Goal: Task Accomplishment & Management: Manage account settings

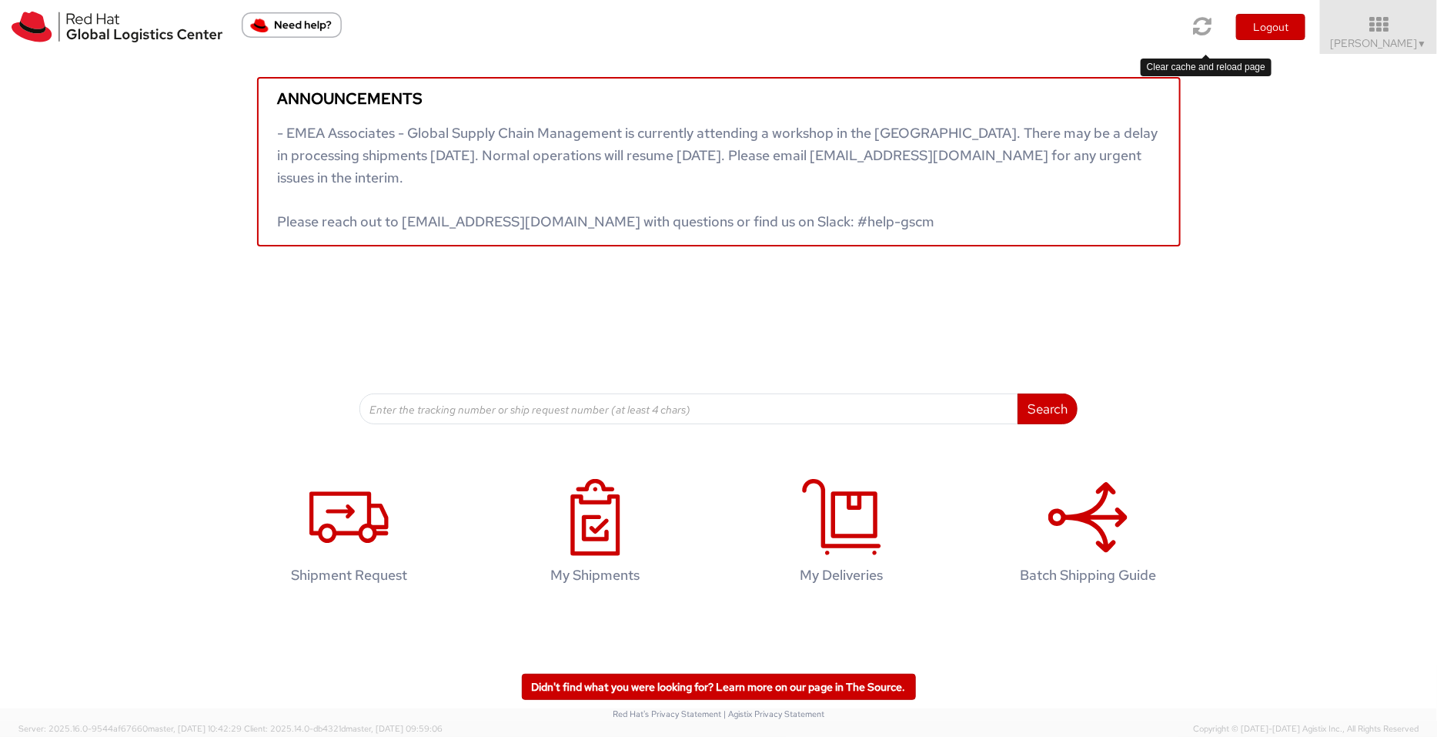
click at [1201, 25] on icon at bounding box center [1203, 26] width 18 height 22
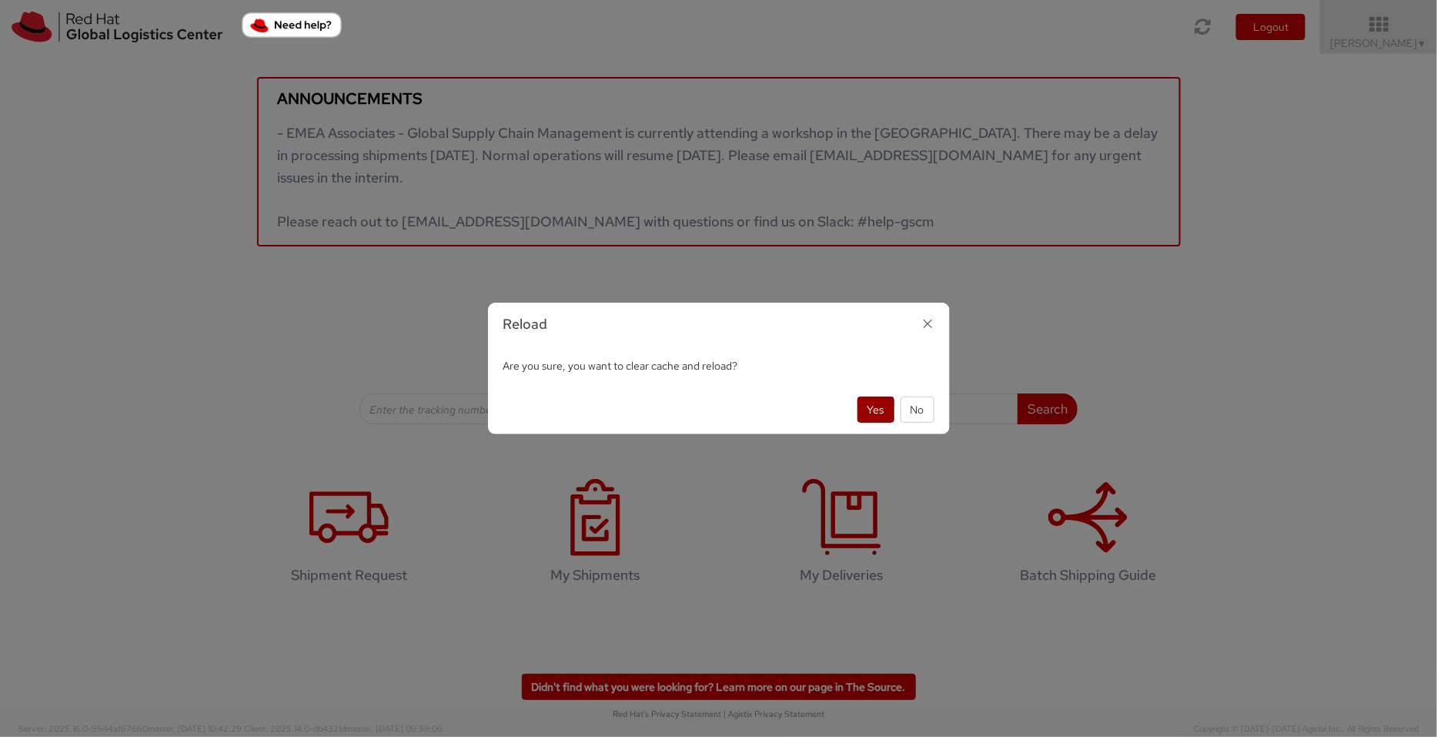
click at [864, 409] on button "Yes" at bounding box center [875, 409] width 37 height 26
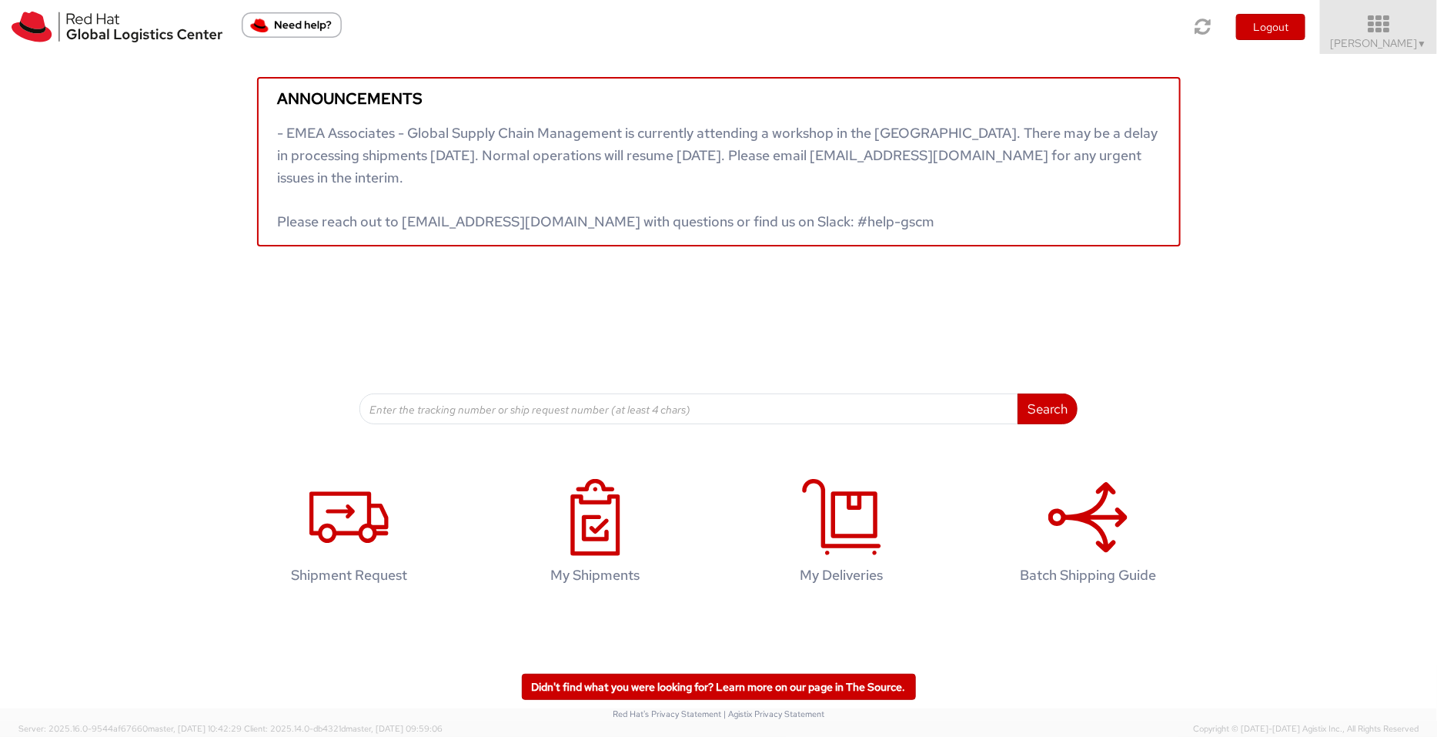
click at [1354, 40] on span "Pallav Sen Gupta ▼" at bounding box center [1379, 43] width 96 height 14
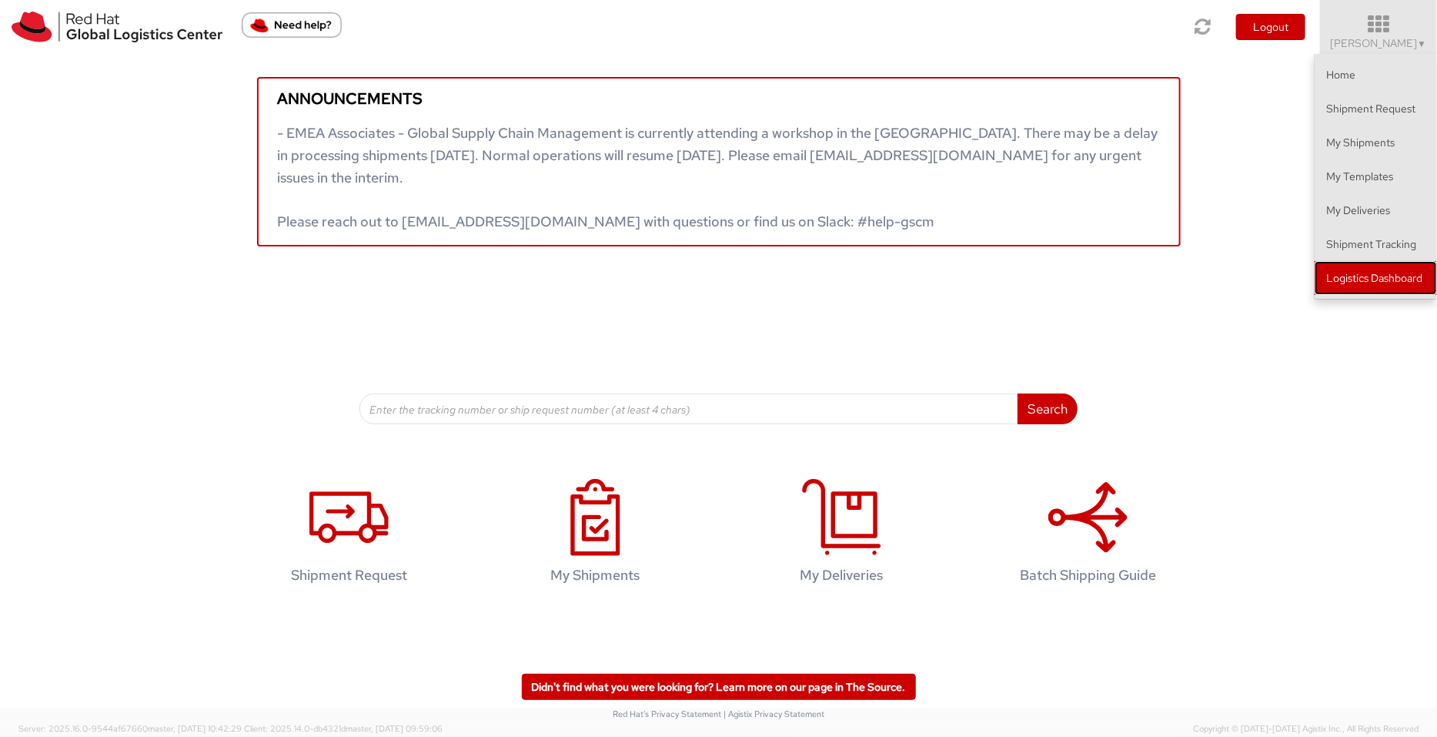
click at [1370, 279] on link "Logistics Dashboard" at bounding box center [1376, 278] width 122 height 34
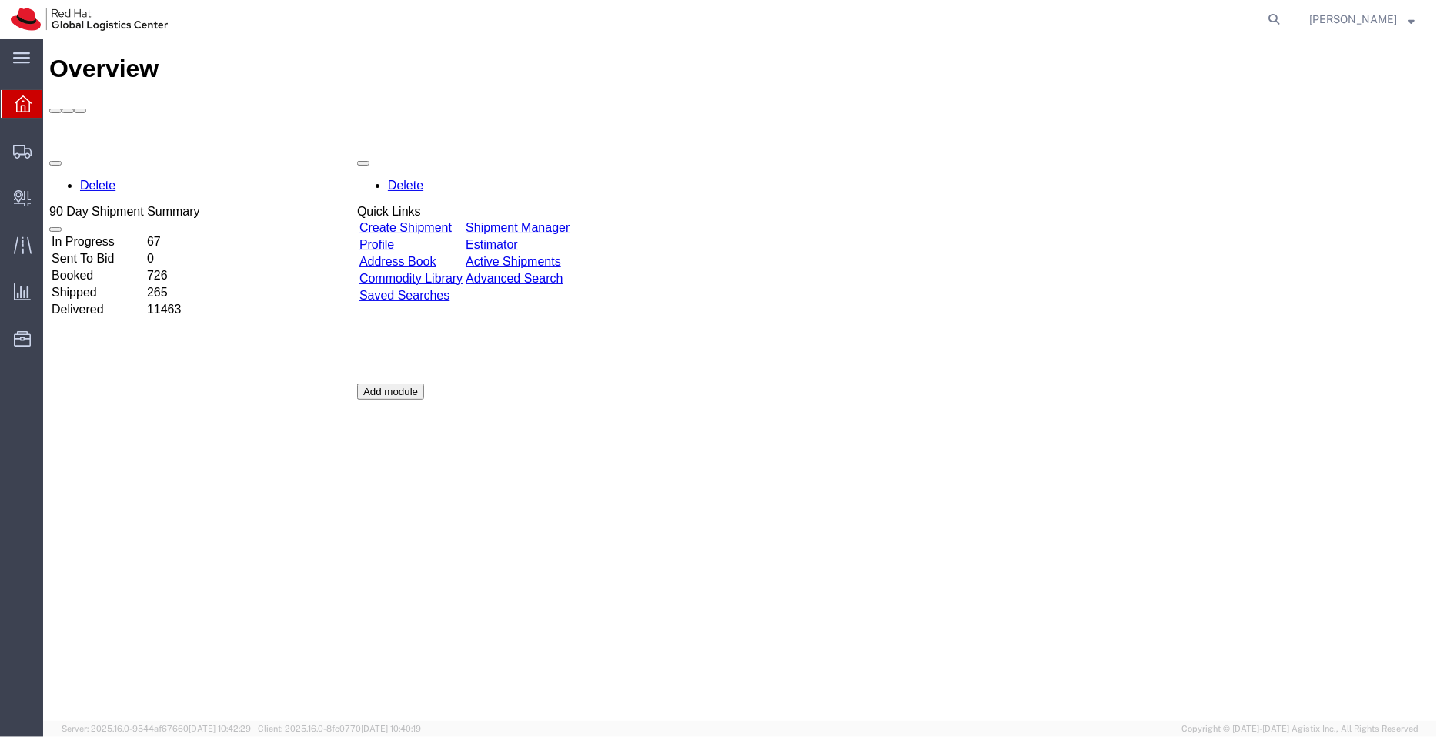
click at [541, 220] on link "Shipment Manager" at bounding box center [517, 226] width 104 height 13
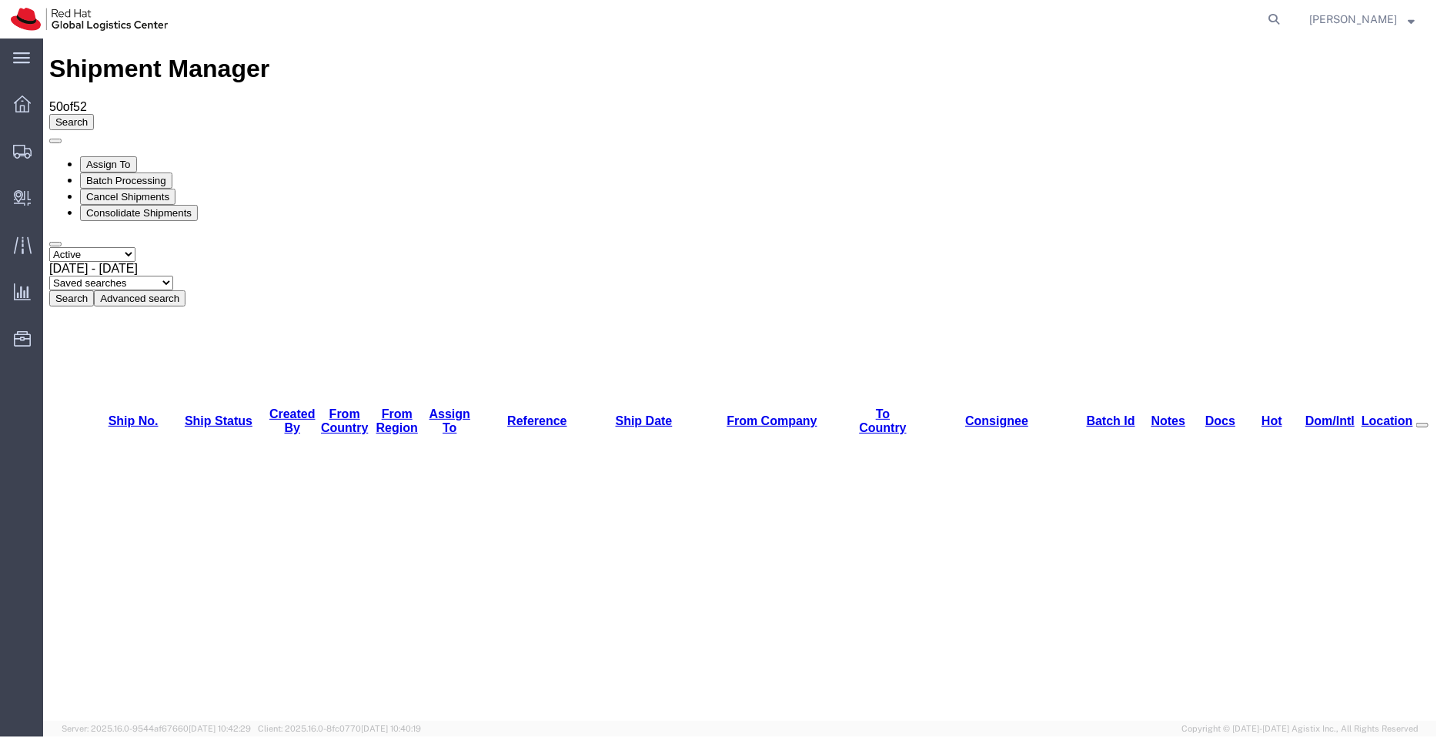
click at [172, 275] on select "Saved searches APAC EMEA India India - Inbounds NA/LATM" at bounding box center [110, 282] width 124 height 15
select select "APAC"
click at [172, 275] on select "Saved searches APAC EMEA India India - Inbounds NA/LATM" at bounding box center [110, 282] width 124 height 15
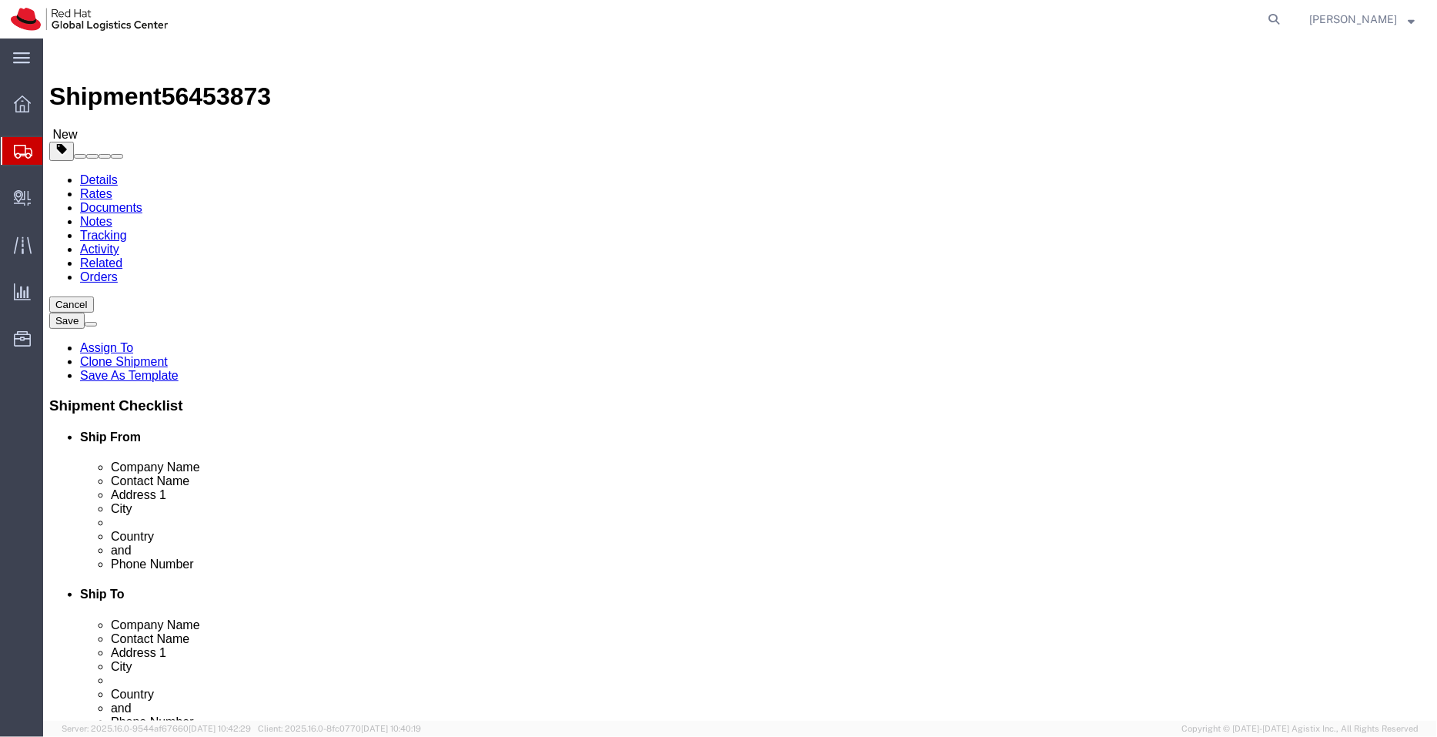
select select "38432"
select select "37948"
click at [1105, 20] on agx-global-search at bounding box center [1040, 19] width 493 height 38
click link "Assign To"
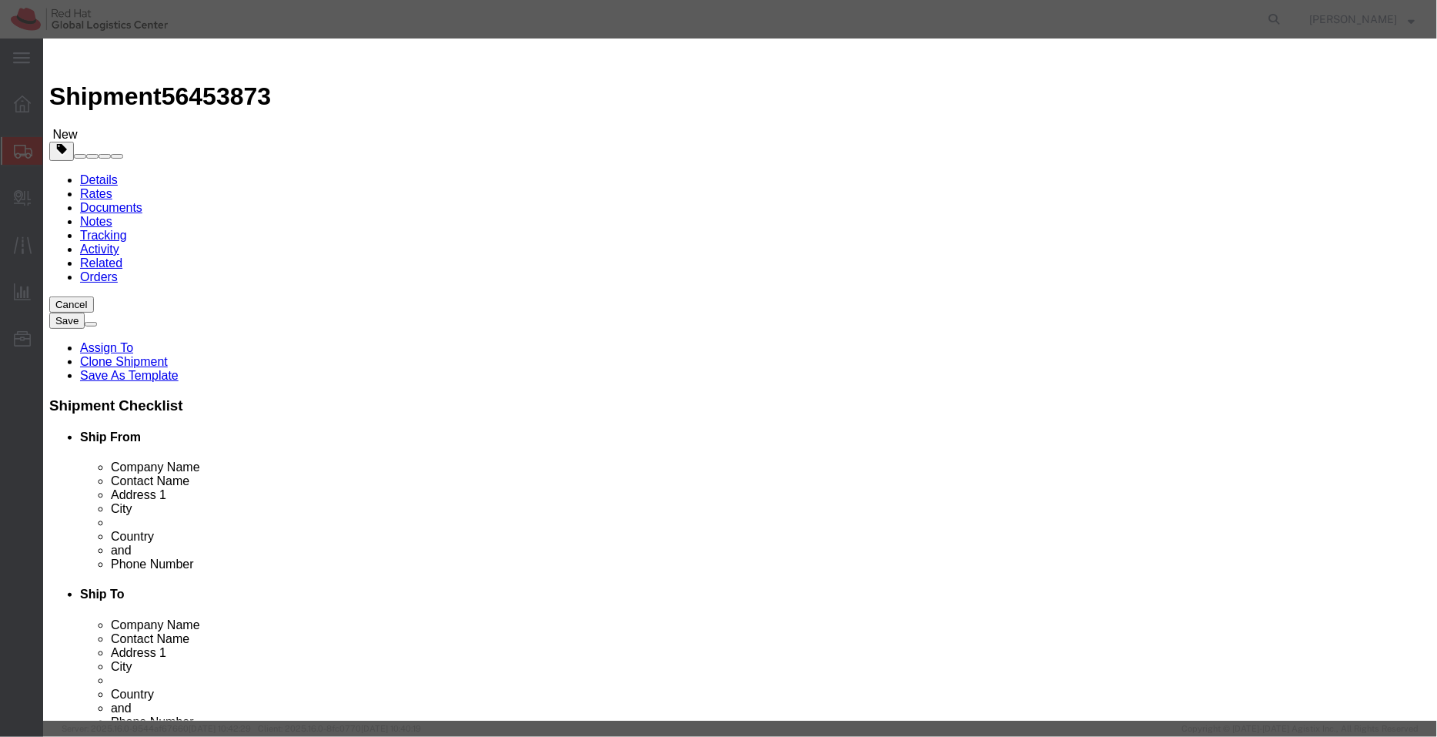
select select "104821"
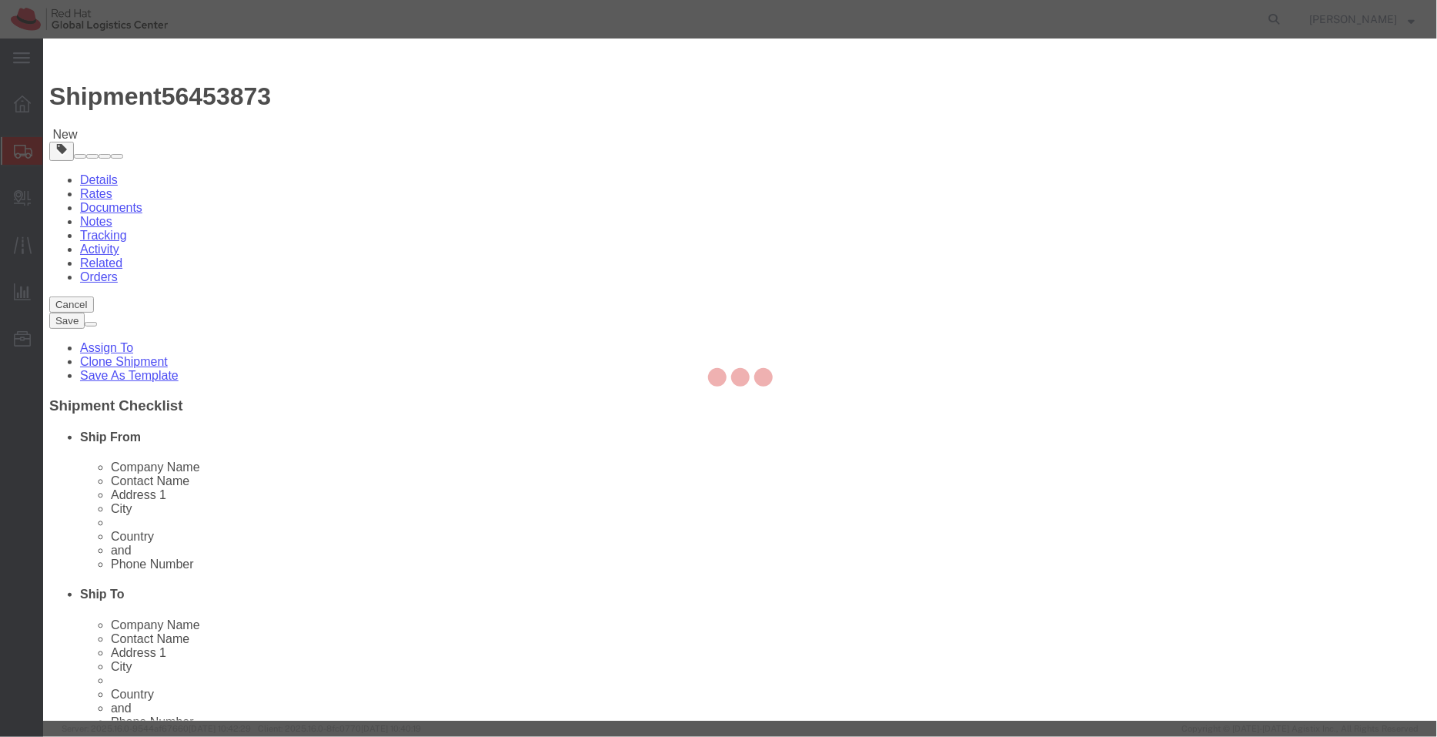
select select
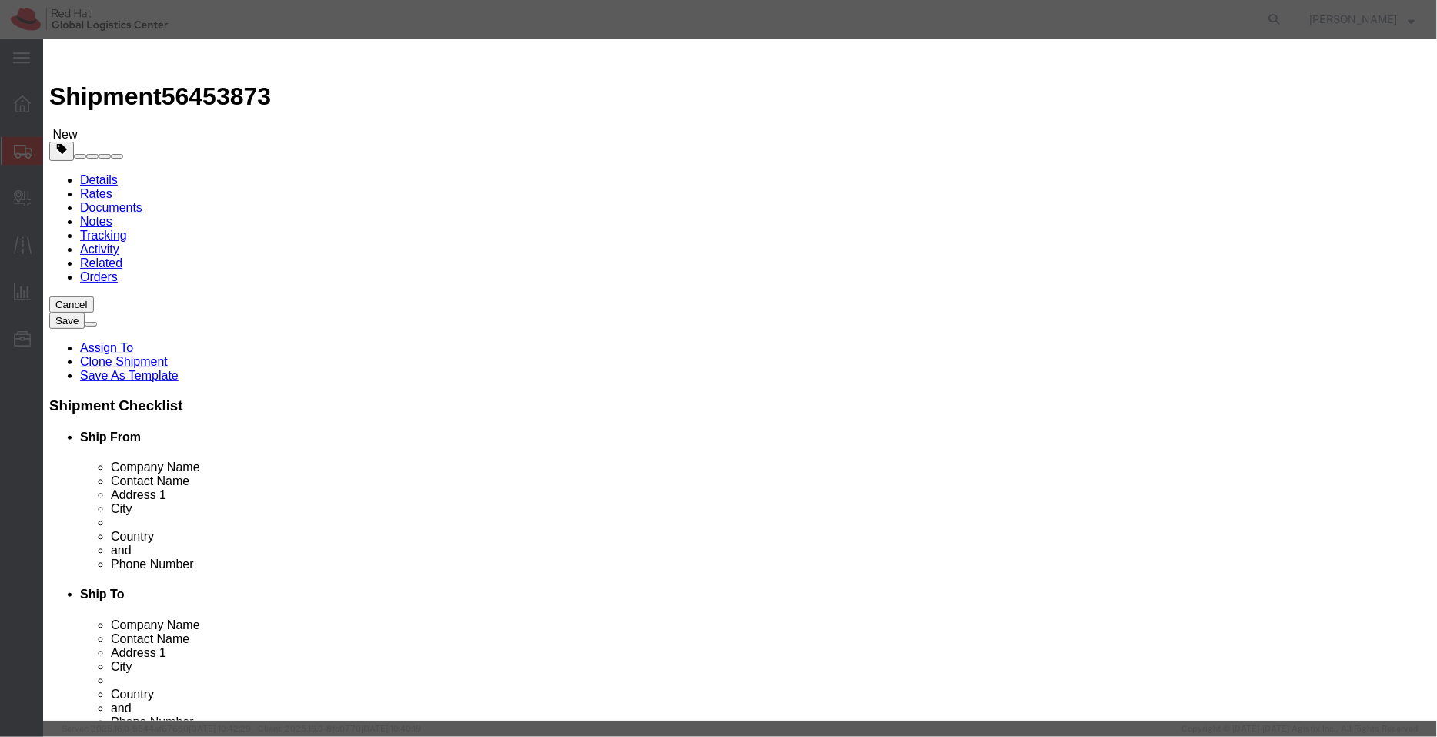
type input "nile"
select select "27209"
click textarea "Message"
type textarea "Please have a look."
click button "Assign"
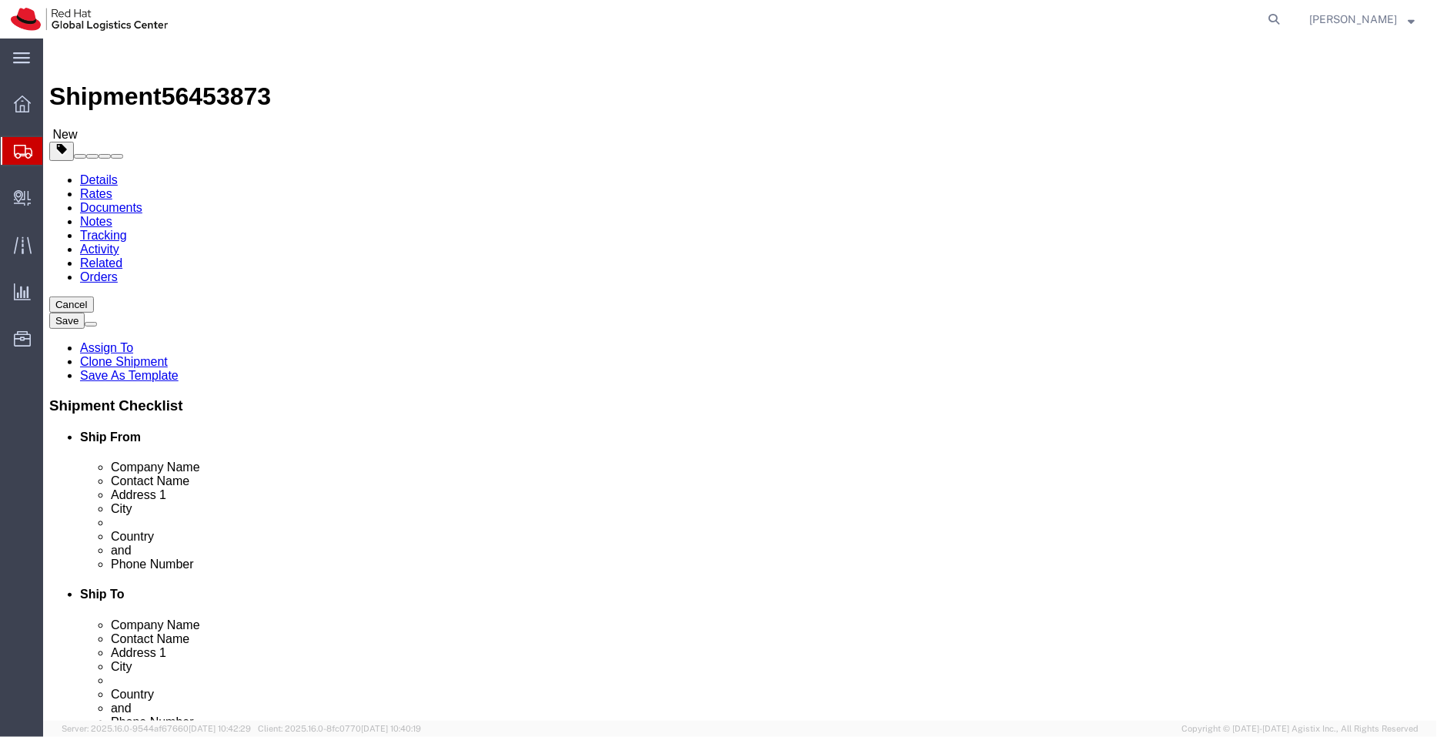
click at [0, 0] on span "Shipment Manager" at bounding box center [0, 0] width 0 height 0
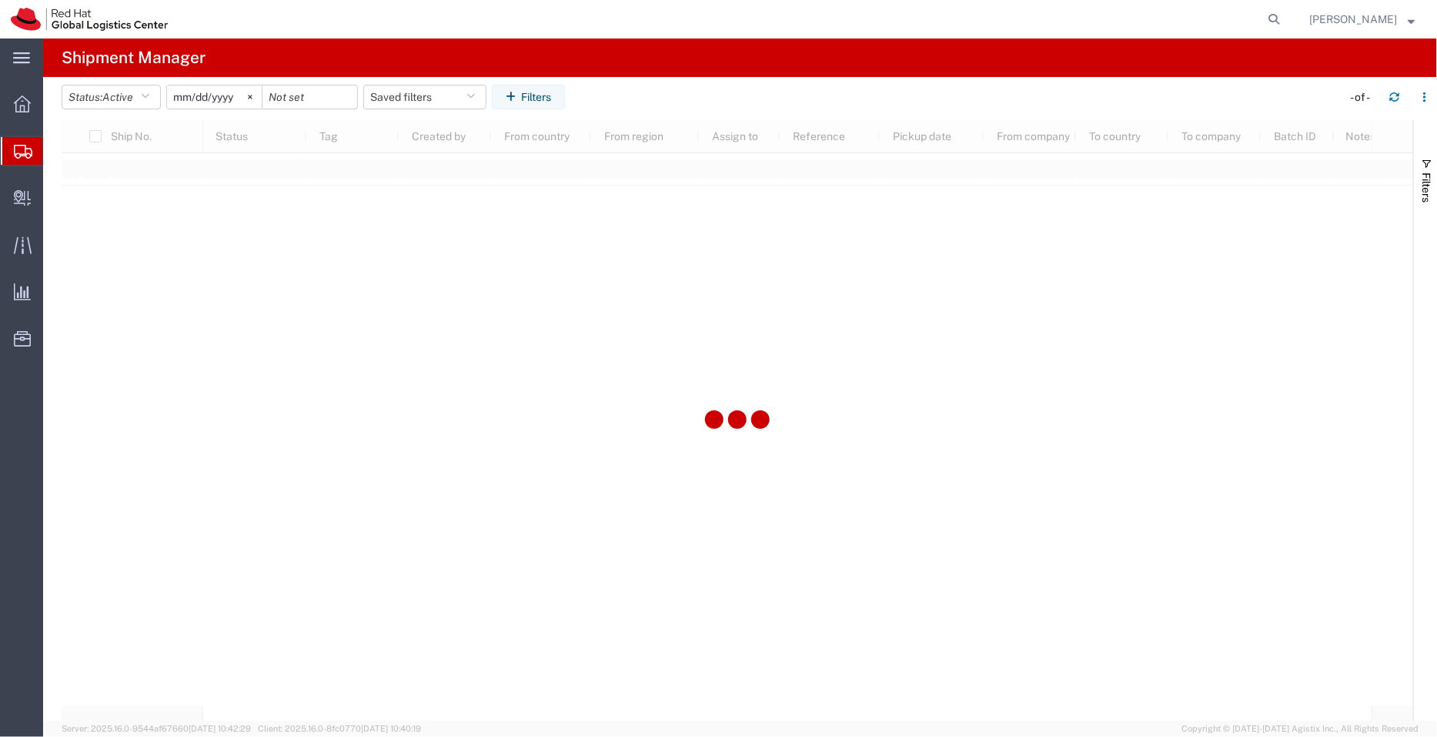
type input "[DATE]"
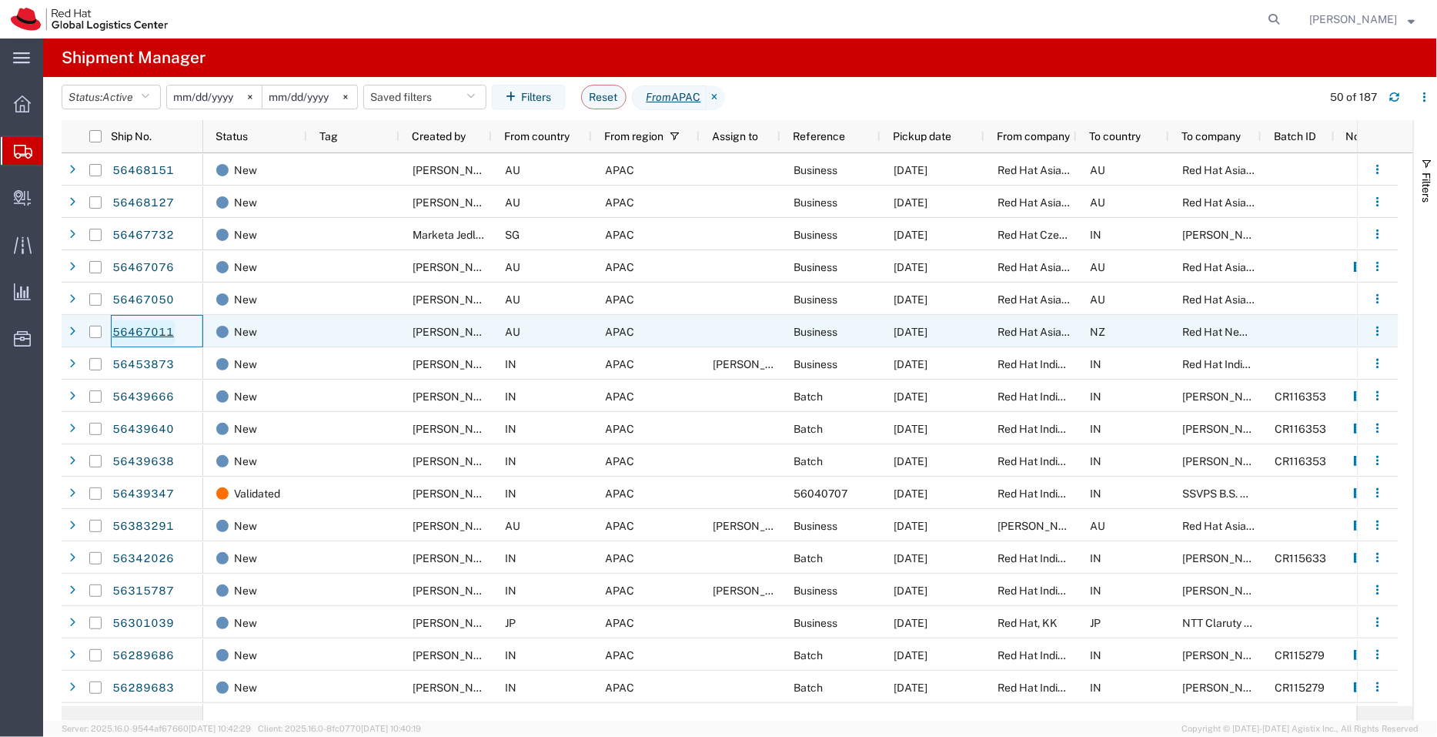
click at [150, 330] on link "56467011" at bounding box center [143, 332] width 63 height 25
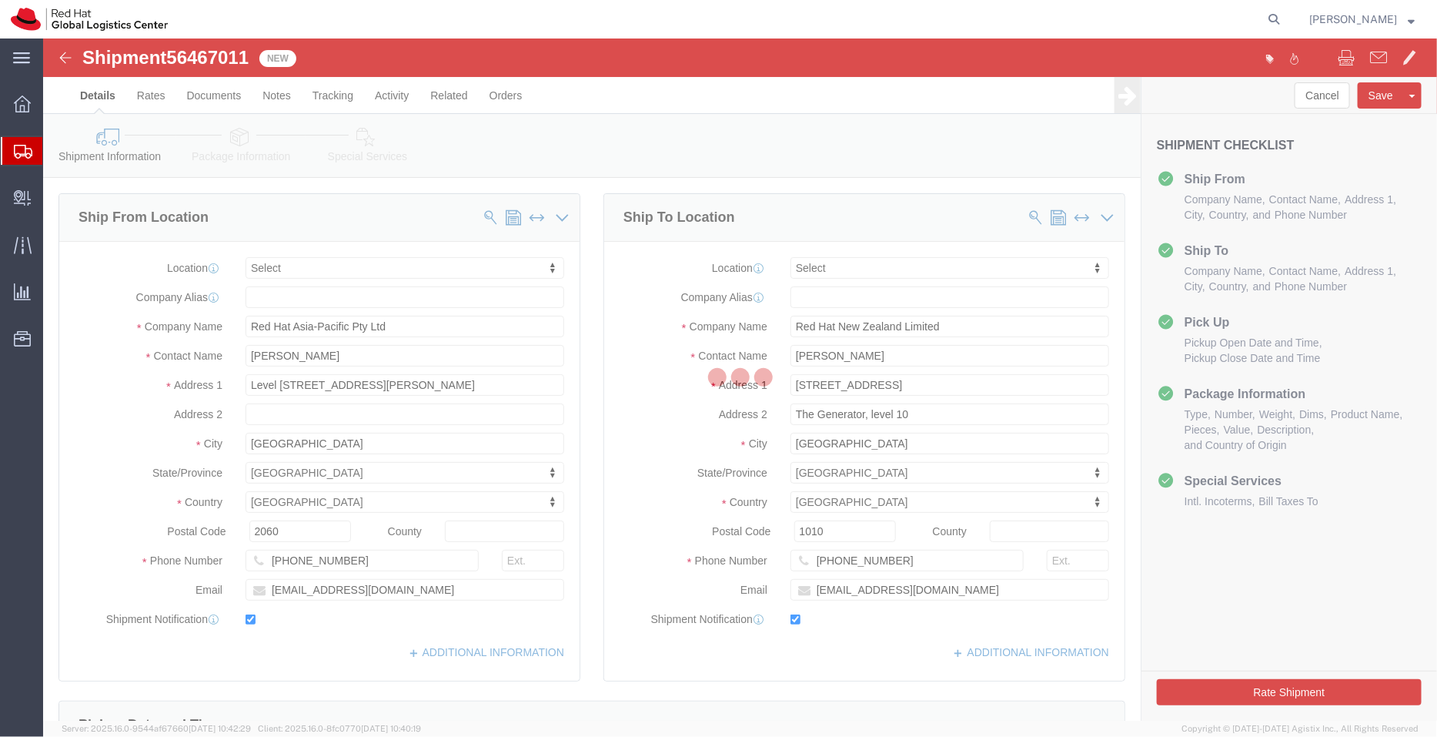
select select
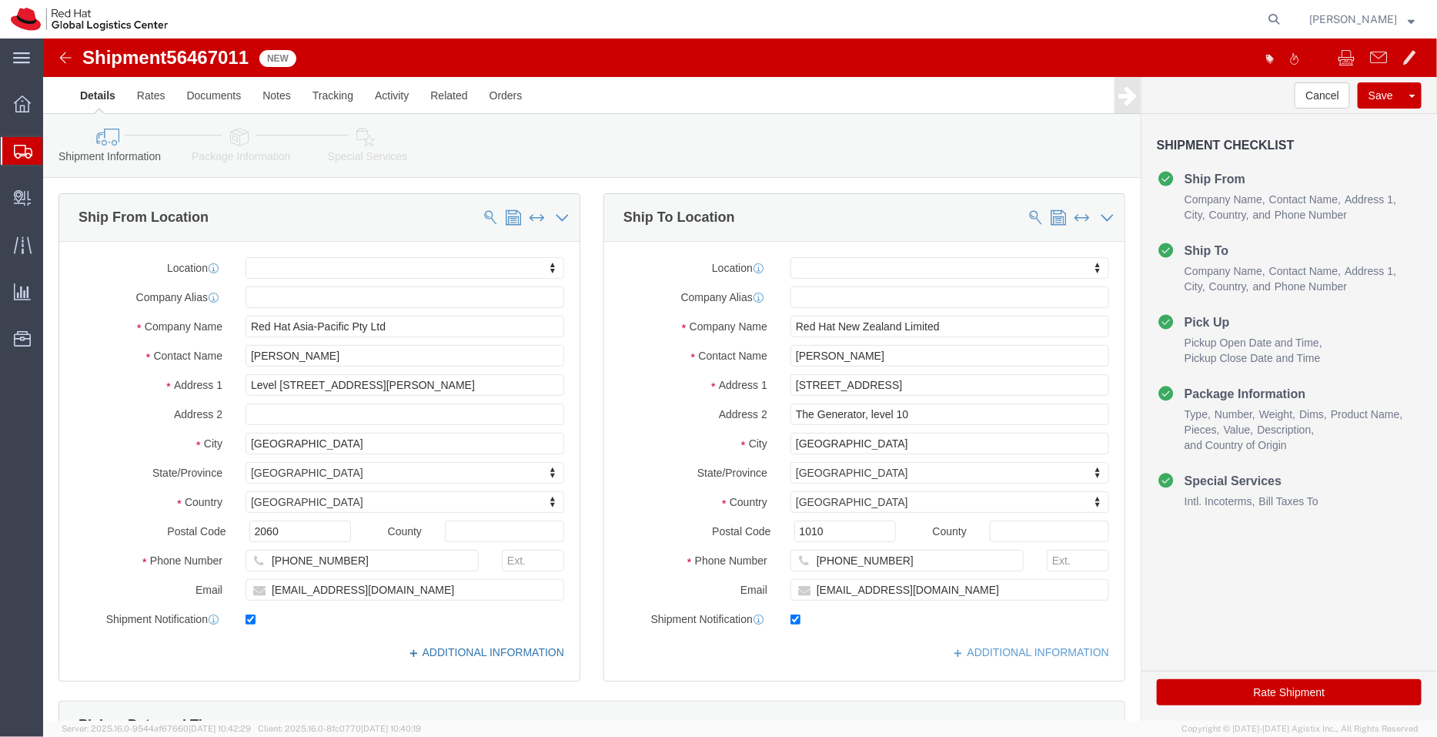
click link "ADDITIONAL INFORMATION"
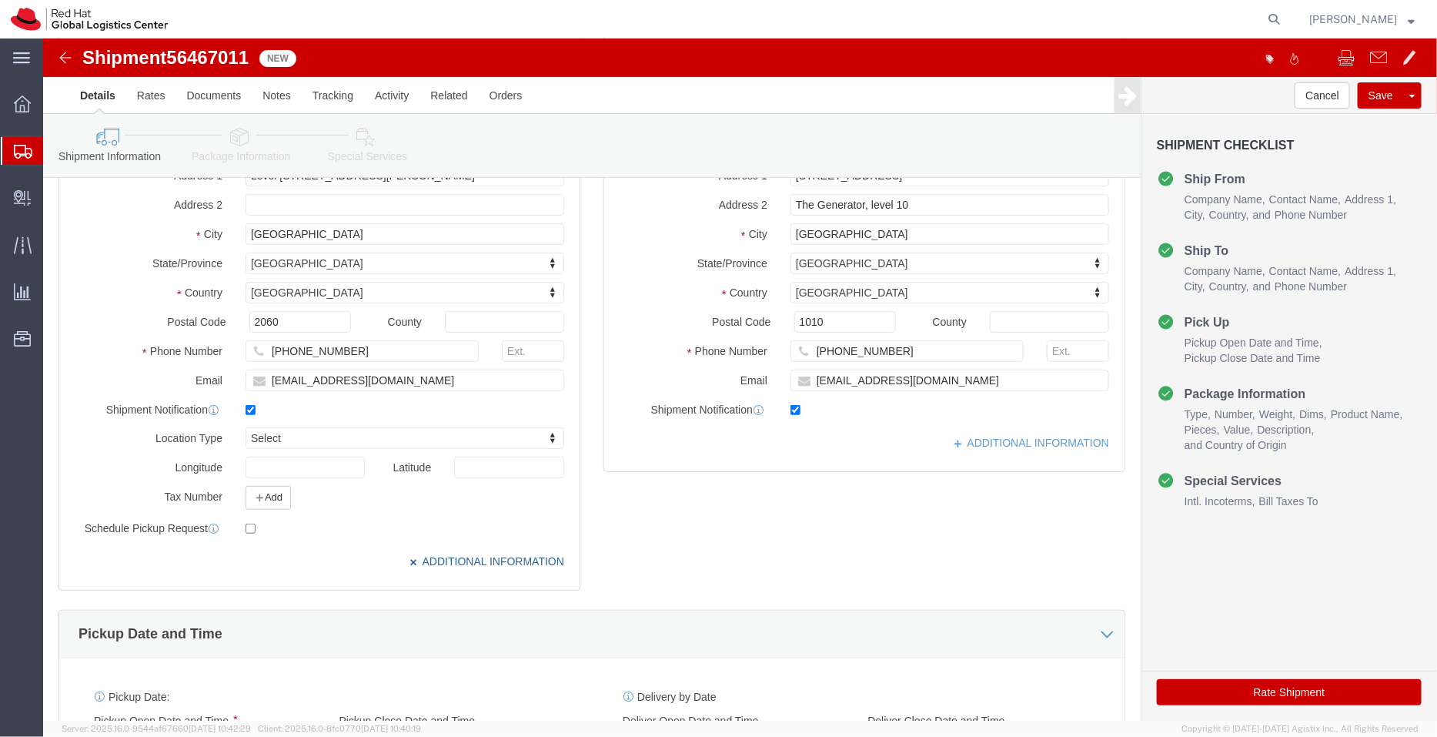
scroll to position [100, 0]
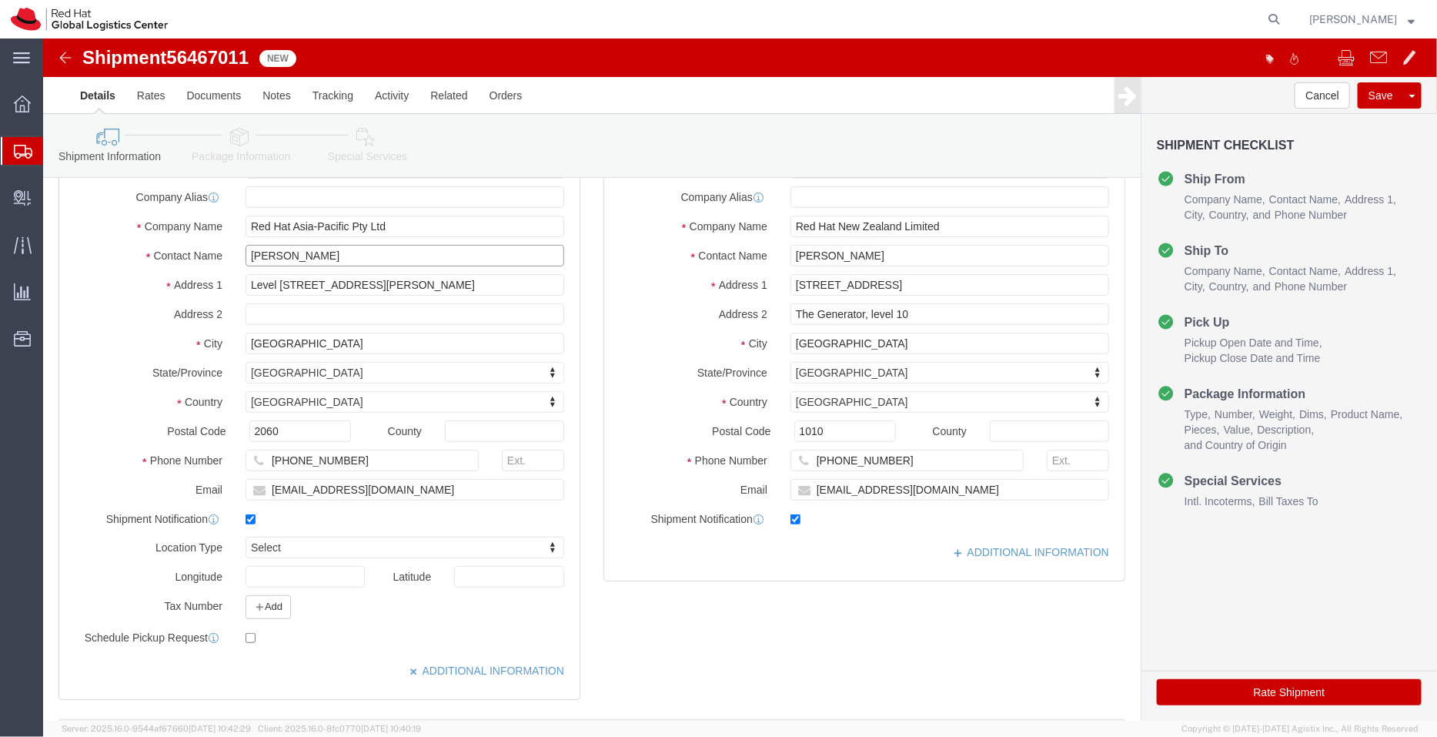
drag, startPoint x: 350, startPoint y: 214, endPoint x: 169, endPoint y: 229, distance: 181.5
click div "Location My Profile Location RH - Amsterdam - MSO RH - Amsterdam Data Center RH…"
click input "Mandi Buswell"
paste input "[PERSON_NAME]"
click input "Mandi Buswell Svetlana Van Eeden"
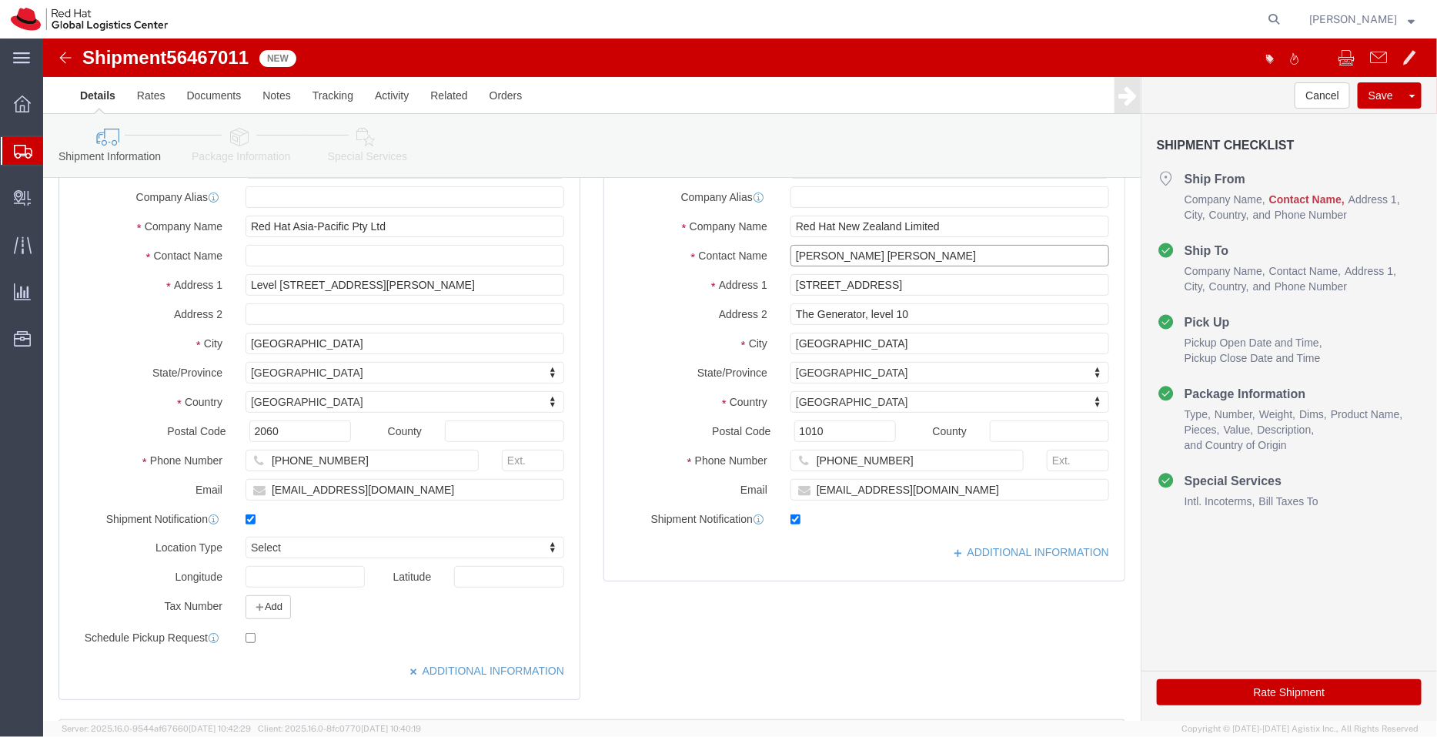
type input "Mandi Buswell Svetlana Van Eeden"
drag, startPoint x: 316, startPoint y: 425, endPoint x: 162, endPoint y: 428, distance: 154.0
click div "Phone Number +61 412242137"
click input "Mandi Buswell Svetlana Van Eeden"
paste input "+61 412242137"
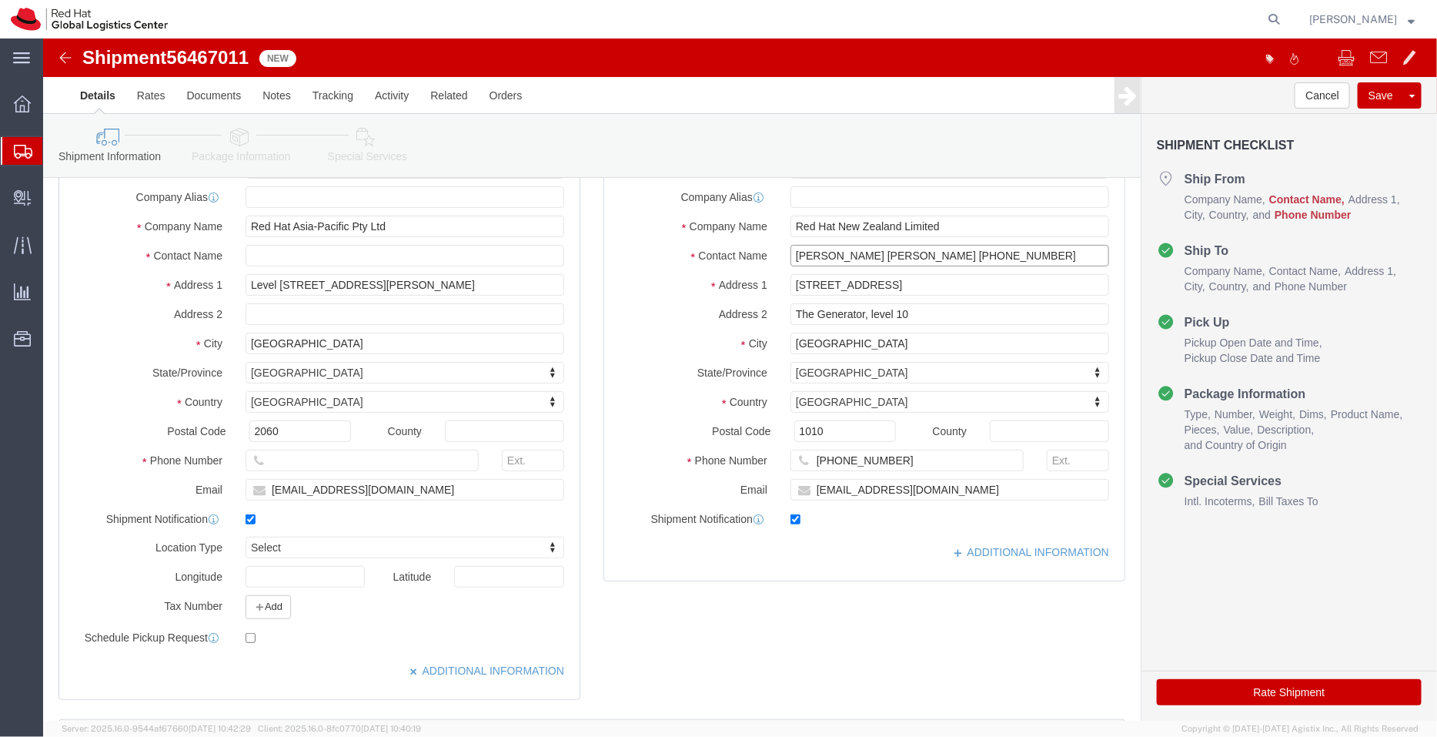
type input "Mandi Buswell Svetlana Van Eeden +61 412242137"
drag, startPoint x: 230, startPoint y: 473, endPoint x: 195, endPoint y: 466, distance: 35.9
click div "Location My Profile Location RH - Amsterdam - MSO RH - Amsterdam Data Center RH…"
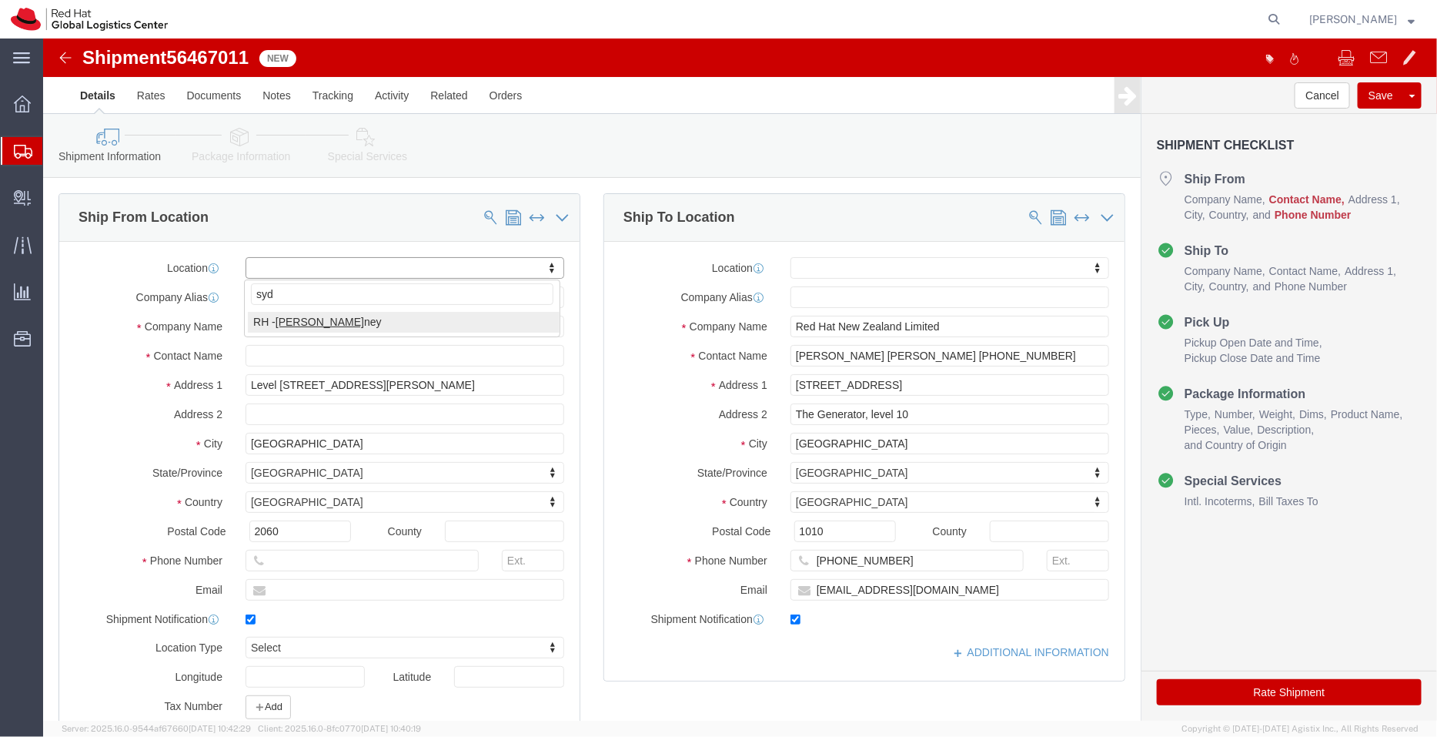
type input "syd"
select select "50511"
select select "TIN"
select select
click input "text"
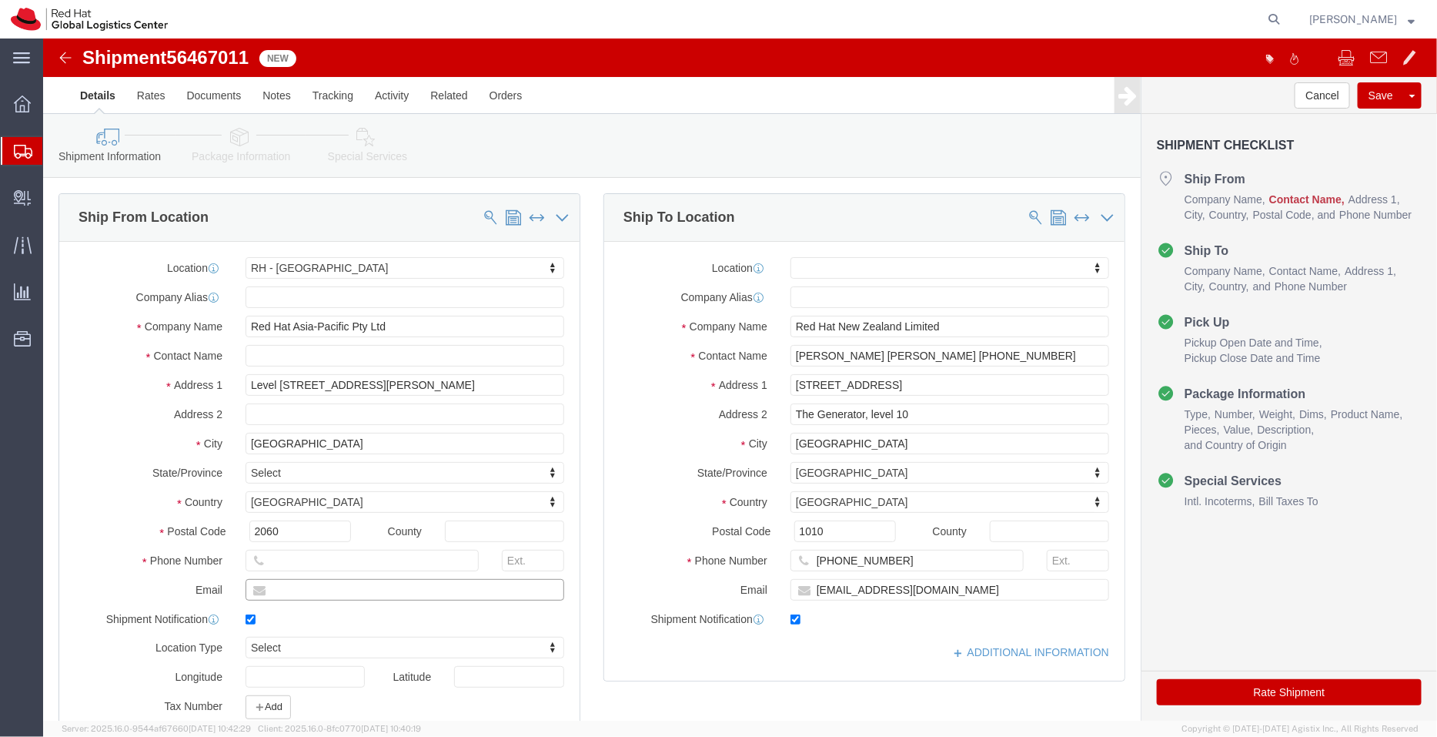
paste input "svaneede@gmail.com"
type input "svaneede@gmail.com"
click input "checkbox"
checkbox input "true"
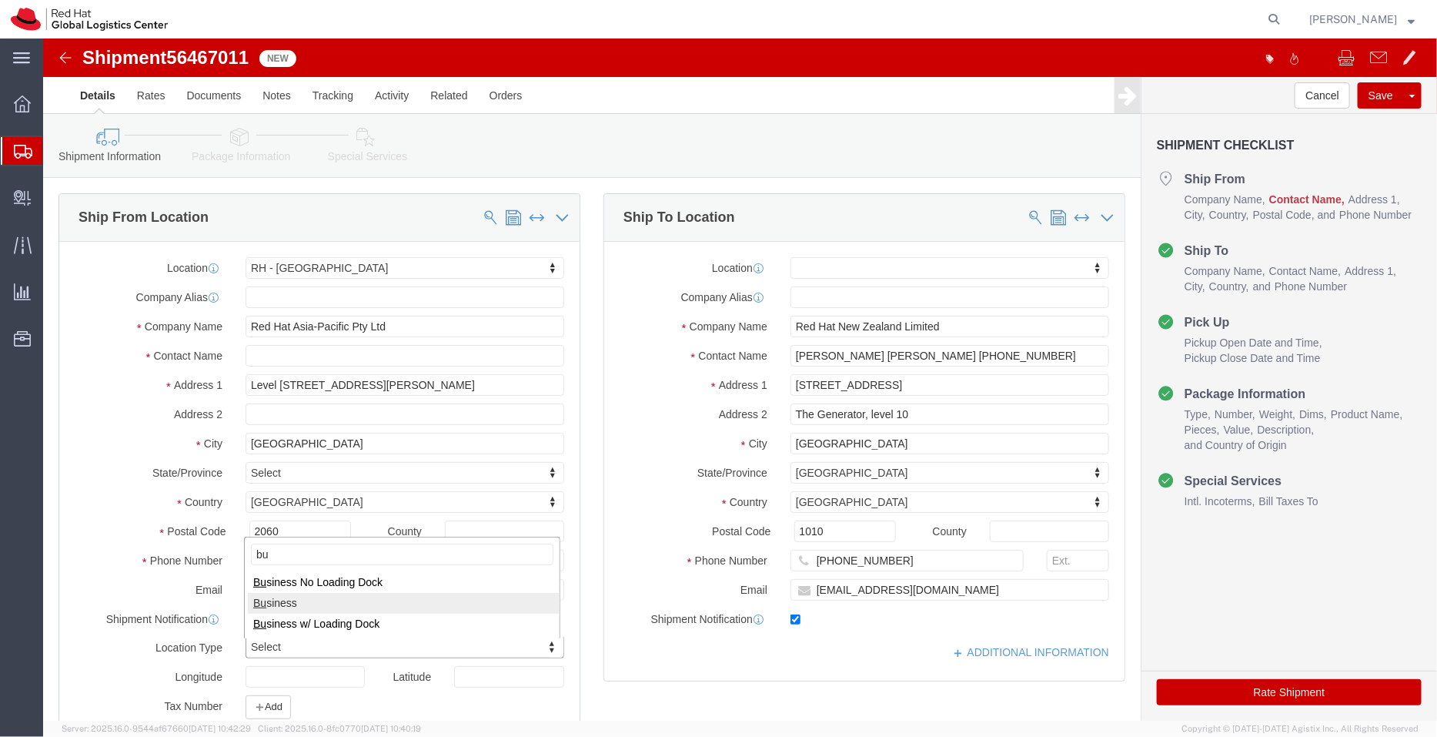
type input "bu"
drag, startPoint x: 1004, startPoint y: 314, endPoint x: 918, endPoint y: 317, distance: 85.5
click input "Mandi Buswell Svetlana Van Eeden +61 412242137"
drag, startPoint x: 918, startPoint y: 317, endPoint x: 821, endPoint y: 314, distance: 97.0
click input "Mandi Buswell Svetlana Van Eeden"
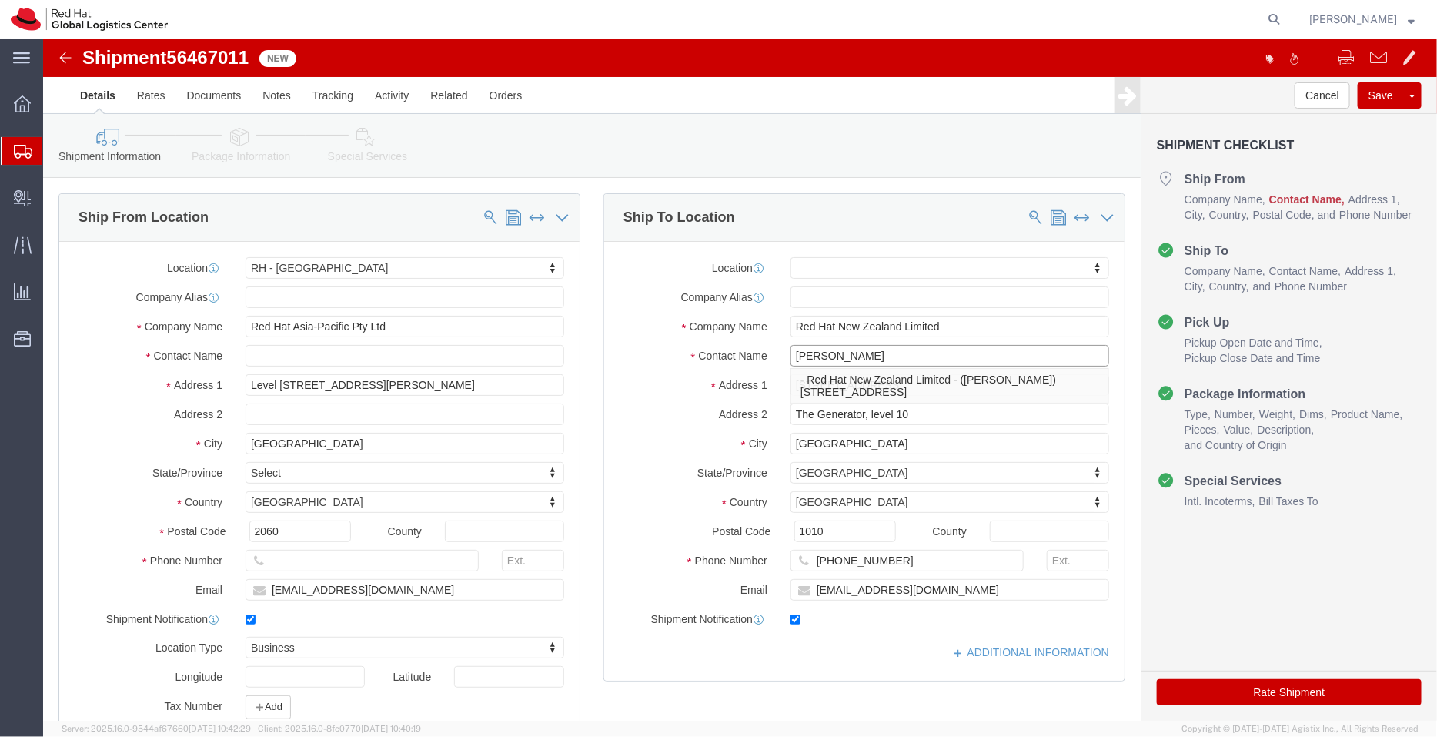
type input "Mandi Buswell"
click input "text"
paste input "[PERSON_NAME]"
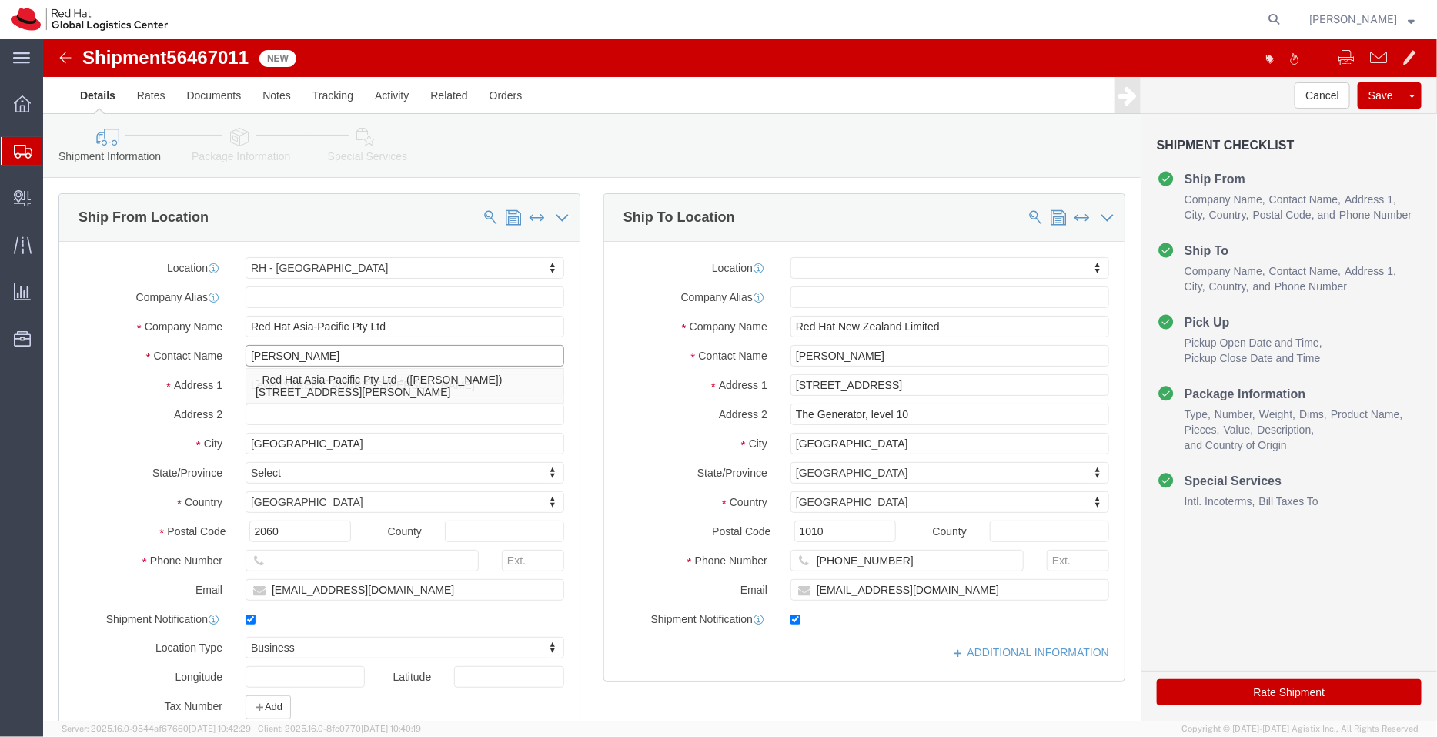
type input "[PERSON_NAME]"
click div "Shipment Information Package Information Special Services"
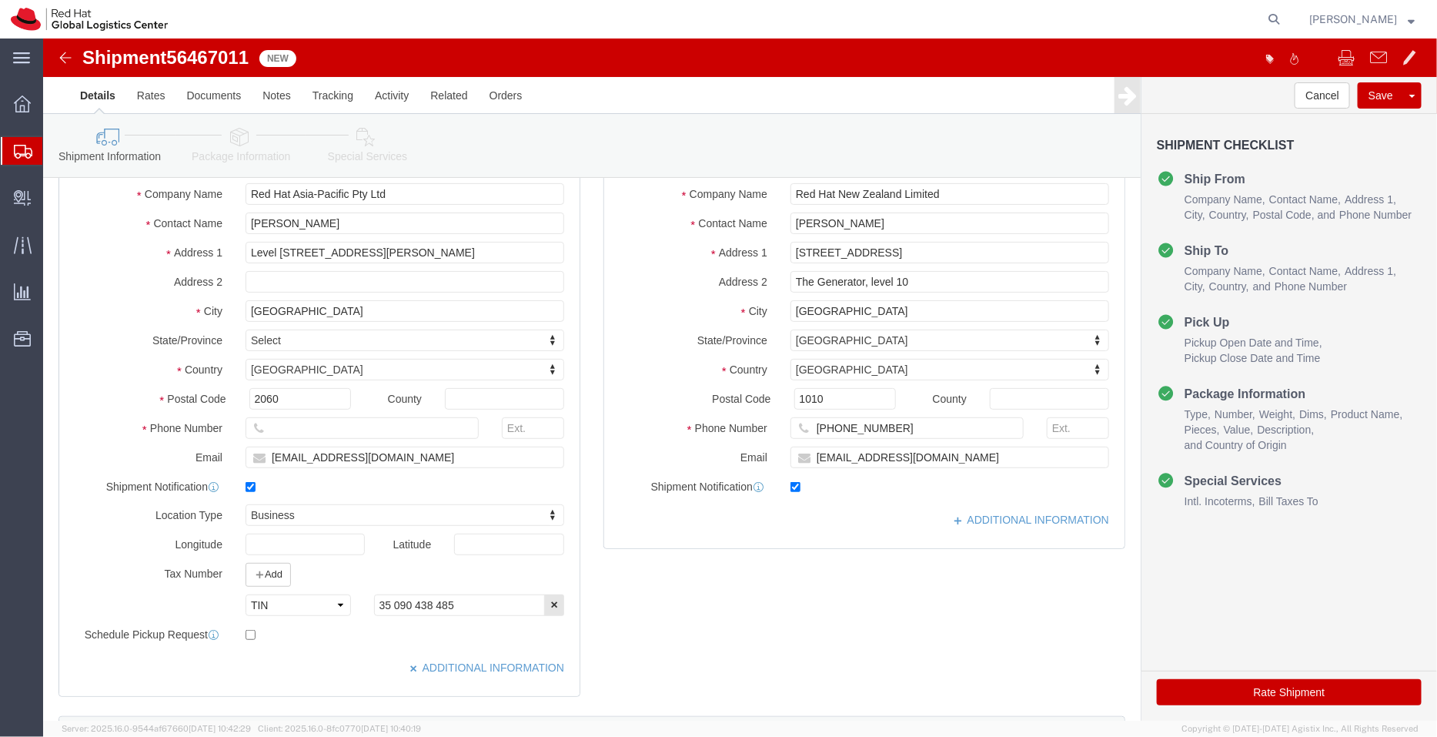
scroll to position [135, 0]
drag, startPoint x: 880, startPoint y: 422, endPoint x: 759, endPoint y: 411, distance: 121.3
click div "mbuswell@redhat.com"
click icon
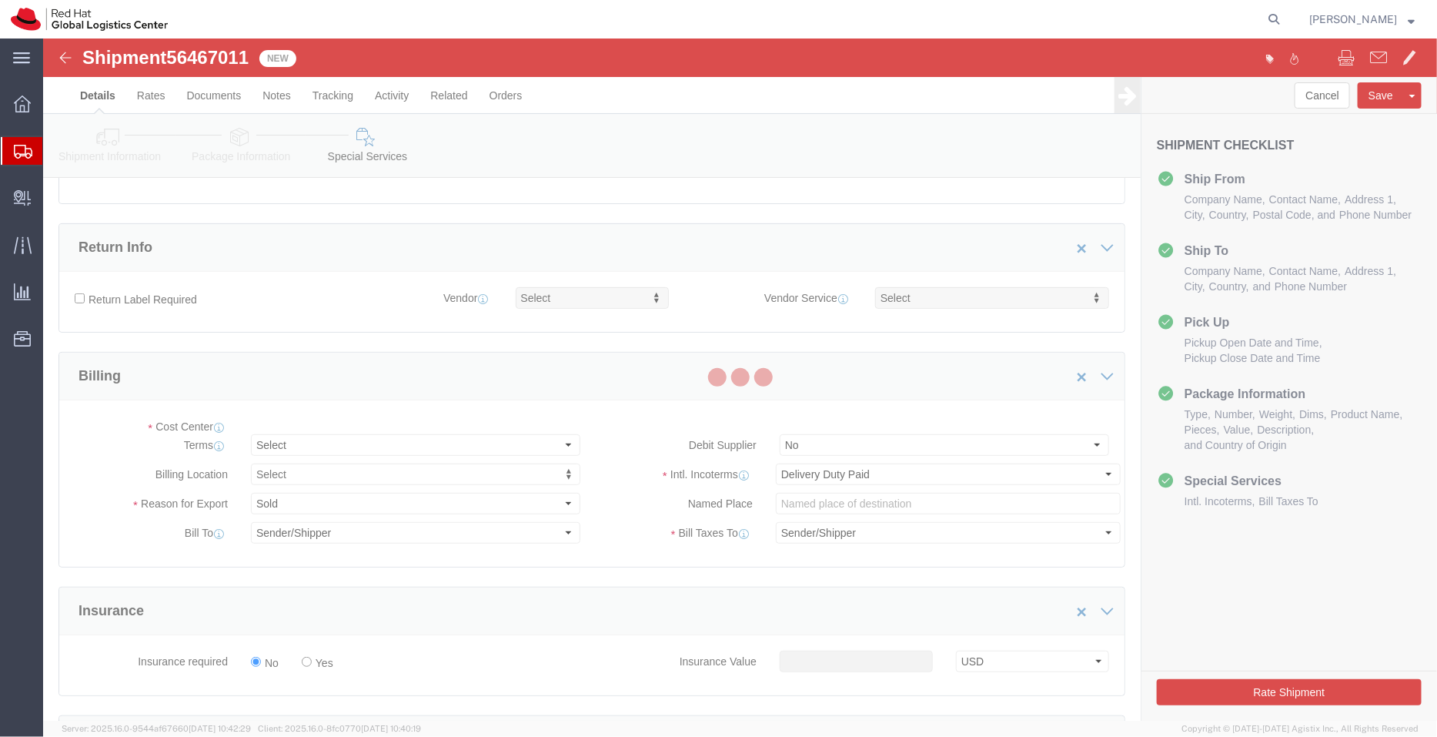
select select "COSTCENTER"
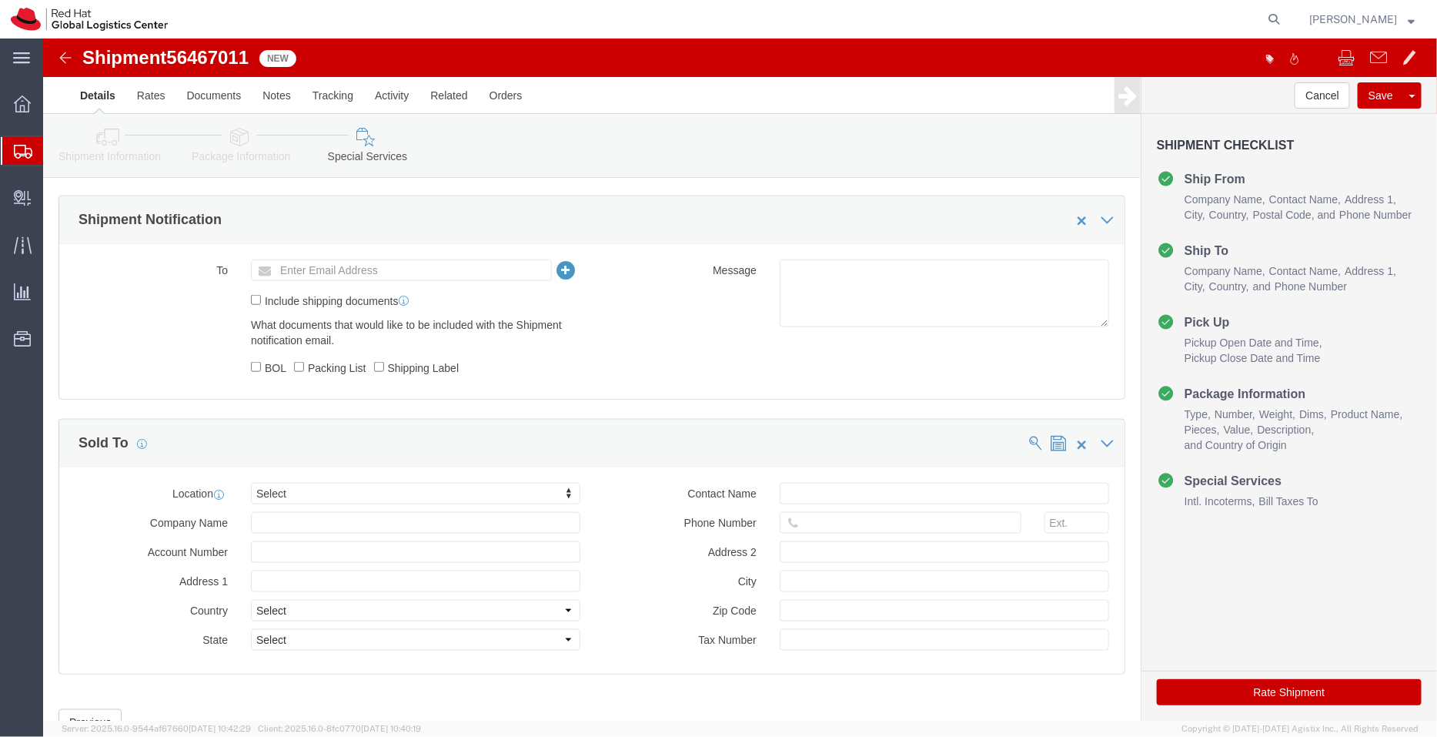
scroll to position [673, 0]
click input "text"
paste input "mbuswell@redhat.com"
type input "mbuswell@redhat.com"
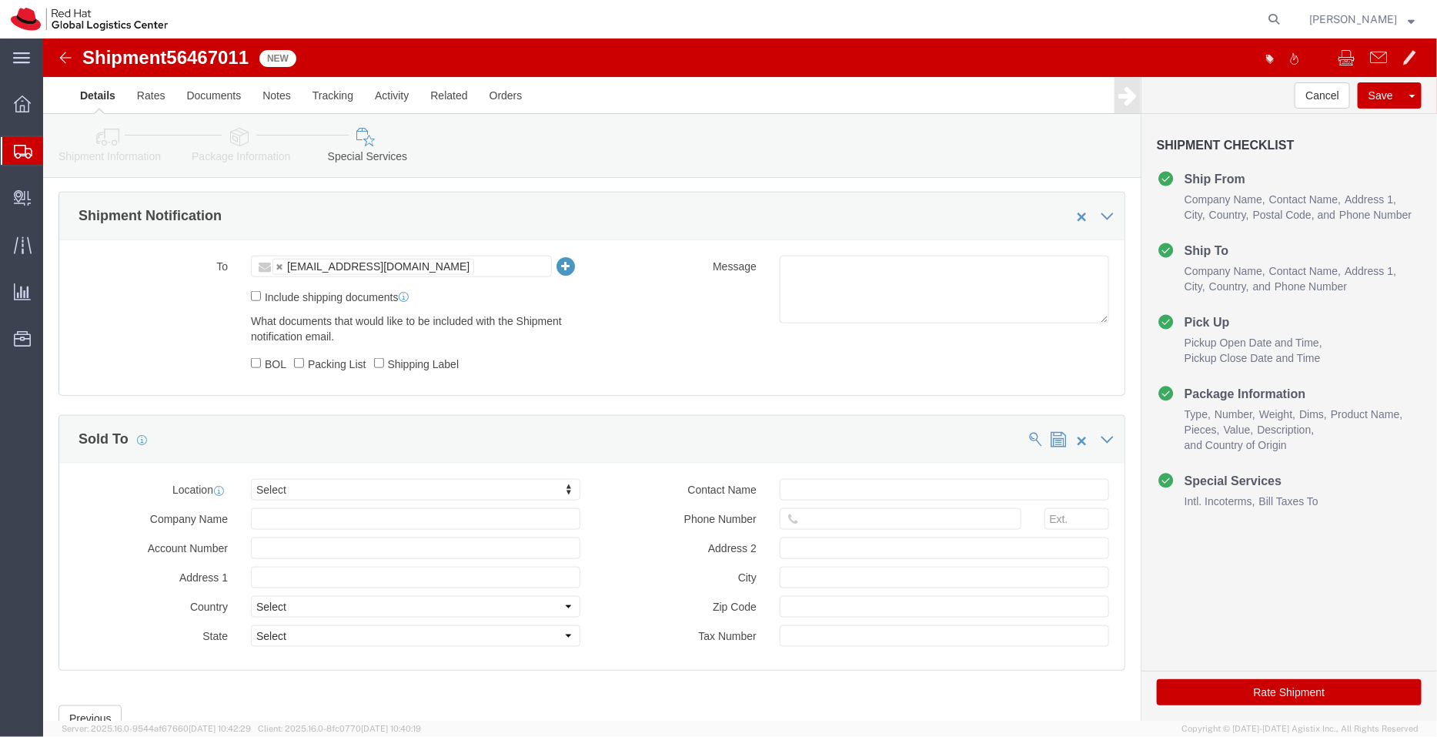
click link "Shipment Information"
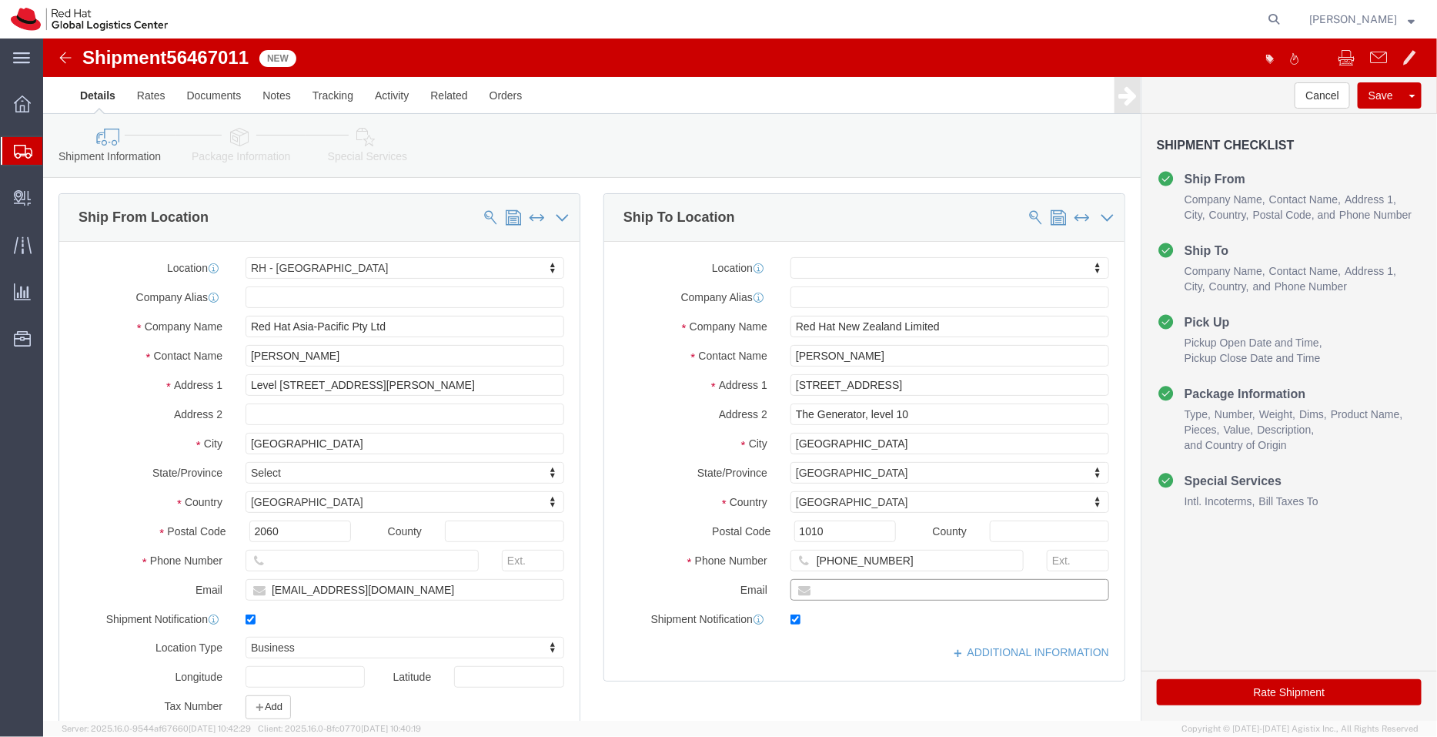
click input "text"
paste input "[EMAIL_ADDRESS][DOMAIN_NAME]"
type input "[EMAIL_ADDRESS][DOMAIN_NAME]"
click link "ADDITIONAL INFORMATION"
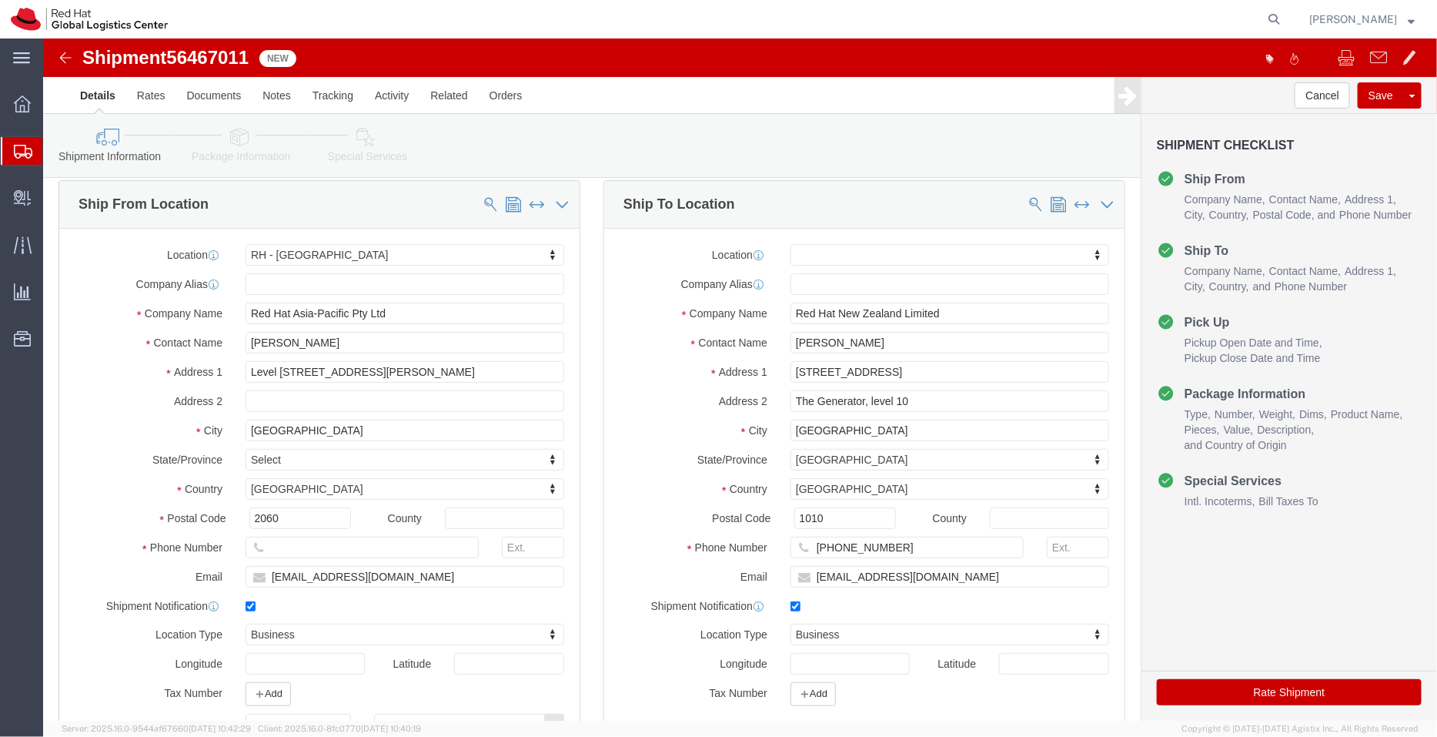
scroll to position [8, 0]
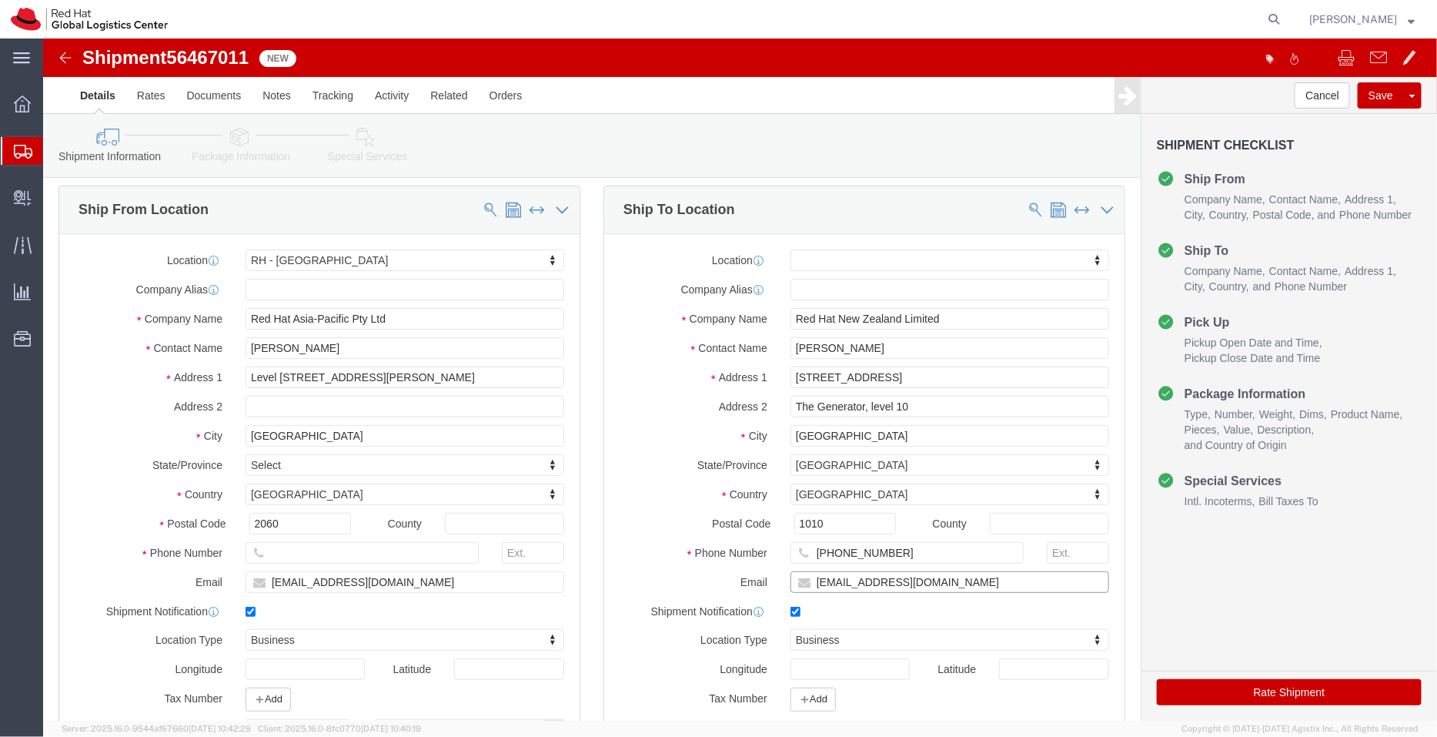
drag, startPoint x: 904, startPoint y: 548, endPoint x: 702, endPoint y: 533, distance: 203.0
click div "Email apaclogistics@redhat.com"
drag, startPoint x: 823, startPoint y: 309, endPoint x: 650, endPoint y: 334, distance: 174.3
click div "Location My Profile Location RH - Amsterdam - MSO RH - Amsterdam Data Center RH…"
click input "[PERSON_NAME]"
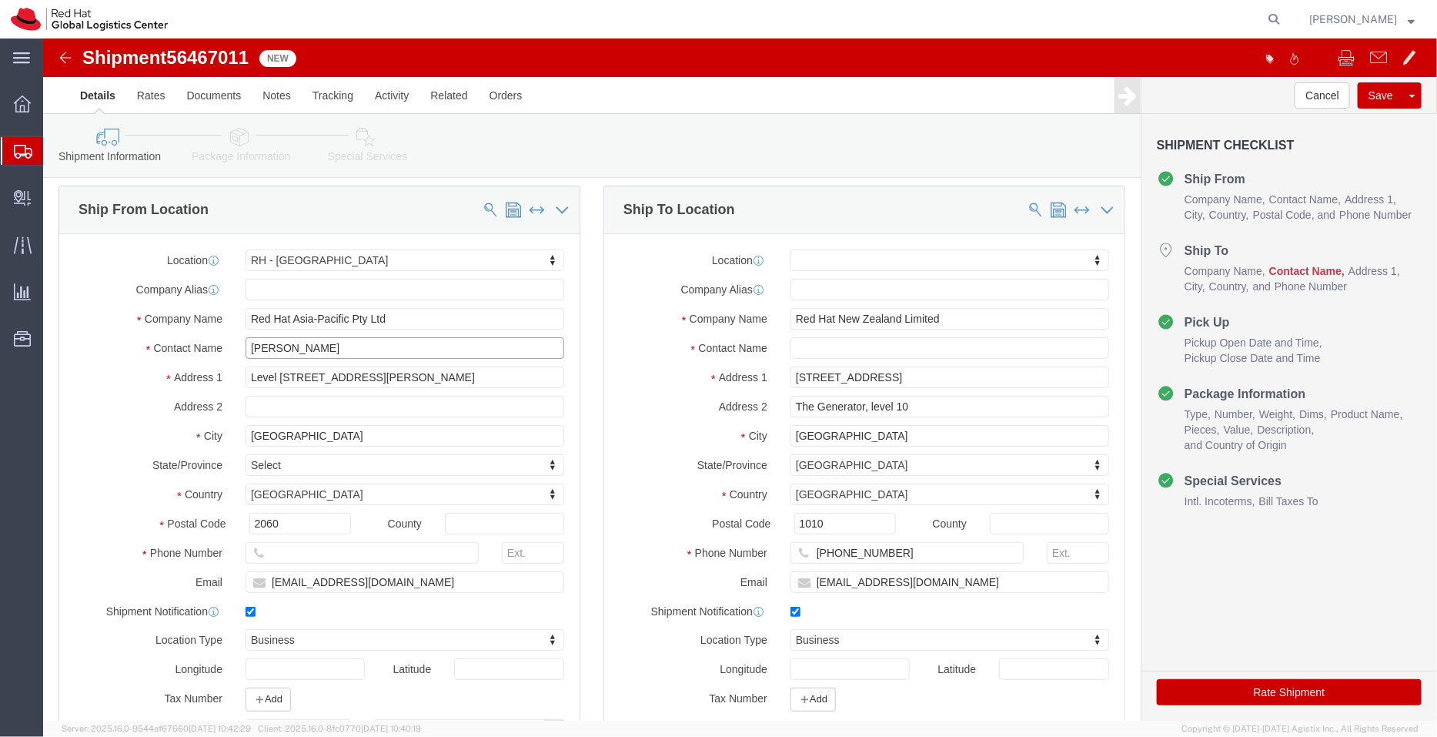
paste input "Mandi Buswell"
type input "Svetlana Van Eeden Mandi Buswell"
drag, startPoint x: 861, startPoint y: 513, endPoint x: 667, endPoint y: 500, distance: 195.2
click div "Location My Profile Location RH - Amsterdam - MSO RH - Amsterdam Data Center RH…"
click input "text"
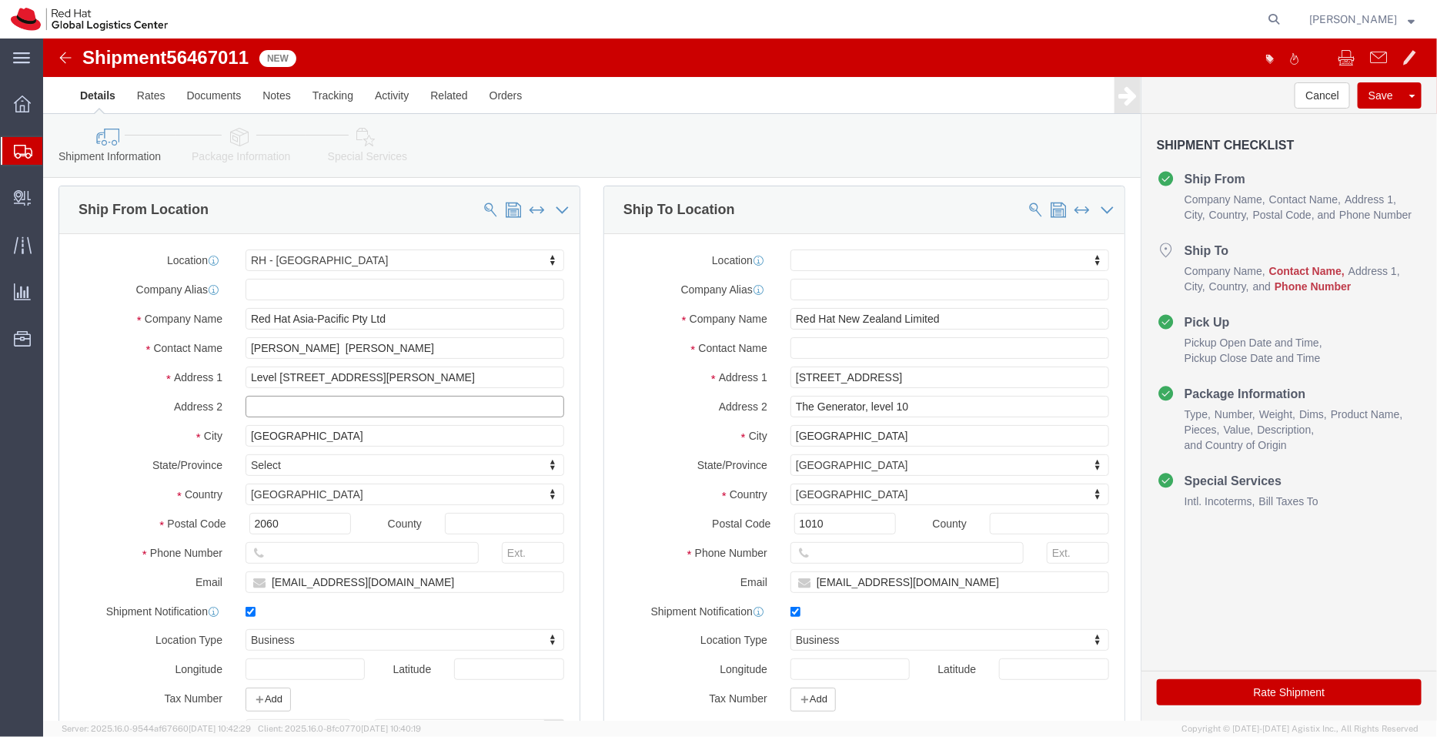
paste input "+64 9-601 8905"
type input "+64 9-601 8905"
drag, startPoint x: 924, startPoint y: 540, endPoint x: 643, endPoint y: 545, distance: 281.0
click div "Email apaclogistics@redhat.com"
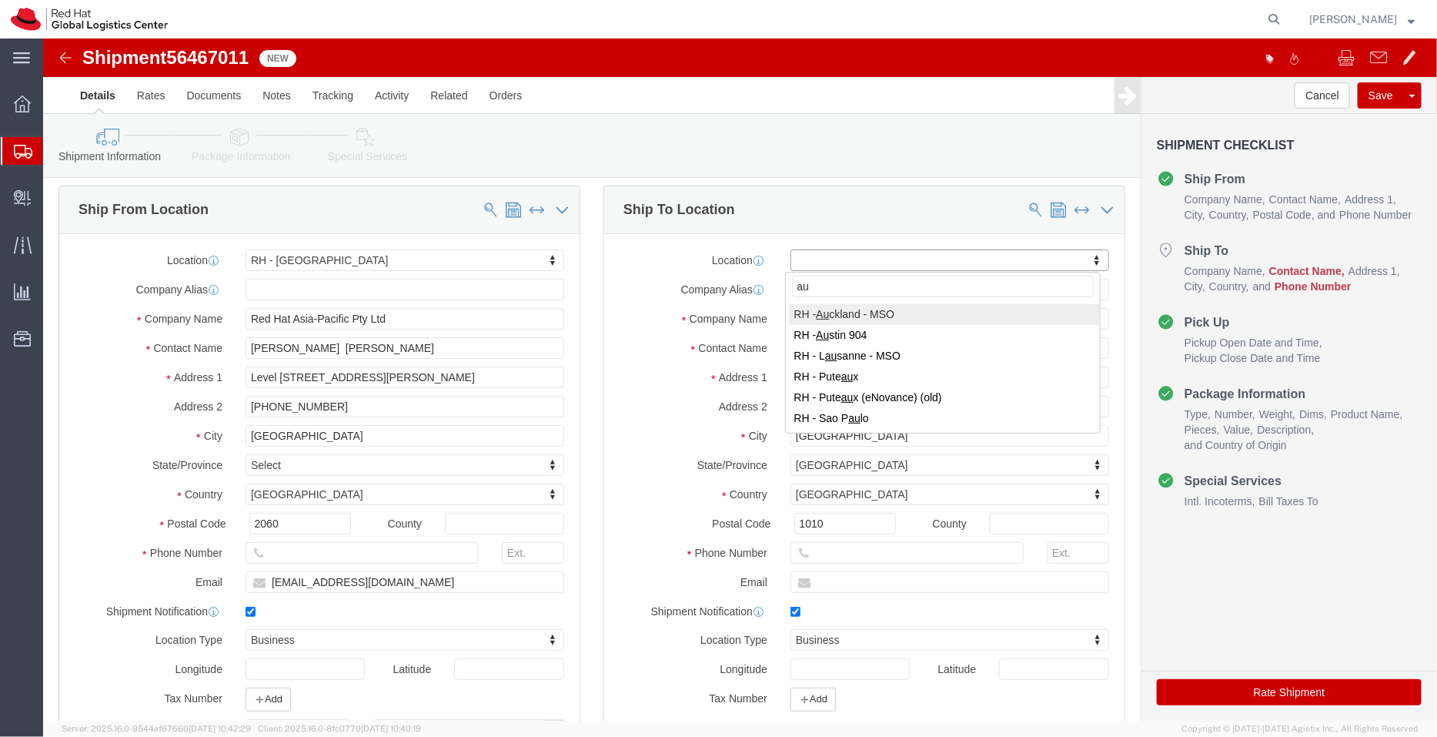
type input "au"
select select "38422"
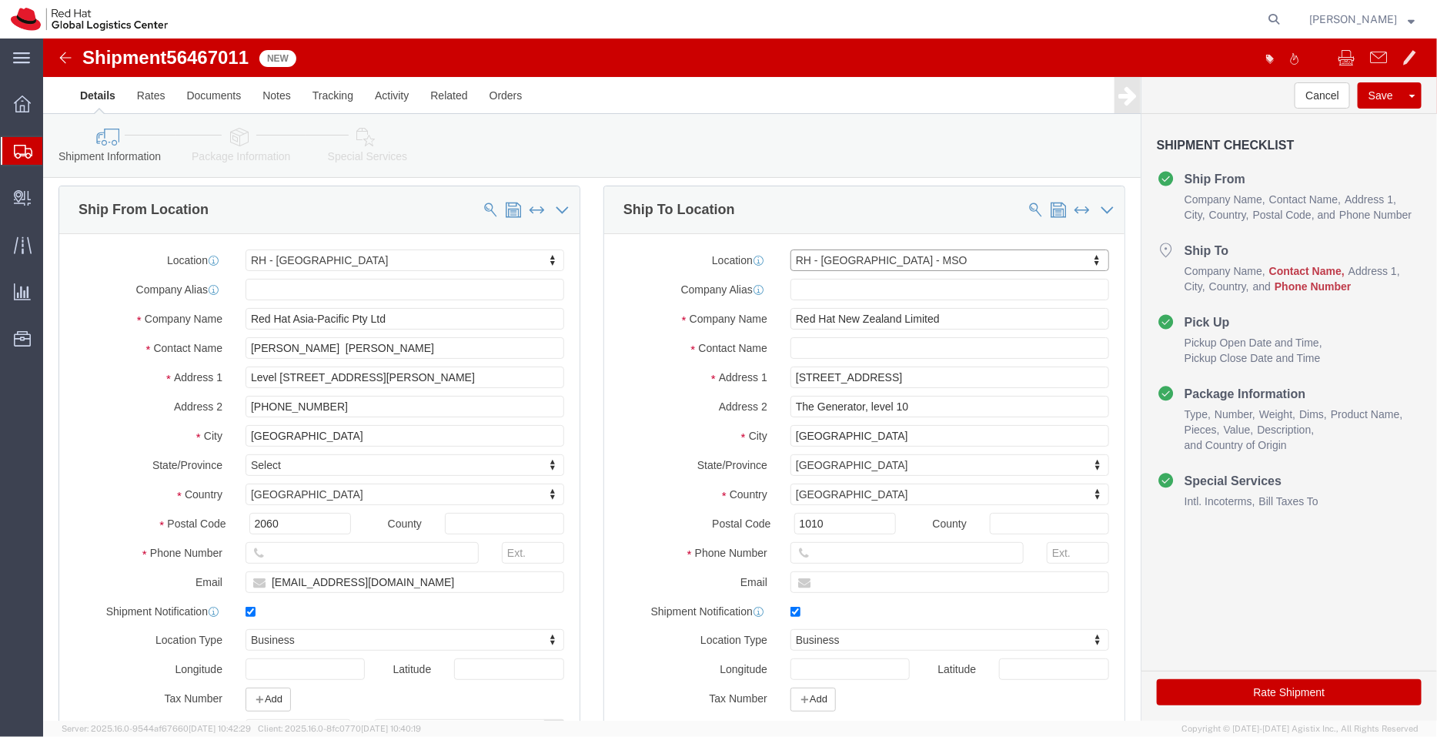
select select "TIN"
select select
click input "text"
paste input "[EMAIL_ADDRESS][DOMAIN_NAME]"
click input "[EMAIL_ADDRESS][DOMAIN_NAME]"
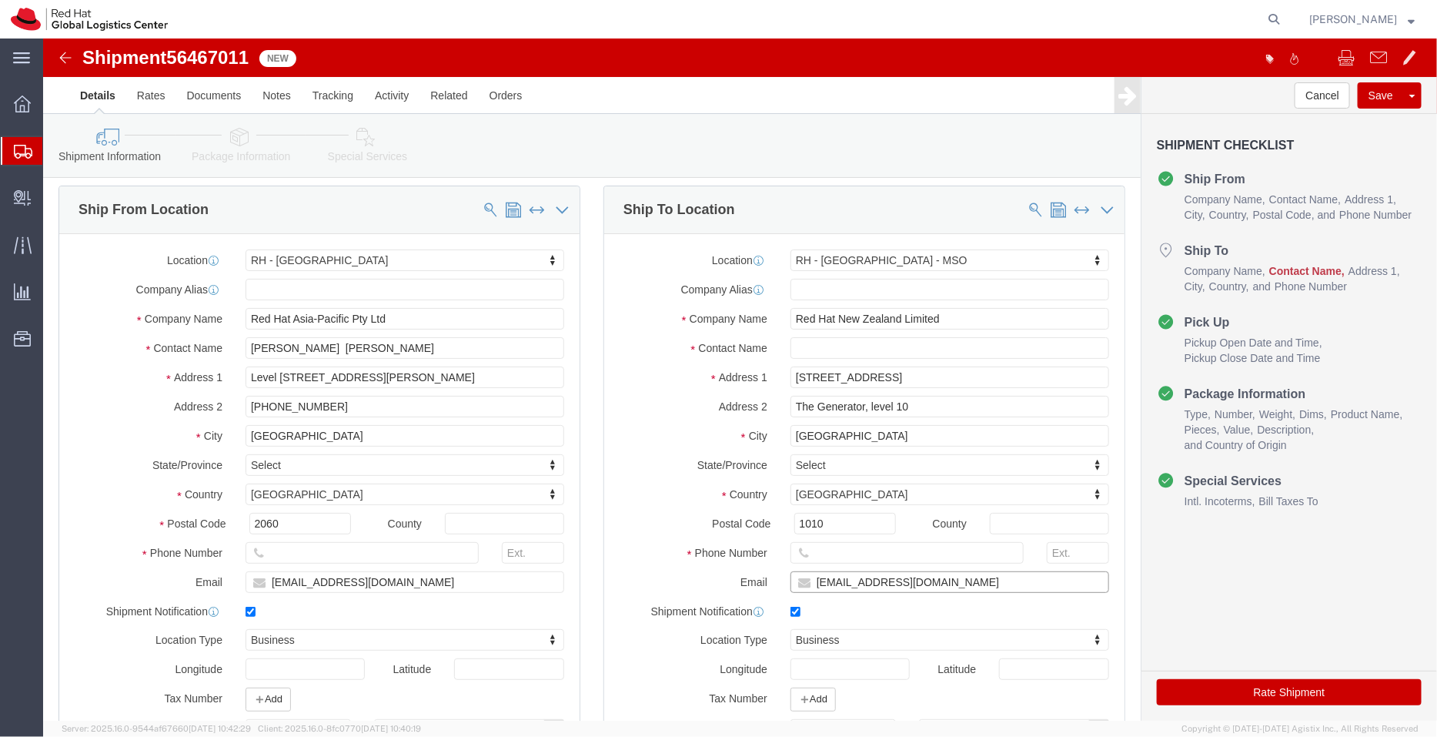
type input "[EMAIL_ADDRESS][DOMAIN_NAME]"
drag, startPoint x: 281, startPoint y: 367, endPoint x: 124, endPoint y: 375, distance: 157.2
click div "Address 2 +64 9-601 8905"
drag, startPoint x: 383, startPoint y: 311, endPoint x: 307, endPoint y: 306, distance: 76.4
click input "Svetlana Van Eeden Mandi Buswell"
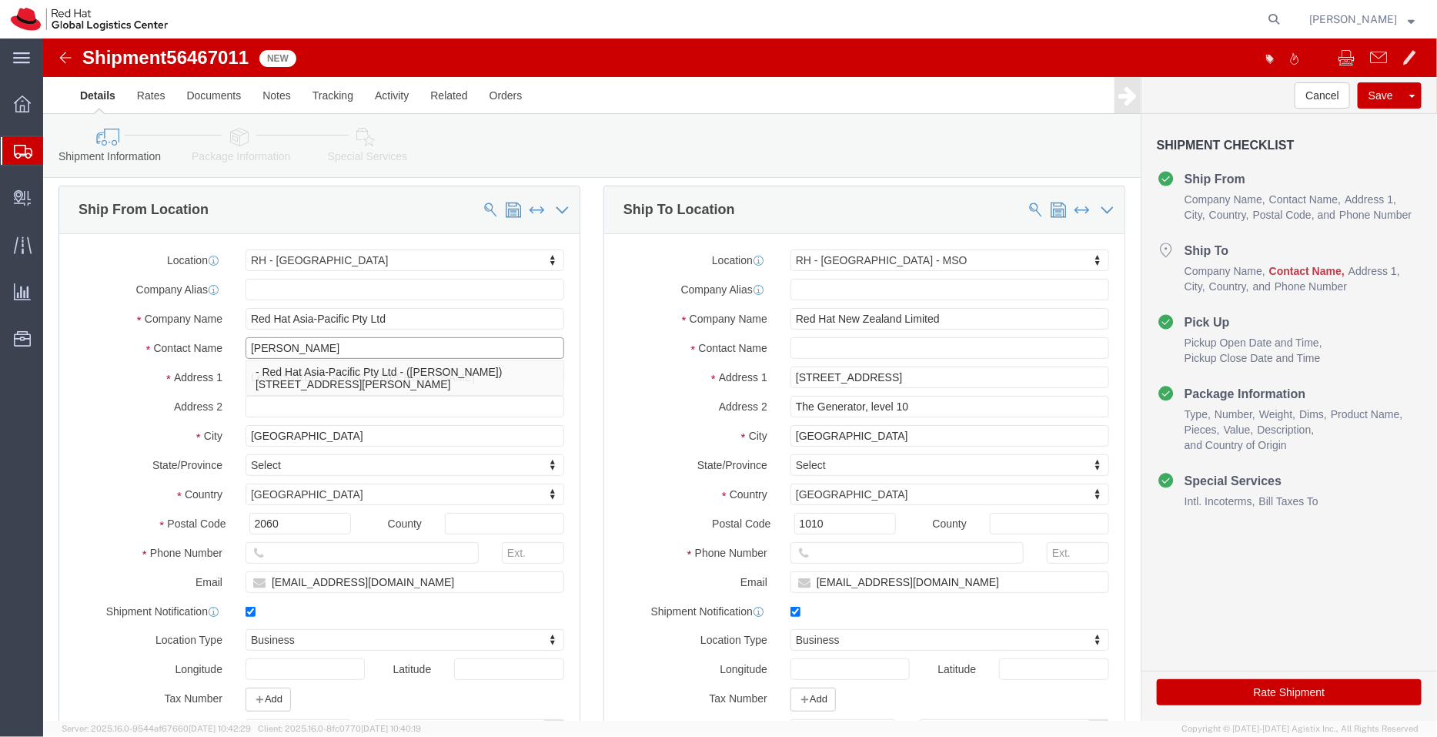
type input "[PERSON_NAME]"
click input "text"
paste input "Mandi Buswell"
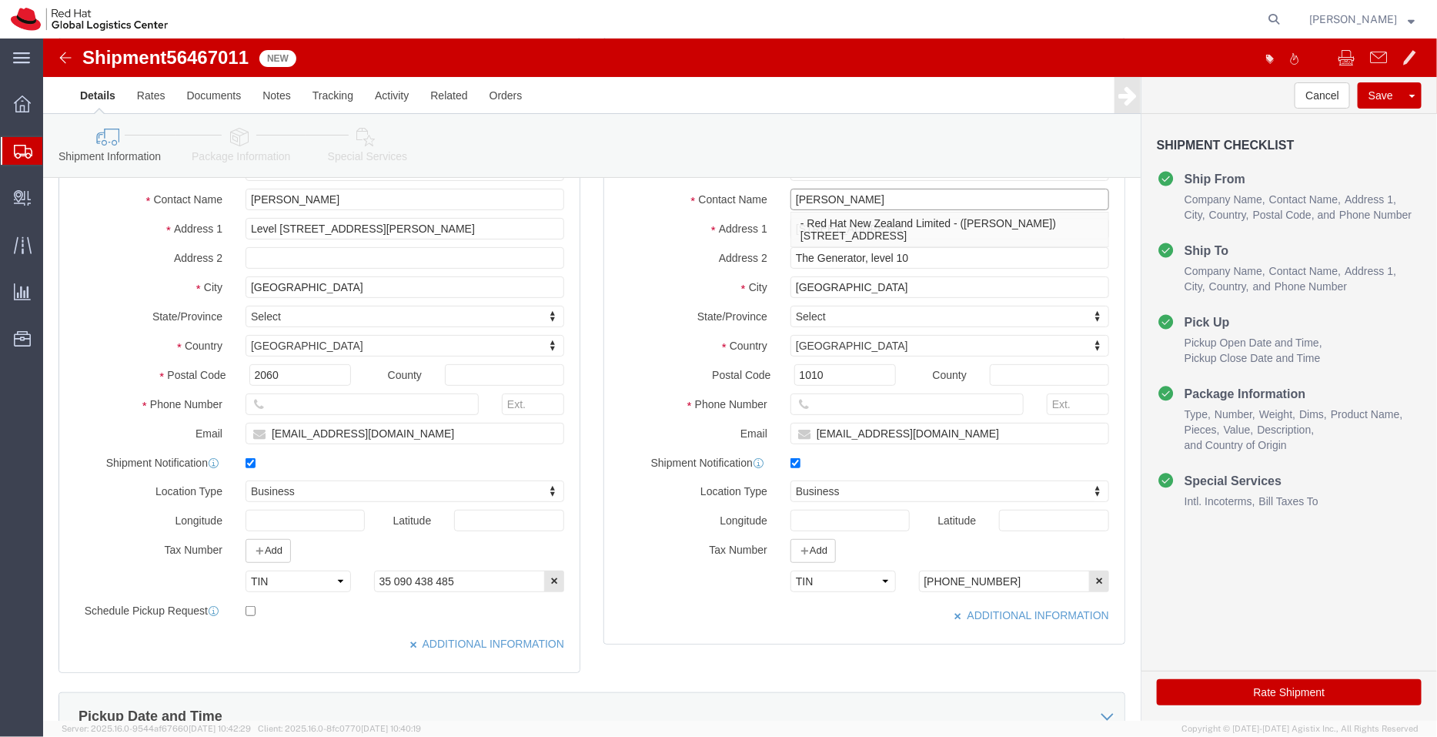
scroll to position [198, 0]
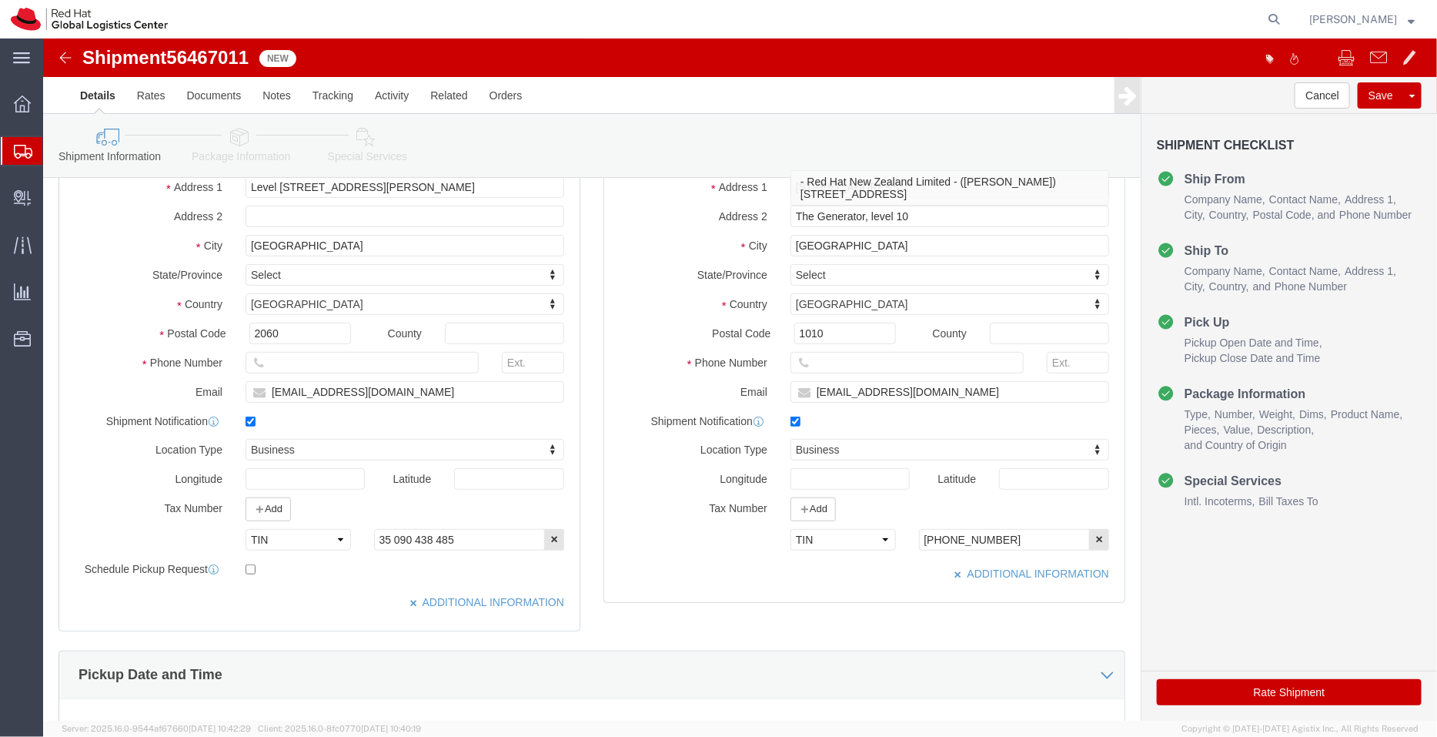
type input "Mandi Buswell"
click div "Location RH - Auckland - MSO My Profile Location RH - Amsterdam - MSO RH - Amst…"
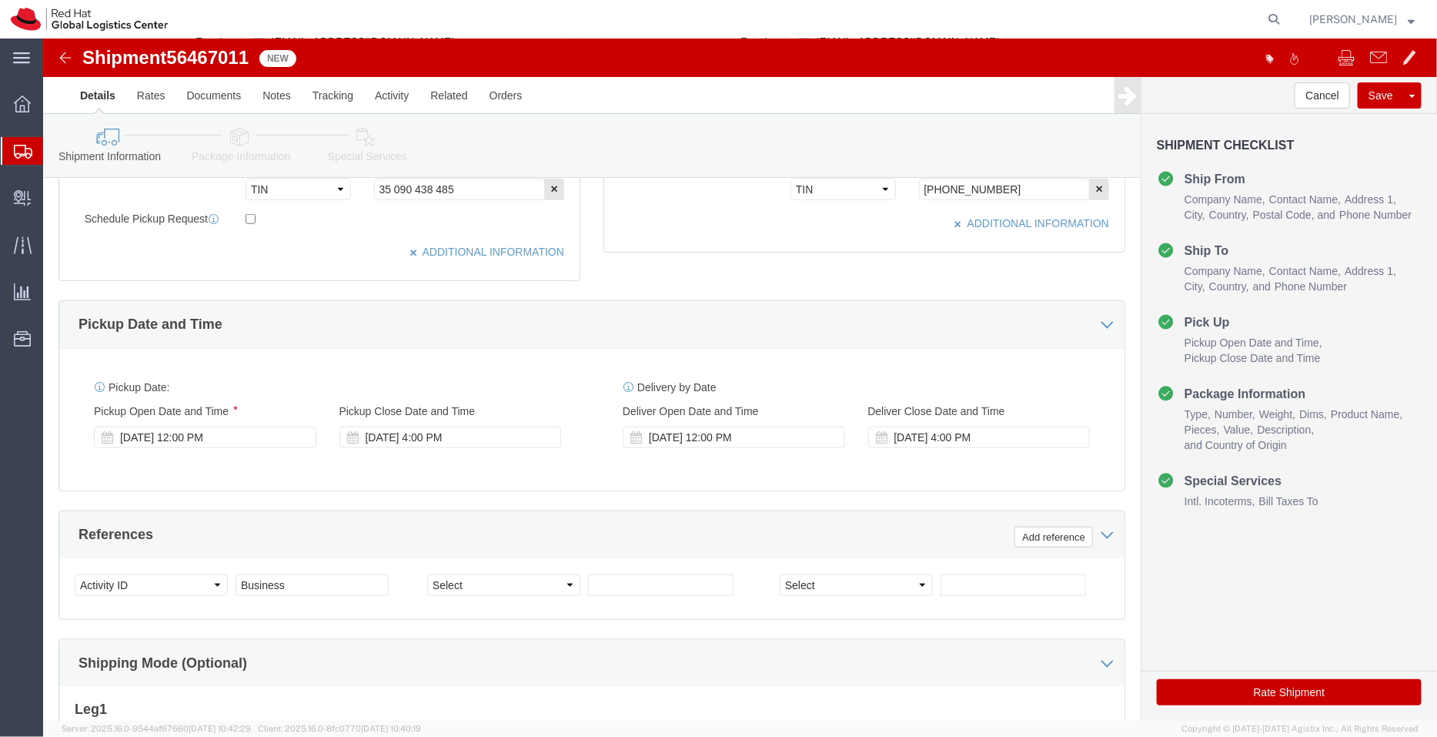
scroll to position [555, 0]
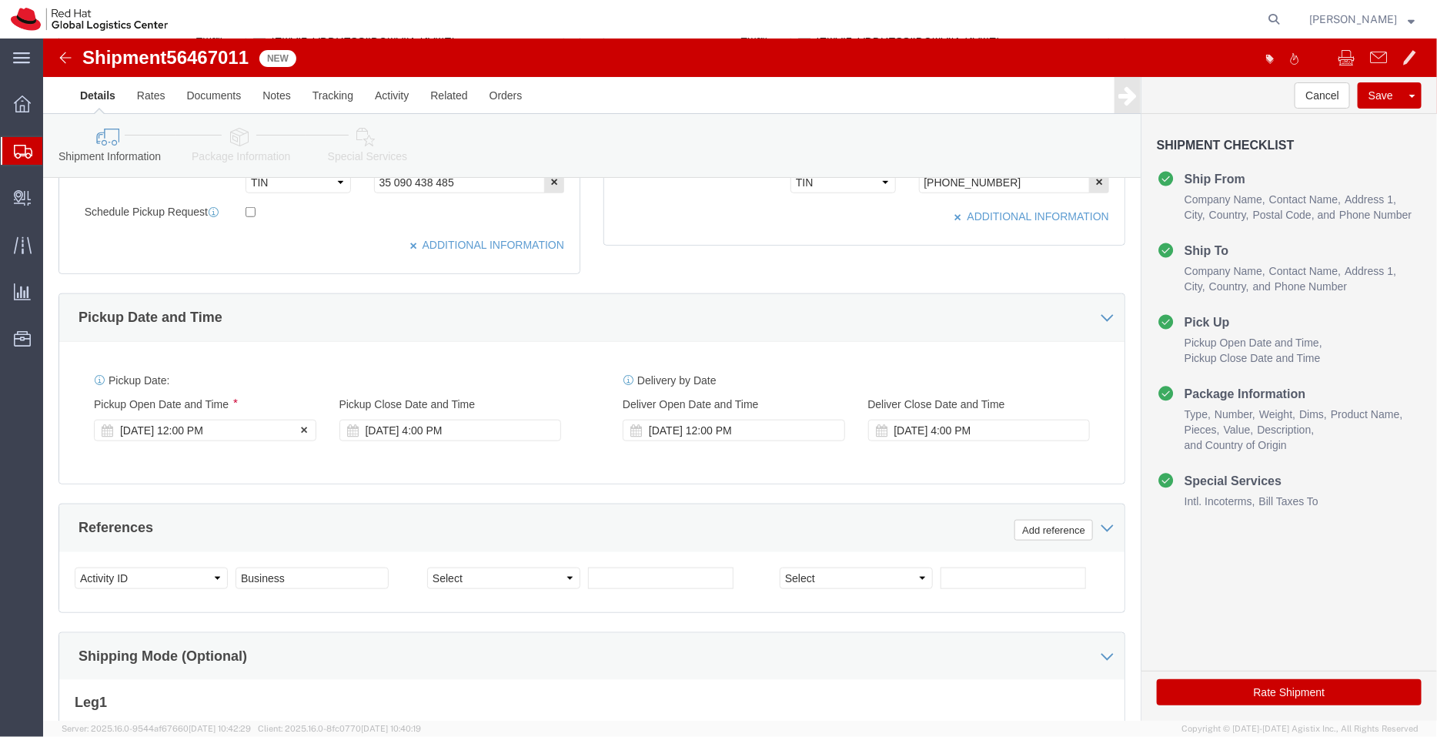
click div "[DATE] 12:00 PM"
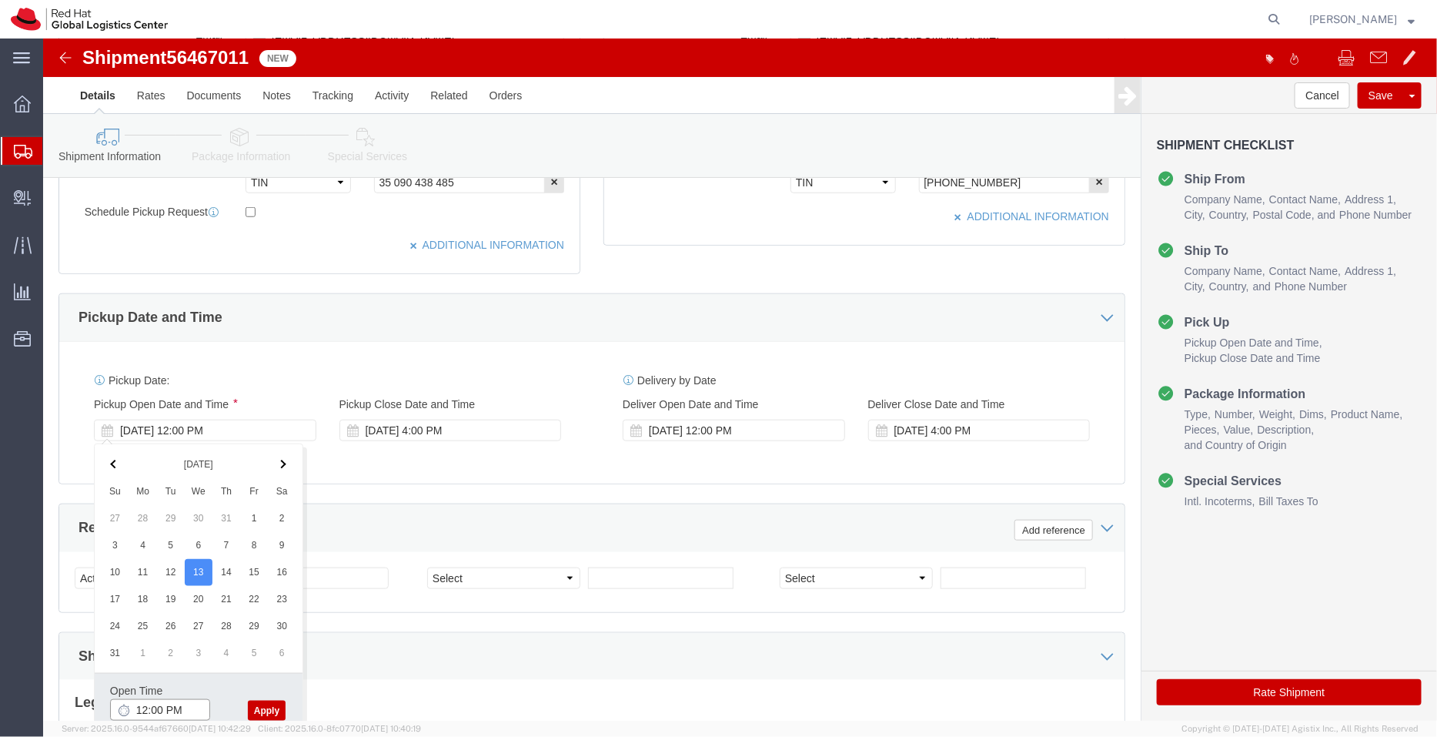
click input "12:00 PM"
type input "3:00 PM"
click button "Apply"
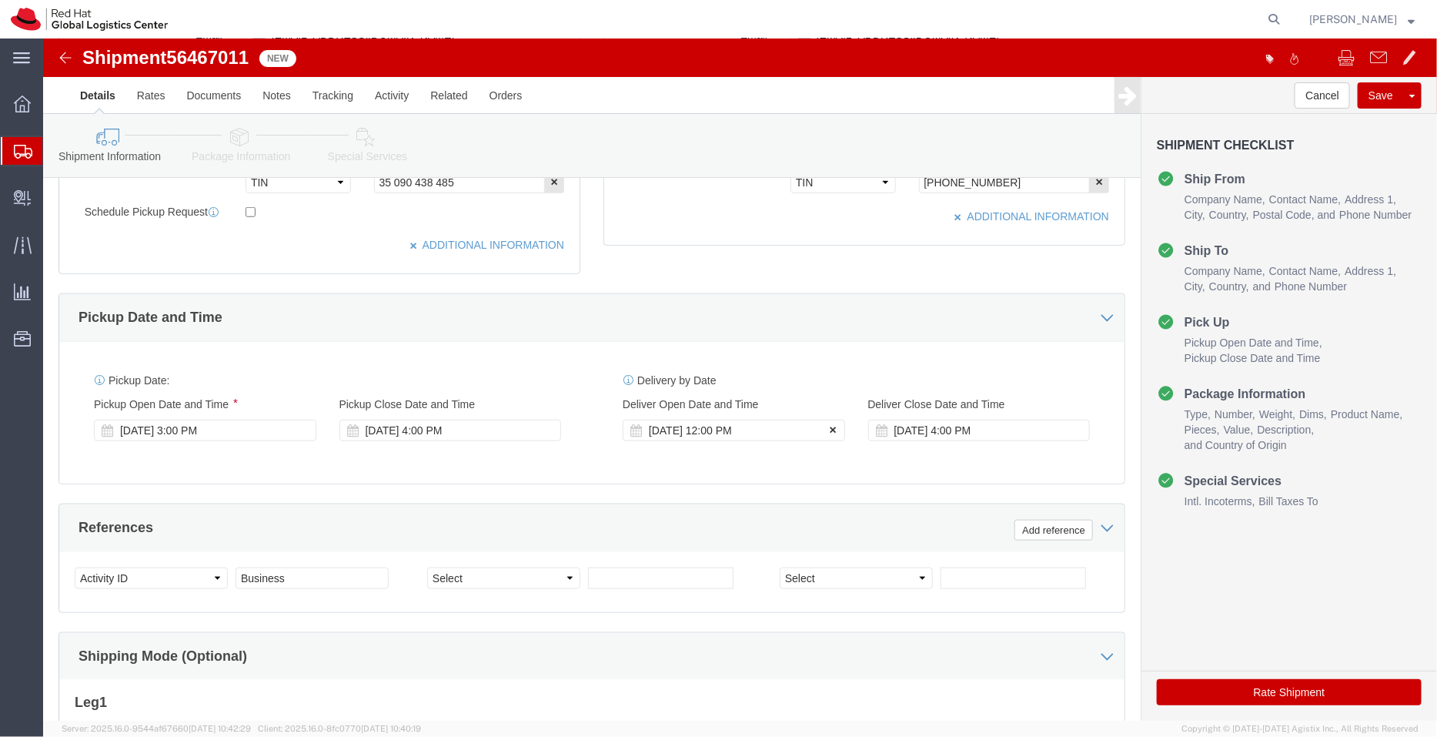
click icon
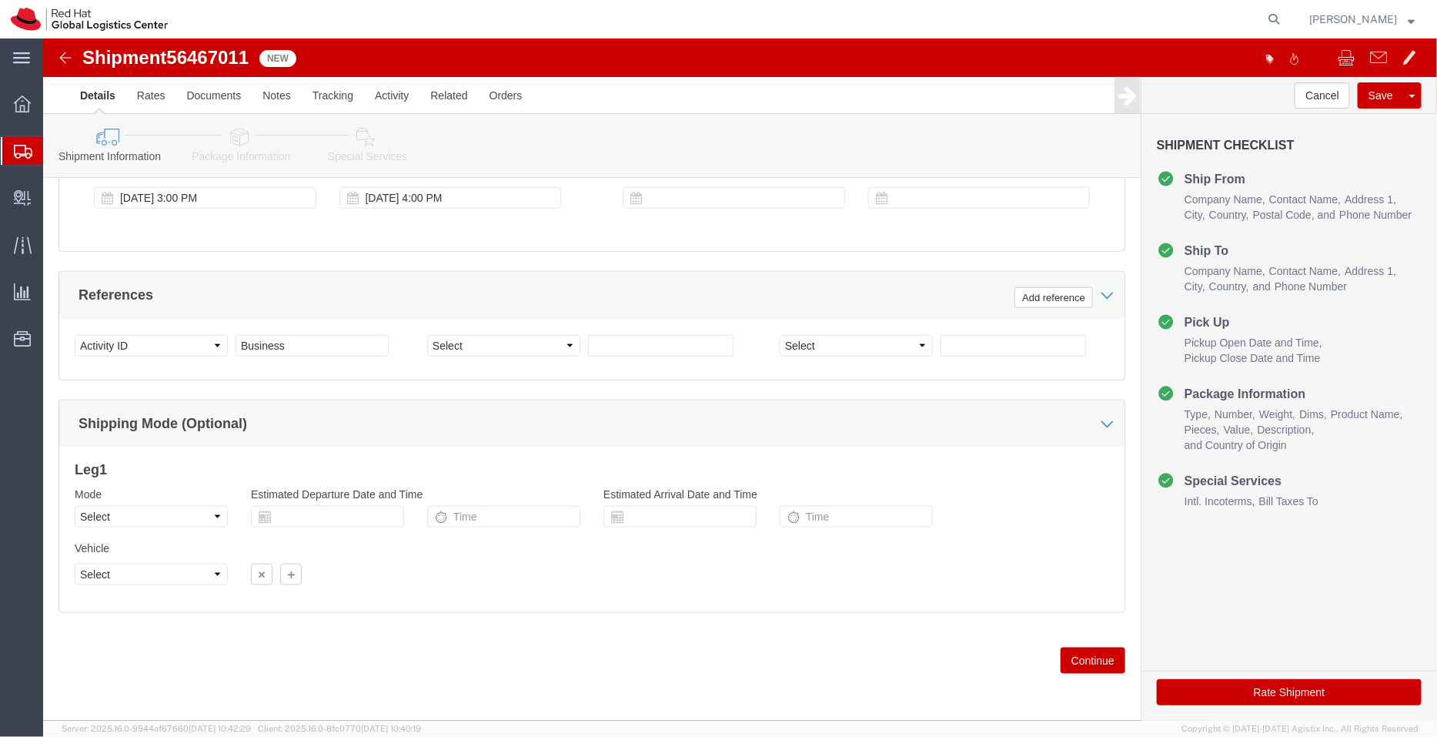
click icon
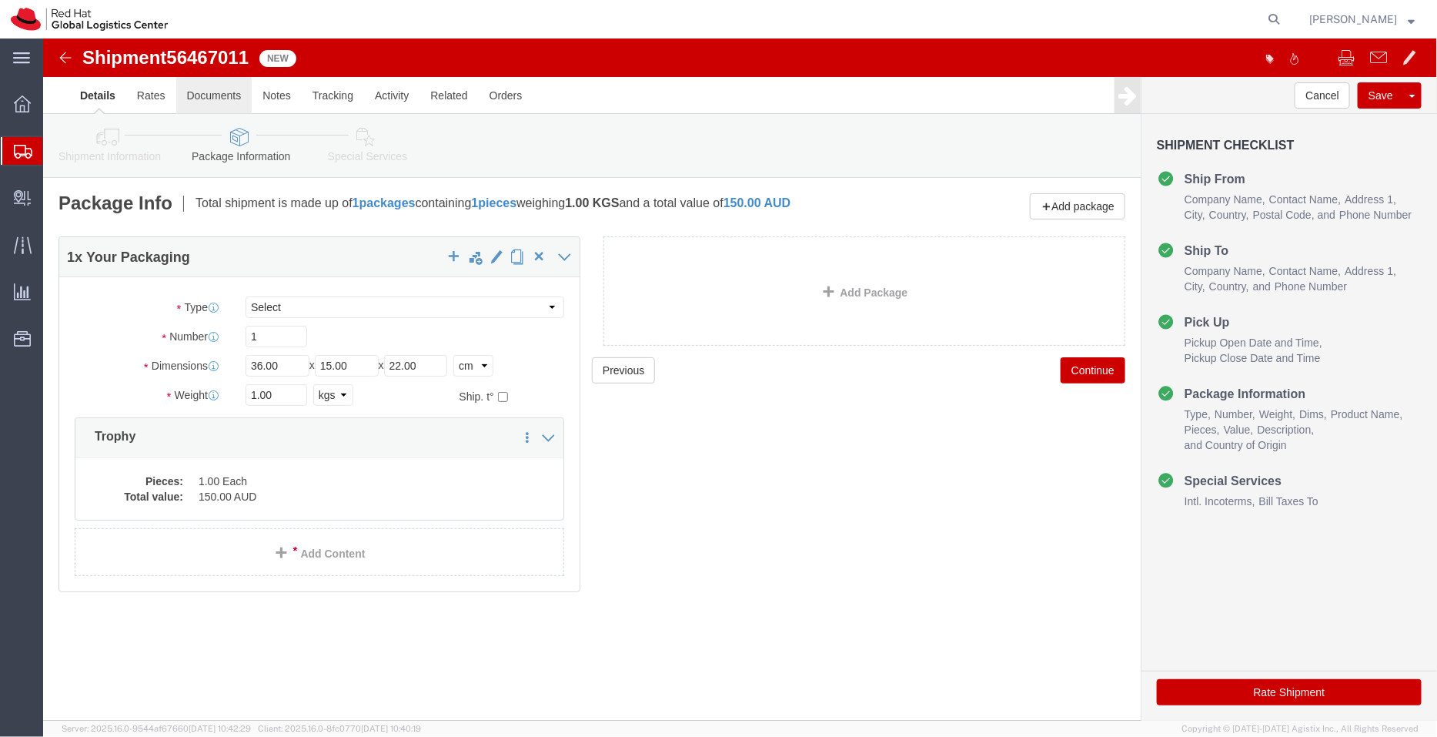
click link "Documents"
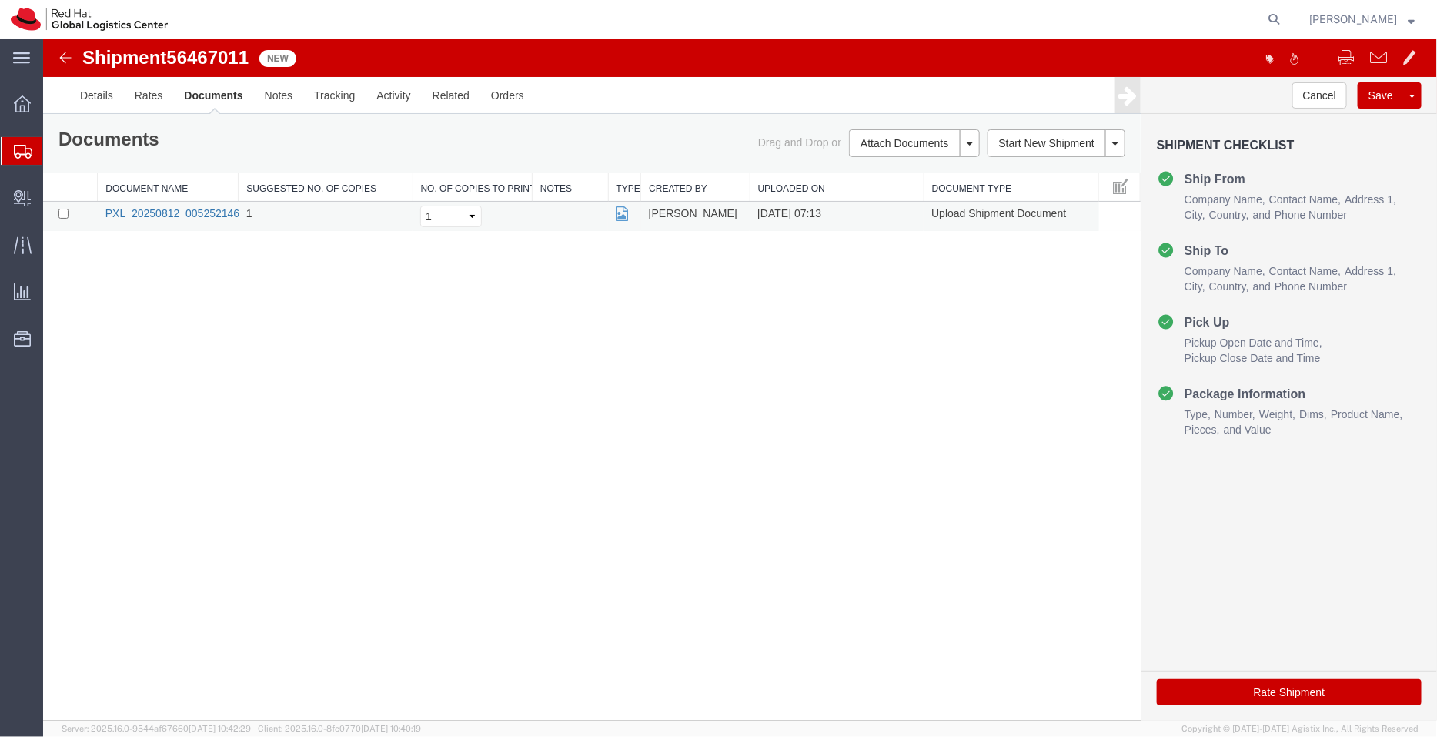
click at [173, 206] on link "PXL_20250812_005252146.jpg" at bounding box center [181, 212] width 152 height 12
click at [99, 107] on link "Details" at bounding box center [96, 94] width 55 height 37
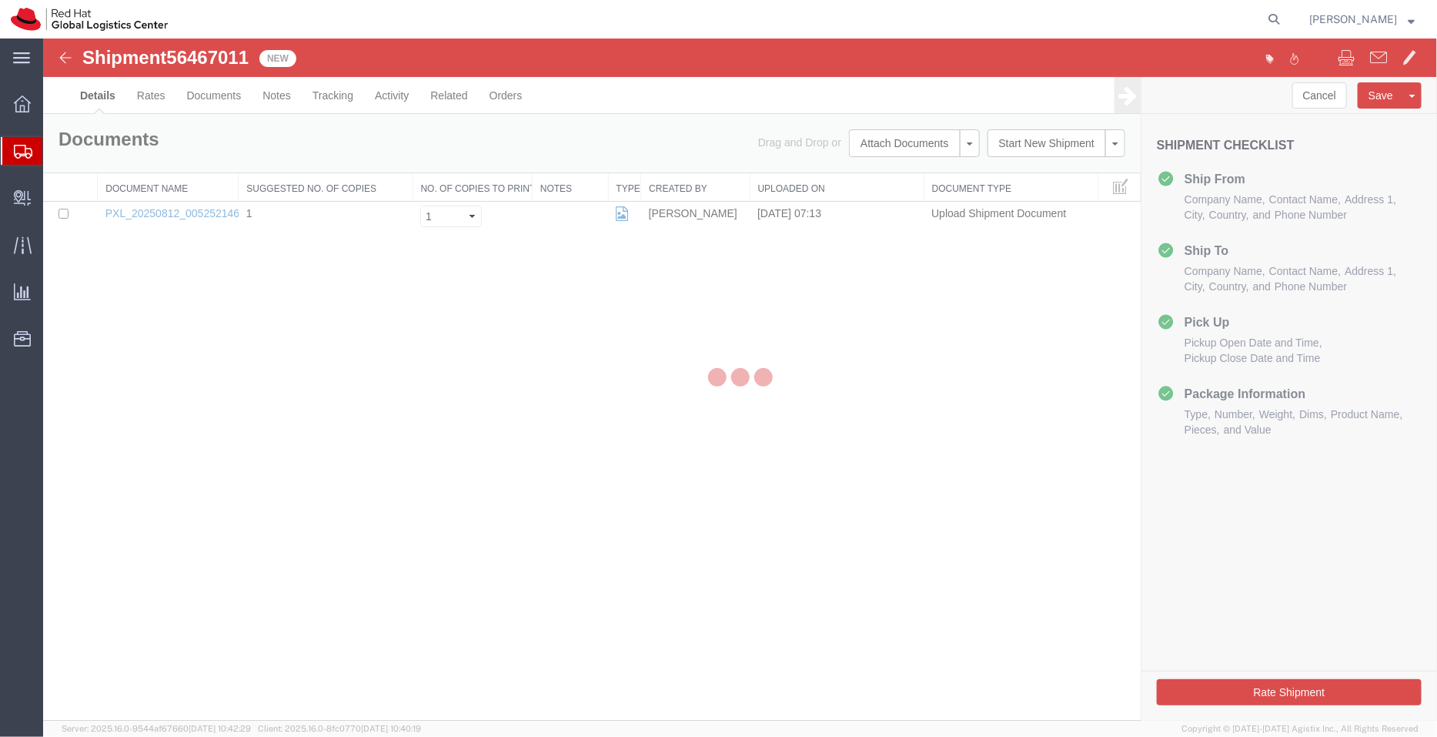
select select "50511"
select select "38422"
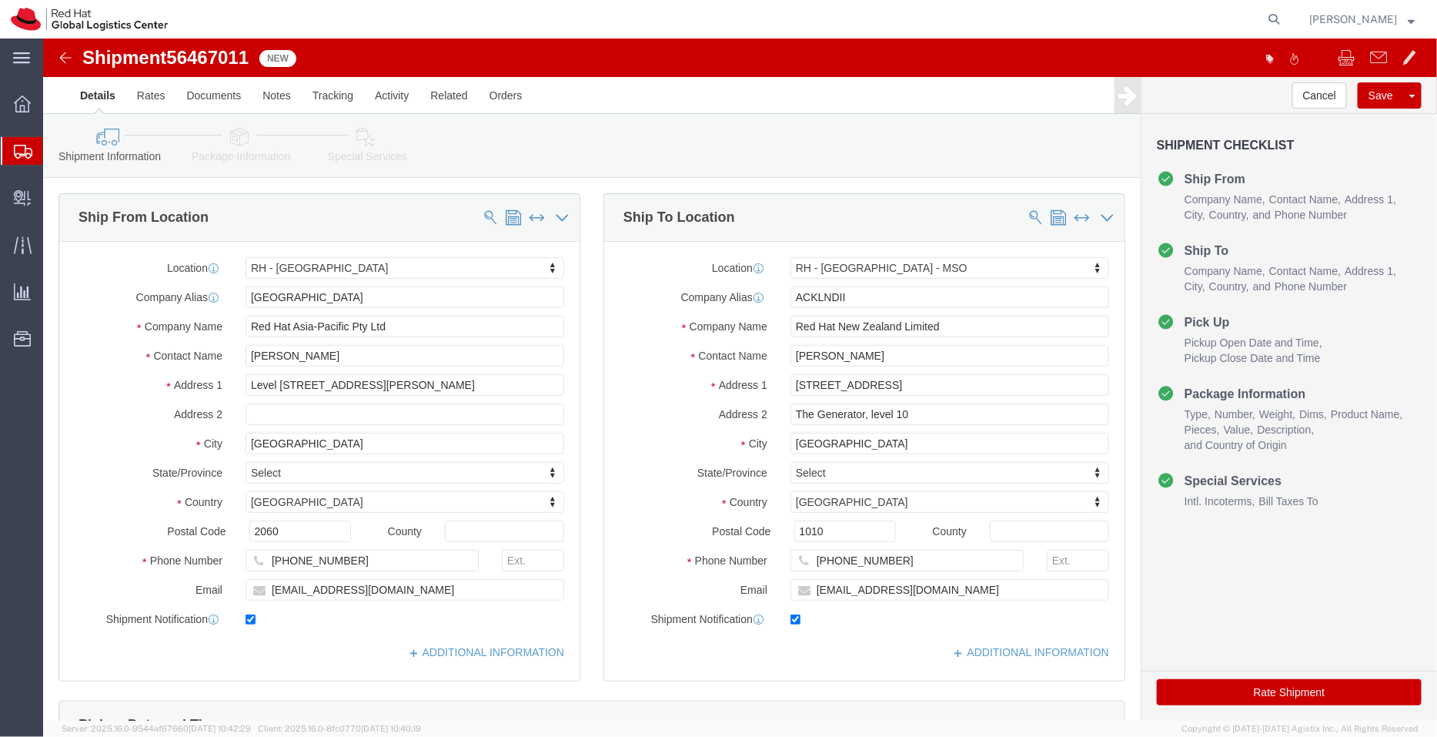
click link "Package Information"
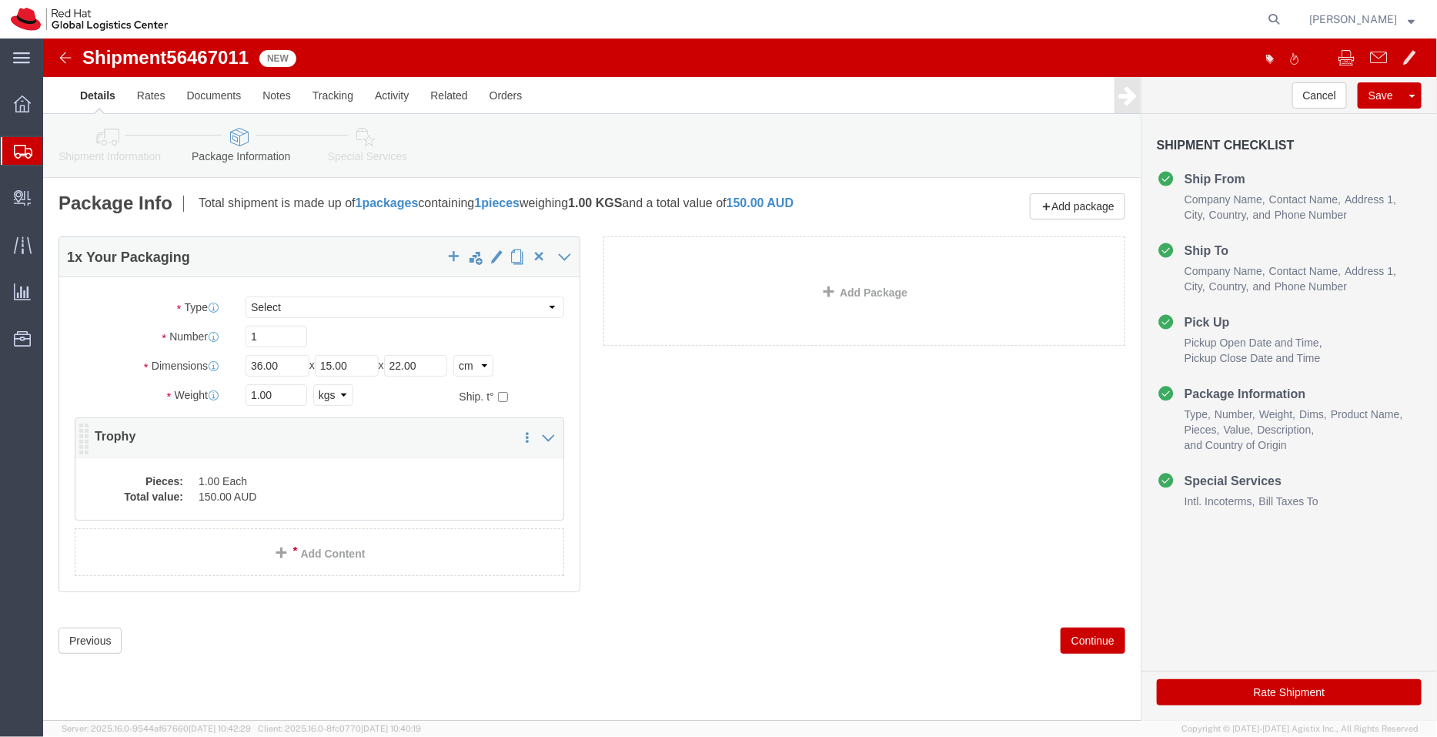
click dd "1.00 Each"
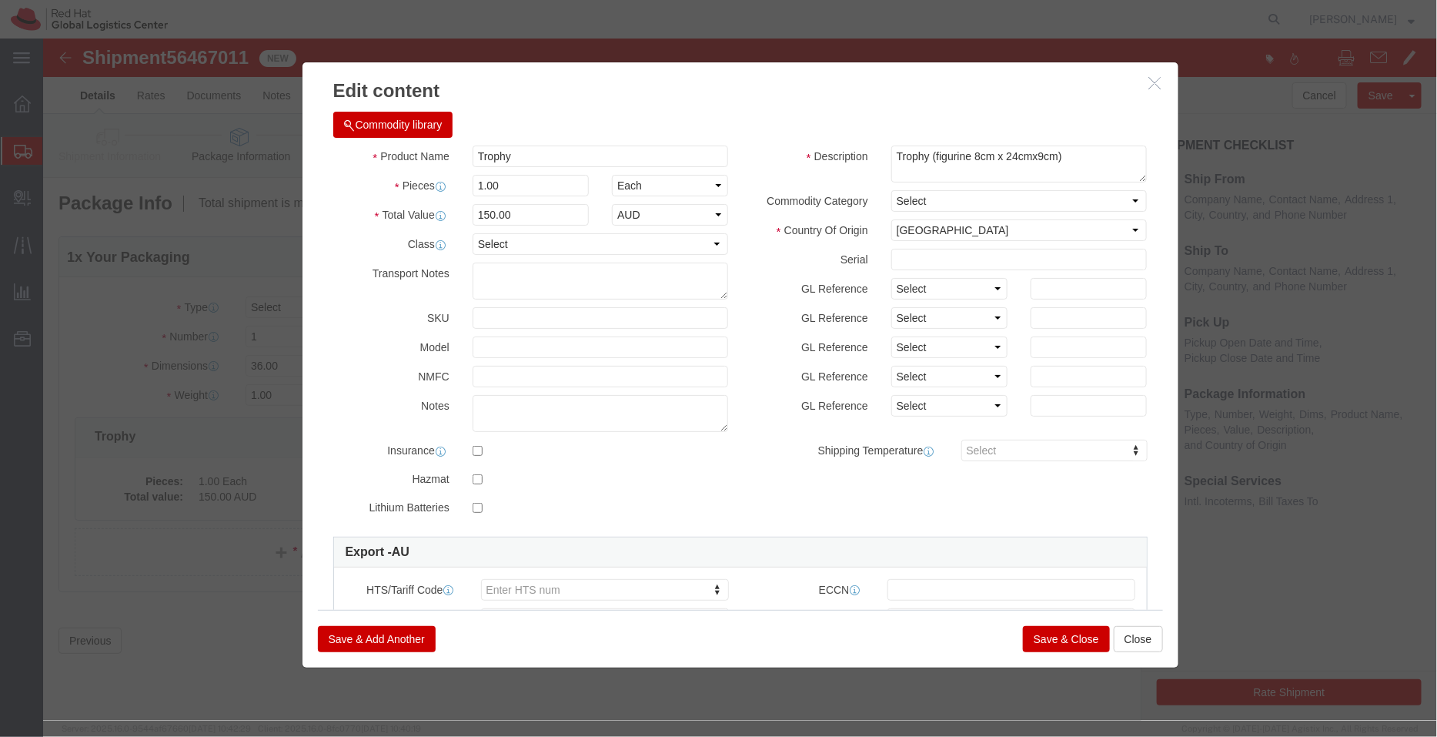
click icon "button"
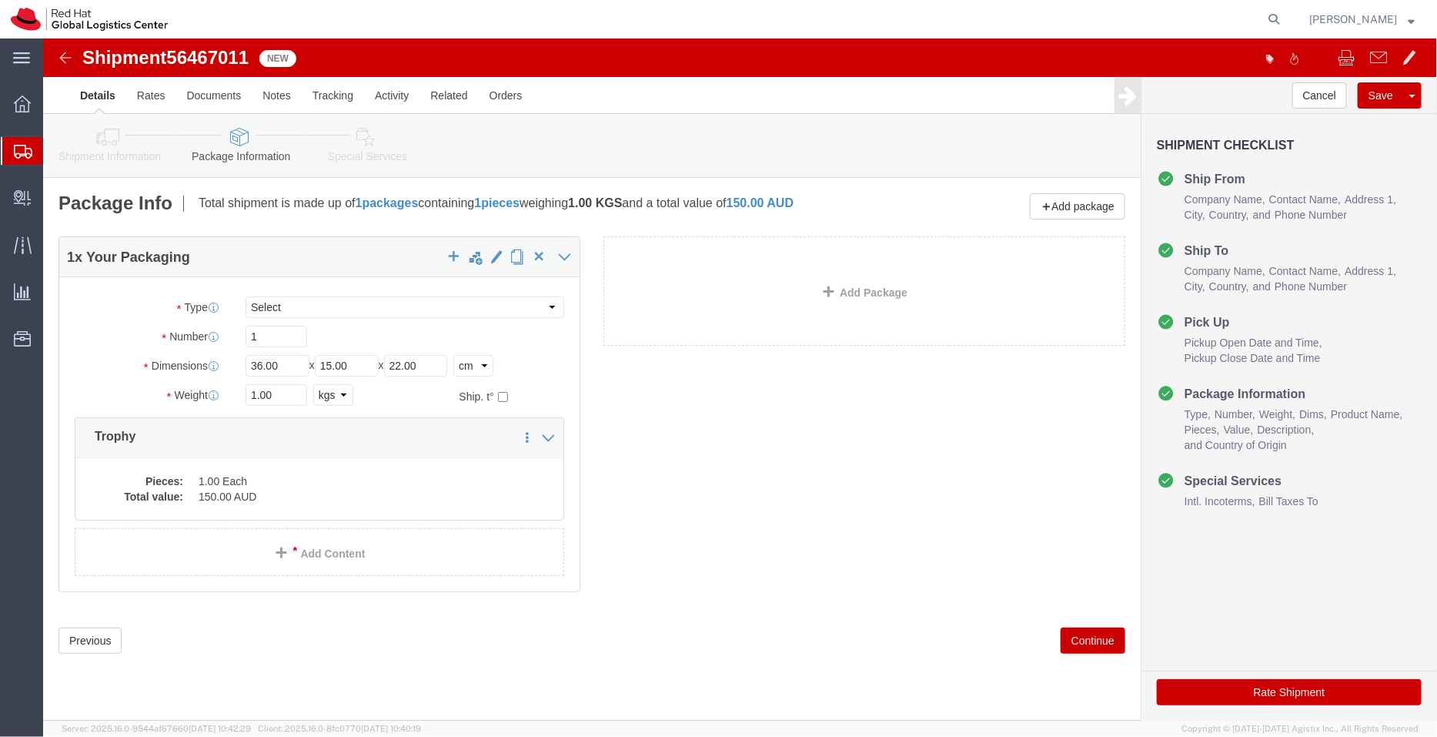
click link "Special Services"
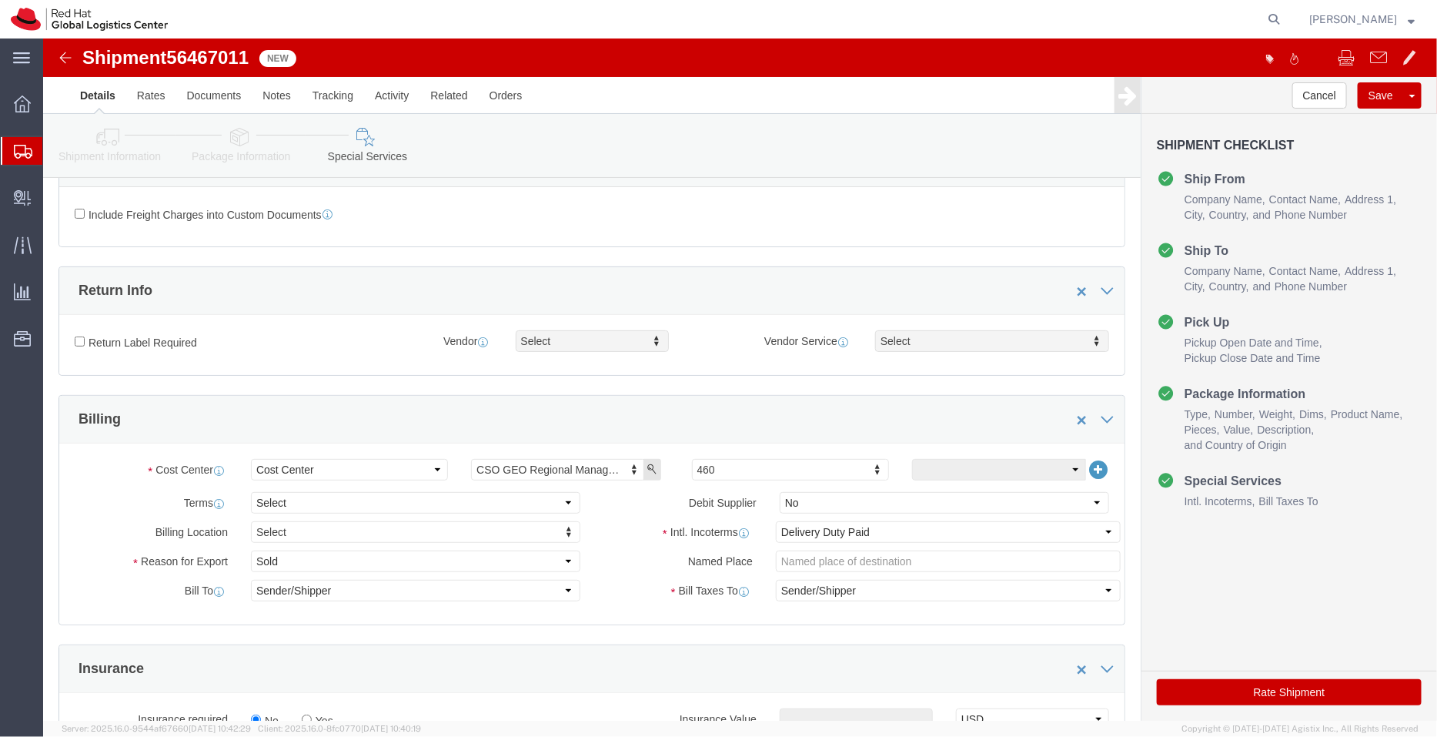
scroll to position [65, 0]
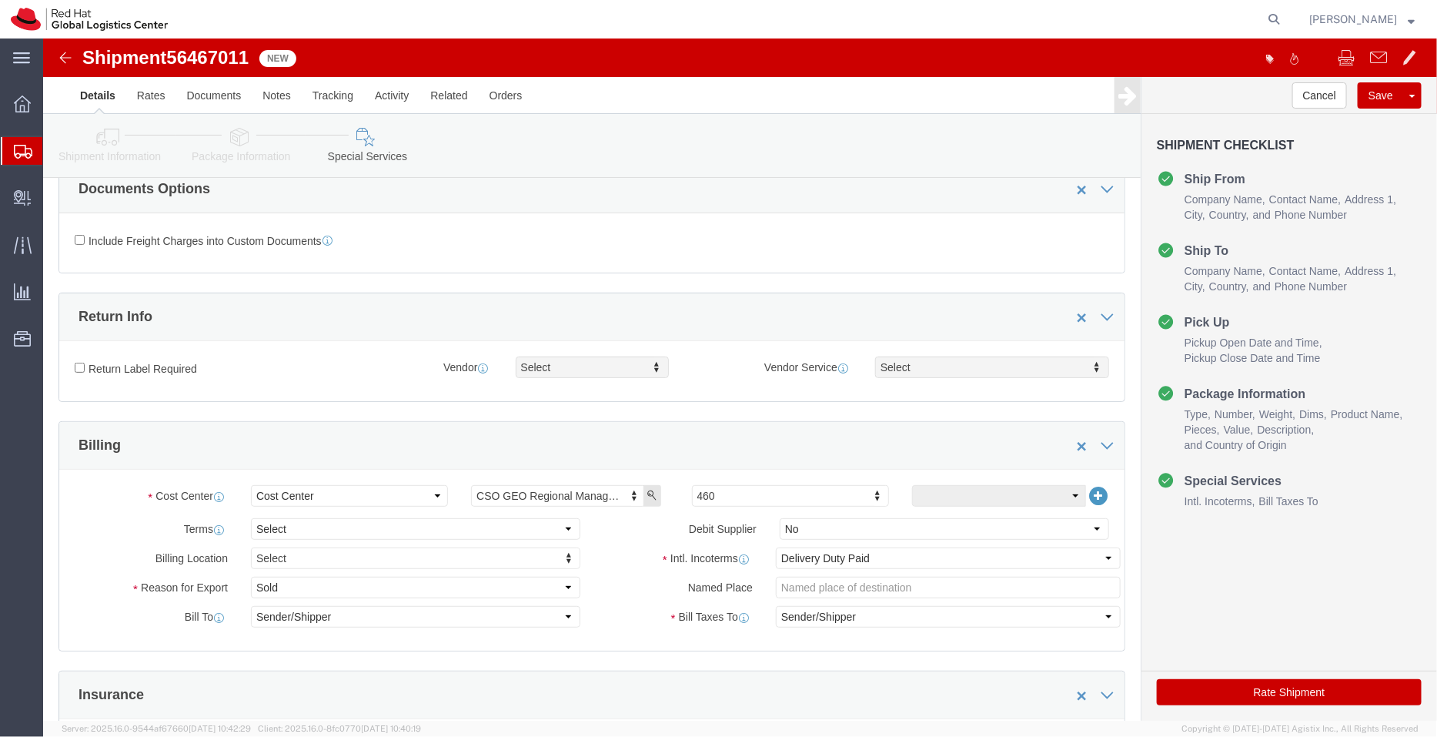
click icon
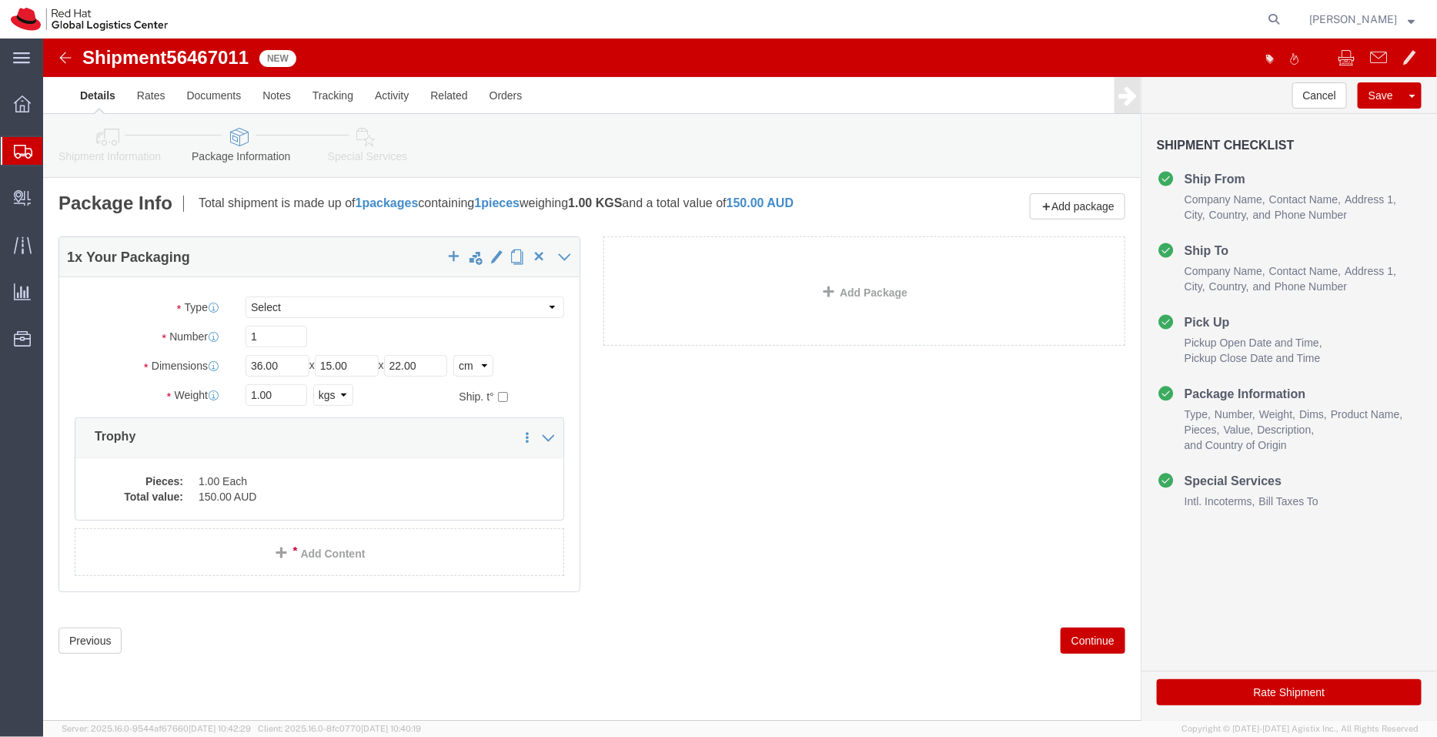
click icon
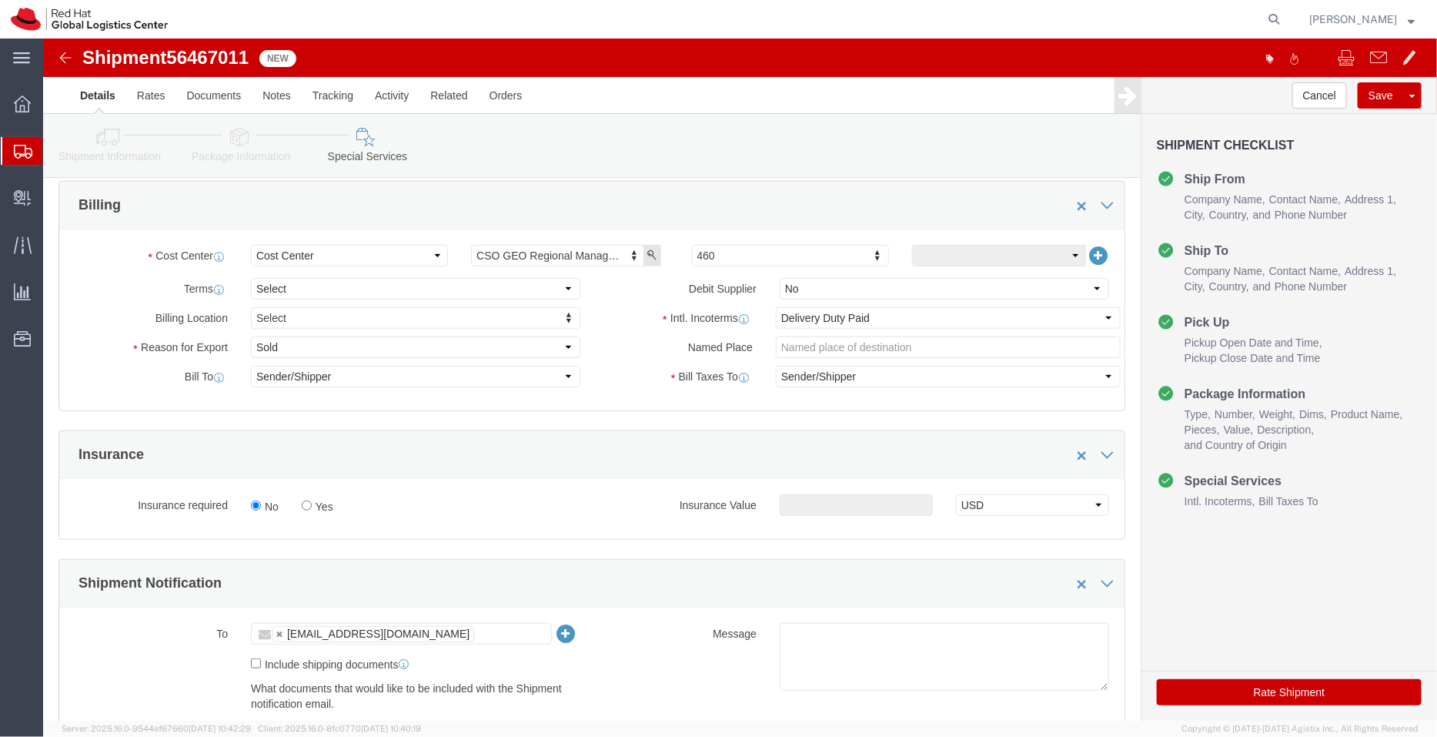
scroll to position [309, 0]
click select "Select Free of Charge Free of Cost NET 30 NET 45 NET 60 See Comment"
select select "FREE_OF_COST"
click select "Select Free of Charge Free of Cost NET 30 NET 45 NET 60 See Comment"
click select "Select Gift Personal Effects Repair/Warranty Return Sample Sold Temporary/Not S…"
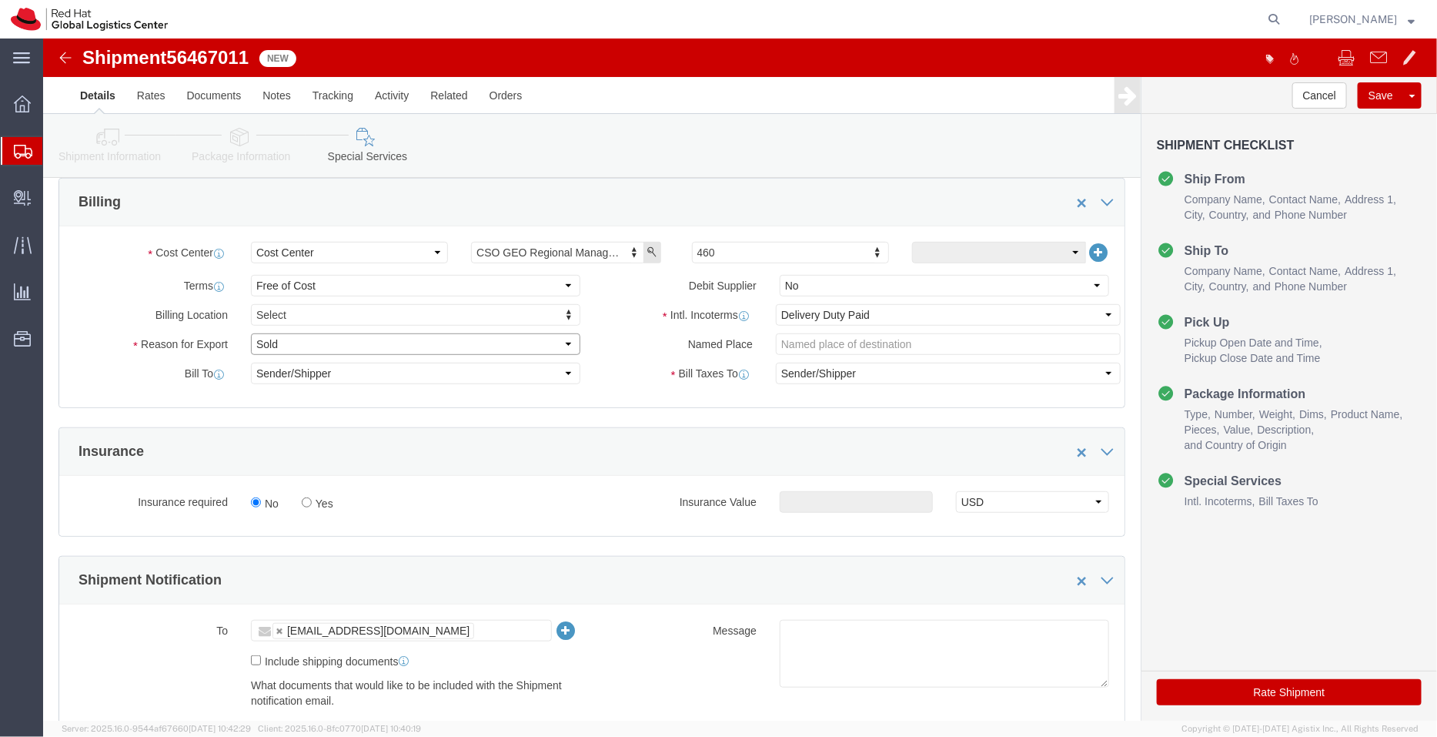
select select "SAMPLE"
click select "Select Gift Personal Effects Repair/Warranty Return Sample Sold Temporary/Not S…"
click textarea
type textarea "Trophy"
drag, startPoint x: 212, startPoint y: 22, endPoint x: 34, endPoint y: 12, distance: 178.1
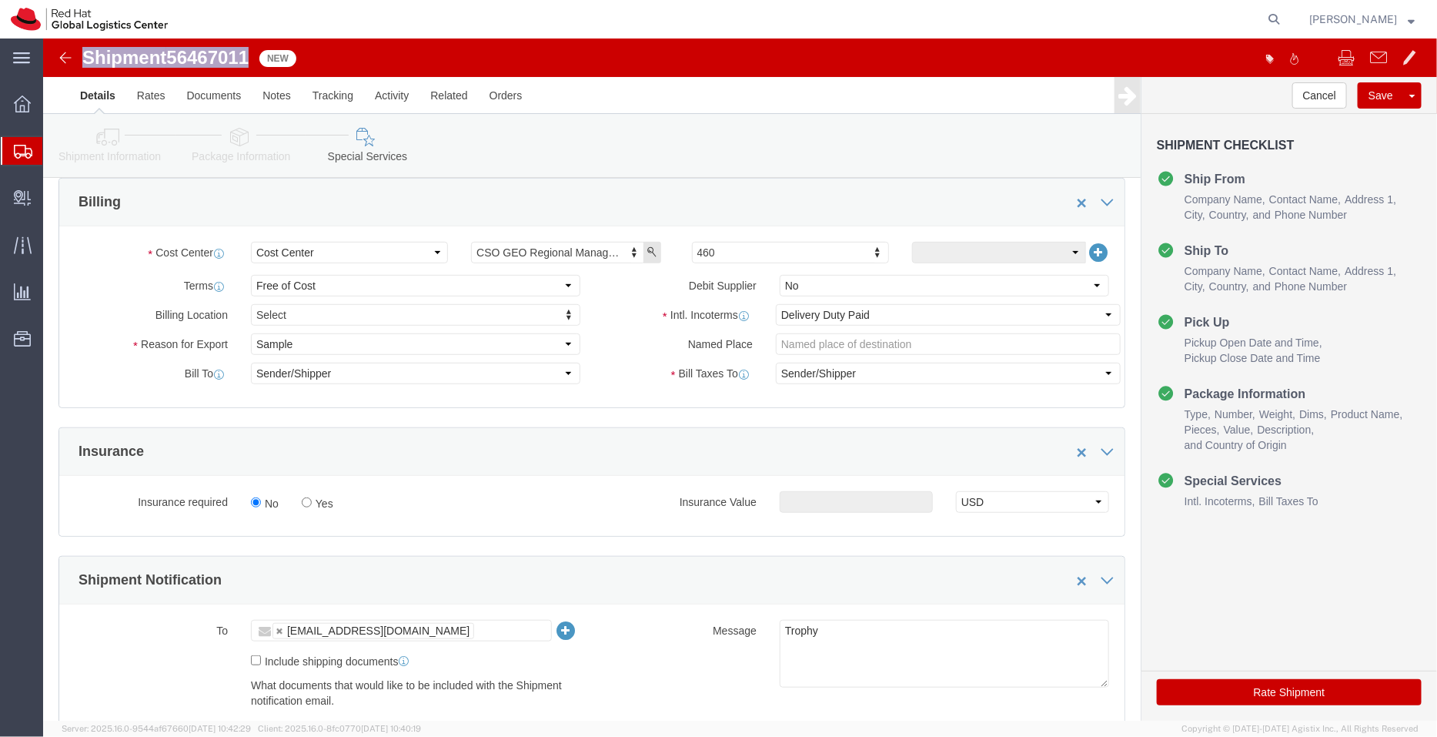
click div "Shipment 56467011 1 of 1 New"
copy h1 "Shipment 56467011"
click icon
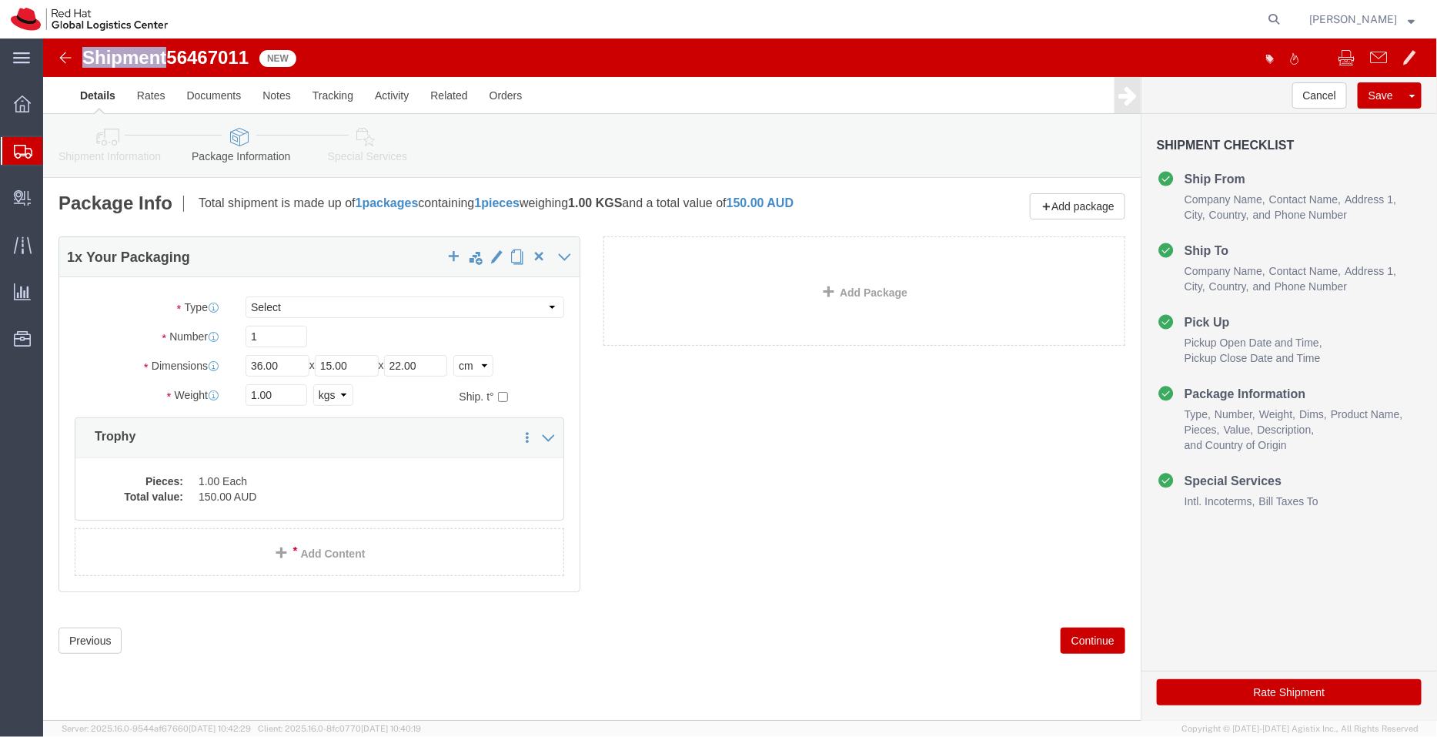
click link "Shipment Information"
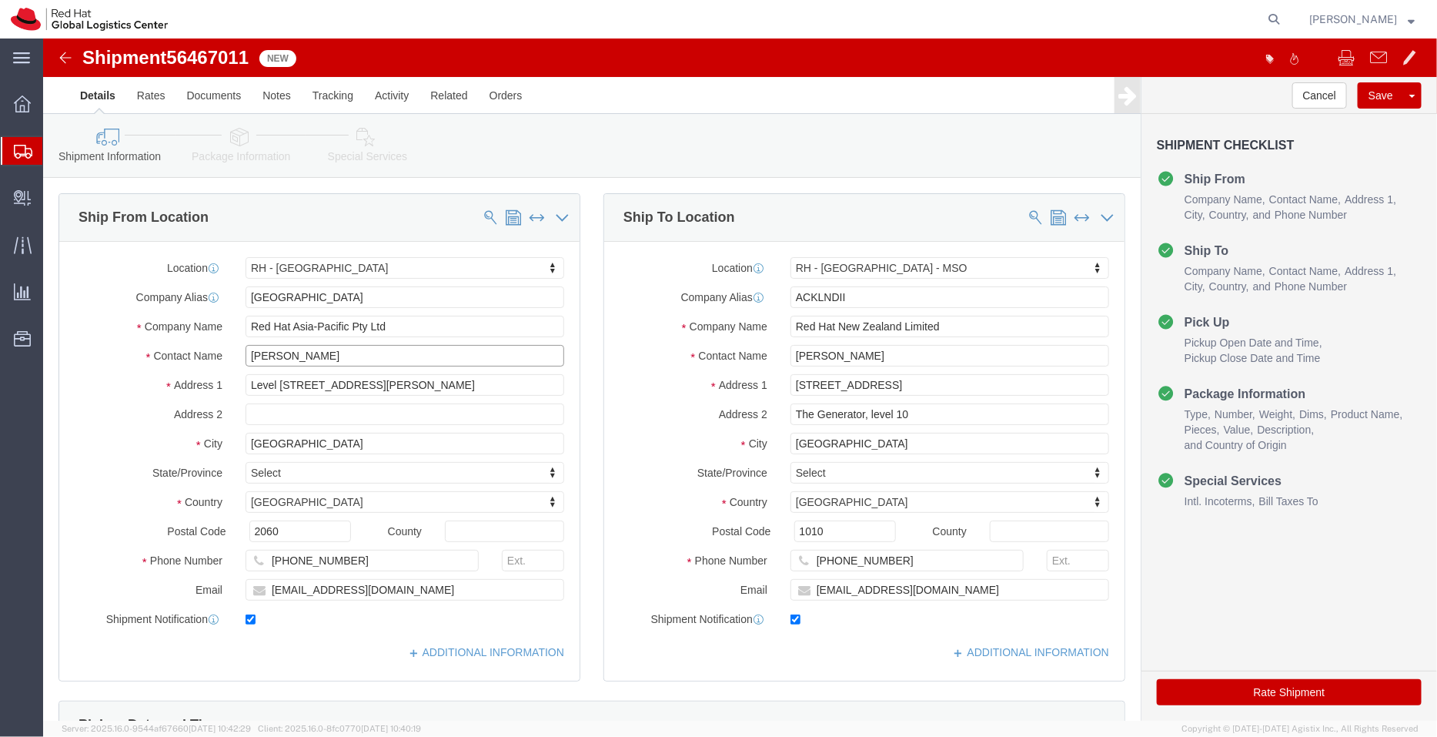
drag, startPoint x: 322, startPoint y: 312, endPoint x: 129, endPoint y: 302, distance: 193.5
click div "Location RH - Sydney Select My Profile Location RH - Amsterdam - MSO RH - Amste…"
click link "Assign To"
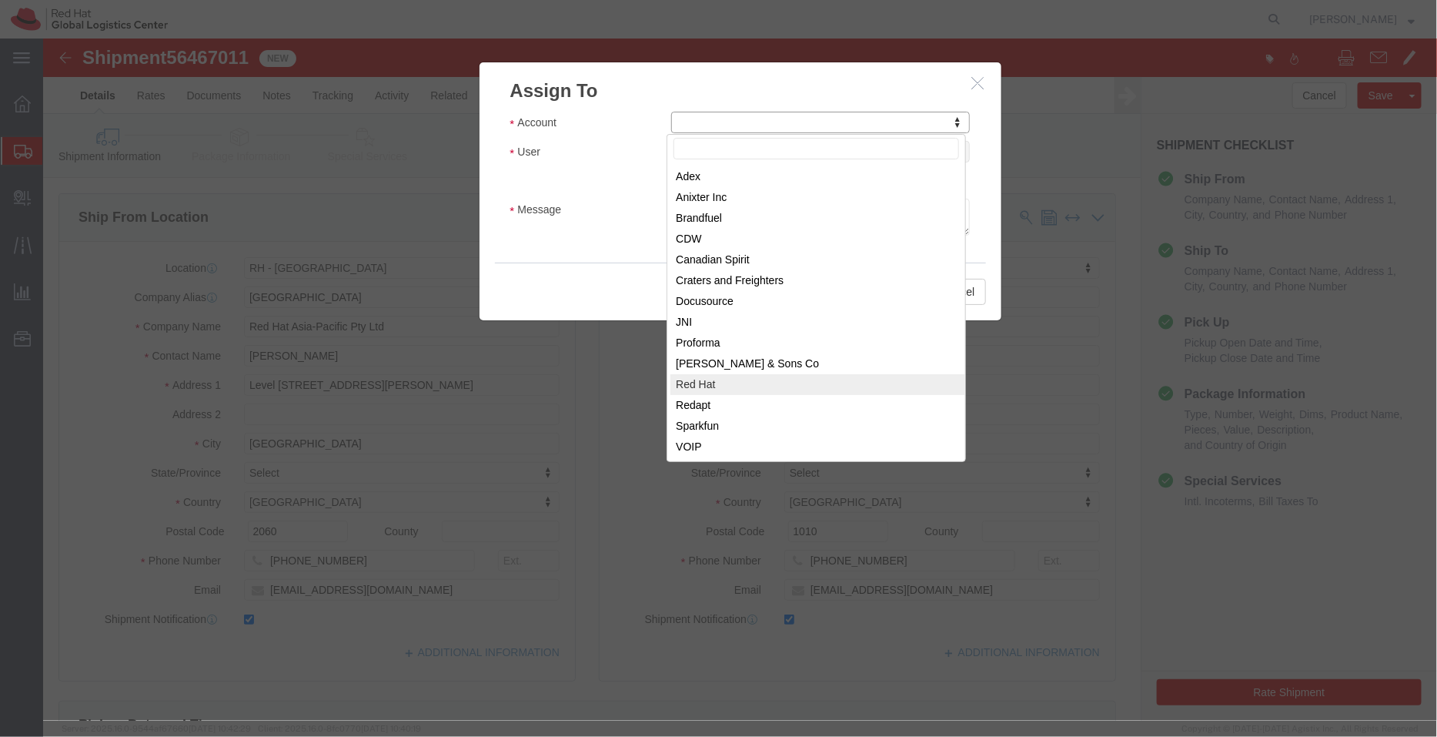
select select "104821"
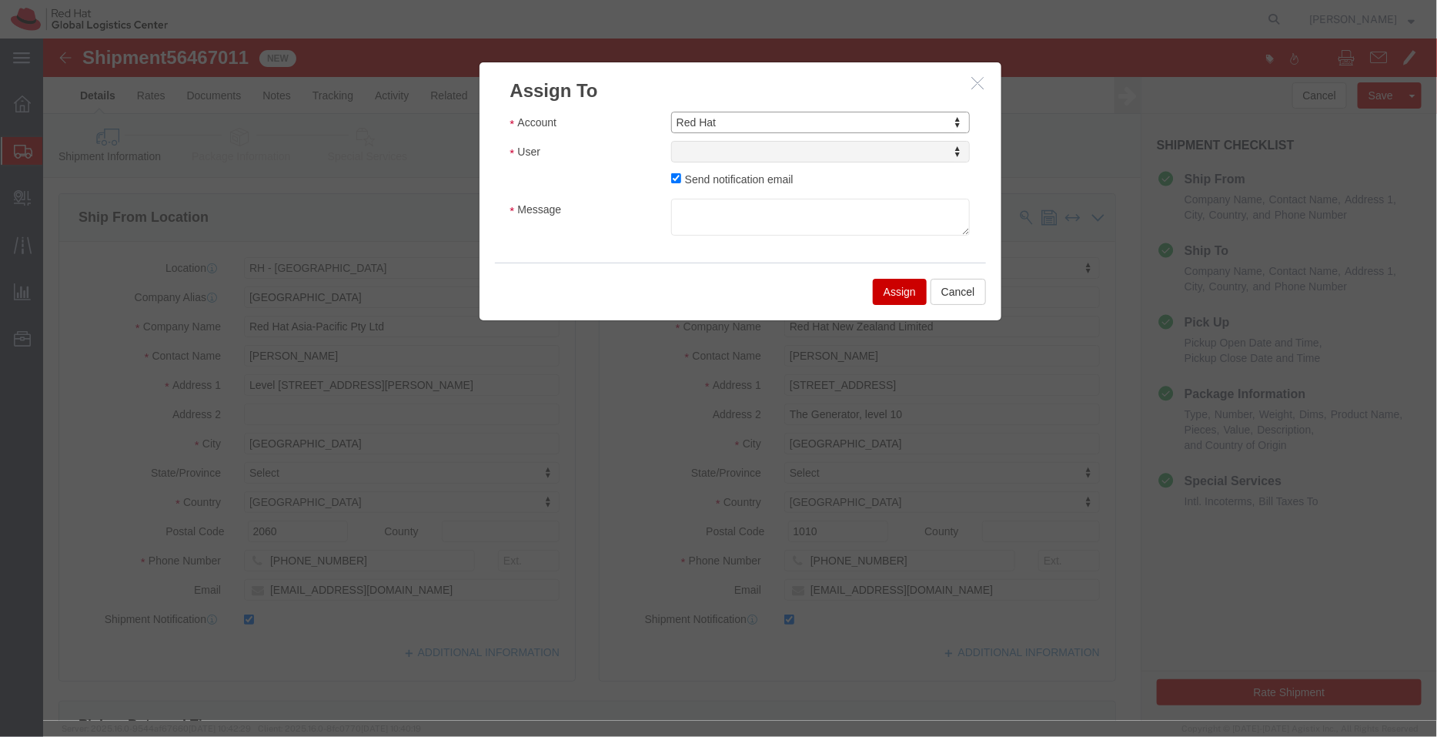
select select
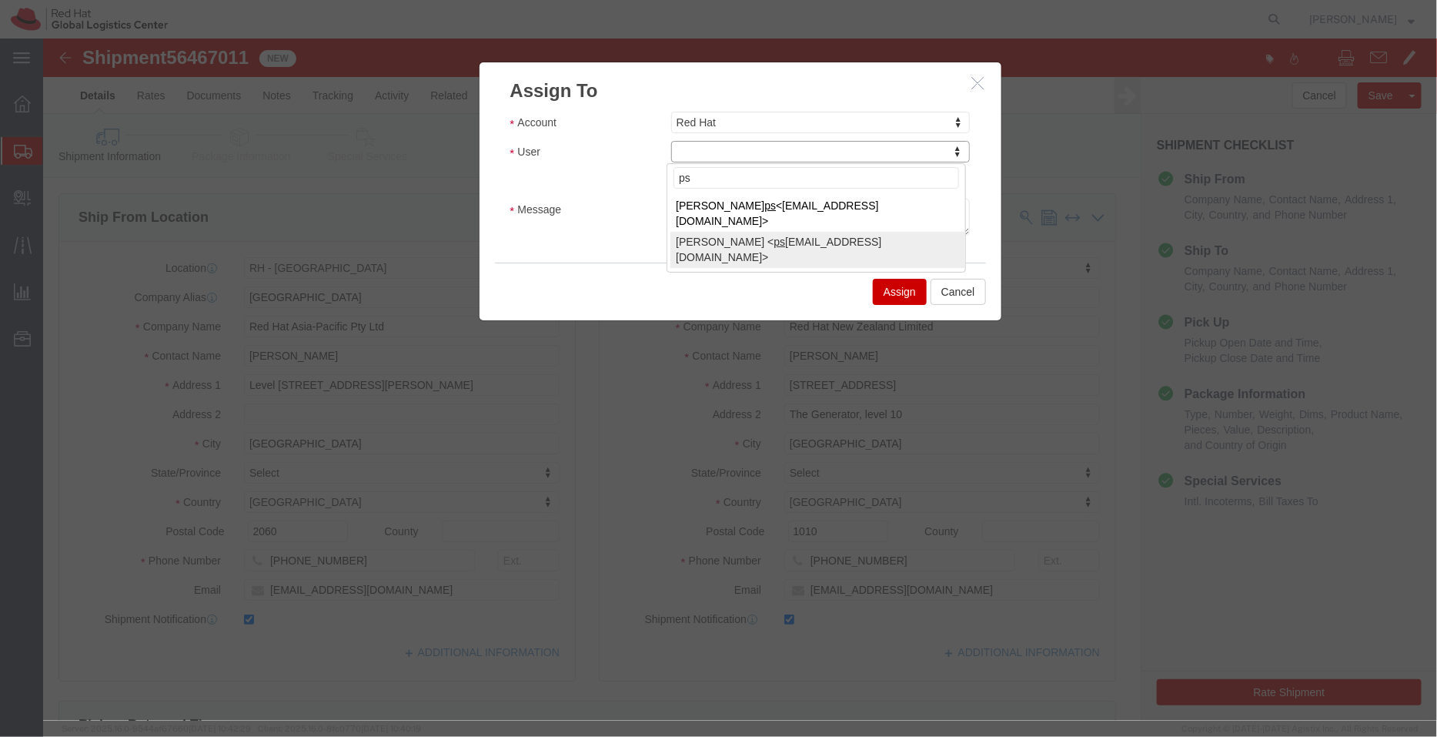
type input "ps"
select select "17188"
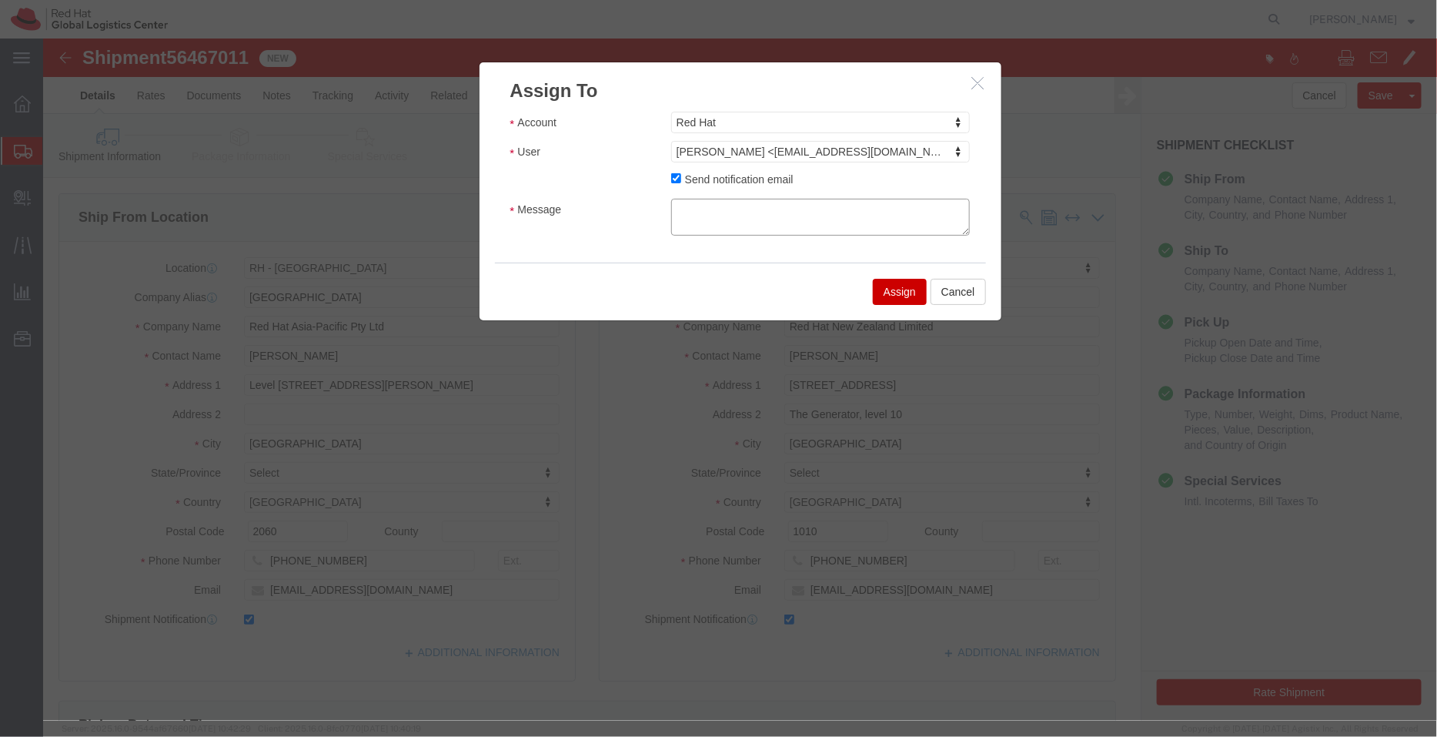
click textarea "Message"
type textarea "Details required from the shipper"
click button "Assign"
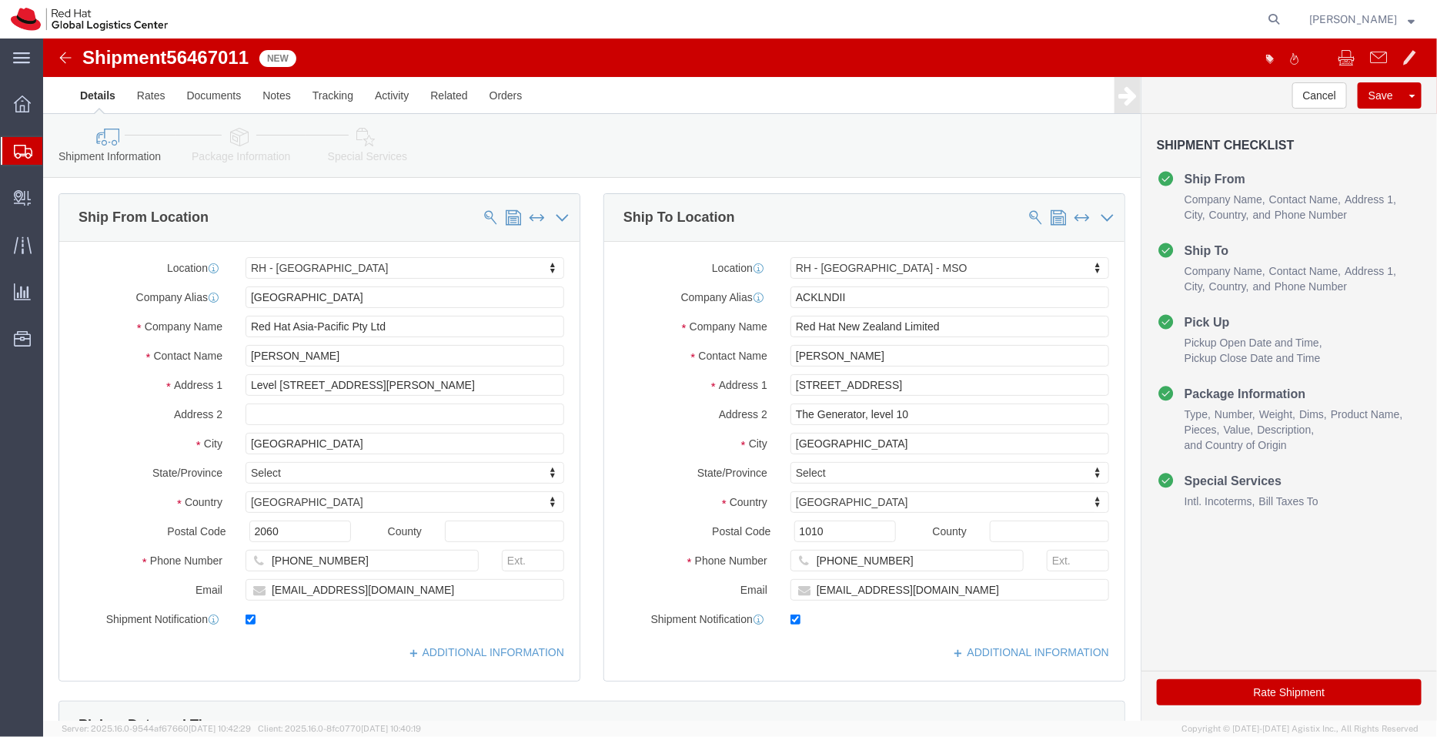
click icon
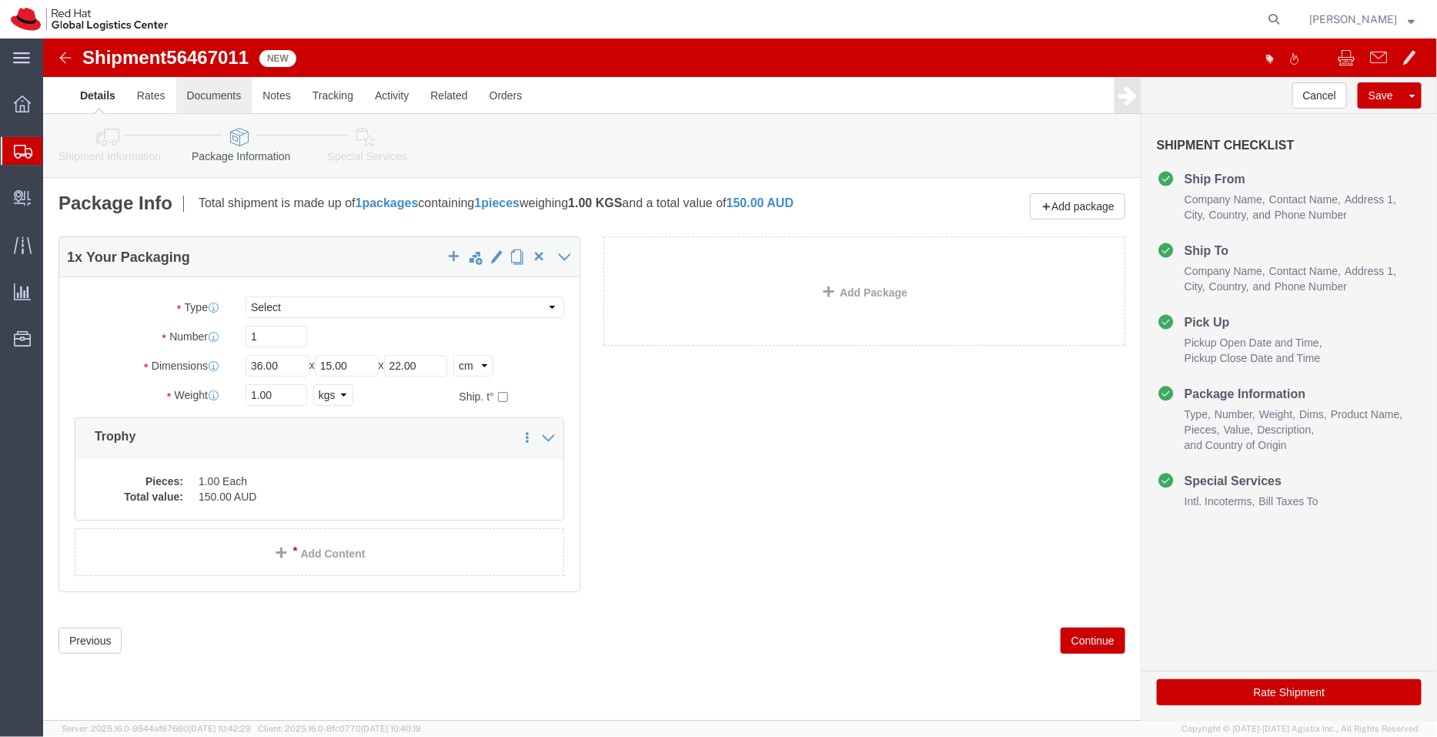
click link "Documents"
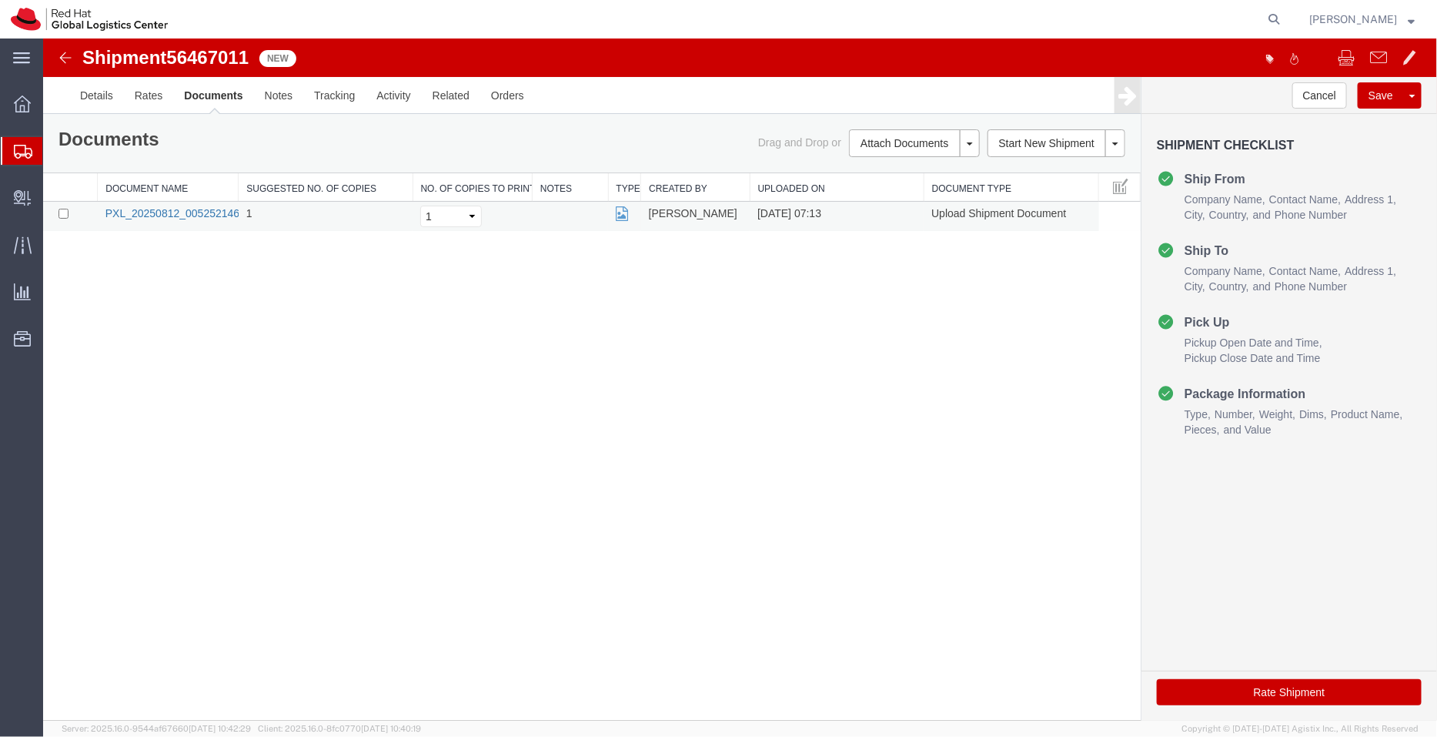
click at [188, 208] on link "PXL_20250812_005252146.jpg" at bounding box center [181, 212] width 152 height 12
click at [621, 216] on icon at bounding box center [621, 213] width 12 height 11
click at [169, 216] on link "PXL_20250812_005252146.jpg" at bounding box center [181, 212] width 152 height 12
click at [0, 0] on span "Shipment Manager" at bounding box center [0, 0] width 0 height 0
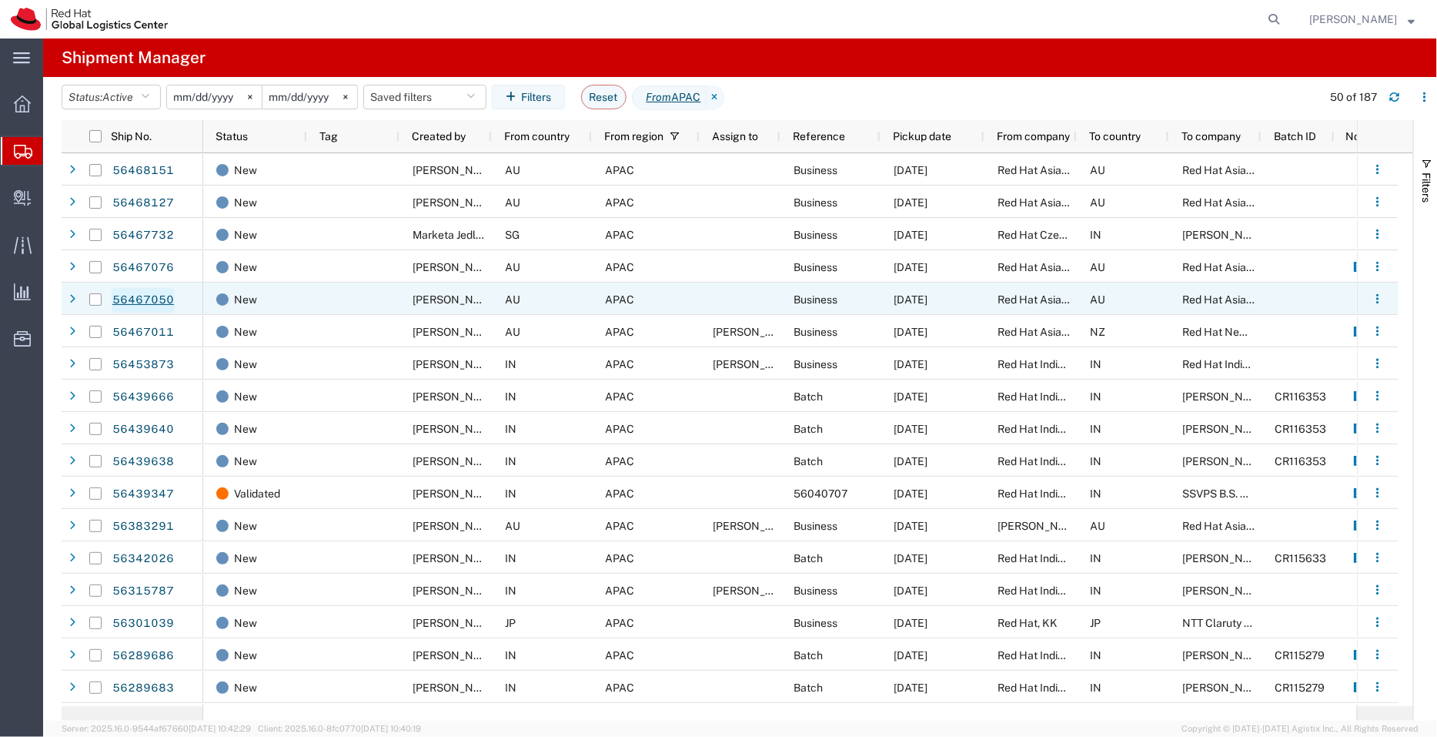
click at [145, 299] on link "56467050" at bounding box center [143, 300] width 63 height 25
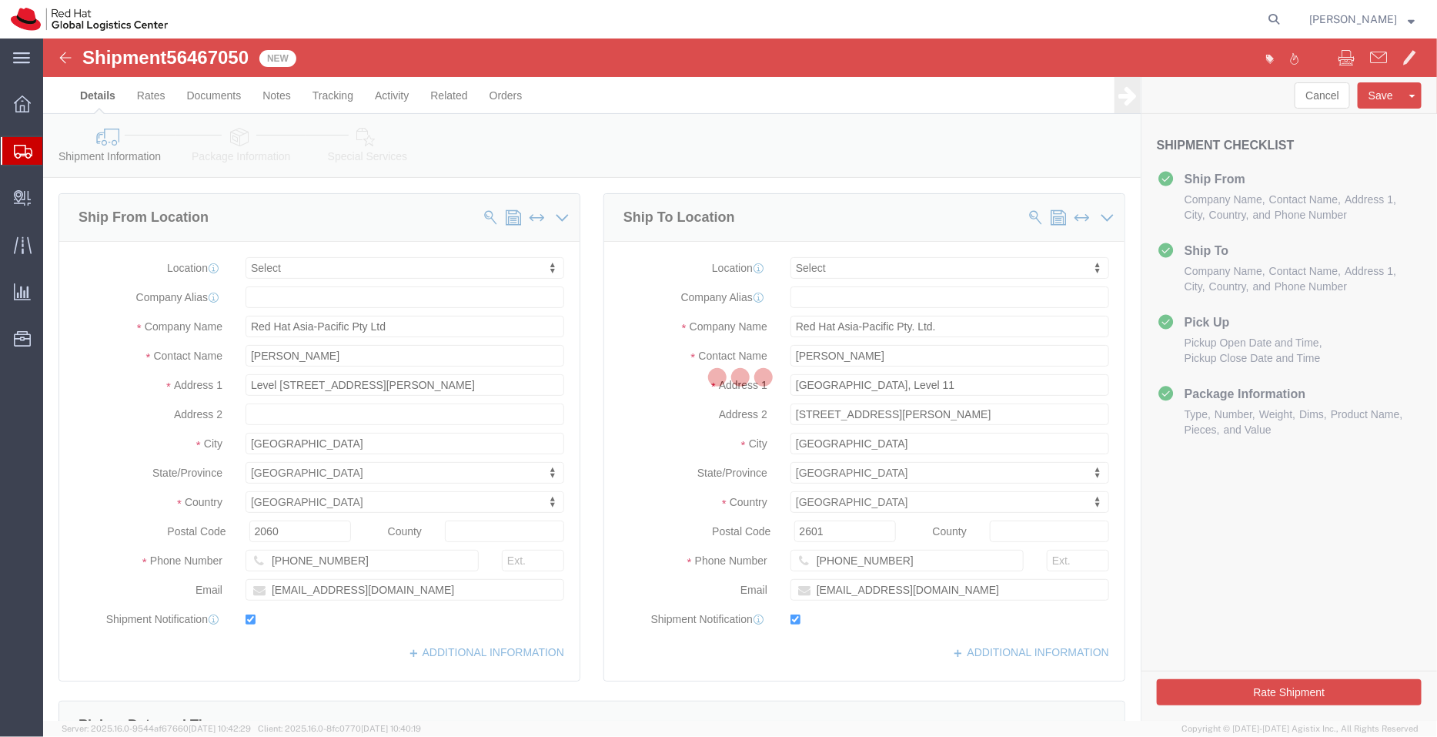
select select
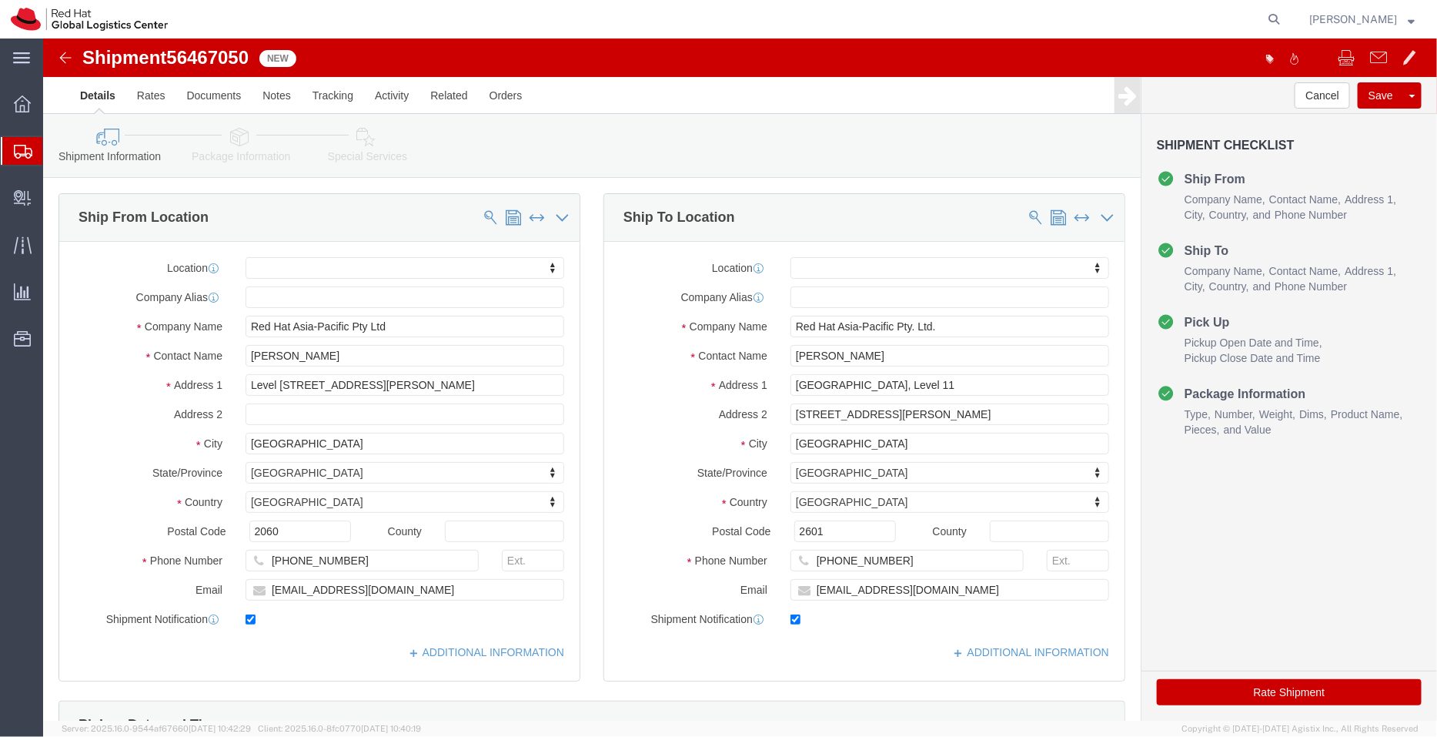
click icon
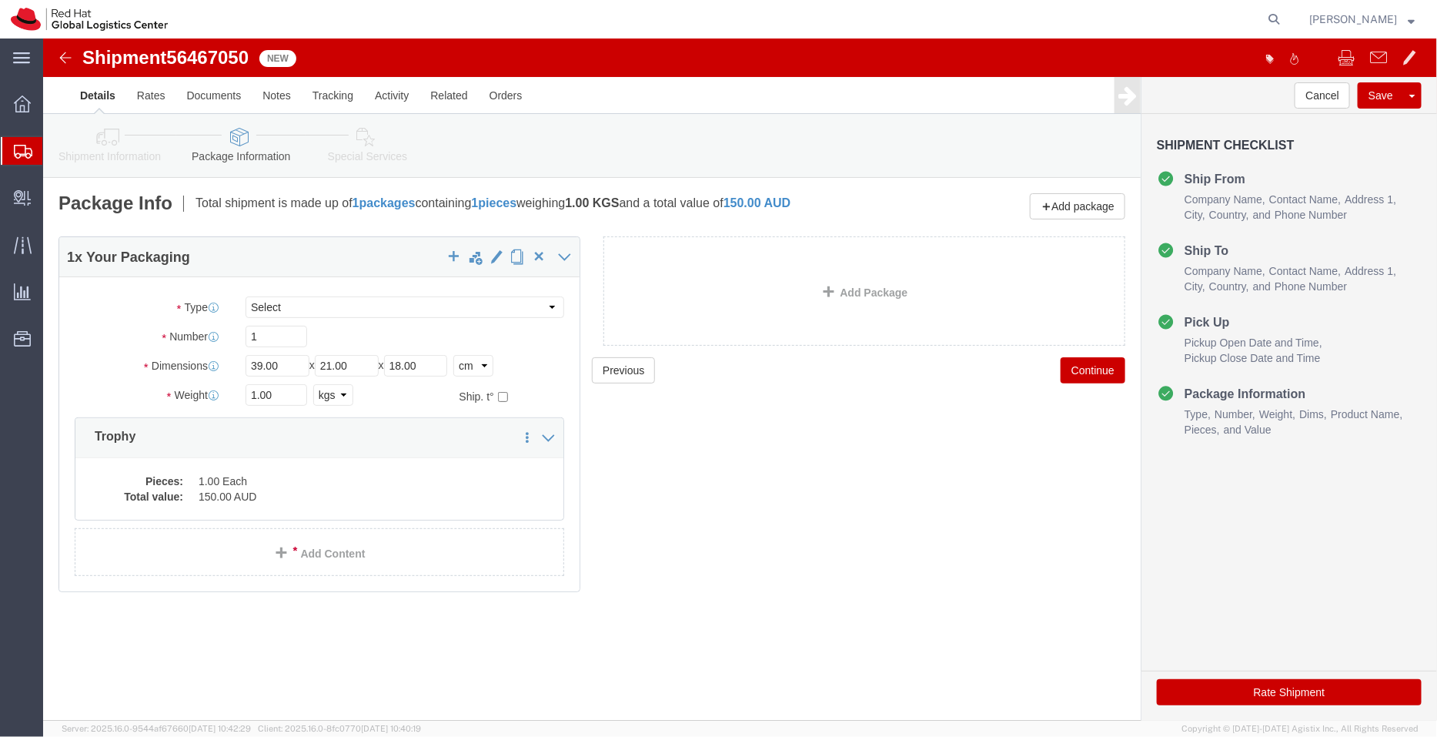
click at [0, 0] on span "Shipment Manager" at bounding box center [0, 0] width 0 height 0
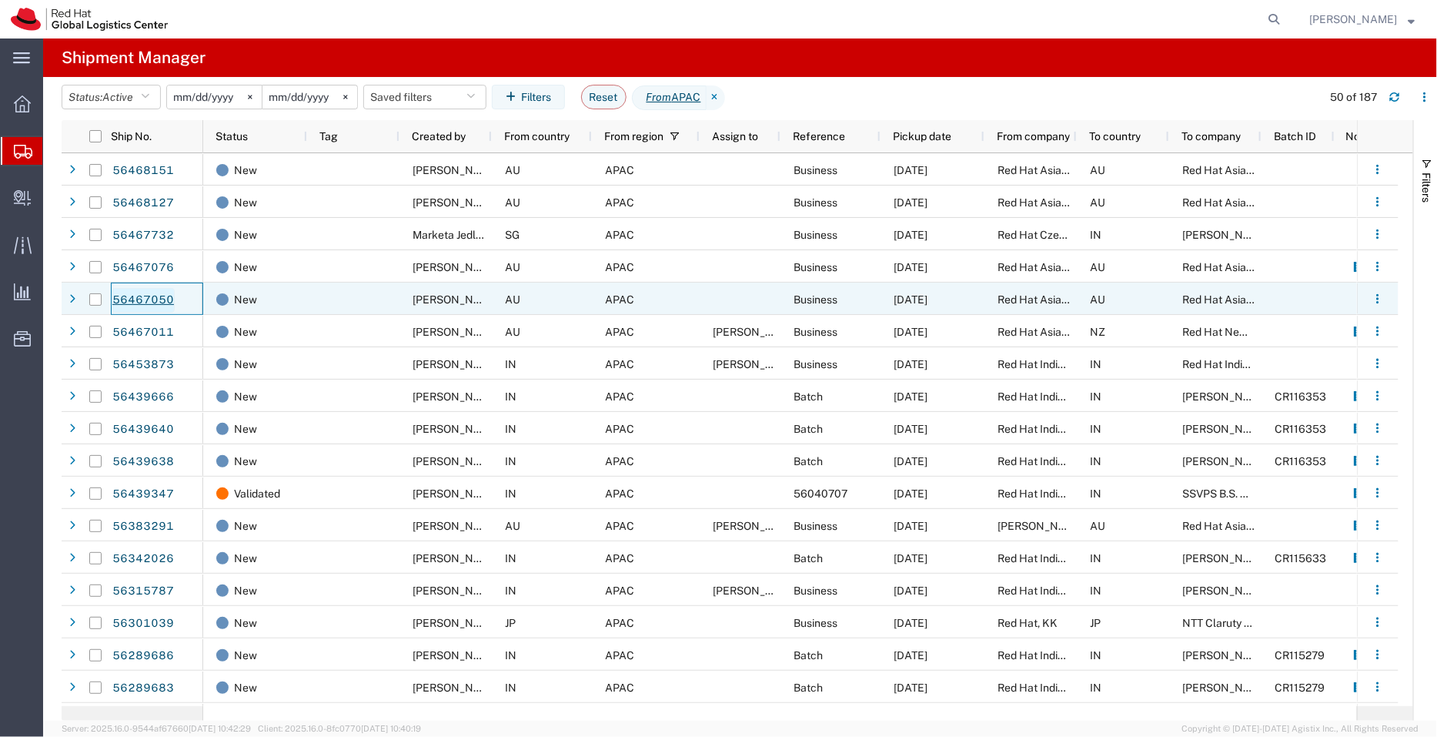
click at [153, 294] on link "56467050" at bounding box center [143, 300] width 63 height 25
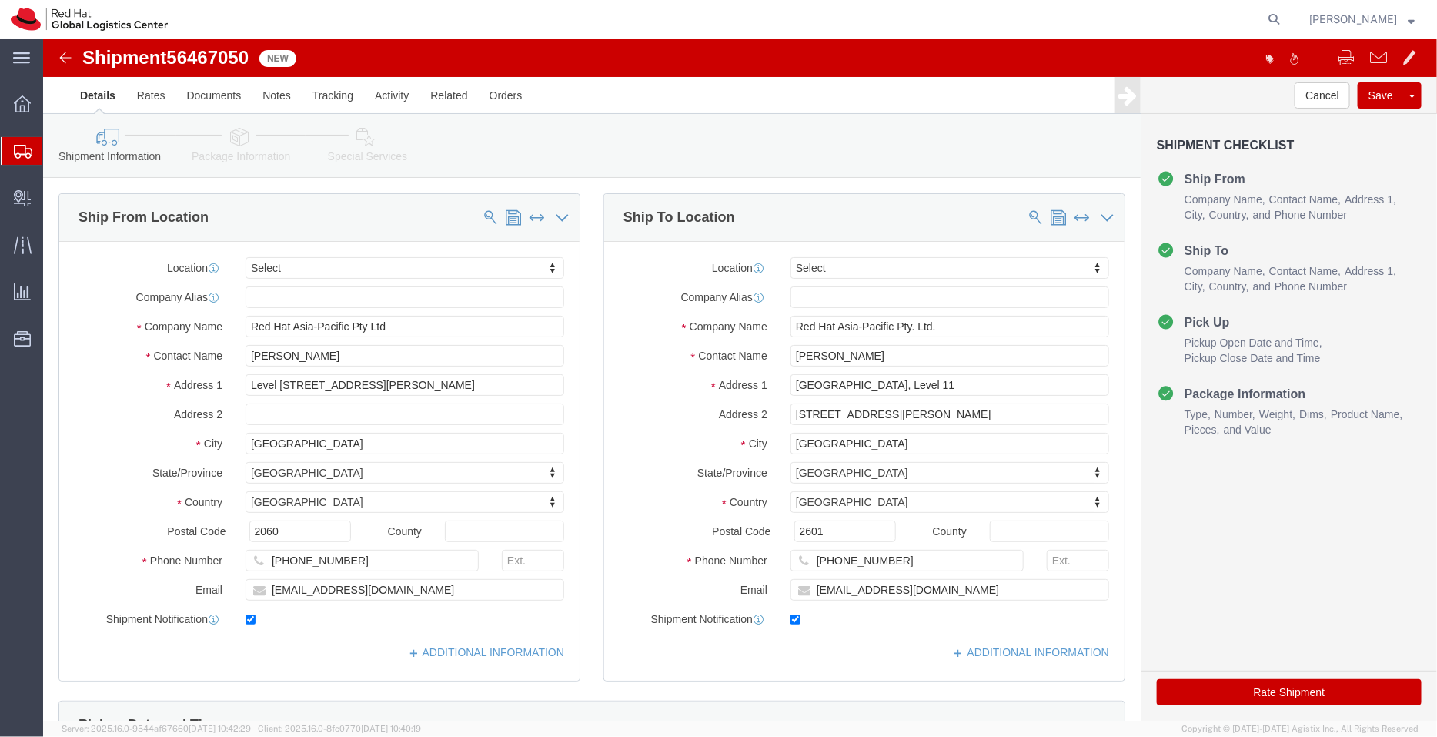
select select
click link "Documents"
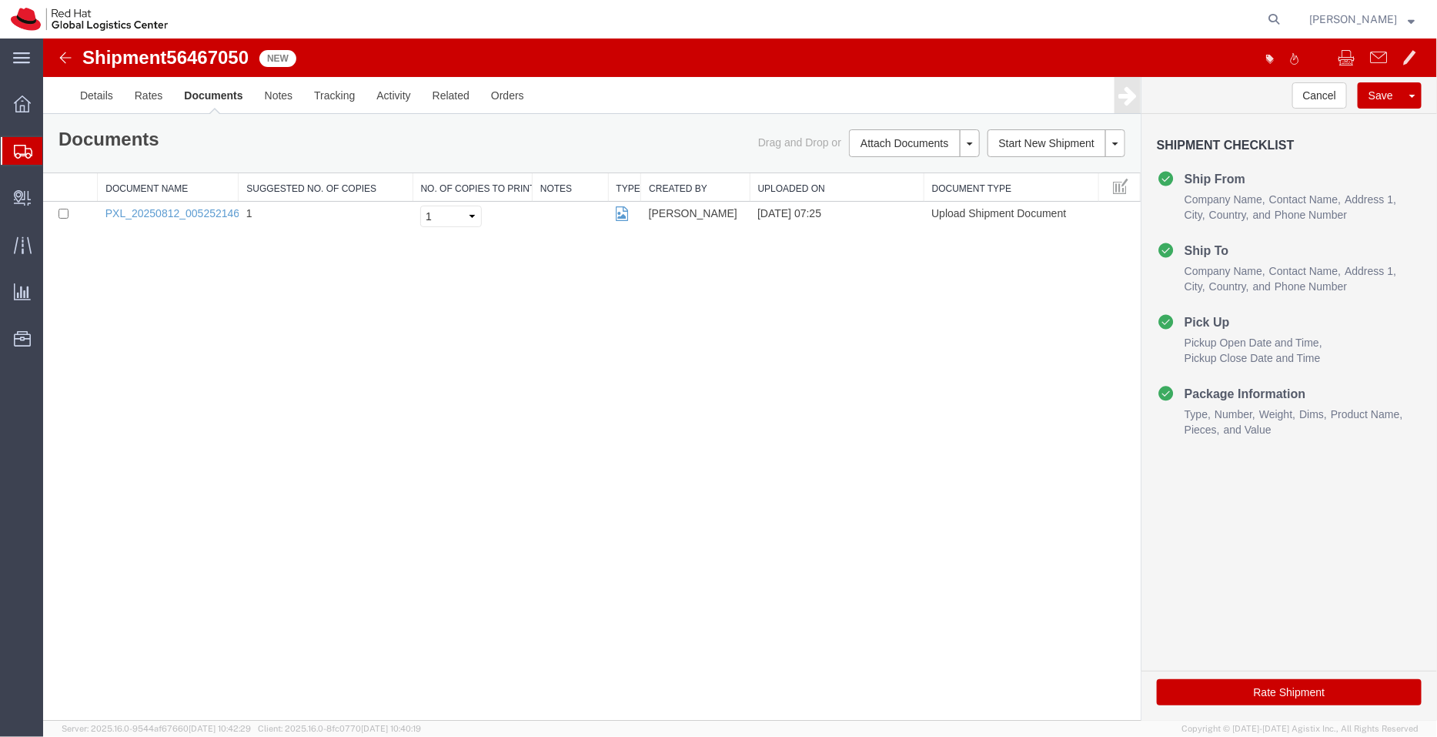
click at [0, 0] on span "Shipment Manager" at bounding box center [0, 0] width 0 height 0
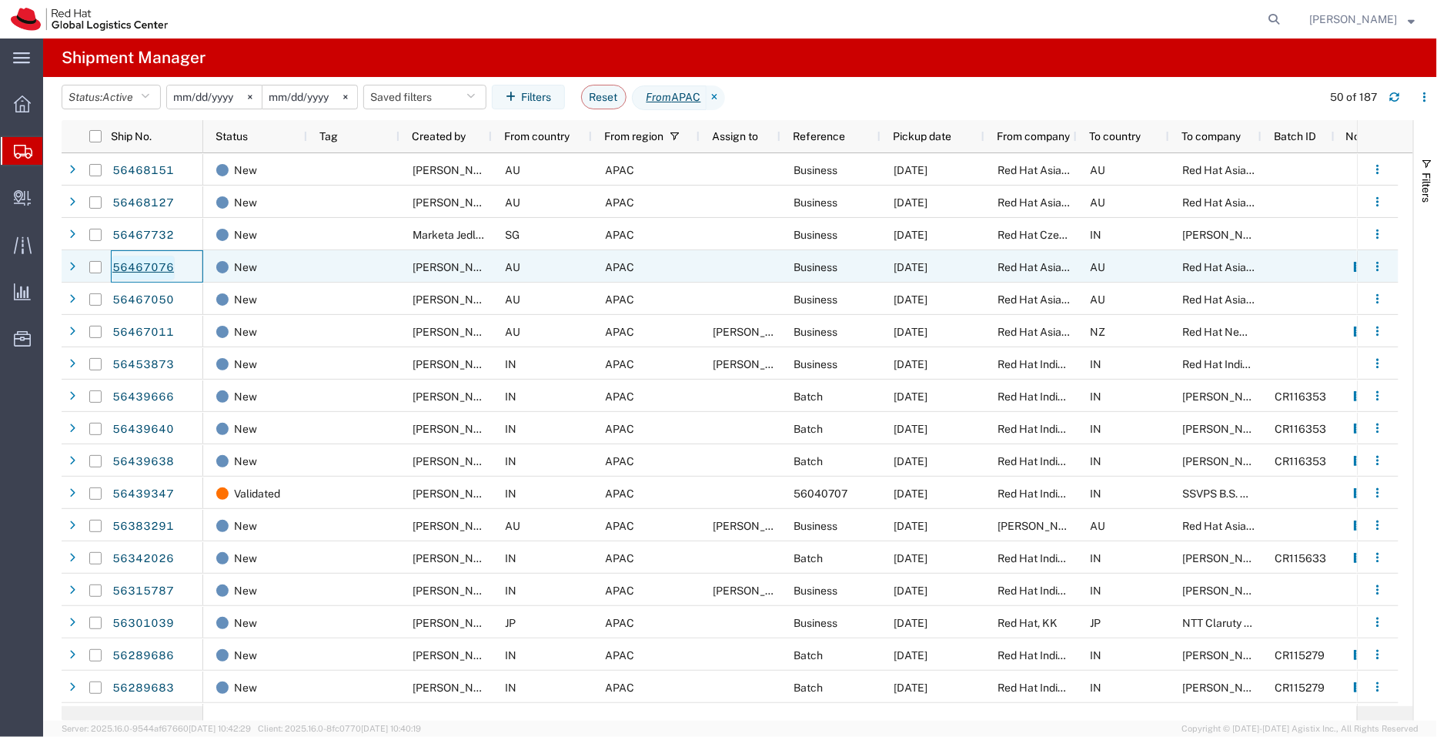
click at [149, 266] on link "56467076" at bounding box center [143, 268] width 63 height 25
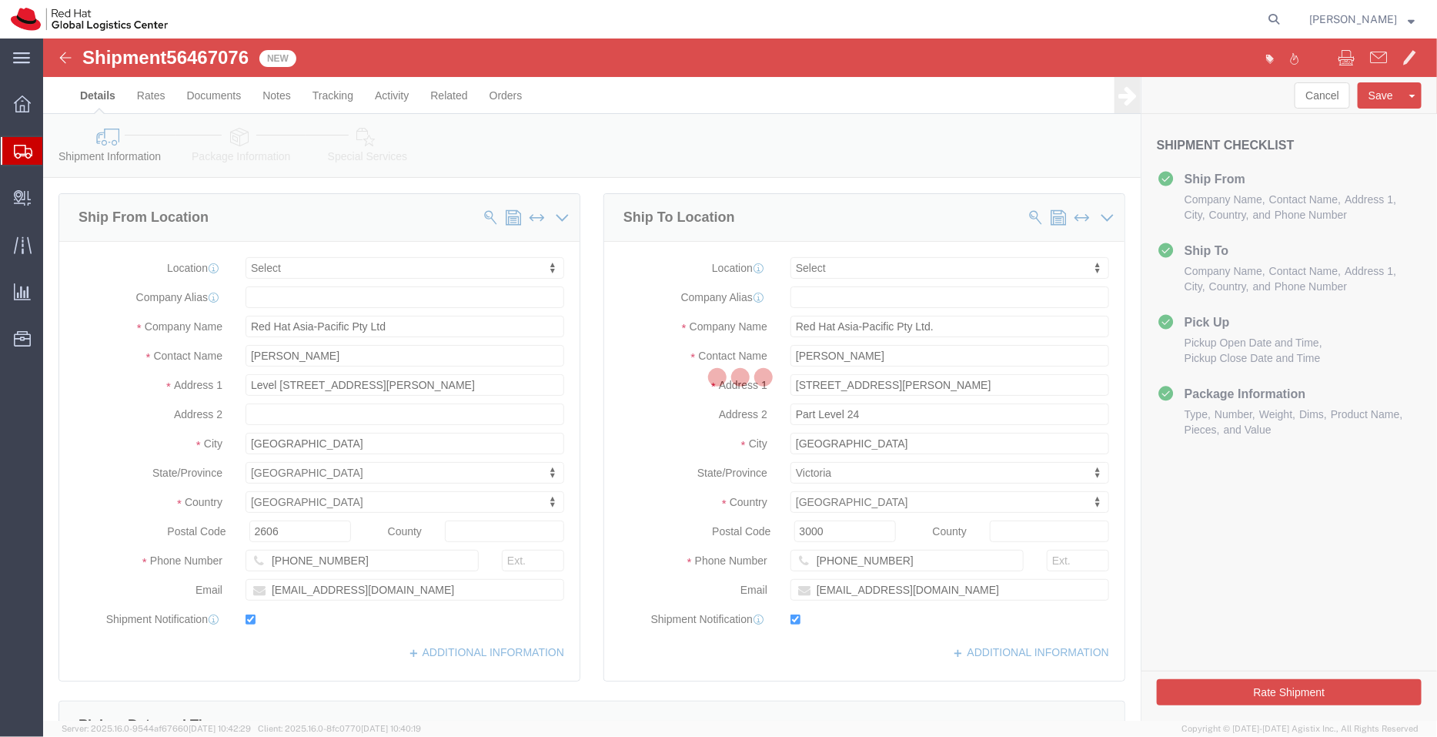
select select
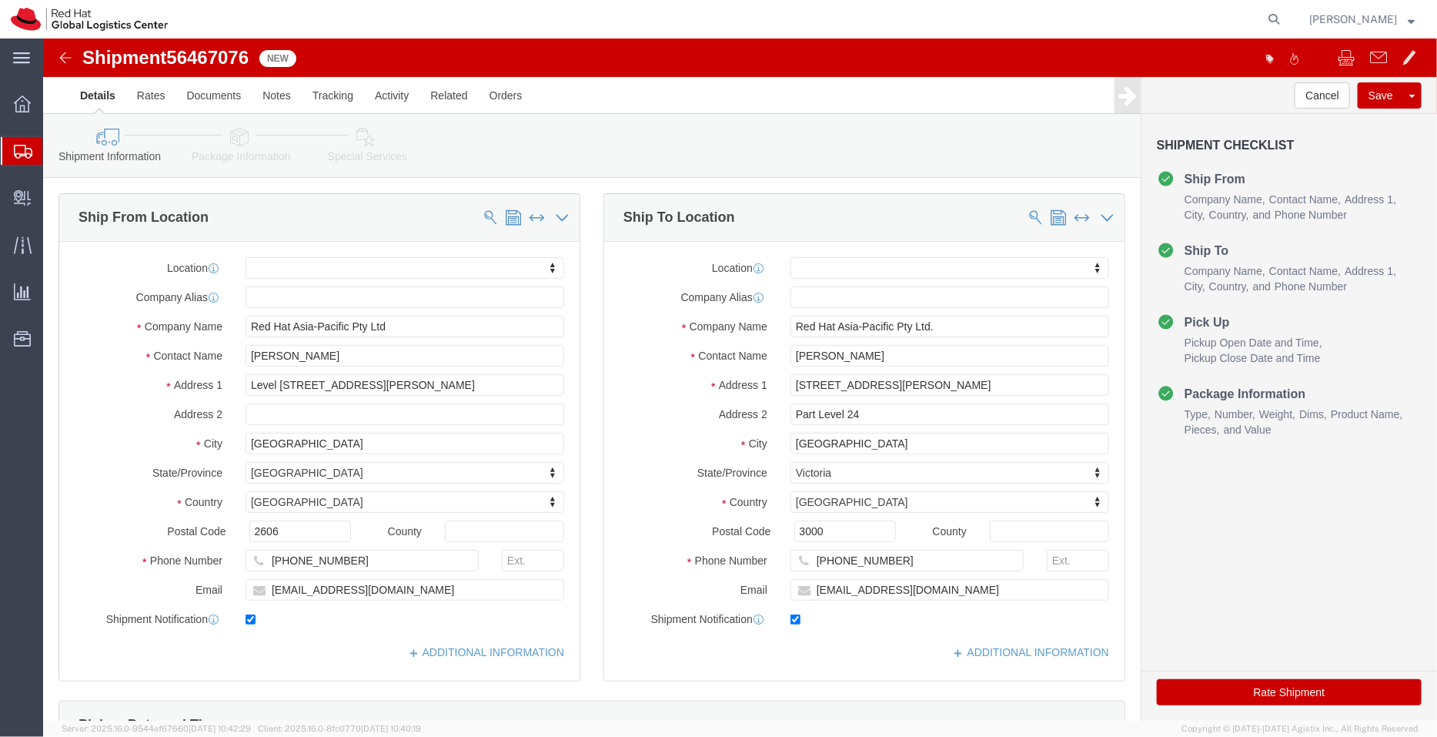
click icon
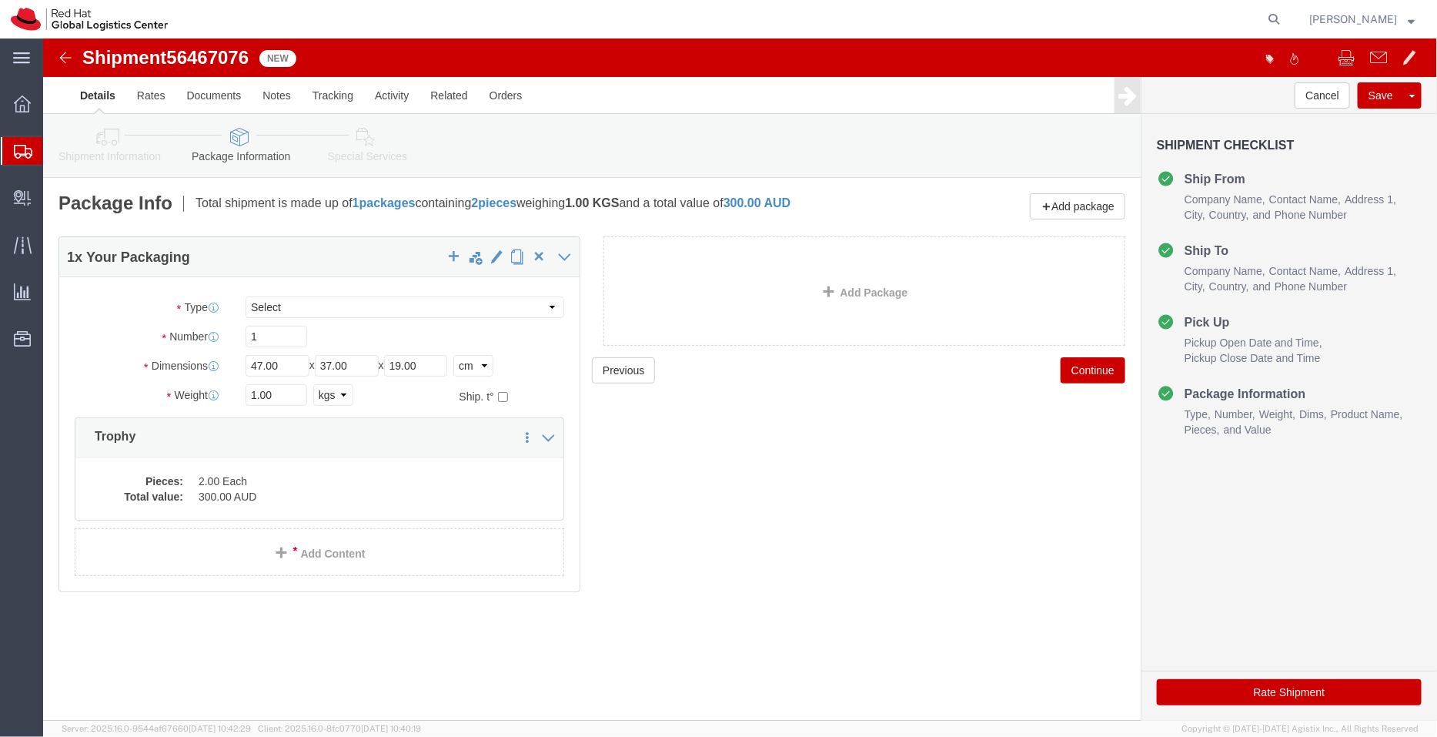
click at [0, 0] on span "Shipment Manager" at bounding box center [0, 0] width 0 height 0
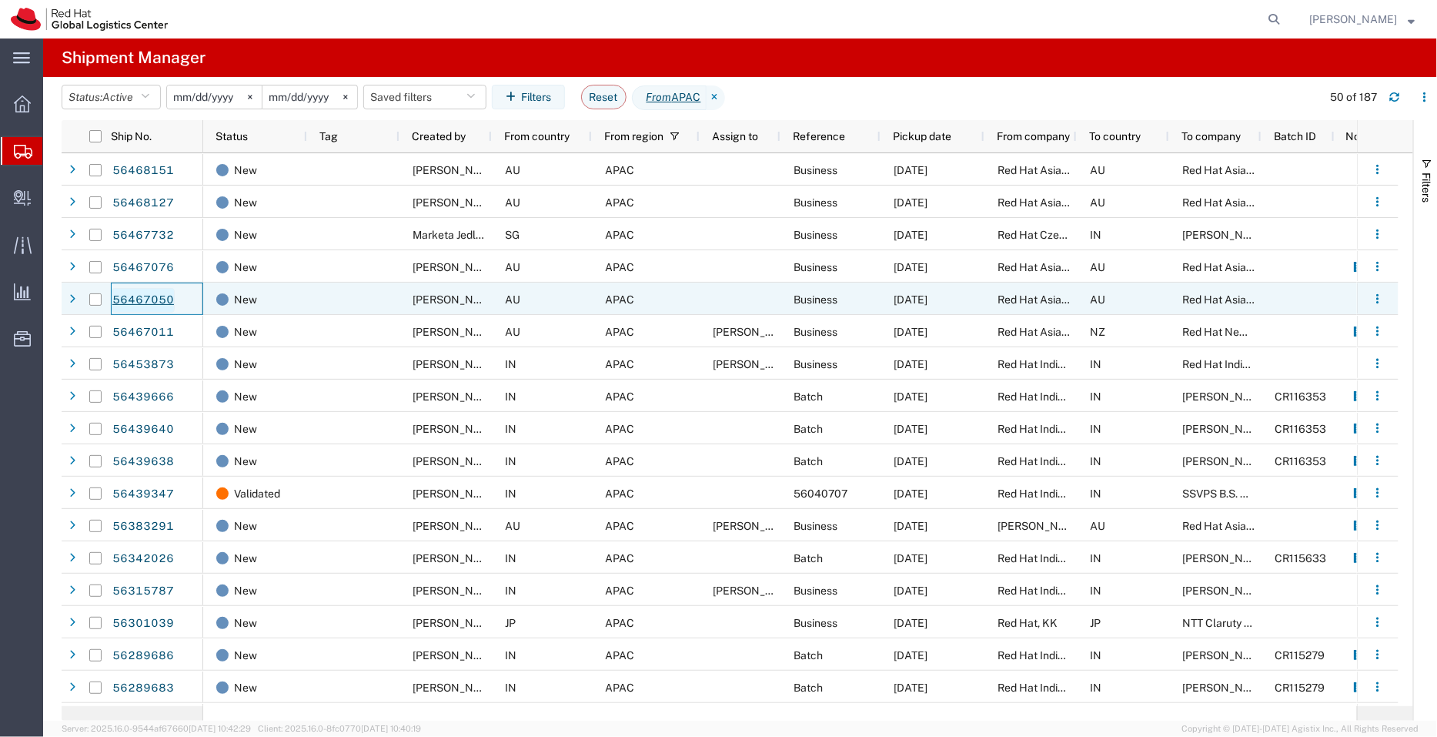
click at [130, 302] on link "56467050" at bounding box center [143, 300] width 63 height 25
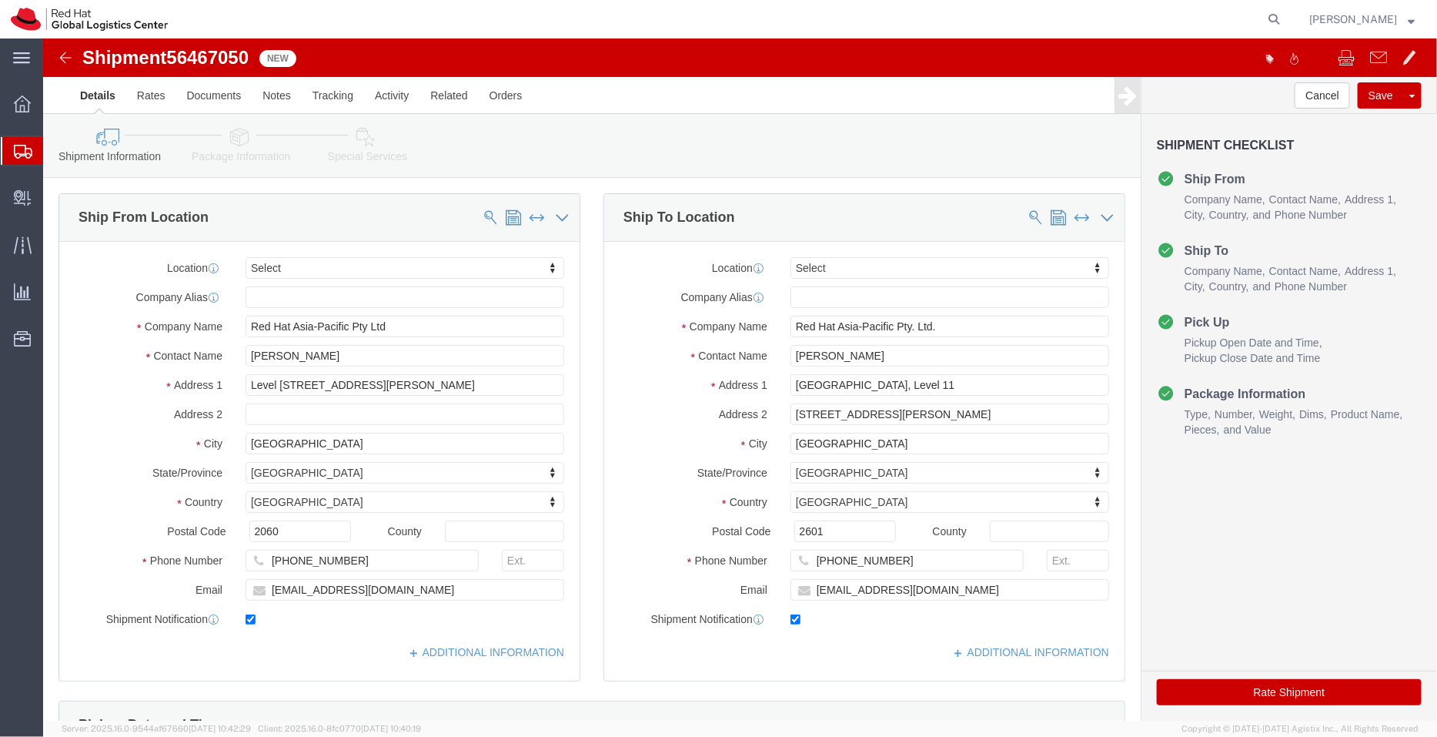
select select
click link "ADDITIONAL INFORMATION"
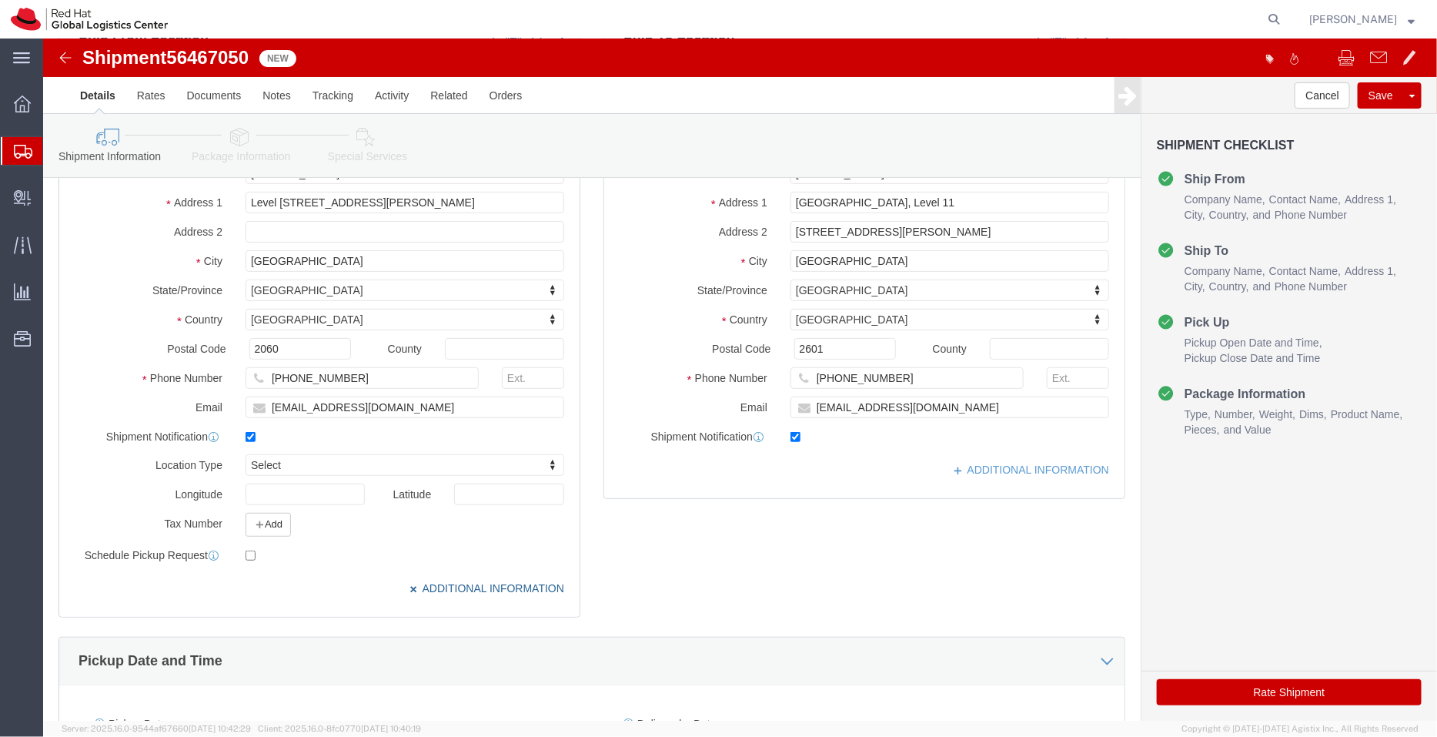
scroll to position [185, 0]
click link "ADDITIONAL INFORMATION"
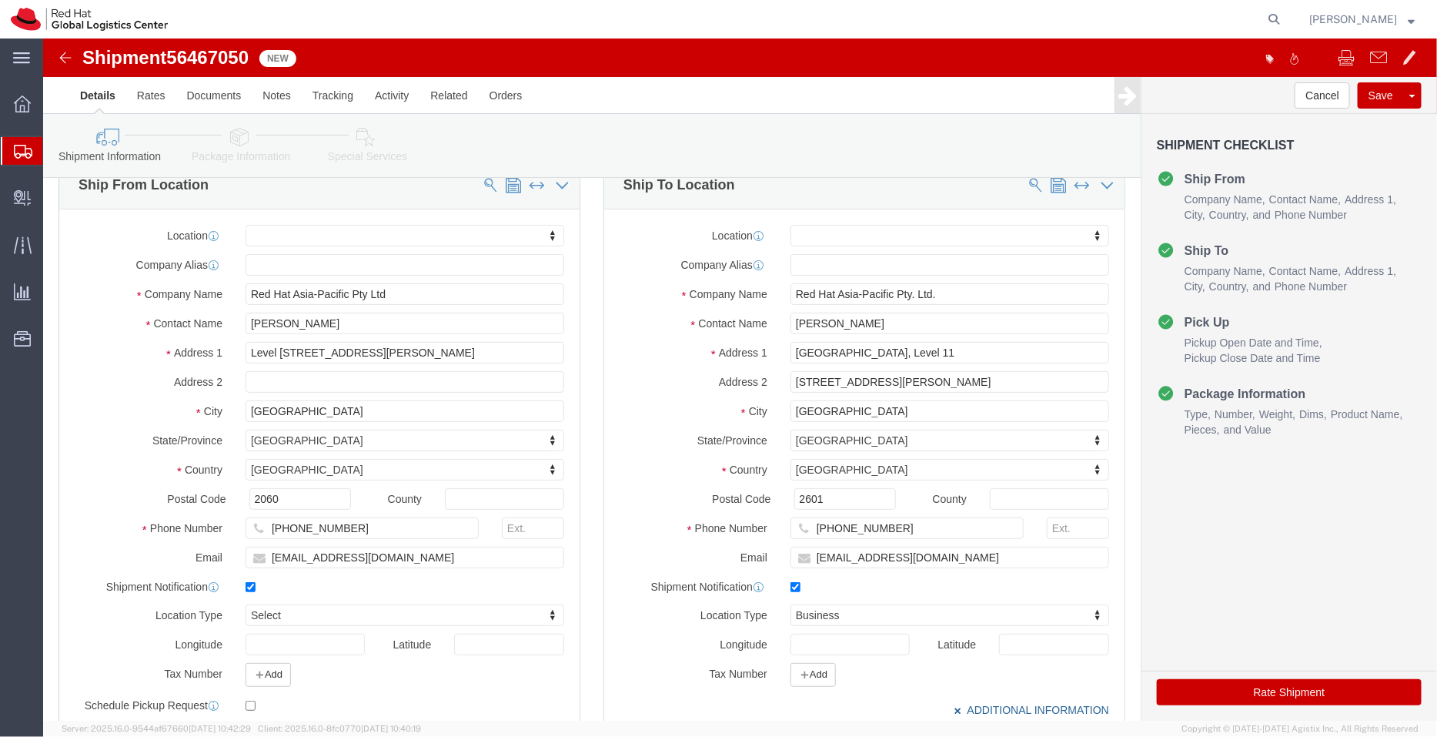
scroll to position [27, 0]
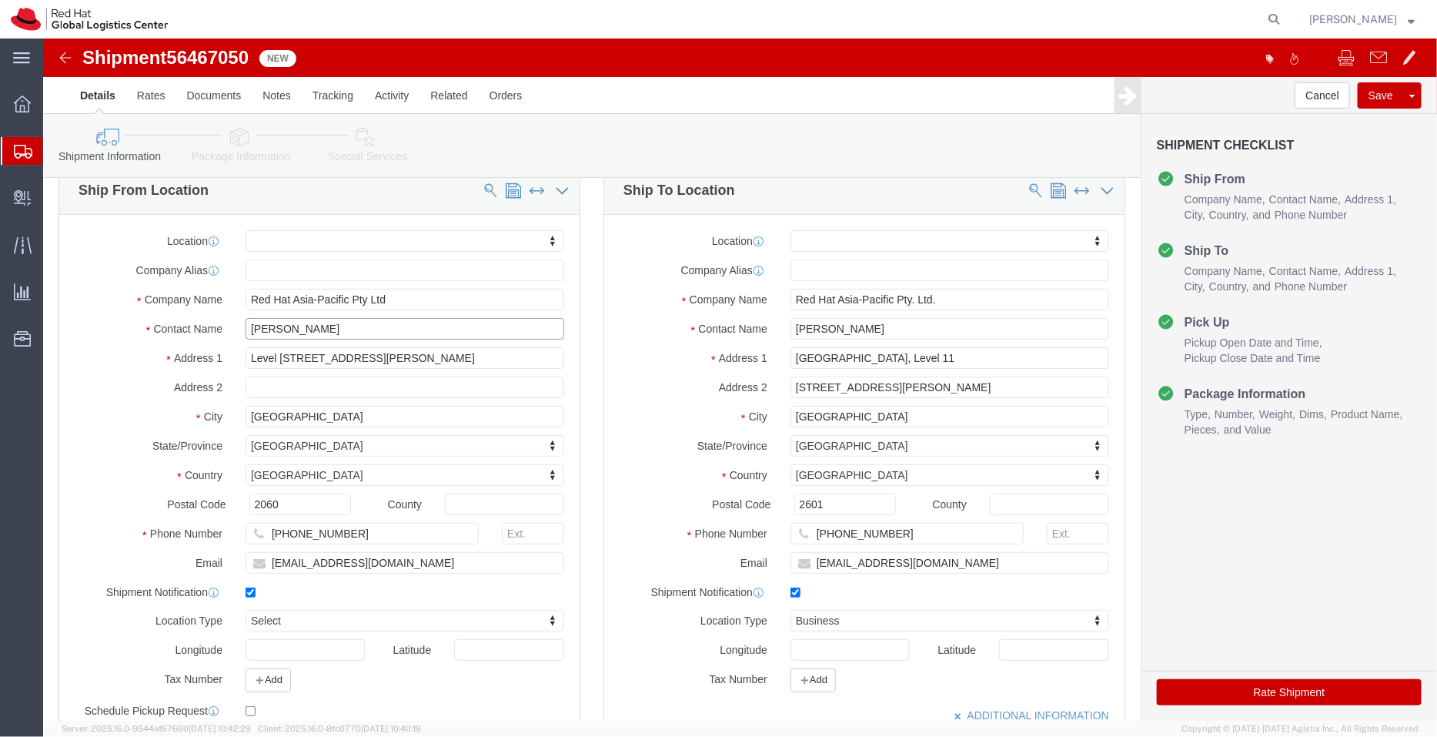
drag, startPoint x: 357, startPoint y: 295, endPoint x: 121, endPoint y: 319, distance: 237.6
click div "Location My Profile Location RH - Amsterdam - MSO RH - Amsterdam Data Center RH…"
click input "CANBERRA"
paste input "[PERSON_NAME]"
type input "CANBERRA Svetlana Van Eeden"
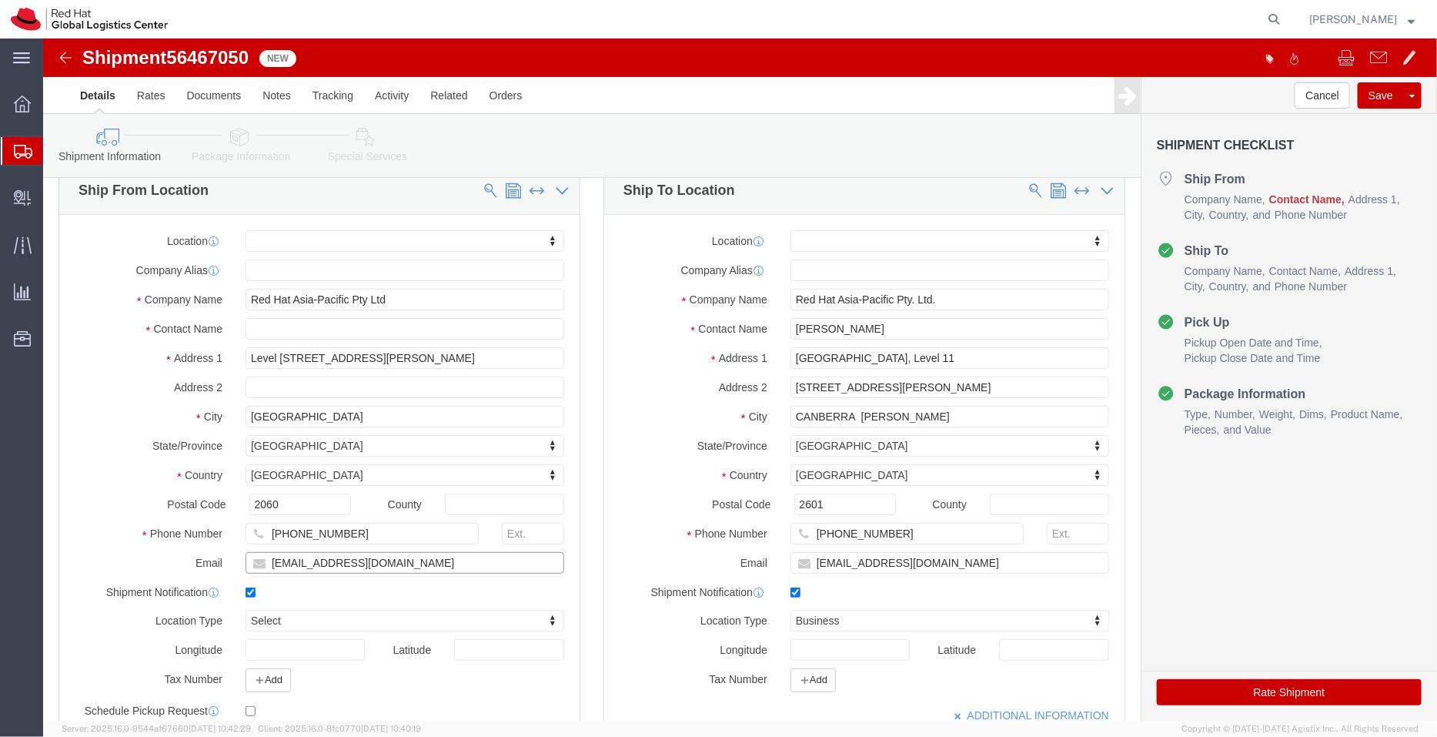
drag, startPoint x: 348, startPoint y: 526, endPoint x: 131, endPoint y: 542, distance: 217.7
click div "Location My Profile Location RH - Amsterdam - MSO RH - Amsterdam Data Center RH…"
type input "SY"
select select "50511"
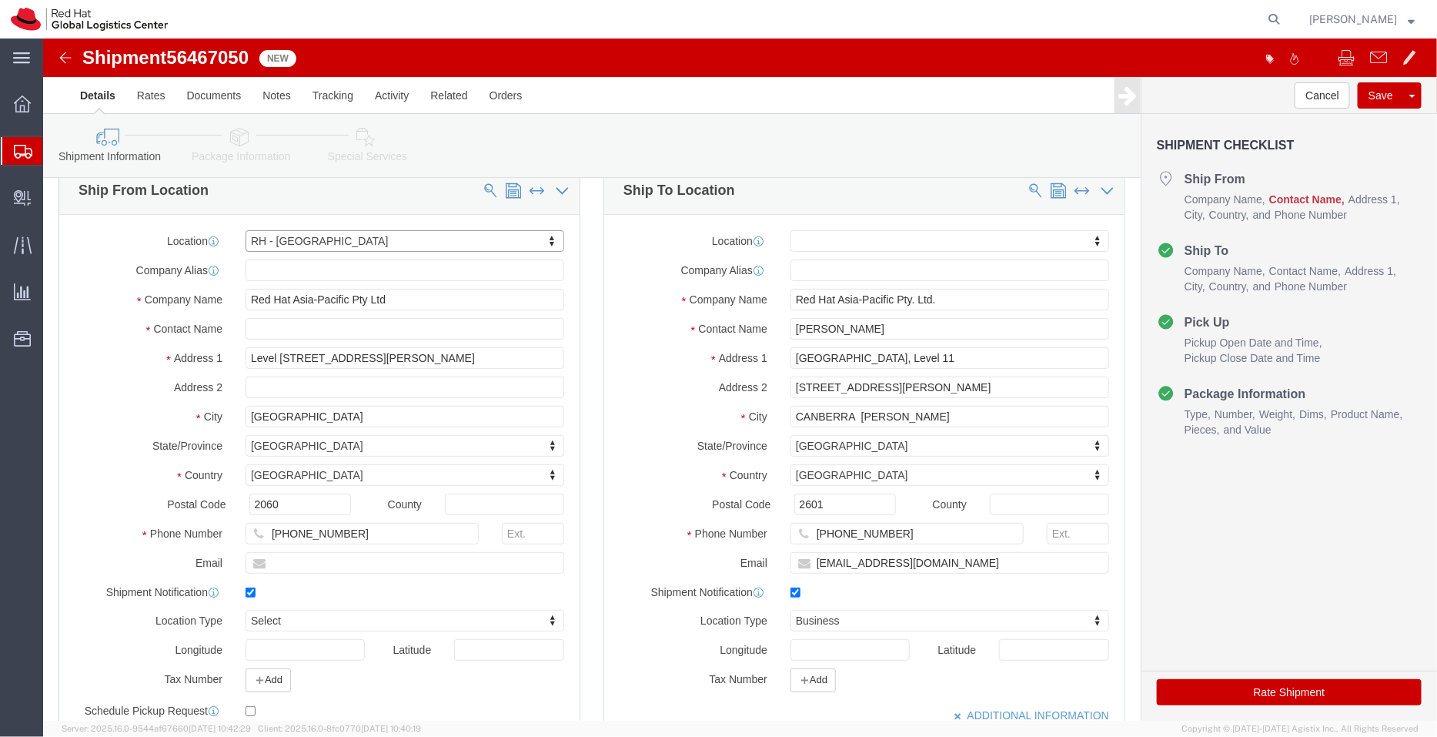
select select "TIN"
select select
click input "text"
paste input "svaneede@redhat.com"
type input "svaneede@redhat.com"
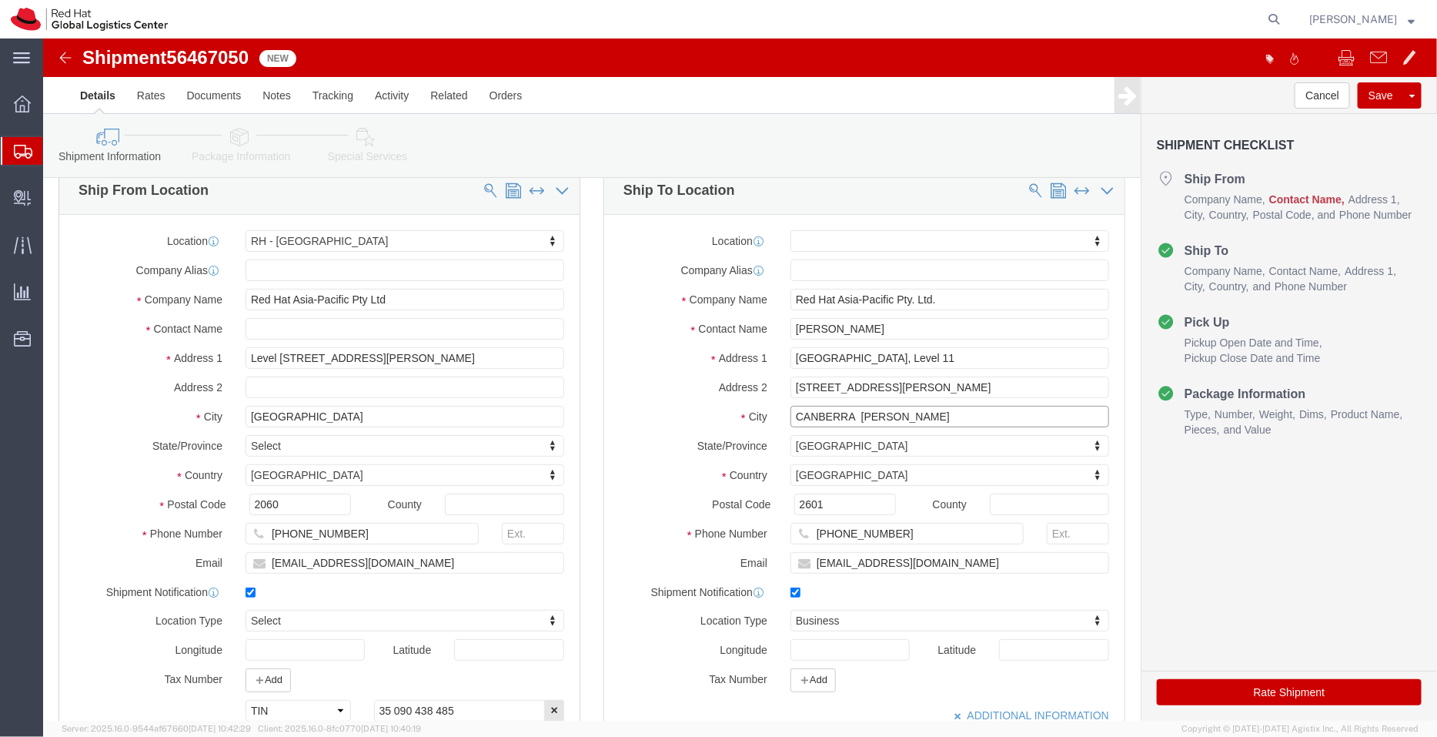
drag, startPoint x: 900, startPoint y: 382, endPoint x: 814, endPoint y: 373, distance: 86.6
click input "CANBERRA Svetlana Van Eeden"
type input "CANBERRA"
click input "text"
paste input "[PERSON_NAME]"
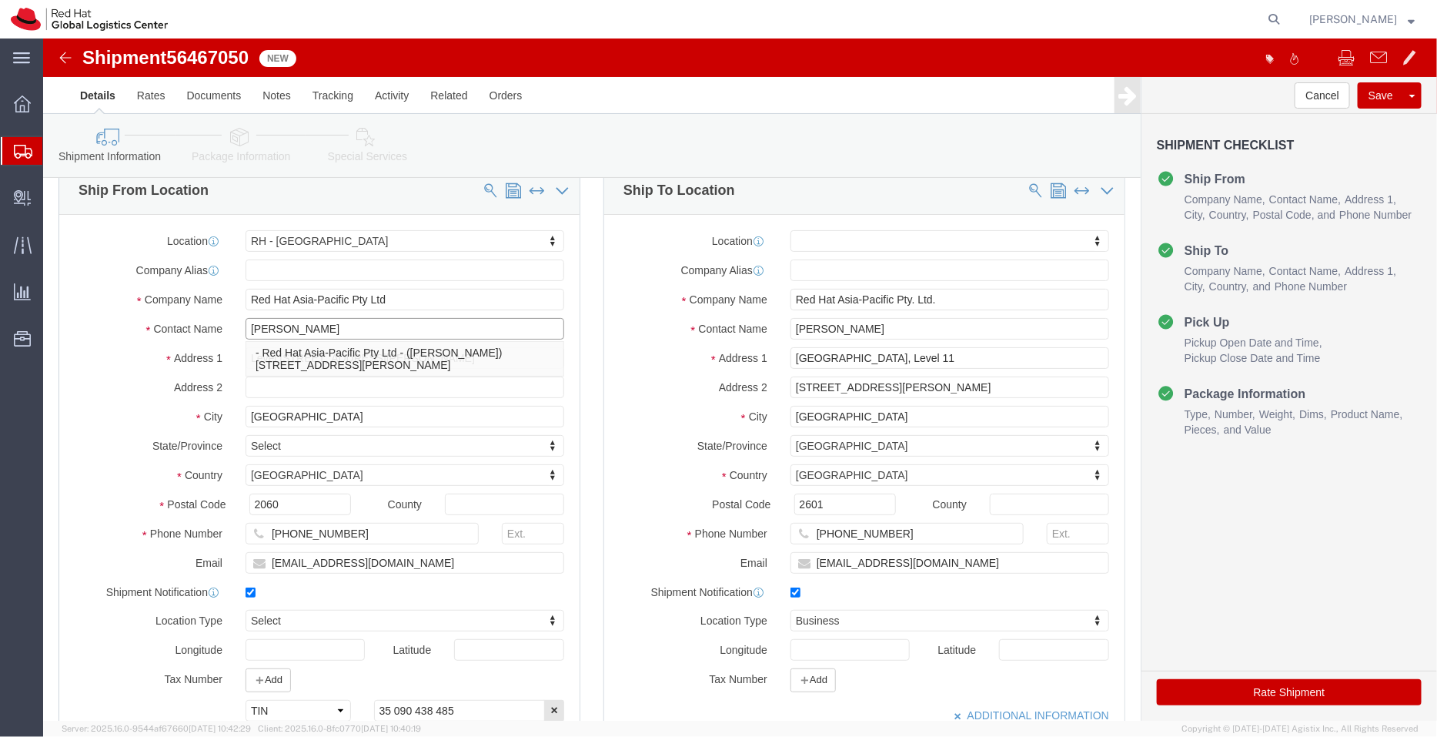
type input "[PERSON_NAME]"
click div "Shipment Information Package Information Special Services"
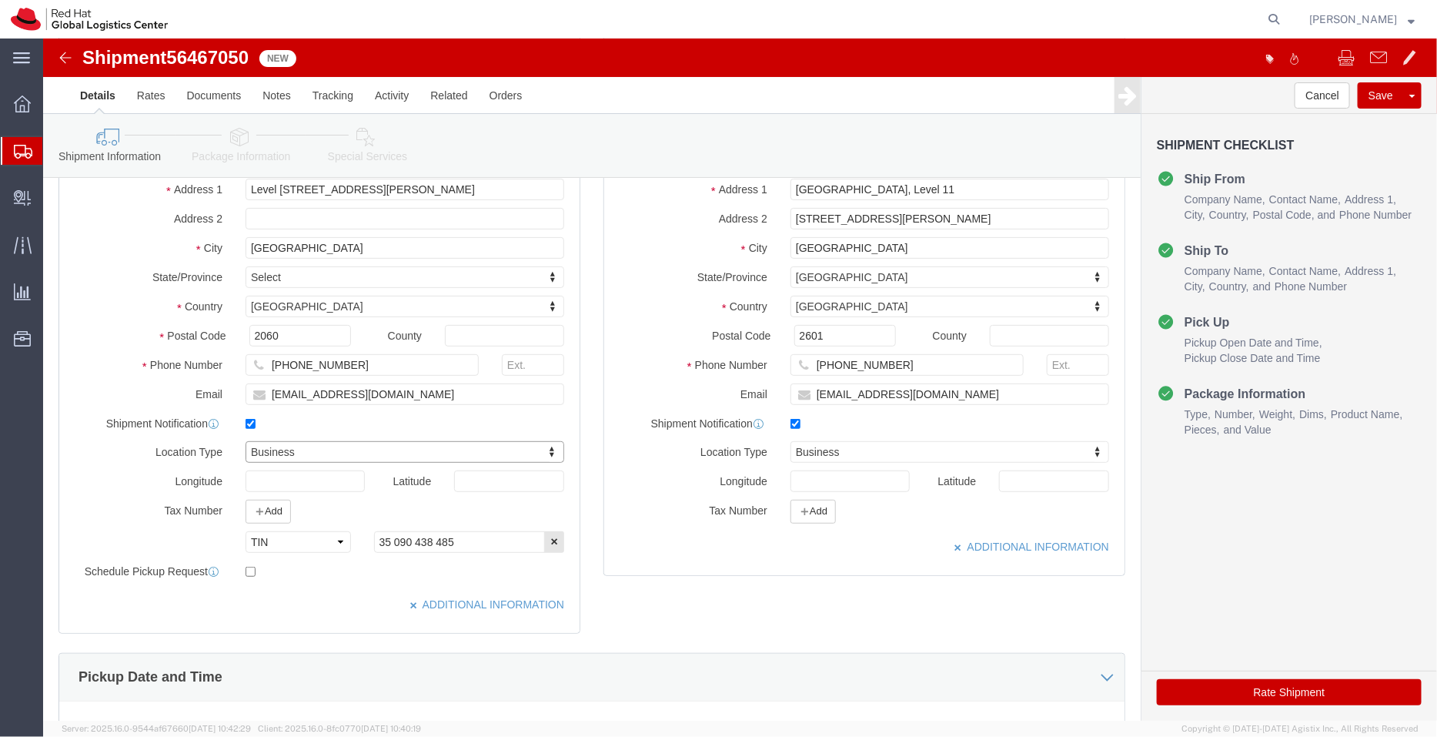
scroll to position [197, 0]
drag, startPoint x: 423, startPoint y: 502, endPoint x: 212, endPoint y: 518, distance: 210.7
click div "Location Type Business Select Business No Loading Dock Business Business w/ Loa…"
paste input "35 090 438 485"
type input "35 090 438 485"
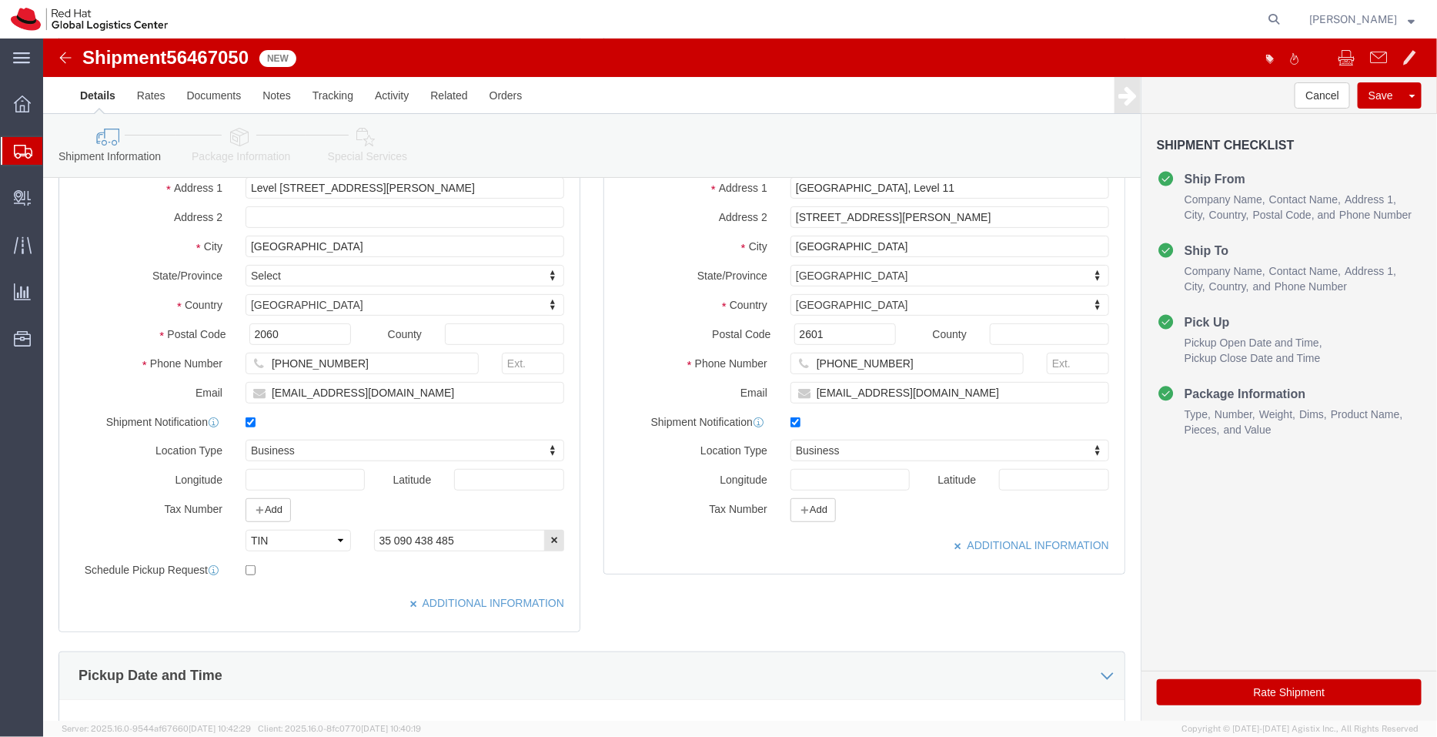
click div "Location My Profile Location RH - Amsterdam - MSO RH - Amsterdam Data Center RH…"
click button "Add"
click select "Select EIN EORI TIN VAT Other"
select select "TIN"
click select "Select EIN EORI TIN VAT Other"
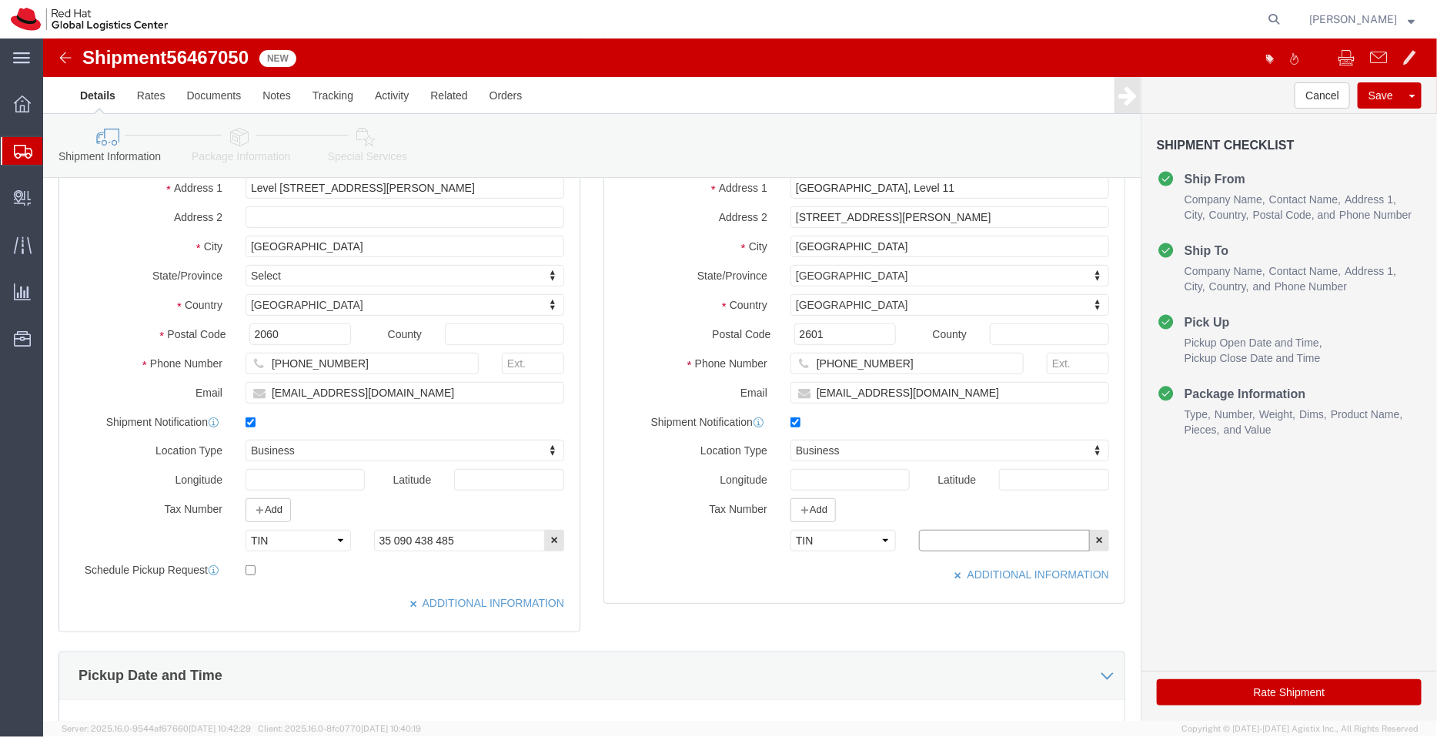
click input "text"
paste input "35 090 438 485"
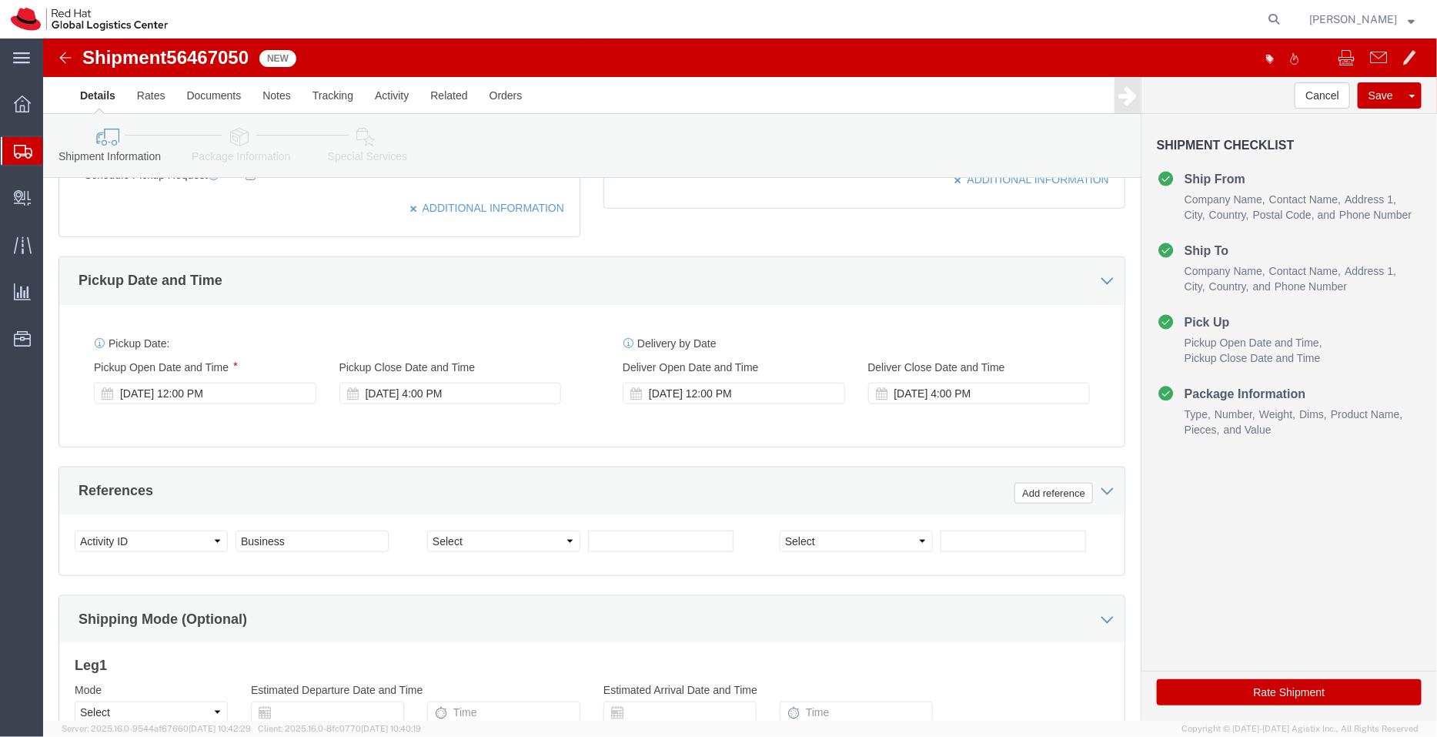
scroll to position [593, 0]
type input "35 090 438 485"
click div "[DATE] 12:00 PM"
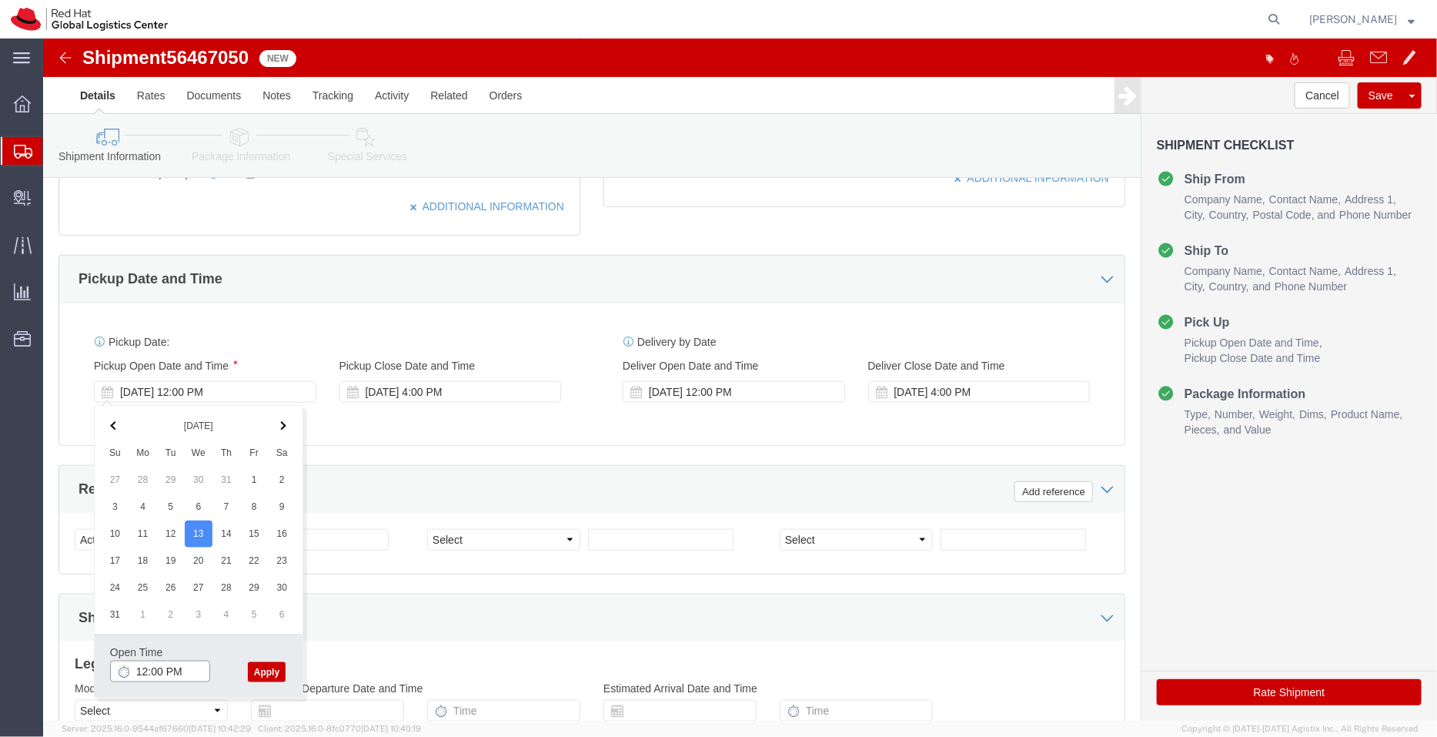
click input "12:00 PM"
type input "3:00 PM"
click button "Apply"
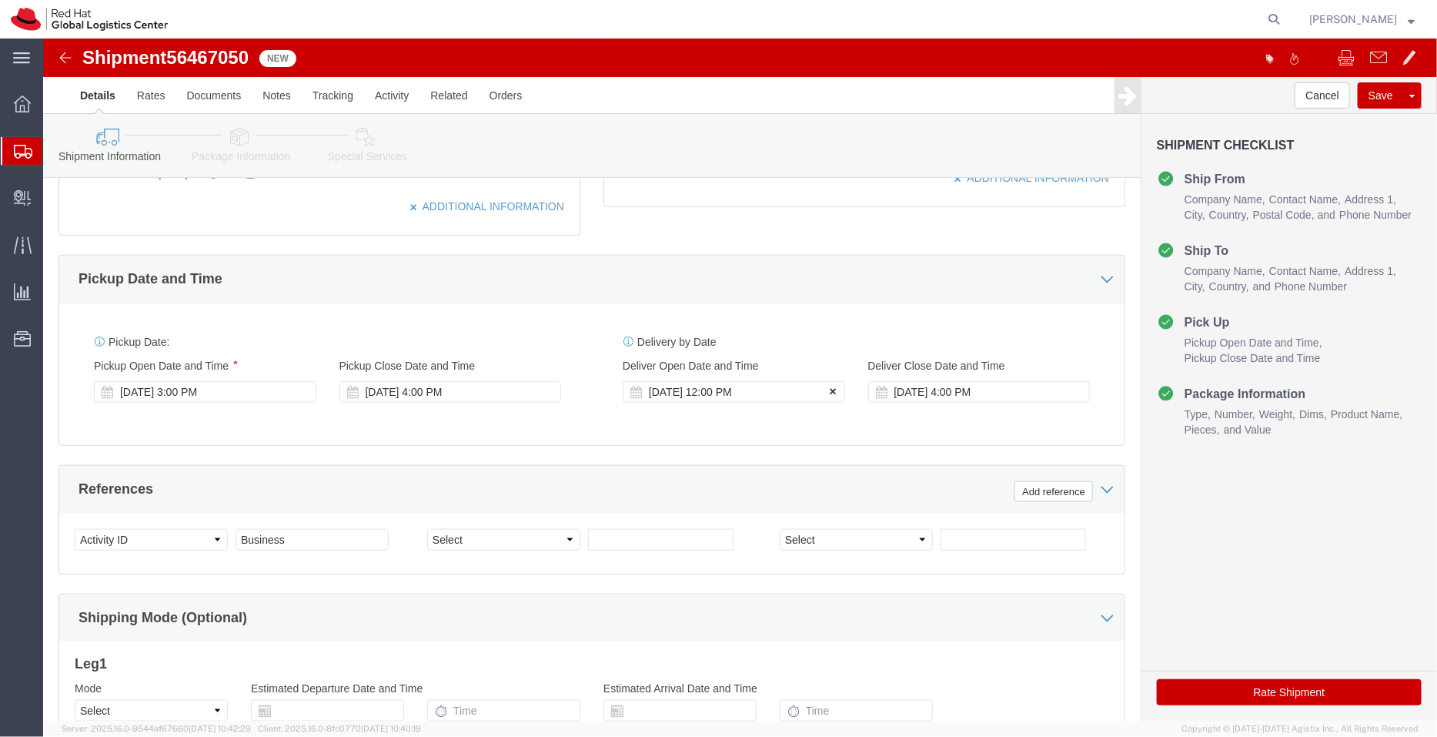
click icon
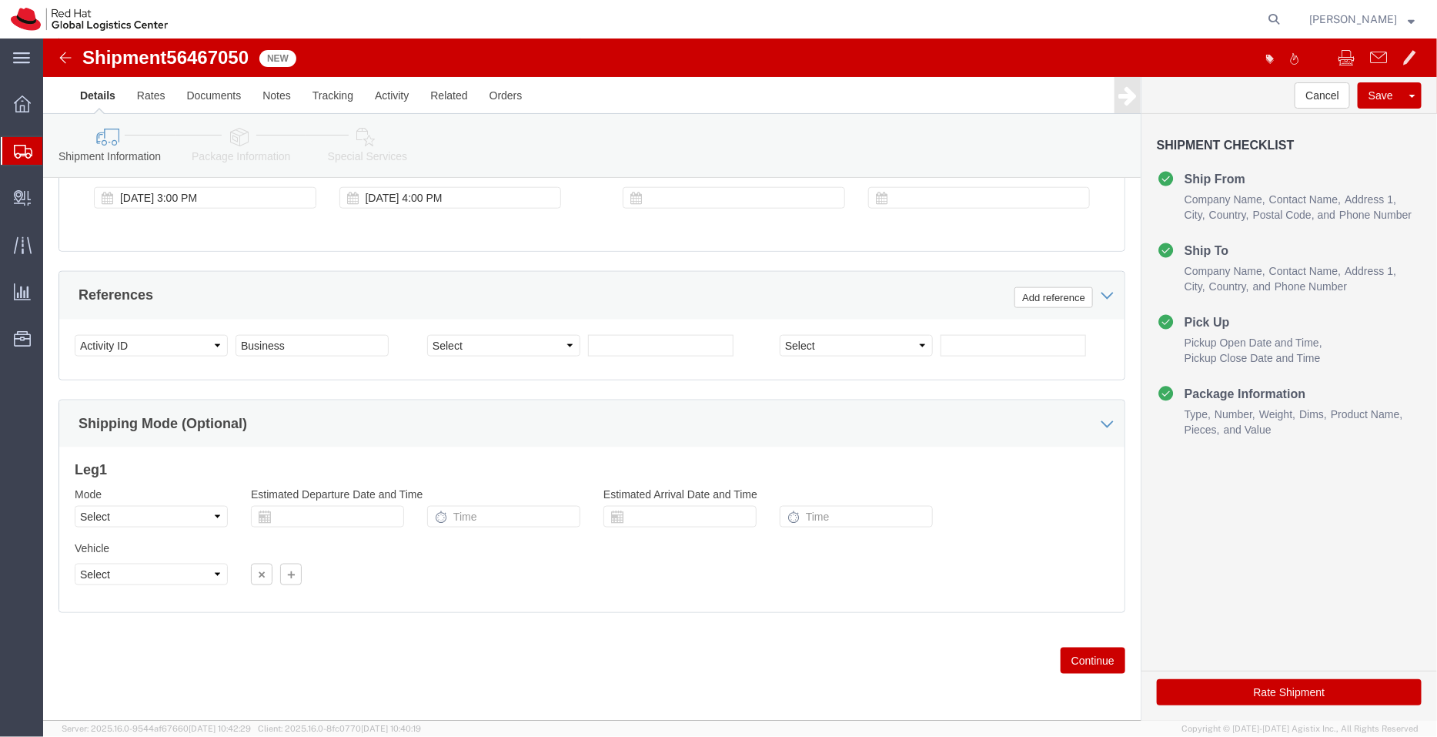
click icon
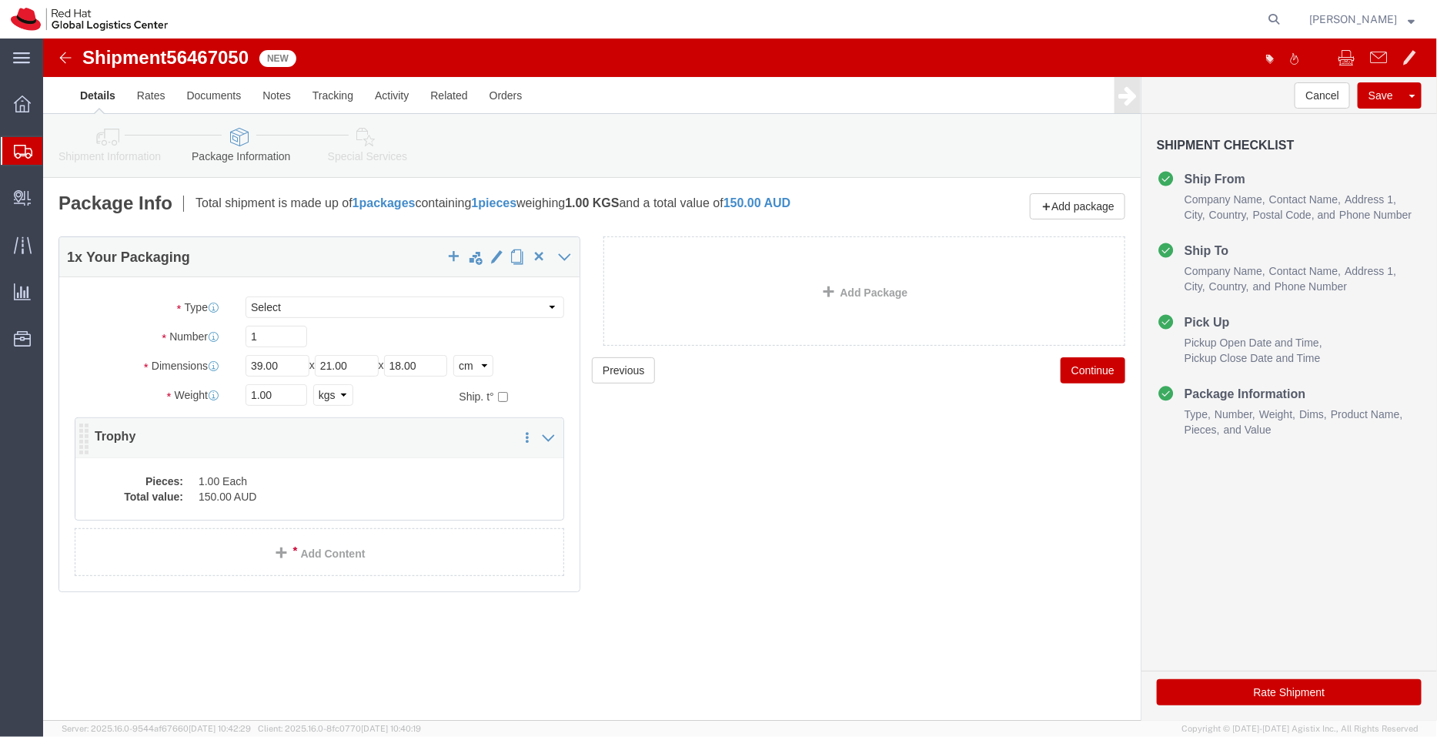
click dd "1.00 Each"
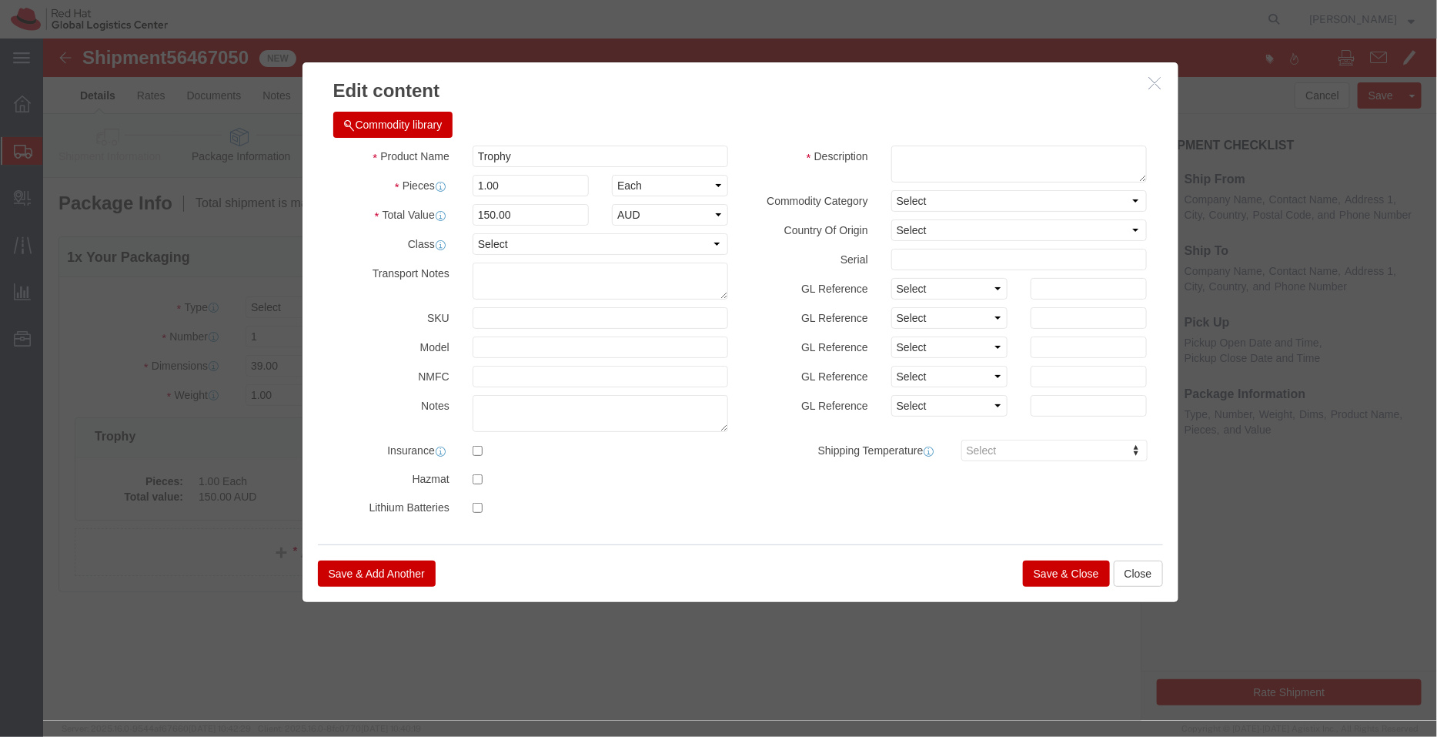
click button "Save & Close"
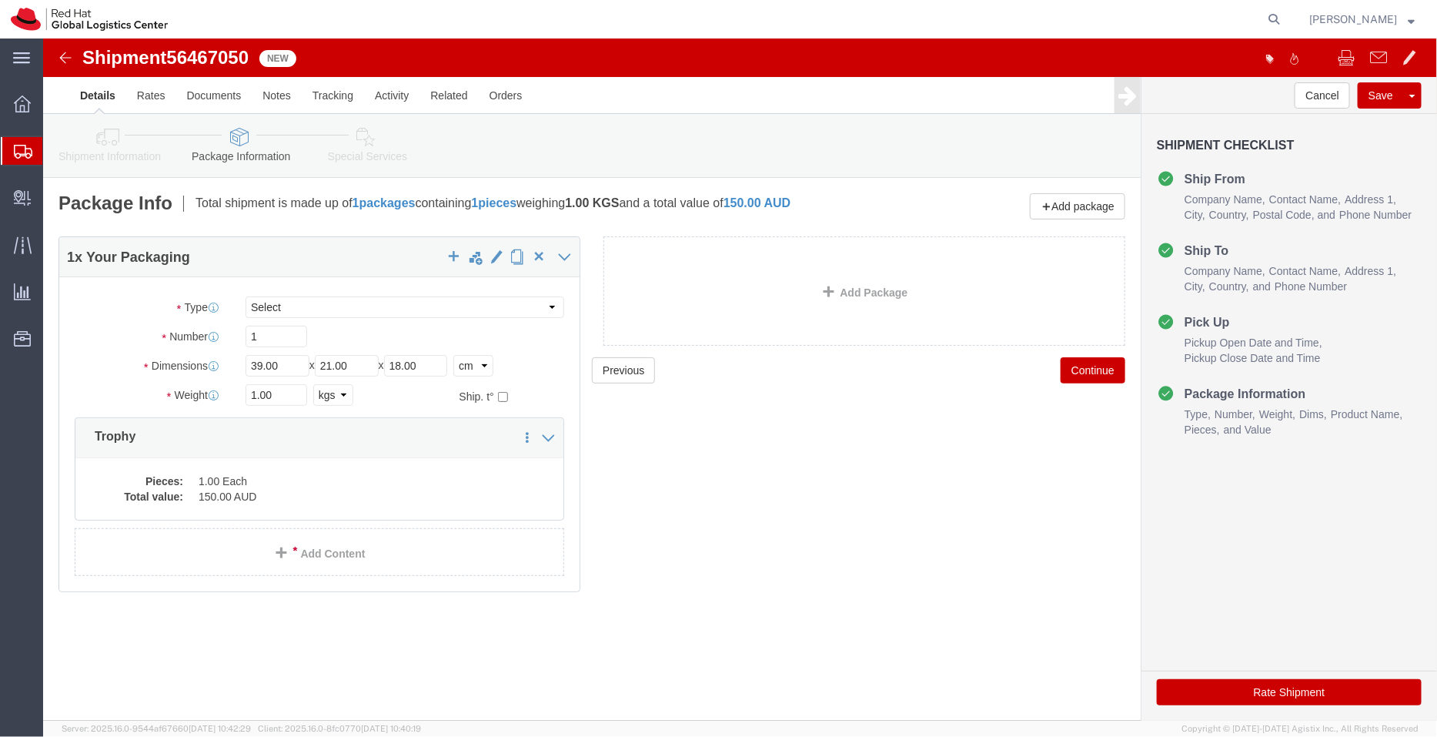
click link "Special Services"
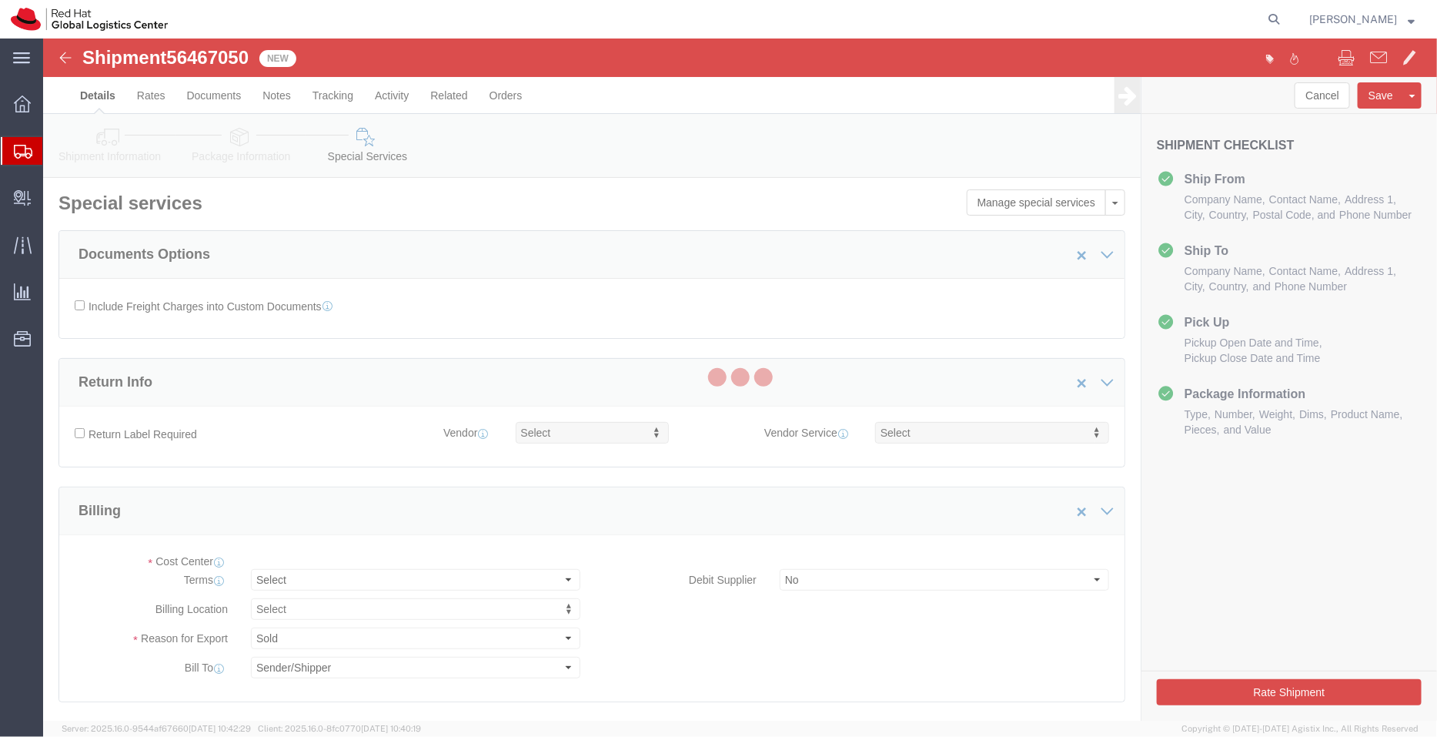
select select "COSTCENTER"
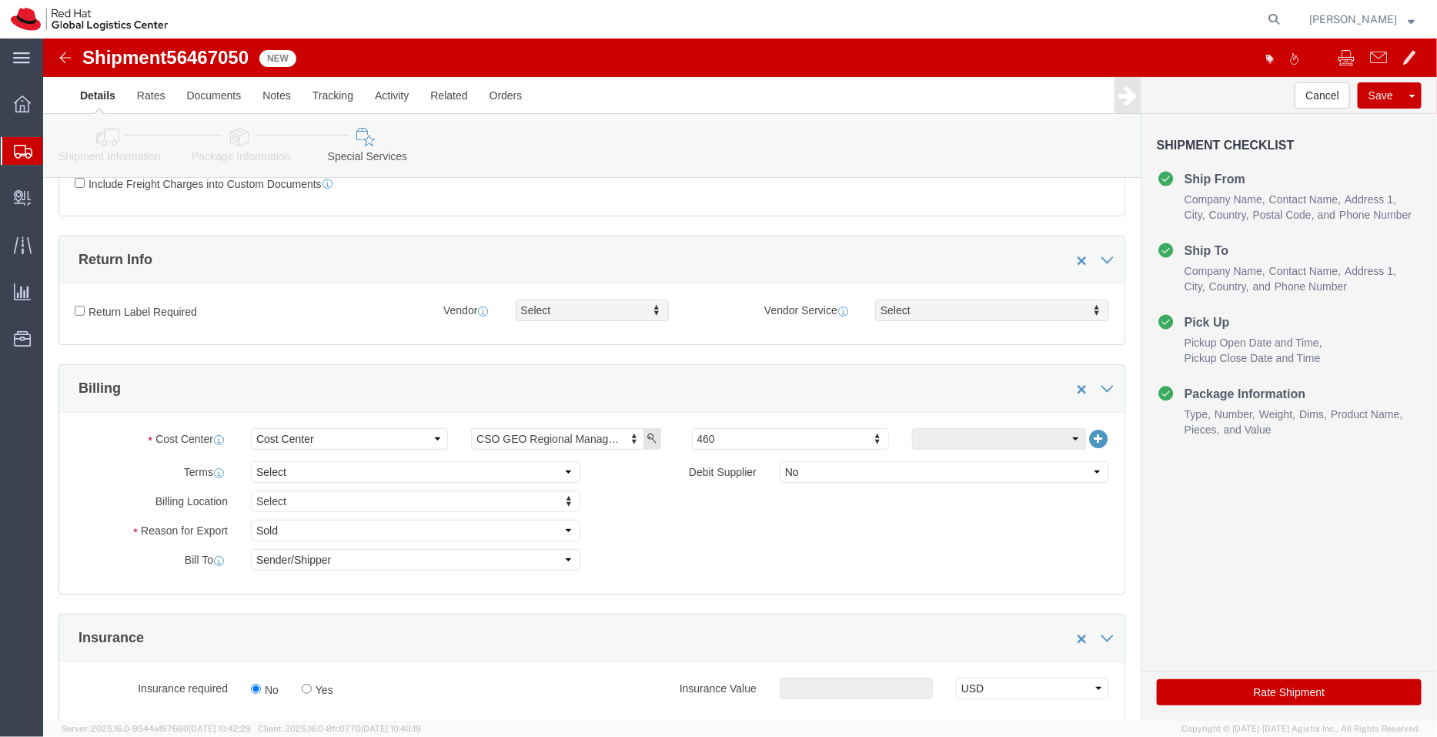
scroll to position [246, 0]
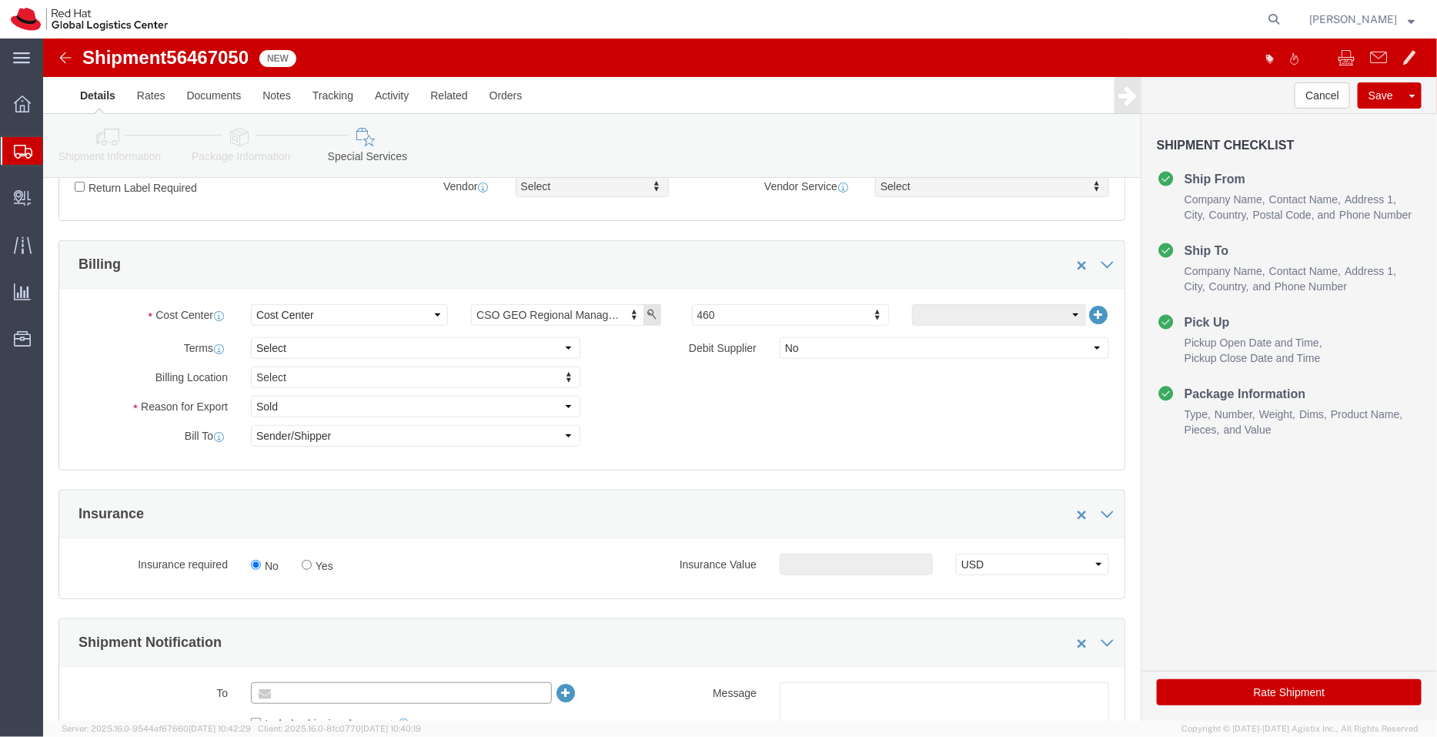
click input "text"
paste input "[EMAIL_ADDRESS][DOMAIN_NAME]"
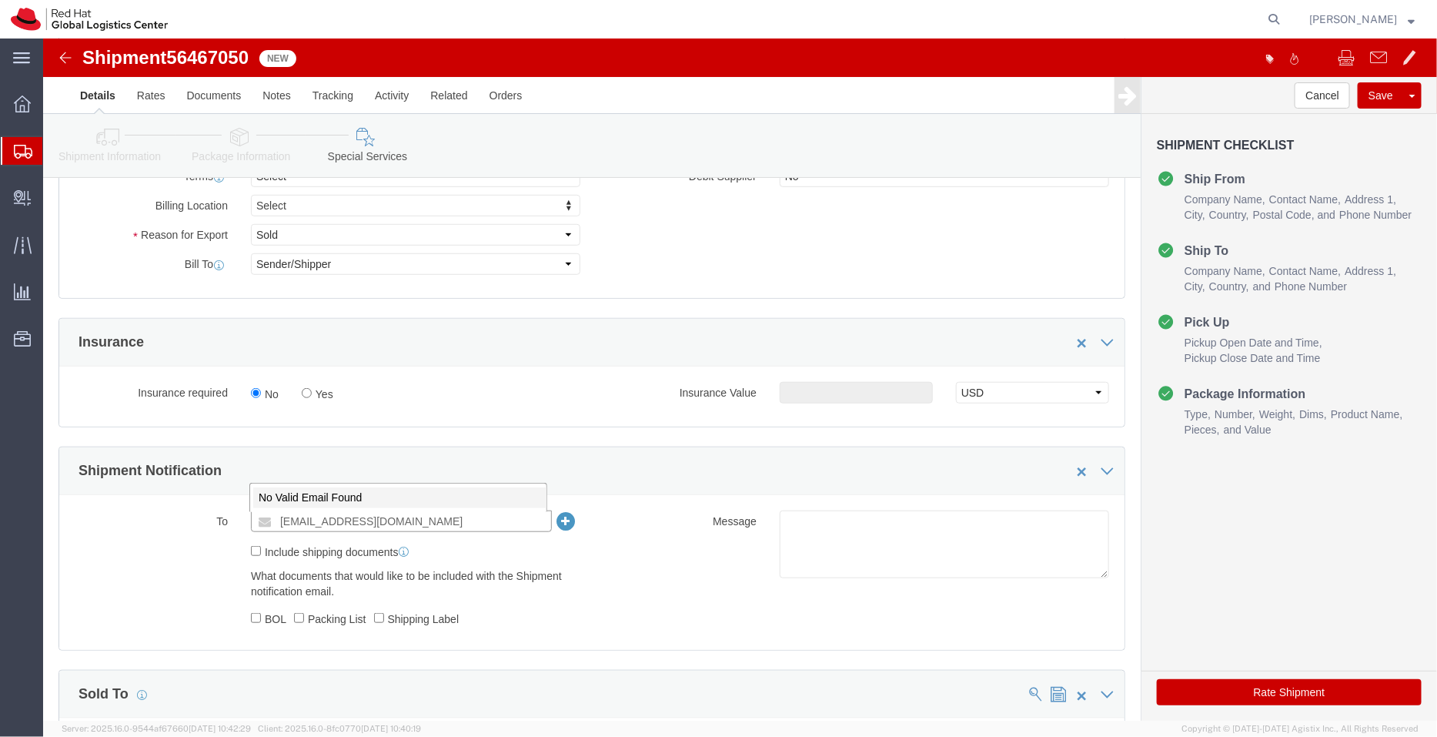
scroll to position [435, 0]
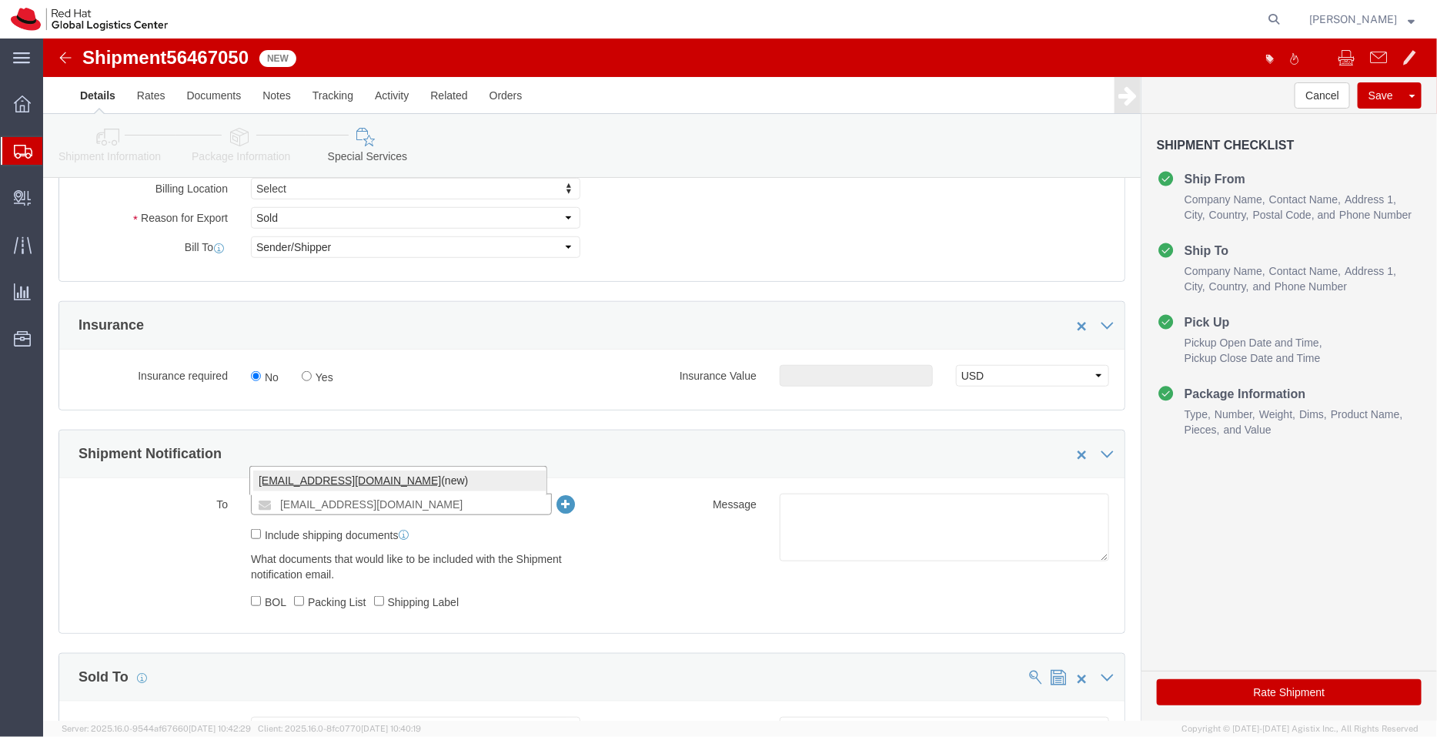
type input "[EMAIL_ADDRESS][DOMAIN_NAME]"
click textarea
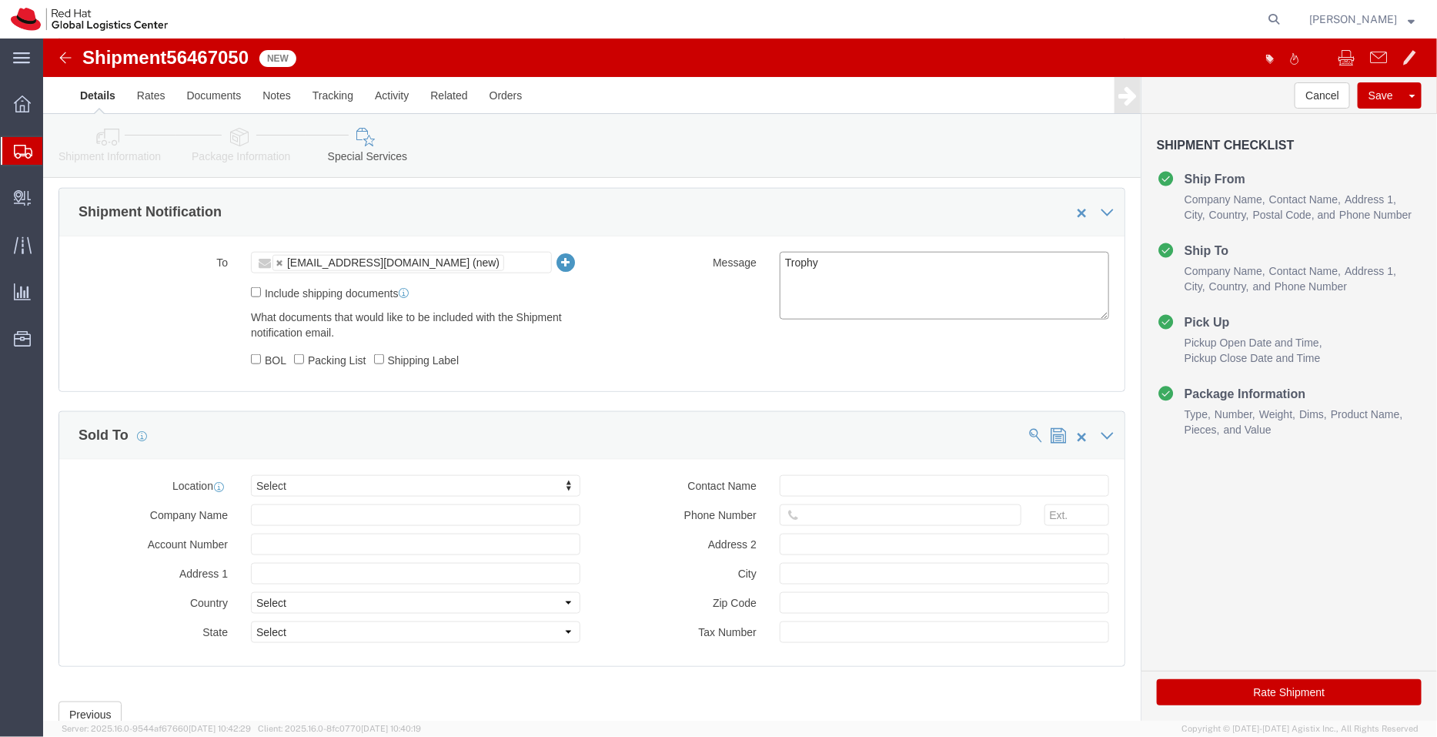
scroll to position [678, 0]
type textarea "Trophy"
click button "Rate Shipment"
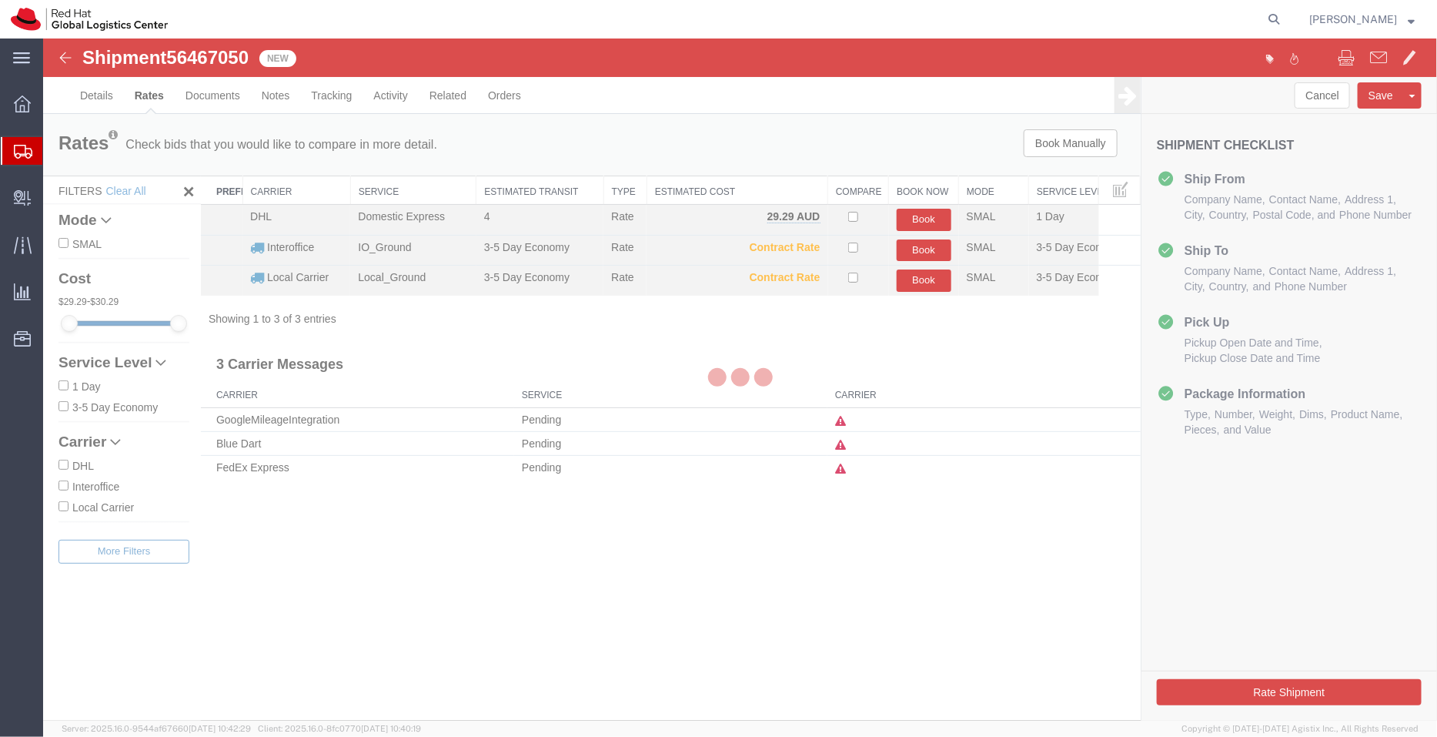
scroll to position [0, 0]
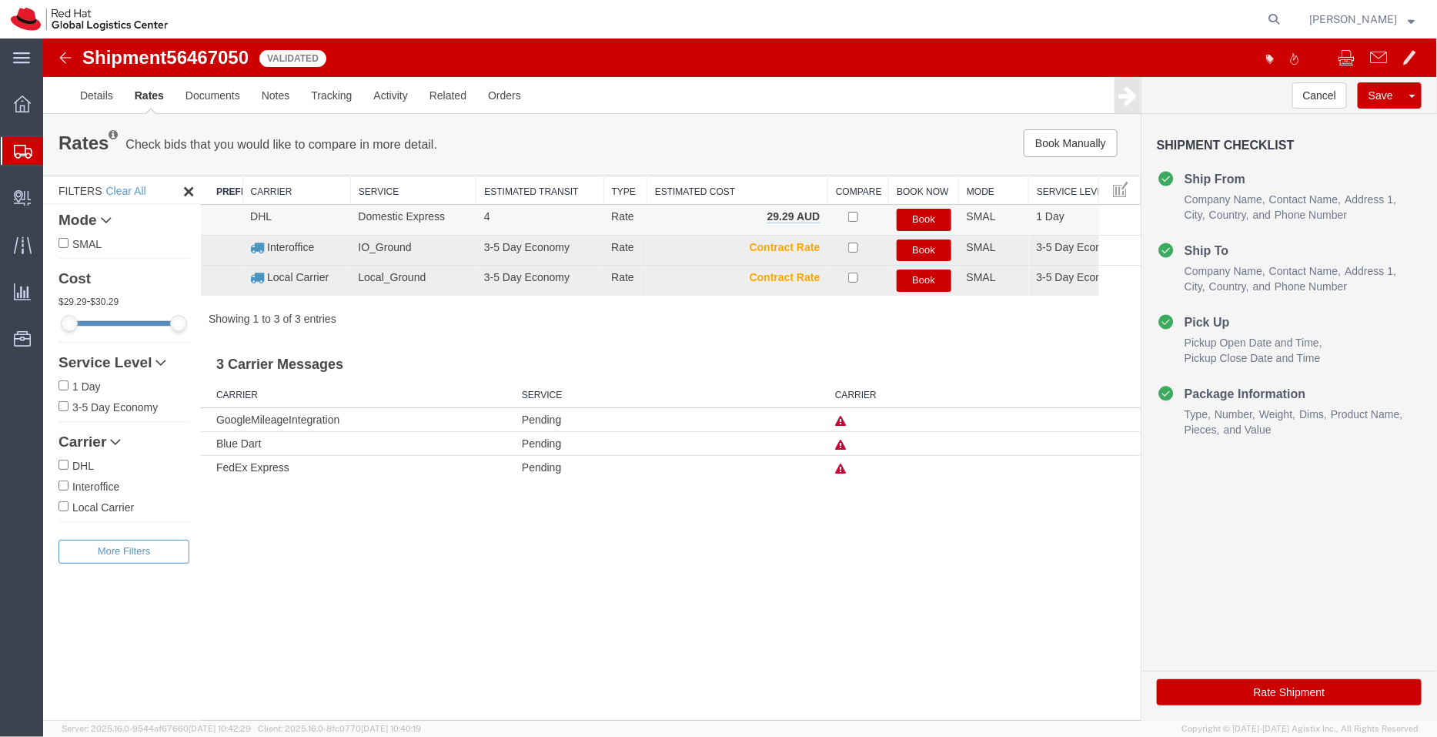
click at [927, 216] on button "Book" at bounding box center [923, 219] width 55 height 22
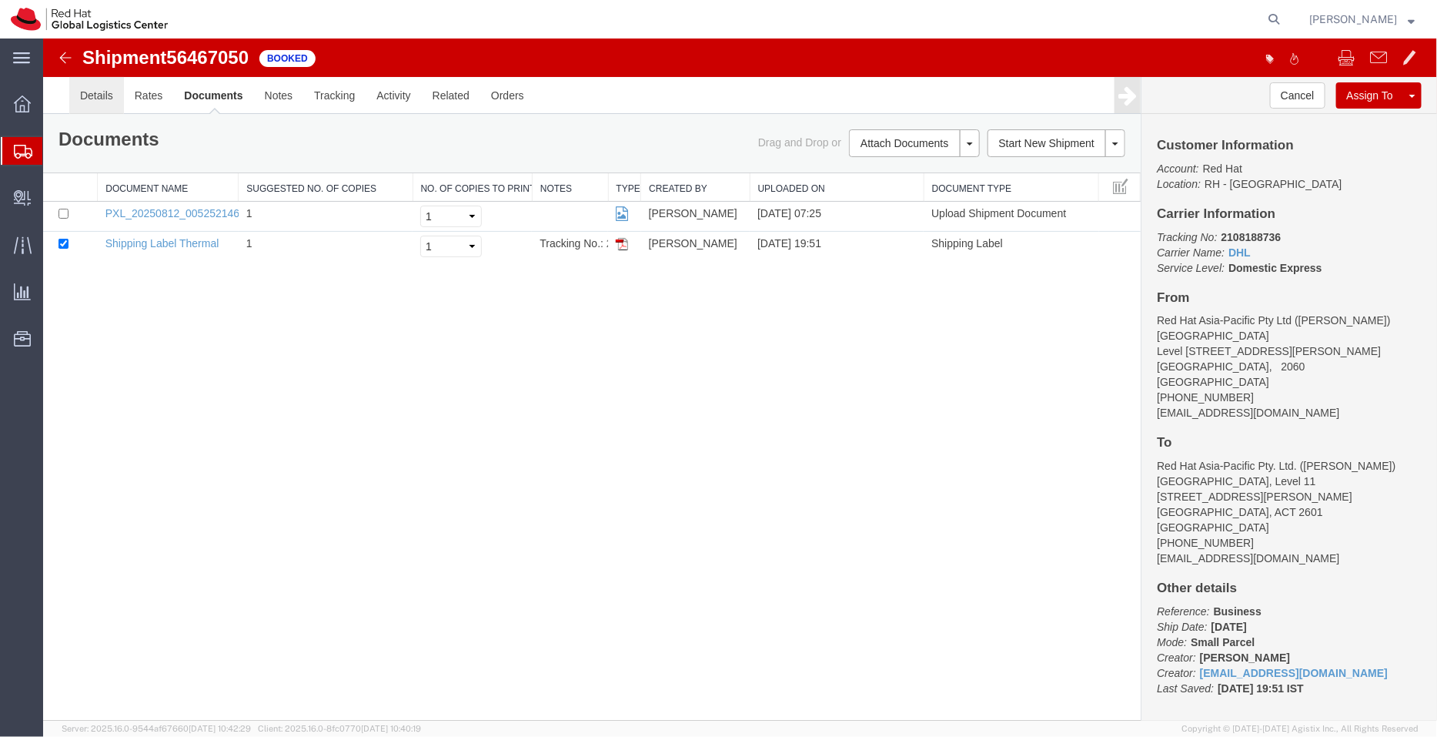
click at [108, 101] on link "Details" at bounding box center [96, 94] width 55 height 37
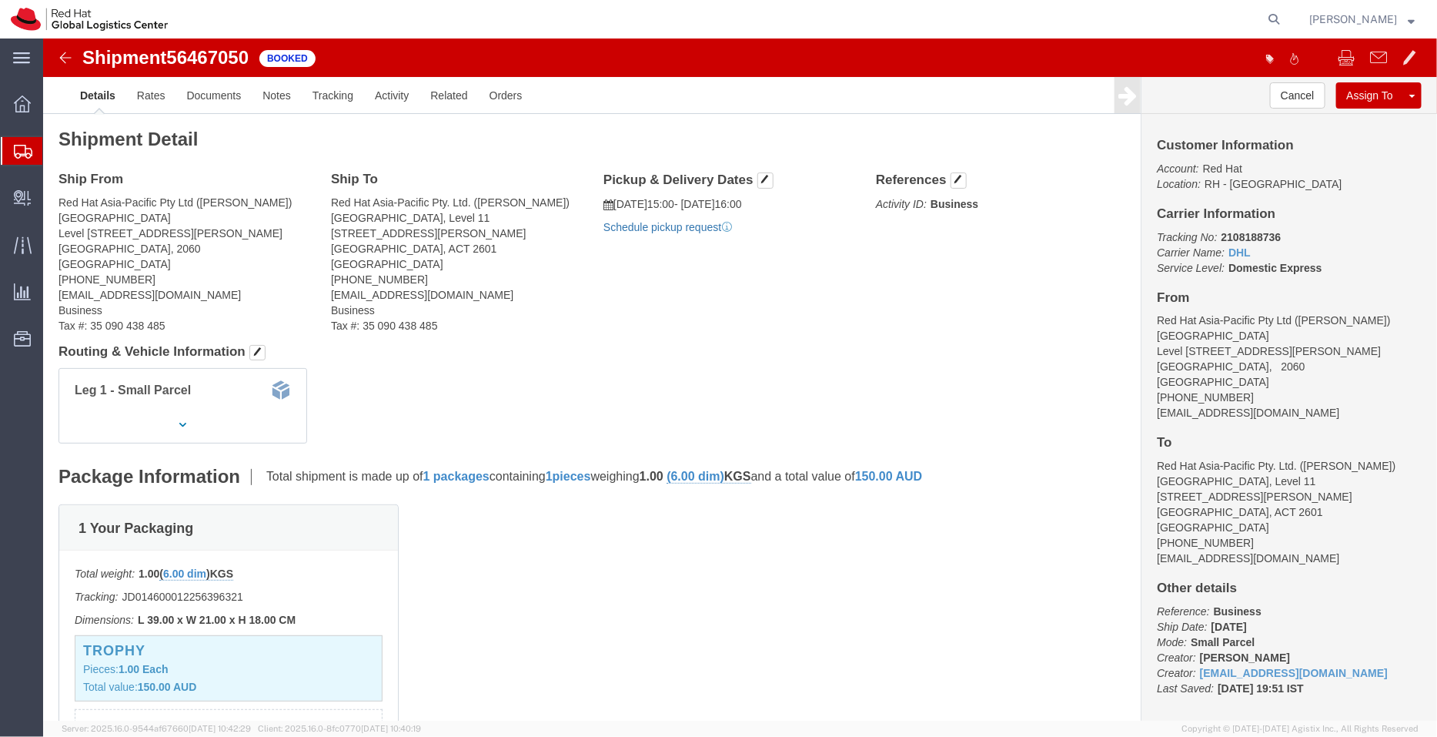
click link "Schedule pickup request"
drag, startPoint x: 771, startPoint y: 183, endPoint x: 568, endPoint y: 159, distance: 204.6
click div "Pickup & Delivery Dates 08/13/2025 15:00 - 08/13/2025 16:00 Pickup request numb…"
copy div "08/13/2025 15:00 - 08/13/2025 16:00 Pickup request number : CBJ250813027409"
click link "Documents"
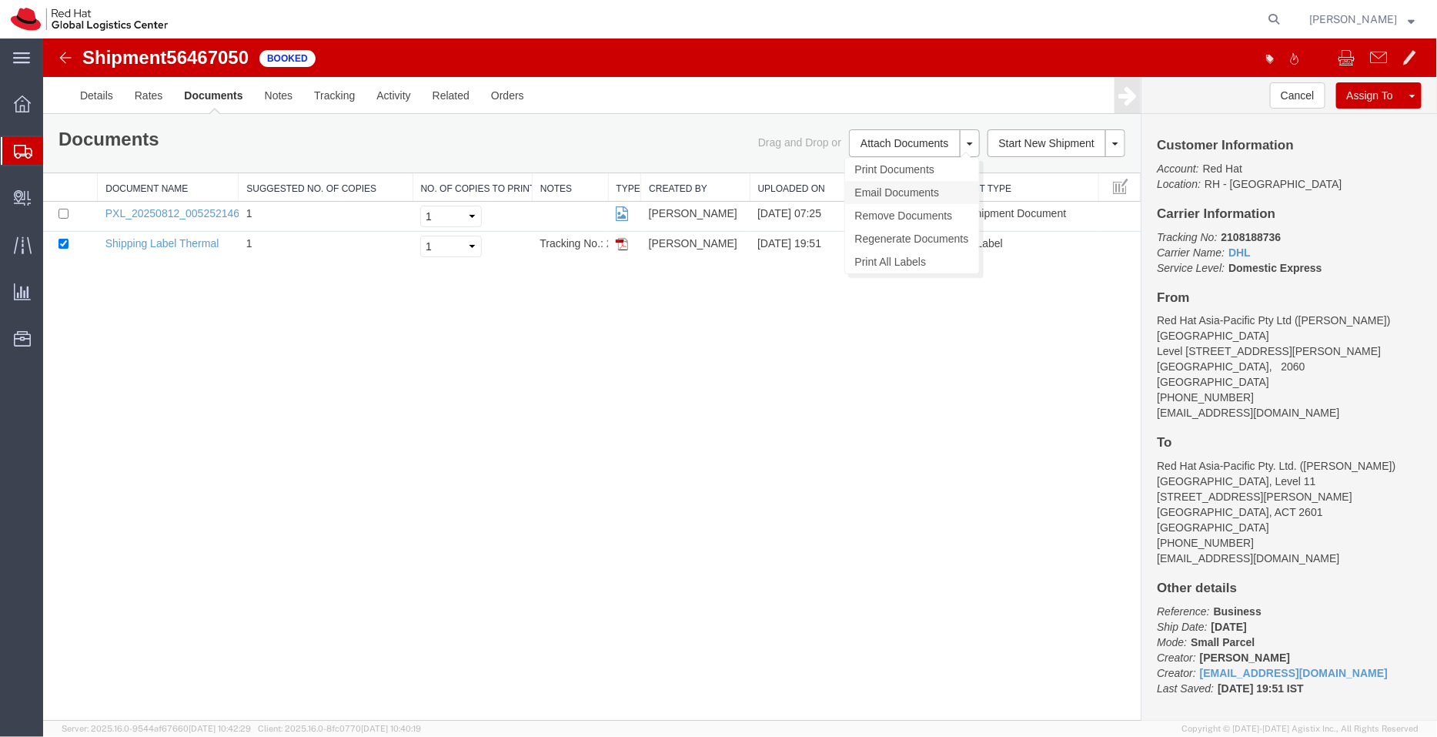
click at [875, 182] on link "Email Documents" at bounding box center [911, 191] width 134 height 23
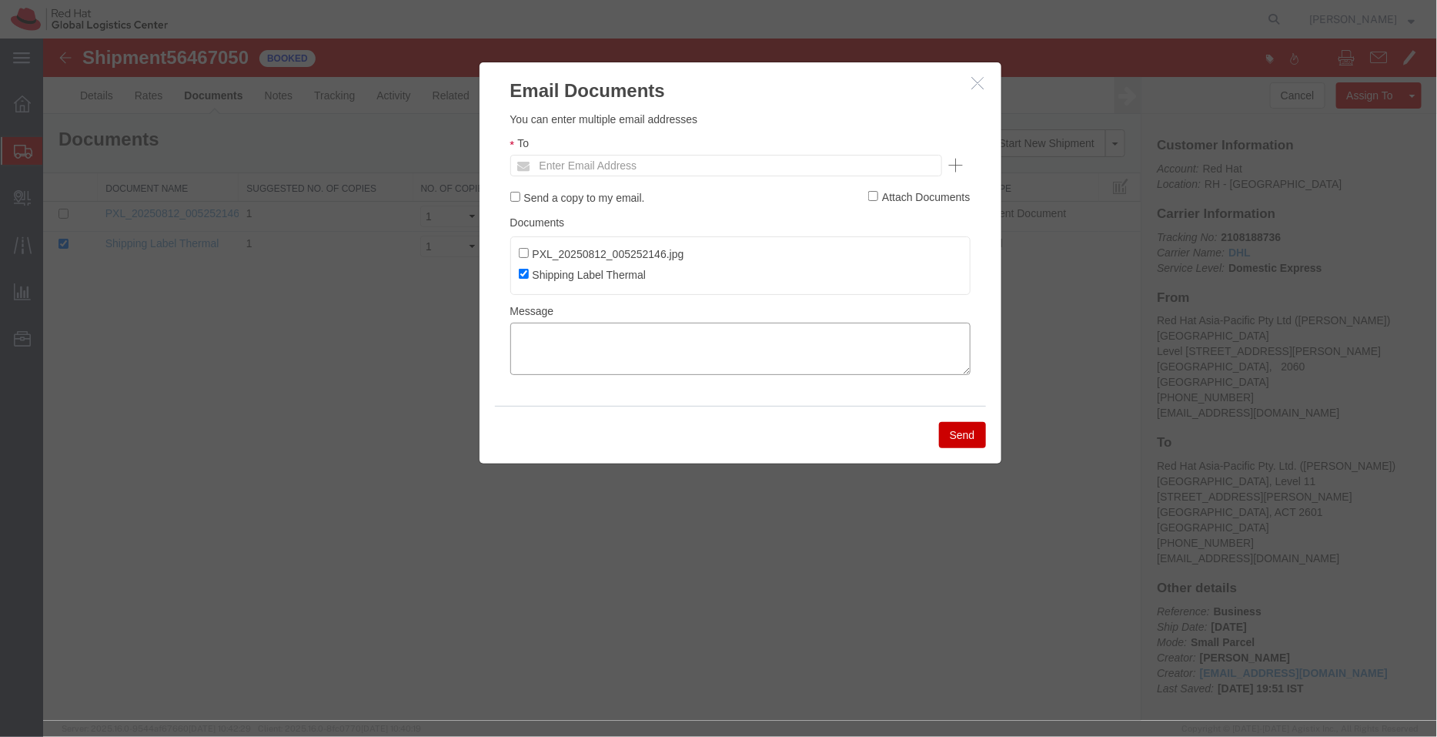
click at [640, 366] on textarea at bounding box center [740, 348] width 460 height 52
paste textarea "08/13/2025 15:00 - 08/13/2025 16:00 Pickup request number: CBJ250813027409"
click at [517, 365] on textarea "08/13/2025 15:00 - 08/13/2025 16:00 Pickup request number: CBJ250813027409" at bounding box center [740, 348] width 460 height 52
click at [511, 331] on textarea "08/13/2025 15:00 - 08/13/2025 16:00 DHL Pickup request number: CBJ250813027409" at bounding box center [740, 348] width 460 height 52
type textarea "Pickup date/time -08/13/2025 15:00 - 08/13/2025 16:00 DHL Pickup request number…"
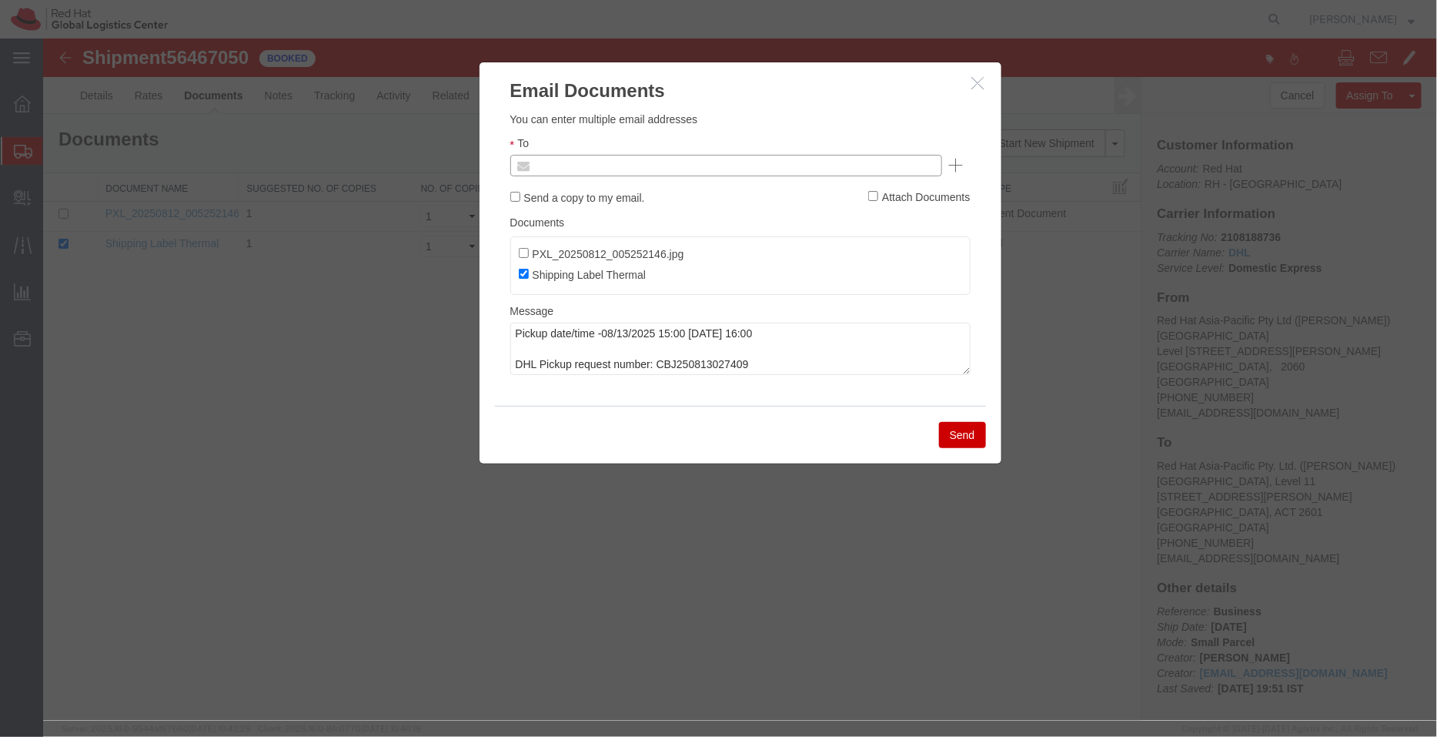
click at [570, 159] on input "text" at bounding box center [621, 165] width 180 height 20
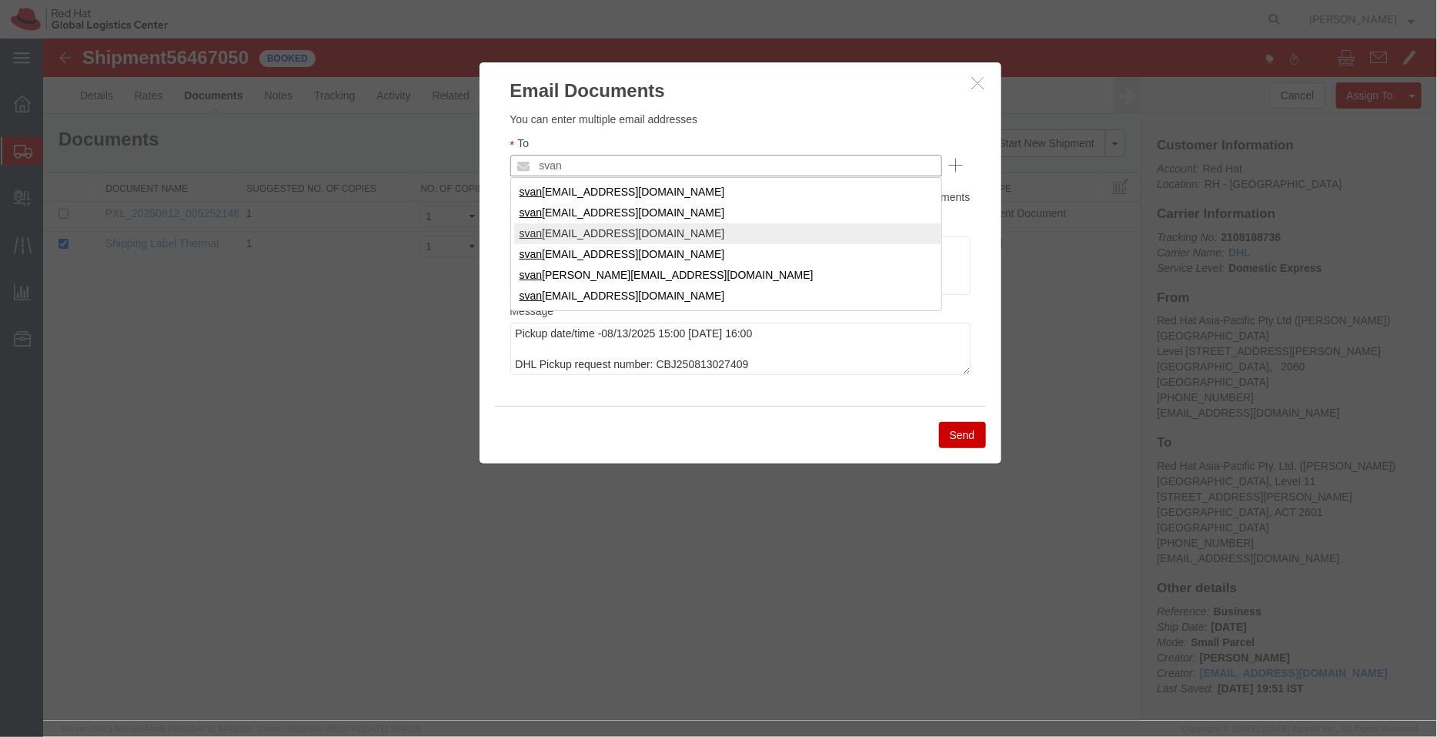
type input "svan"
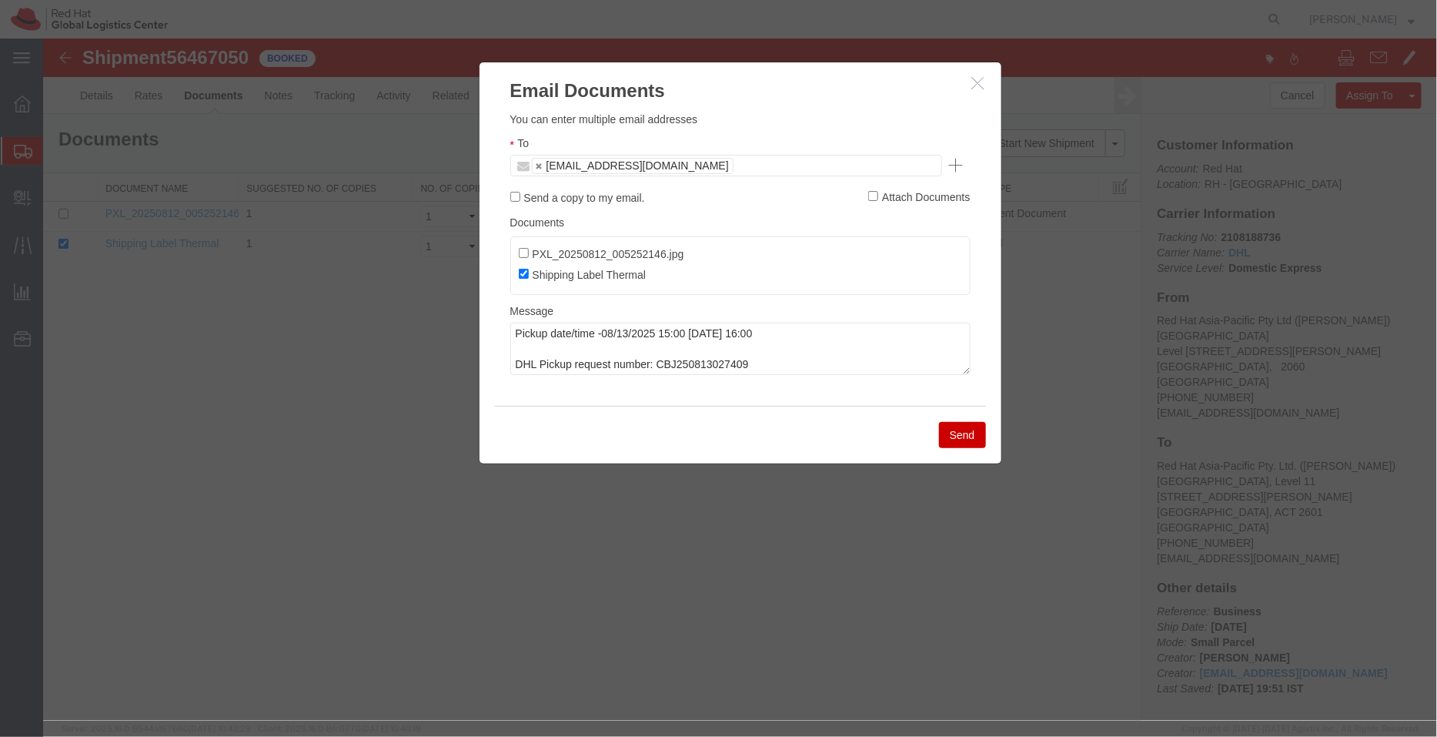
click at [957, 431] on button "Send" at bounding box center [961, 434] width 47 height 26
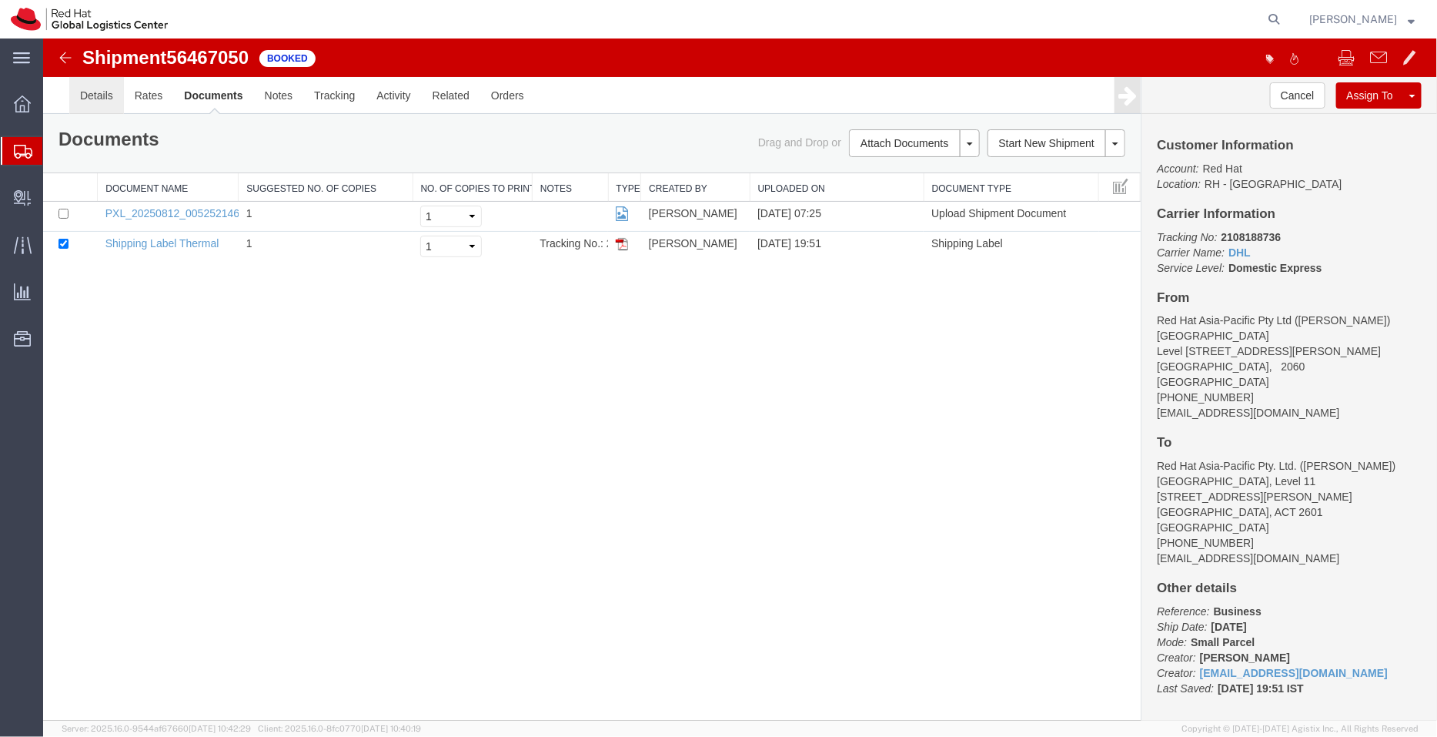
click at [102, 101] on link "Details" at bounding box center [96, 94] width 55 height 37
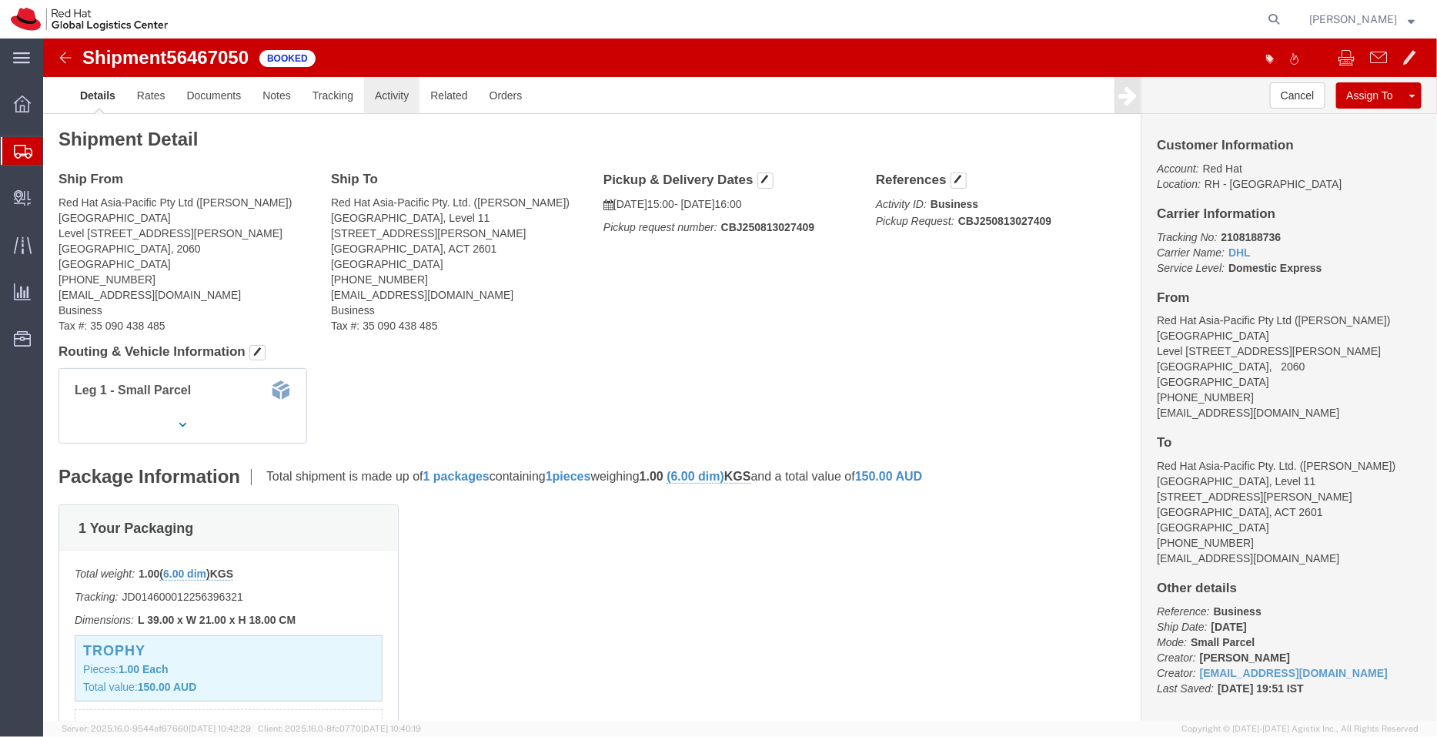
click link "Activity"
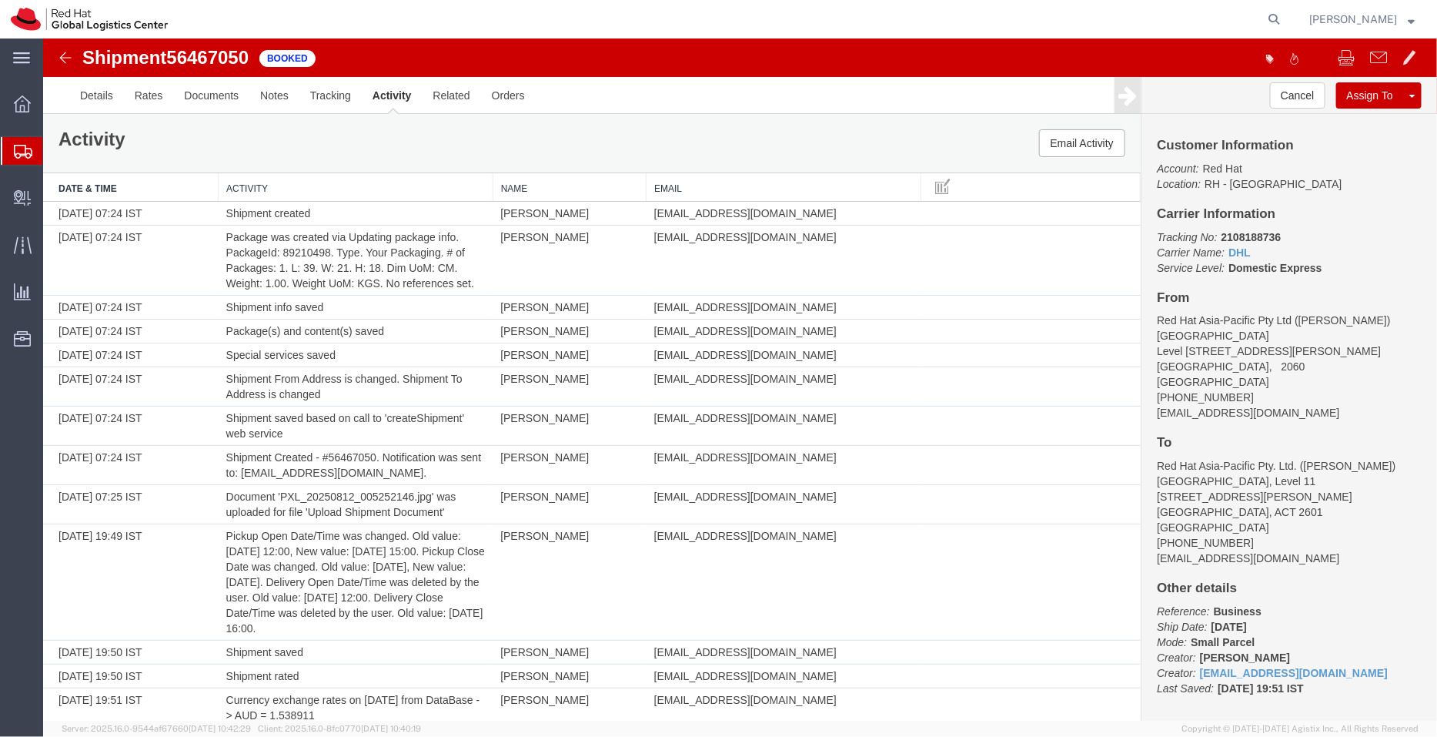
click at [0, 0] on span "Shipment Manager" at bounding box center [0, 0] width 0 height 0
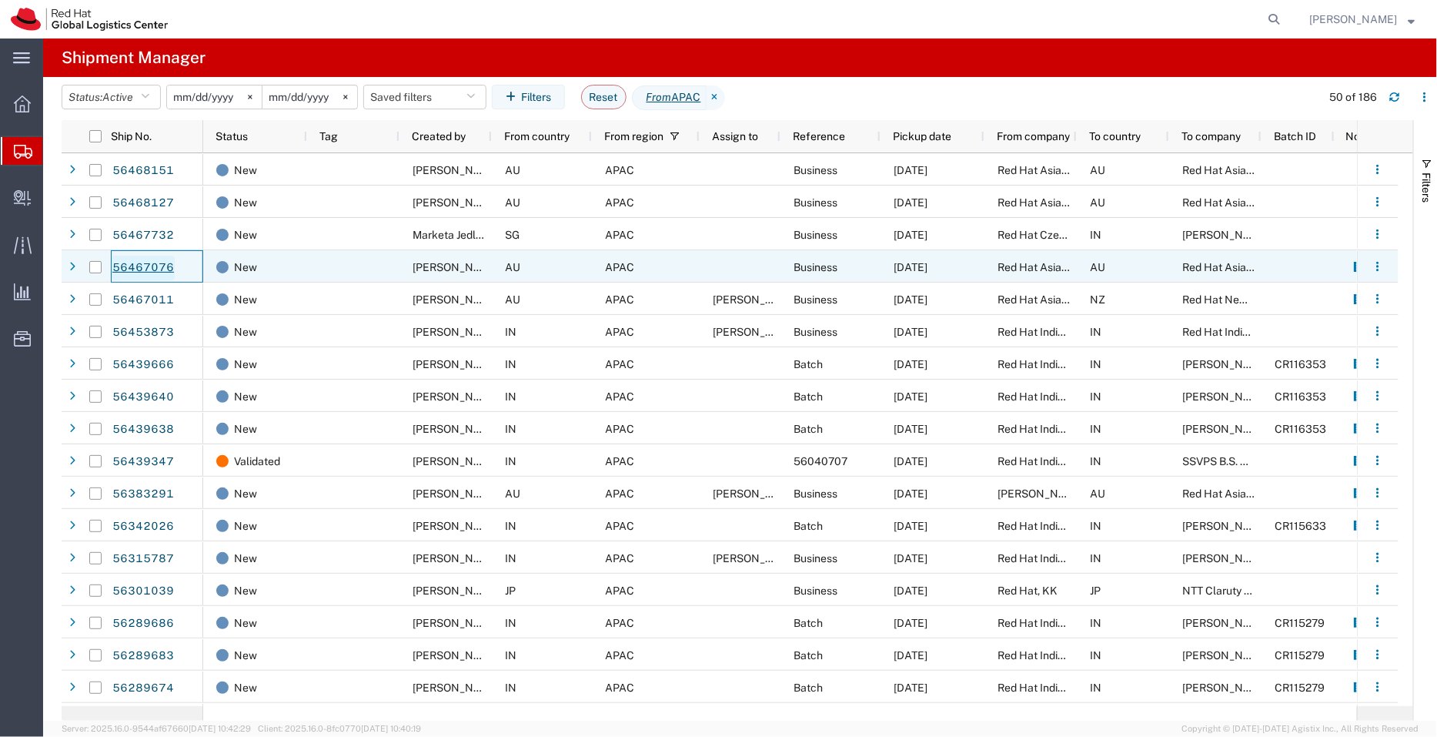
click at [129, 266] on link "56467076" at bounding box center [143, 268] width 63 height 25
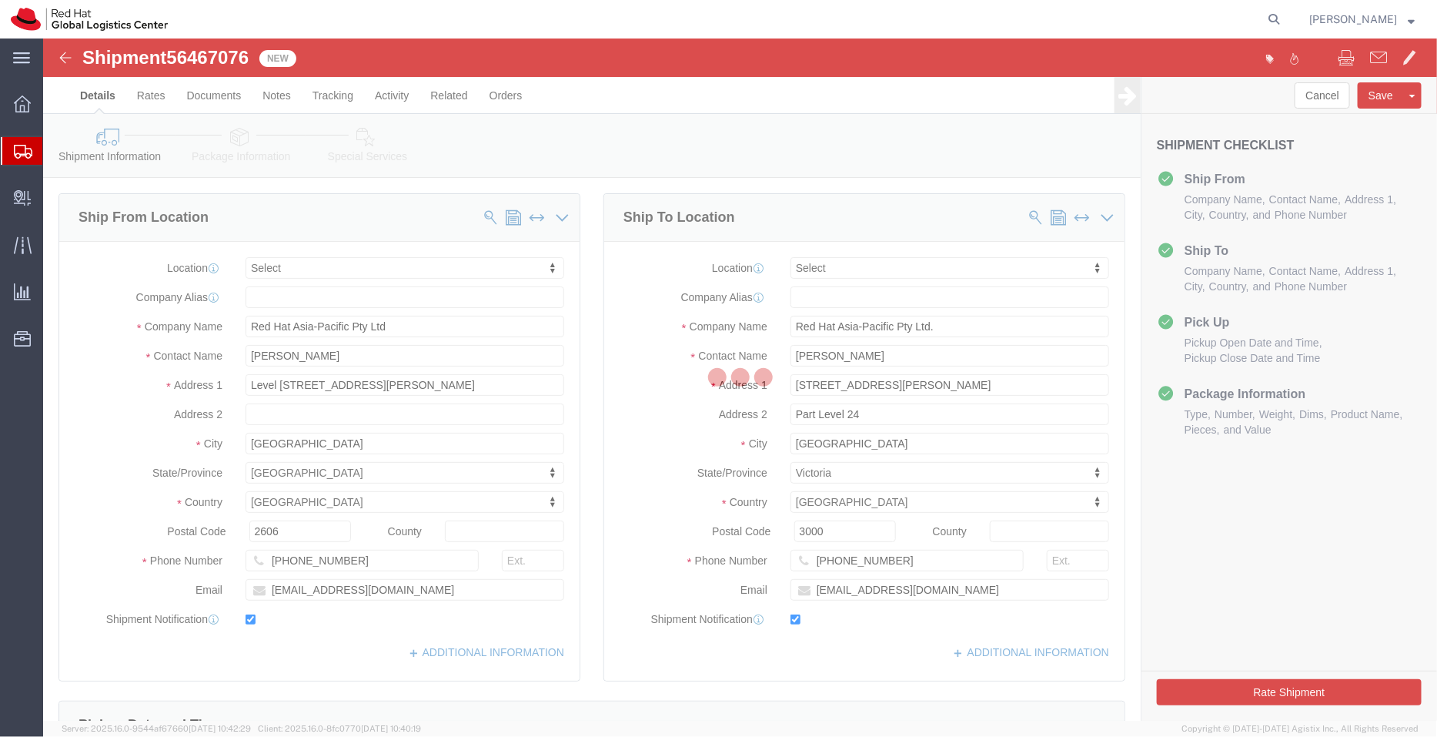
select select
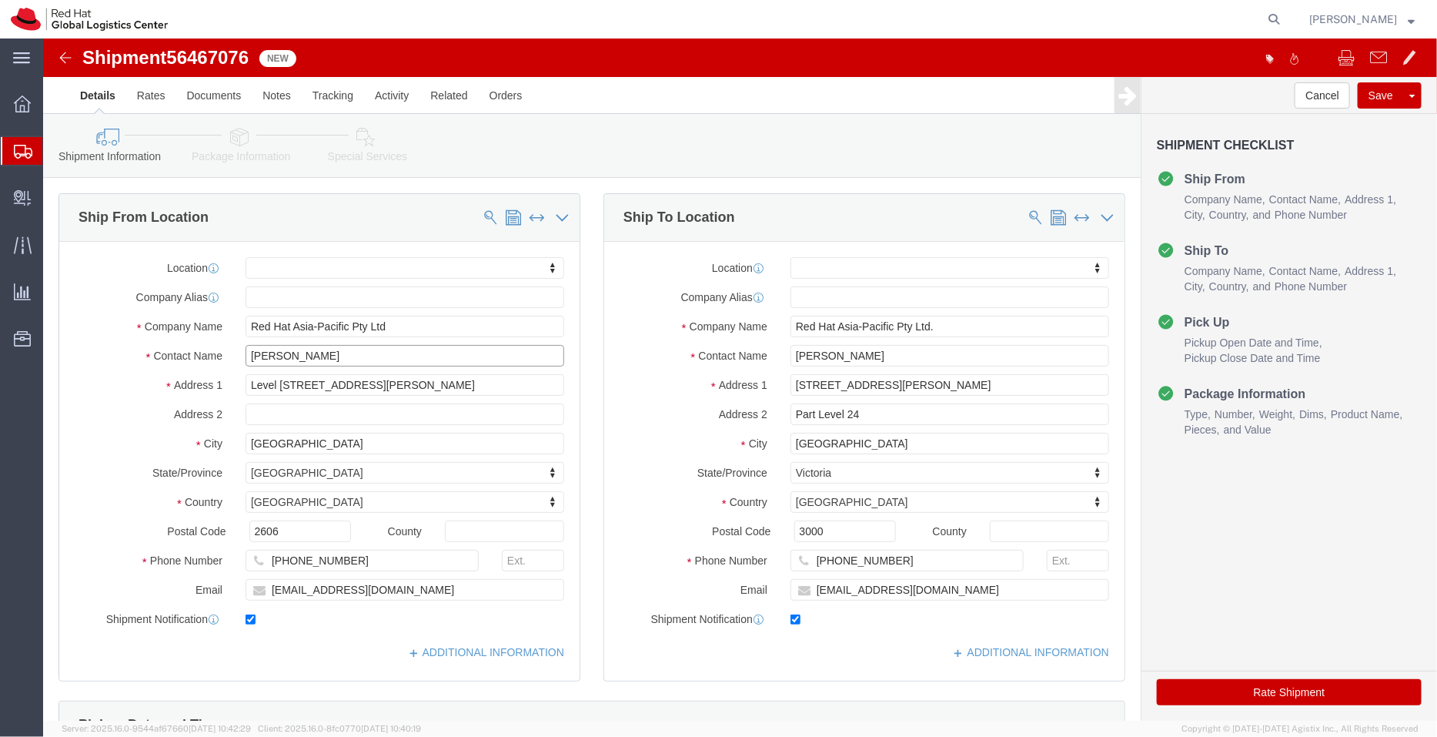
click input "[PERSON_NAME]"
click link "ADDITIONAL INFORMATION"
drag, startPoint x: 811, startPoint y: 326, endPoint x: 636, endPoint y: 352, distance: 177.4
click div "Location My Profile Location RH - Amsterdam - MSO RH - Amsterdam Data Center RH…"
click input "text"
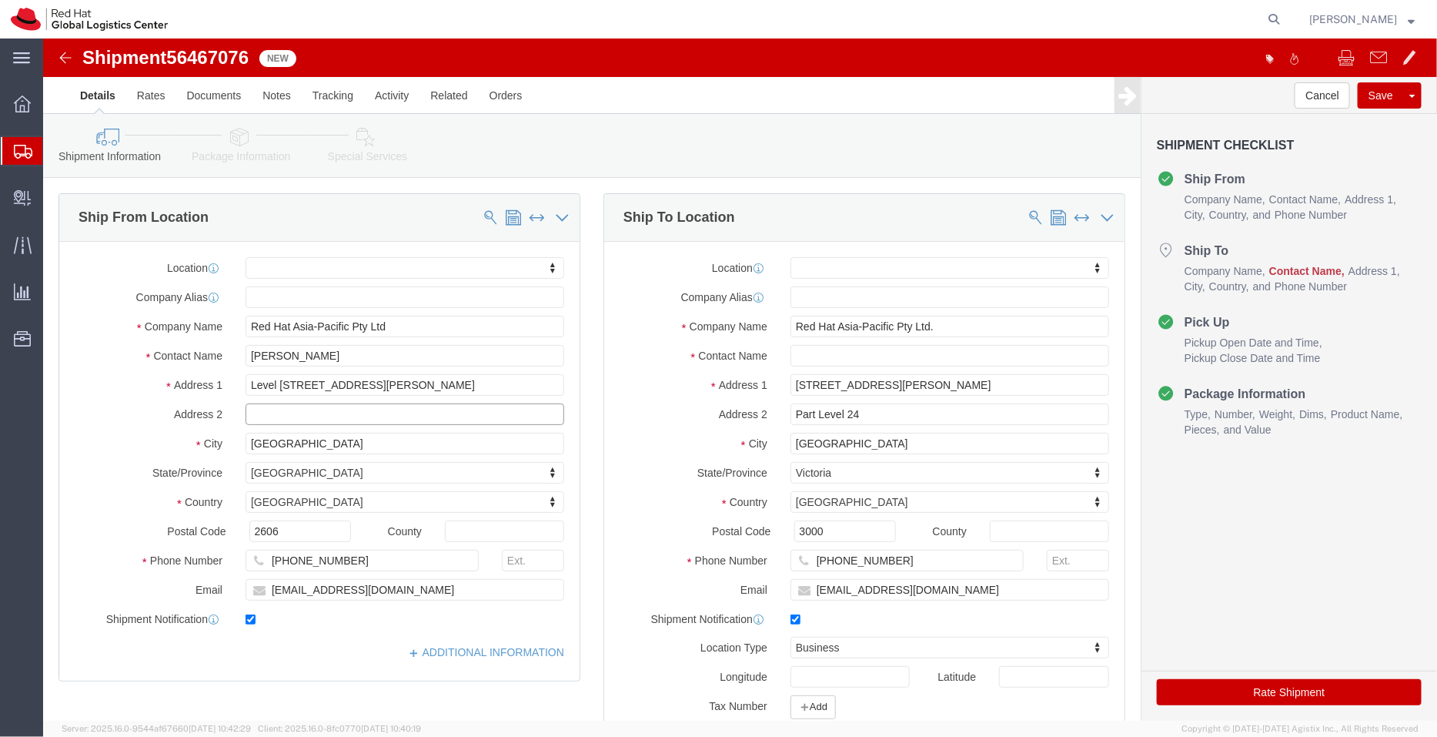
paste input "Demi Ruberto"
click input "Demi Ruberto"
type input "Demi Ruberto"
drag, startPoint x: 891, startPoint y: 551, endPoint x: 607, endPoint y: 513, distance: 285.7
click div "Location My Profile Location RH - Amsterdam - MSO RH - Amsterdam Data Center RH…"
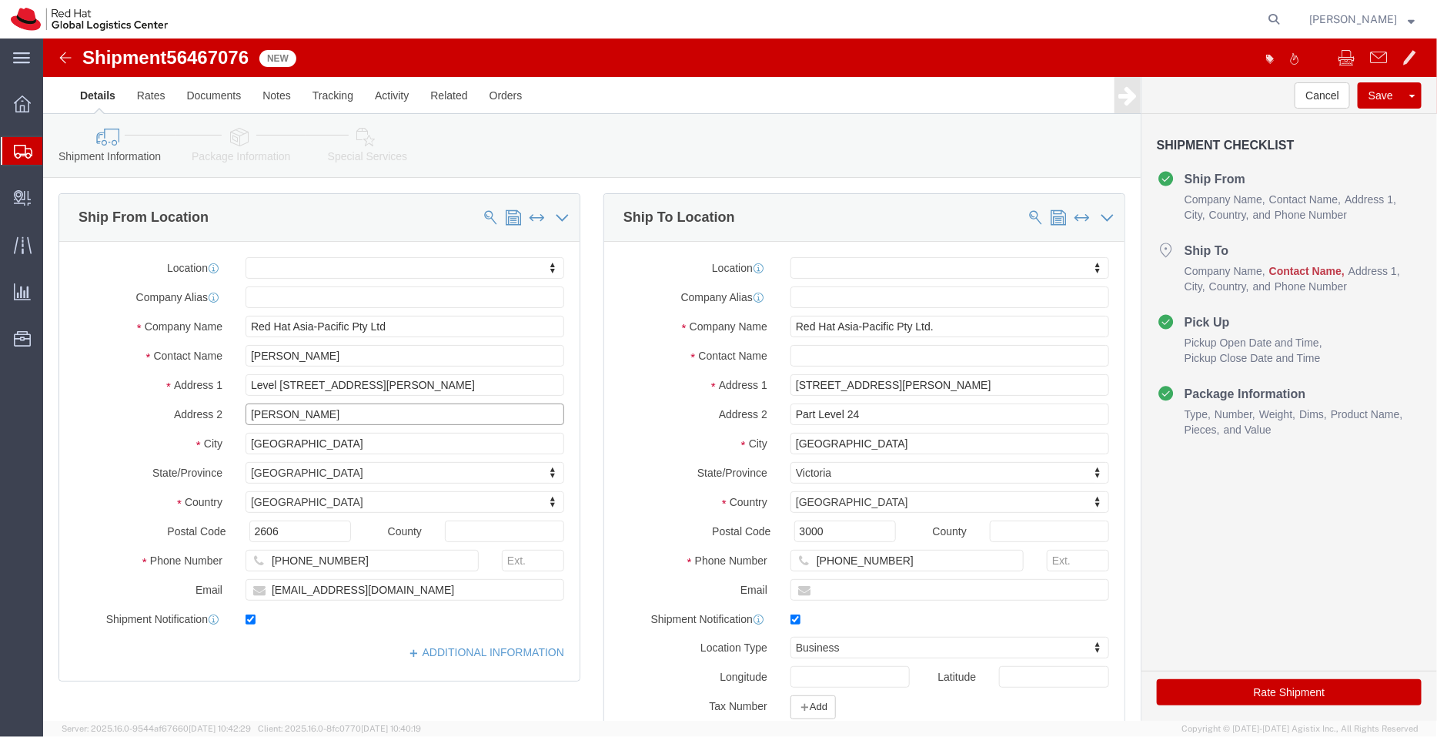
click input "Demi Ruberto"
paste input "druberto@redhat.com"
type input "Demi Ruberto druberto@redhat.com"
drag, startPoint x: 851, startPoint y: 515, endPoint x: 555, endPoint y: 464, distance: 299.9
click div "Ship To Location Location My Profile Location RH - Amsterdam - MSO RH - Amsterd…"
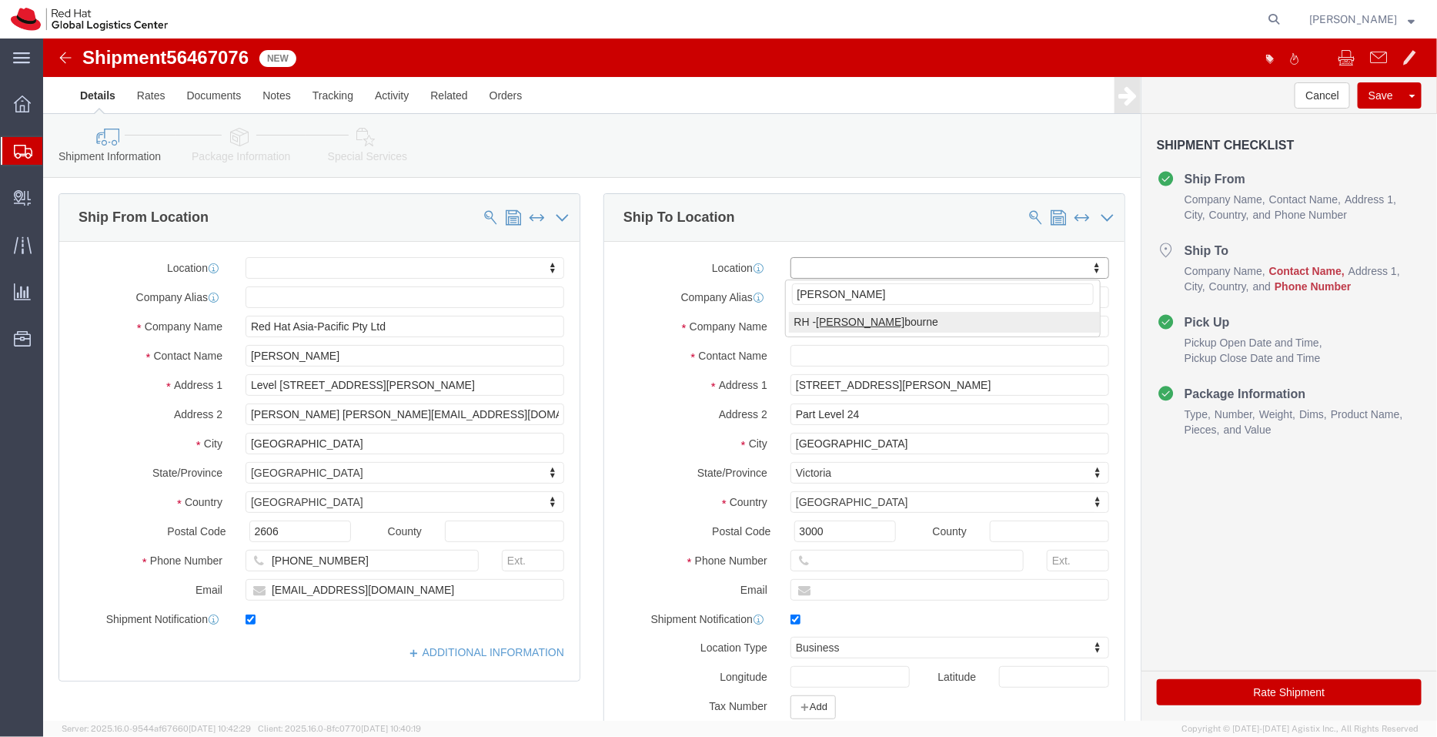
type input "mel"
select select "37980"
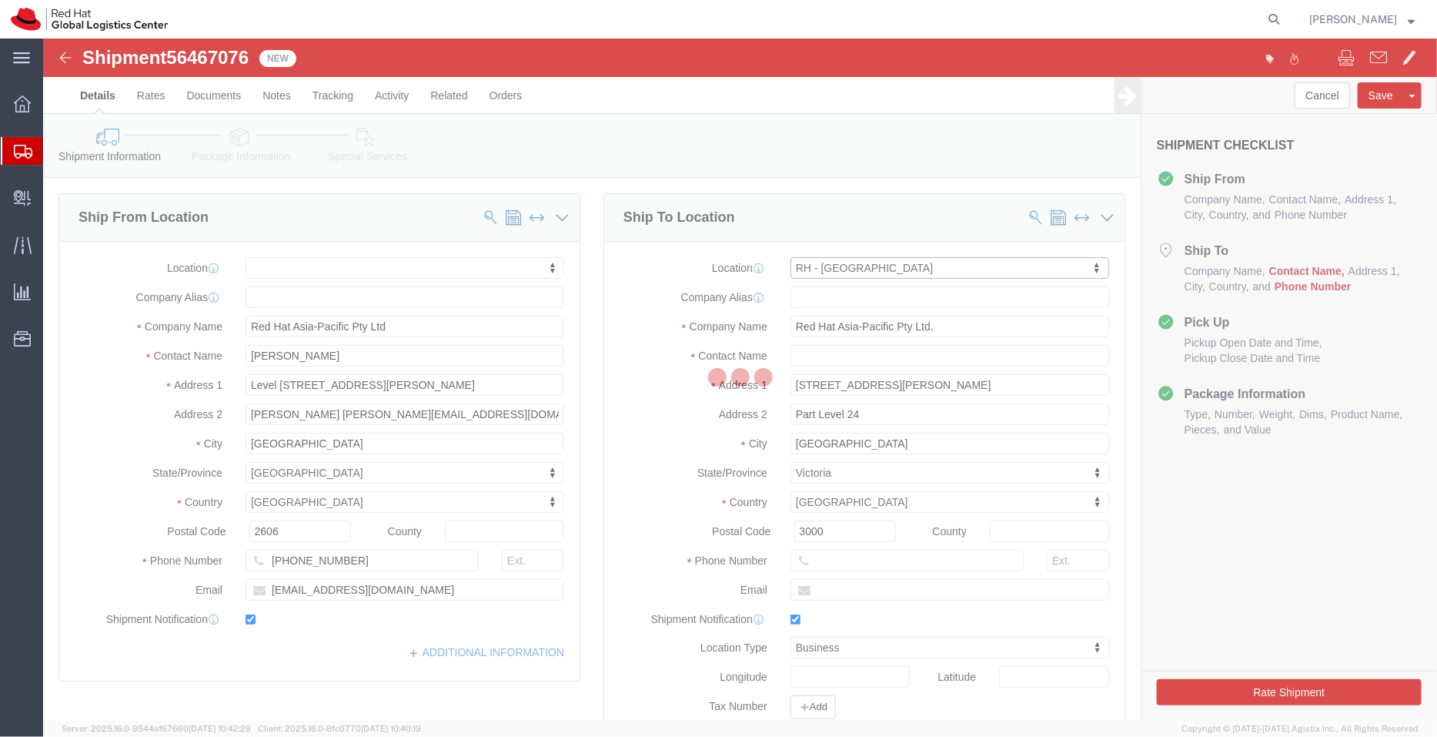
select select "TIN"
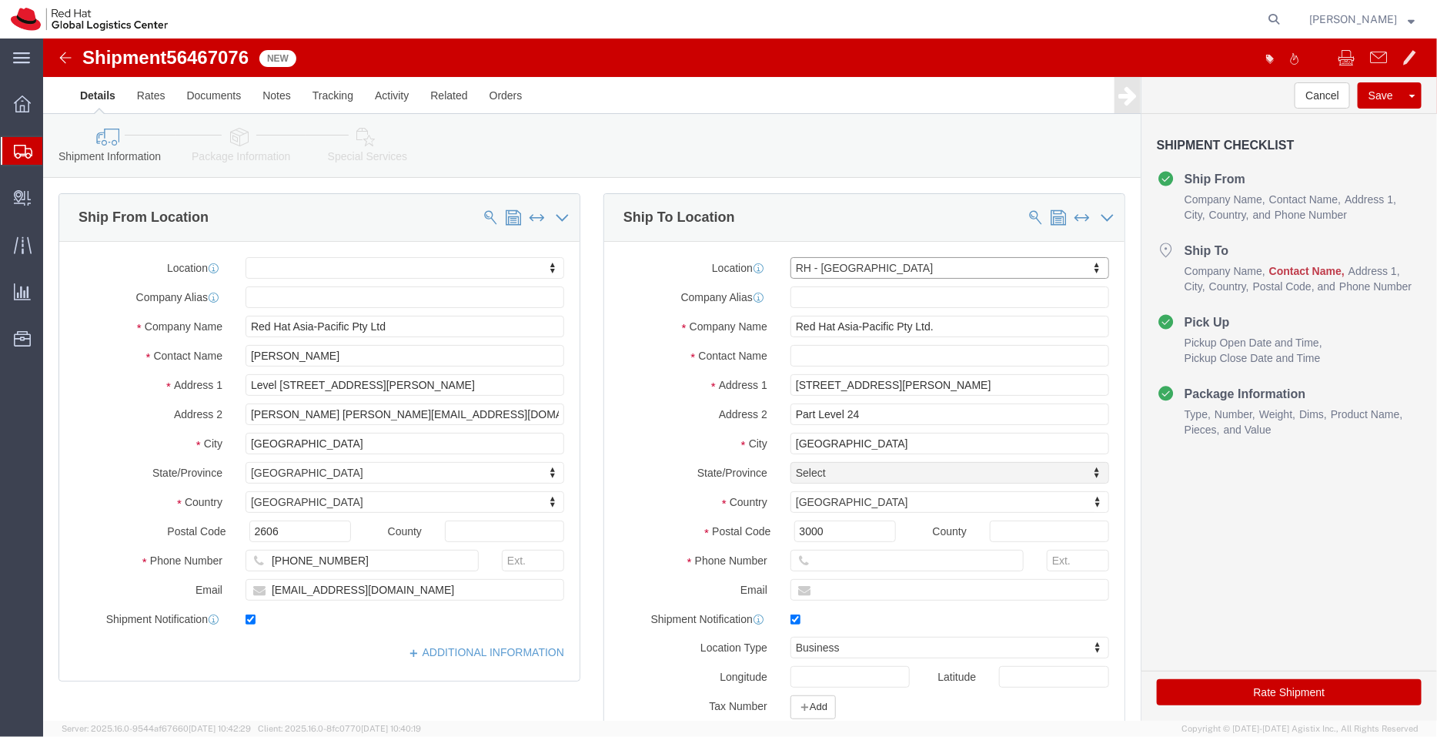
select select
drag, startPoint x: 393, startPoint y: 377, endPoint x: 280, endPoint y: 375, distance: 112.4
click input "Demi Ruberto druberto@redhat.com"
type input "Demi Ruberto"
click input "text"
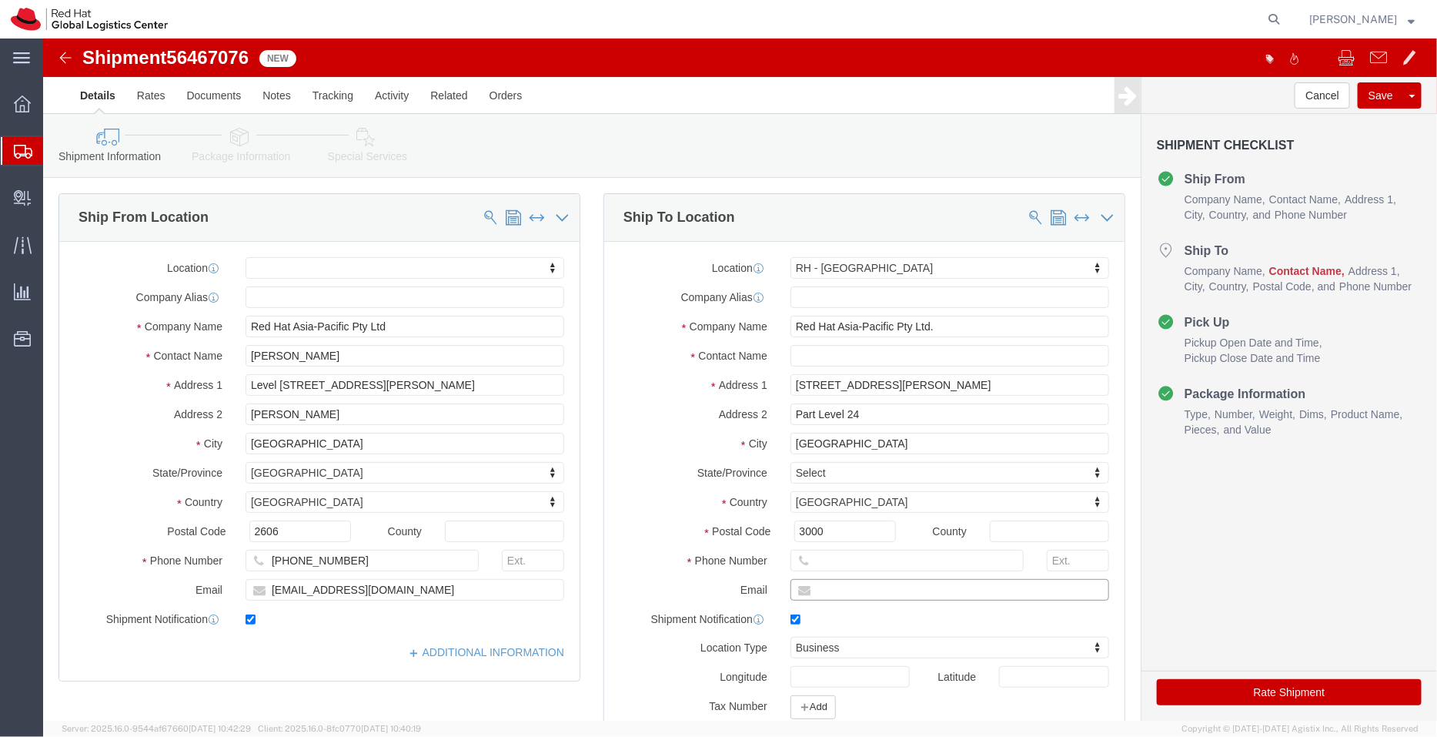
paste input "druberto@redhat.com"
type input "druberto@redhat.com"
drag, startPoint x: 230, startPoint y: 367, endPoint x: 164, endPoint y: 348, distance: 68.9
click div "Location My Profile Location RH - Amsterdam - MSO RH - Amsterdam Data Center RH…"
drag, startPoint x: 300, startPoint y: 368, endPoint x: 176, endPoint y: 364, distance: 124.0
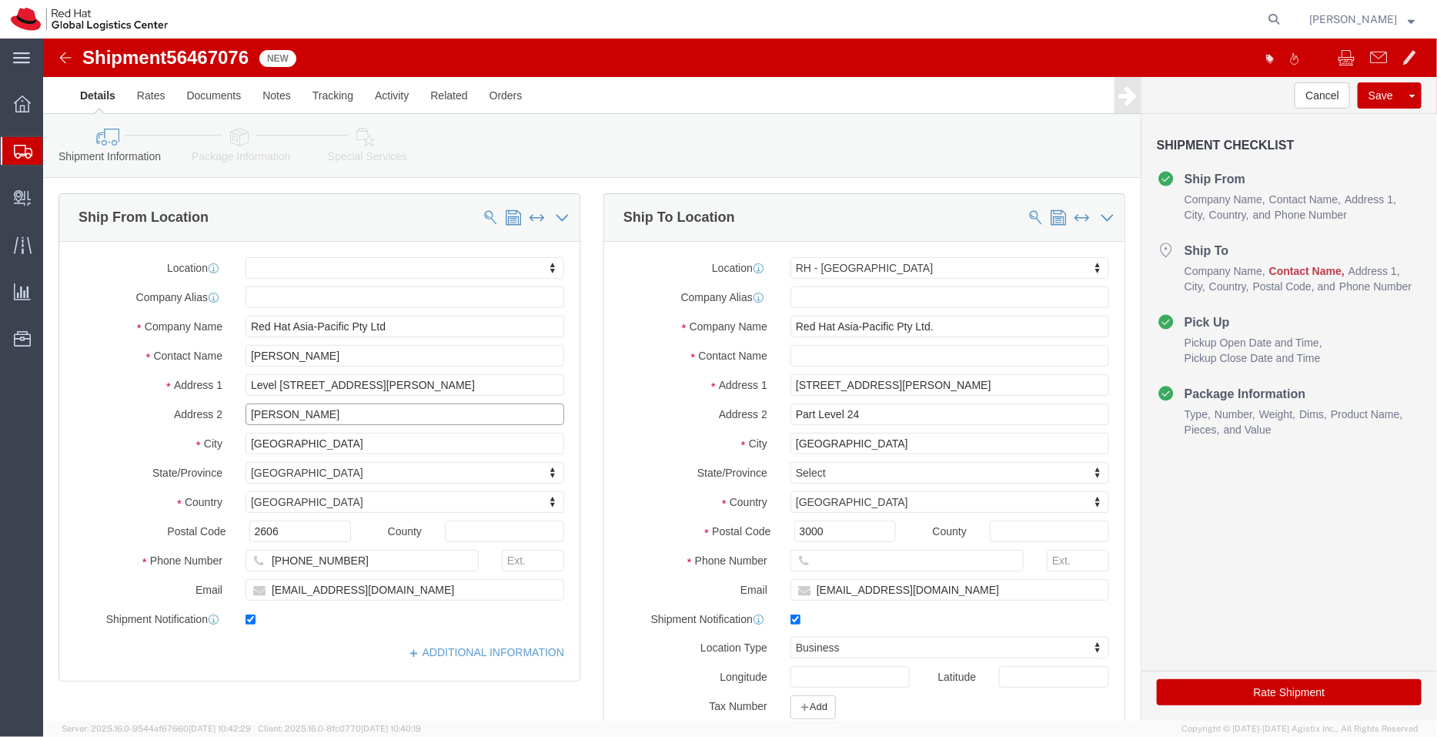
click div "Address 2 Demi Ruberto"
click input "text"
paste input "Demi Ruberto"
type input "Demi Ruberto"
drag, startPoint x: 787, startPoint y: 312, endPoint x: 616, endPoint y: 312, distance: 170.9
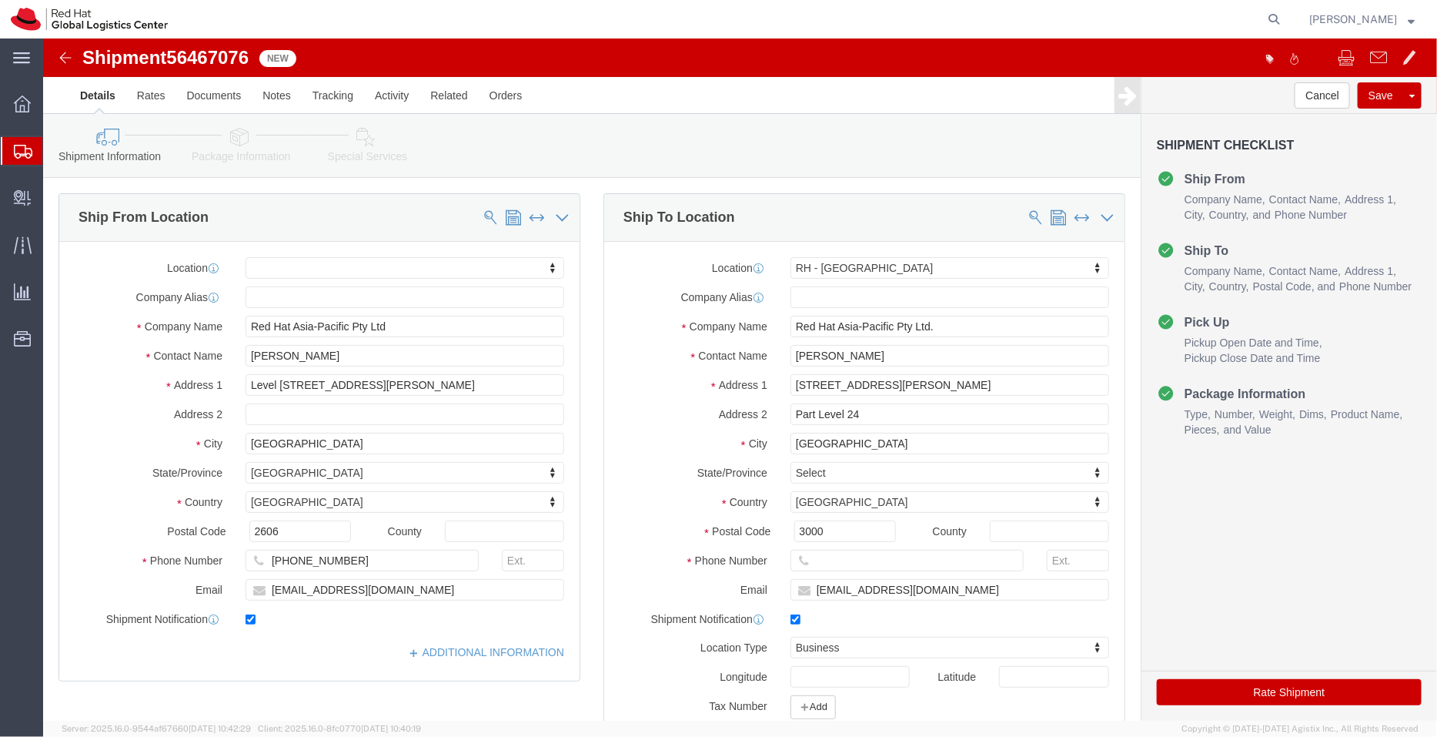
click label "Contact Name"
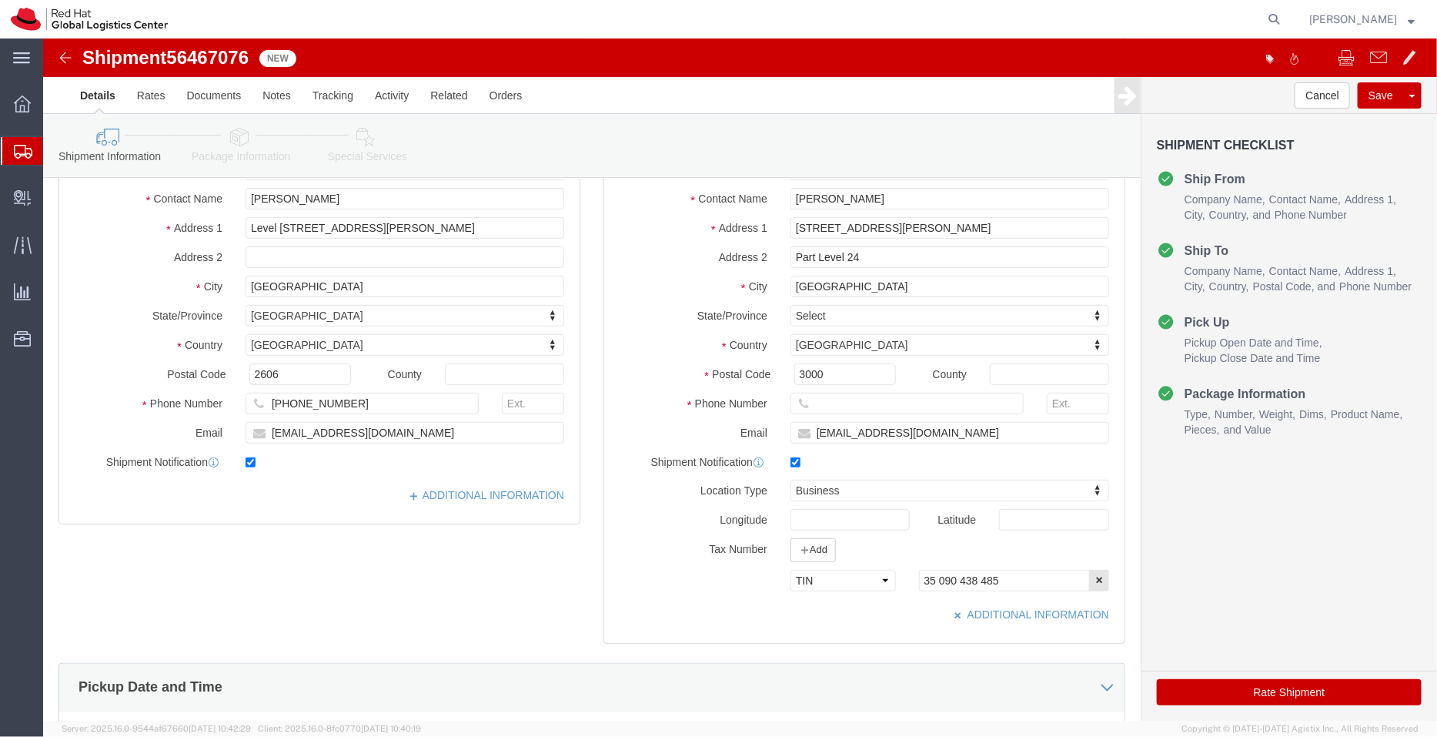
scroll to position [235, 0]
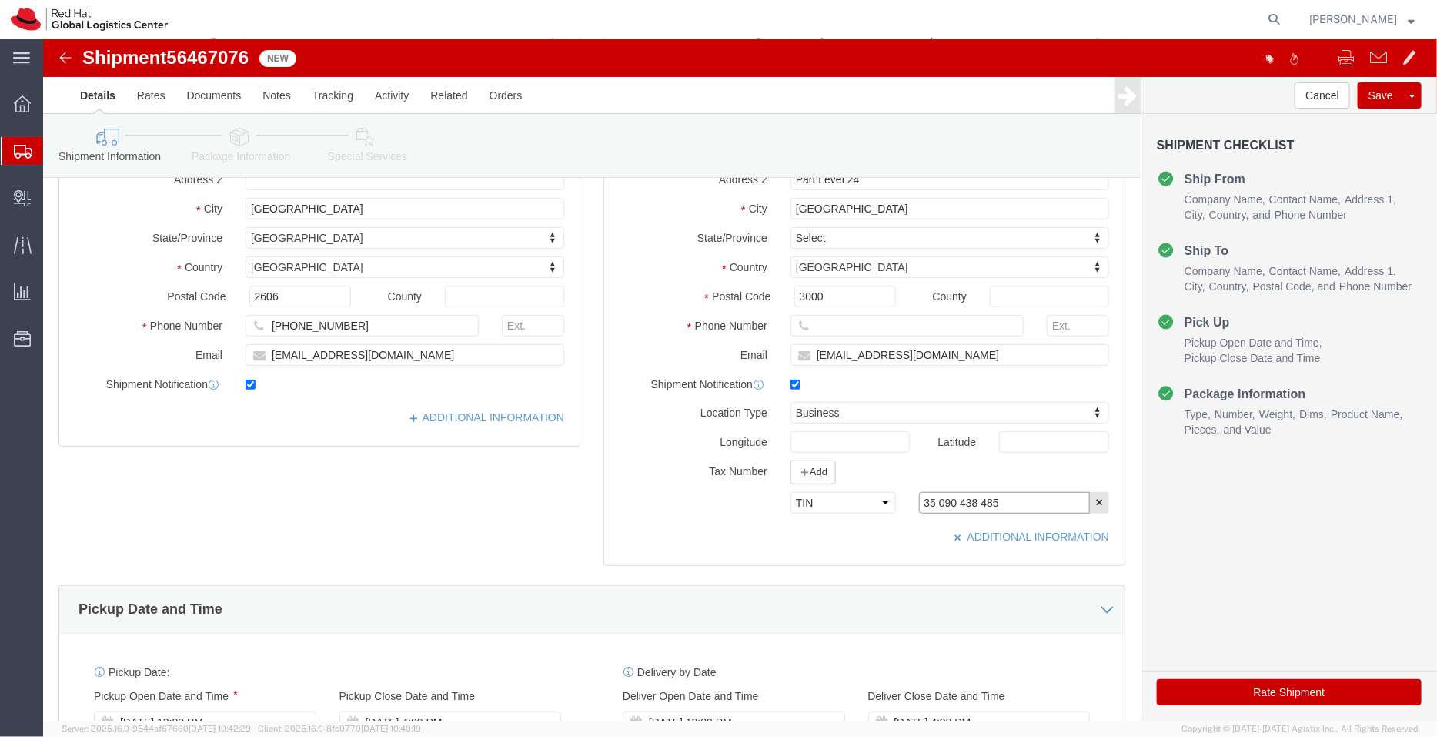
drag, startPoint x: 937, startPoint y: 463, endPoint x: 835, endPoint y: 455, distance: 102.0
click div "Select EIN EORI TIN VAT Other 35 090 438 485"
click link "ADDITIONAL INFORMATION"
click button "Add"
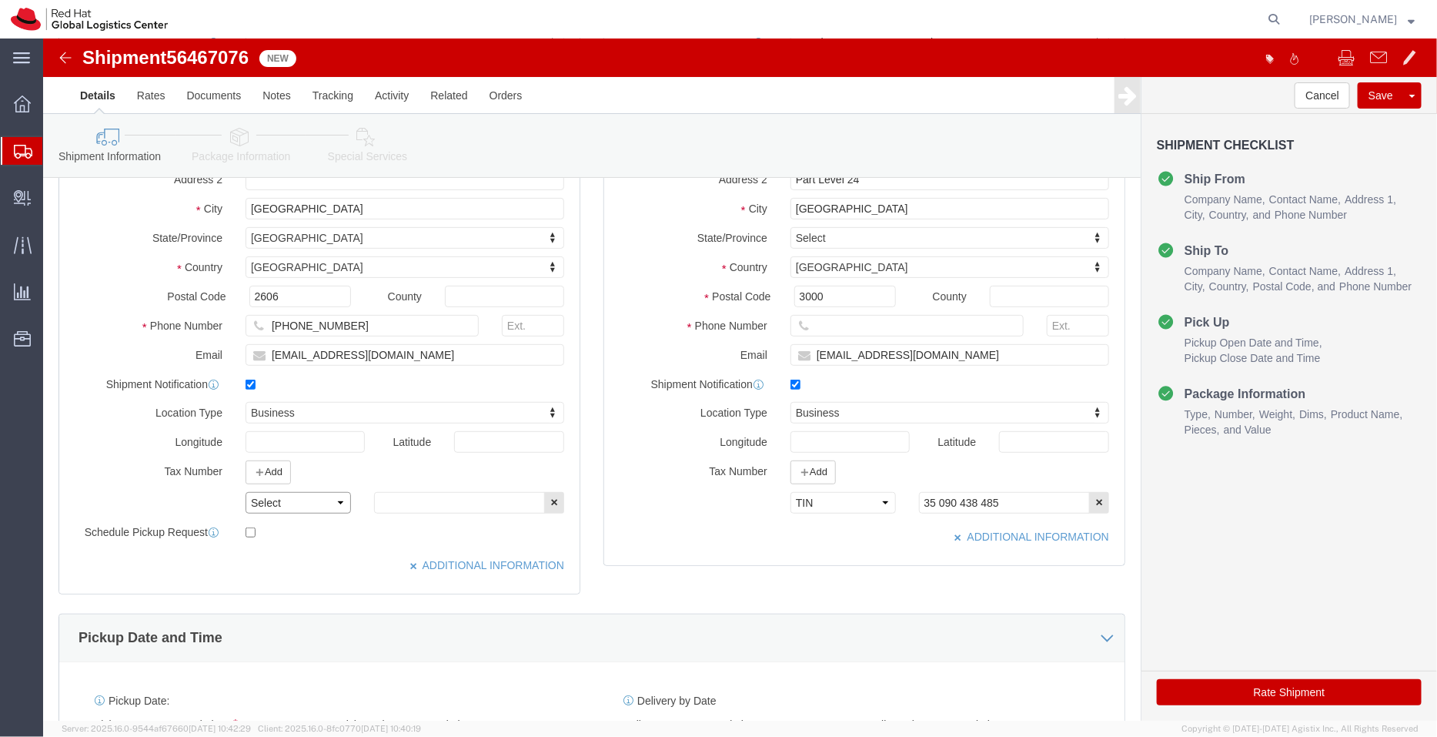
click select "Select EIN EORI TIN VAT Other"
select select "TIN"
click select "Select EIN EORI TIN VAT Other"
click input "text"
paste input "35 090 438 485"
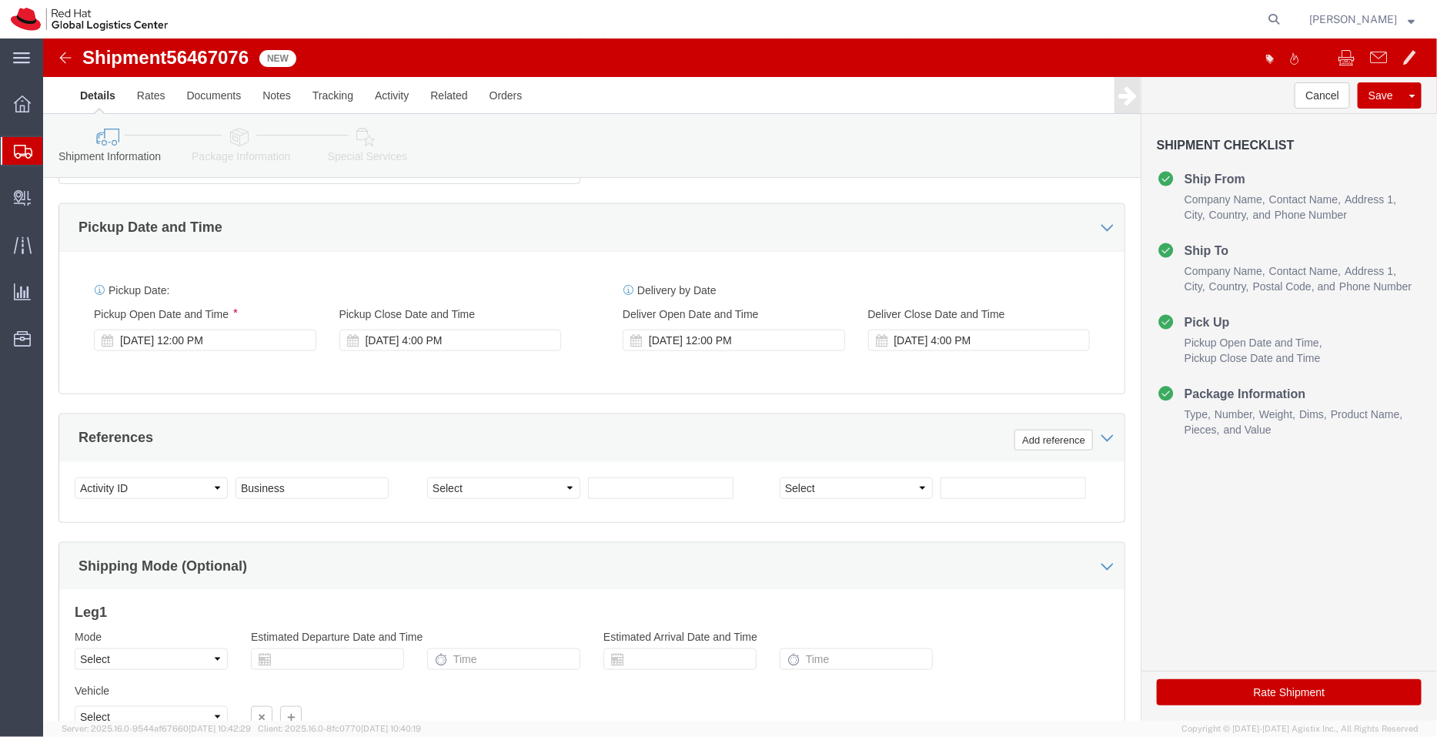
scroll to position [680, 0]
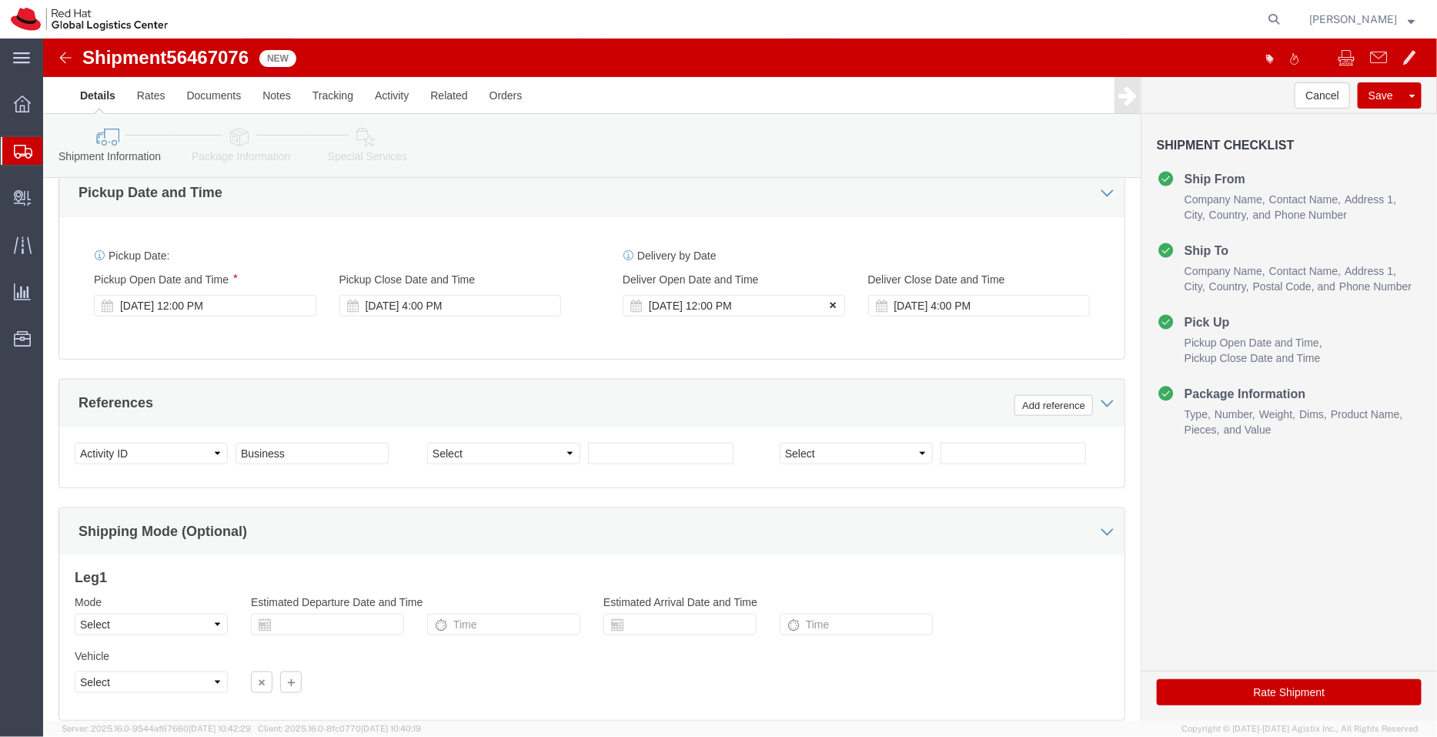
type input "35 090 438 485"
click icon
click div "[DATE] 4:00 PM"
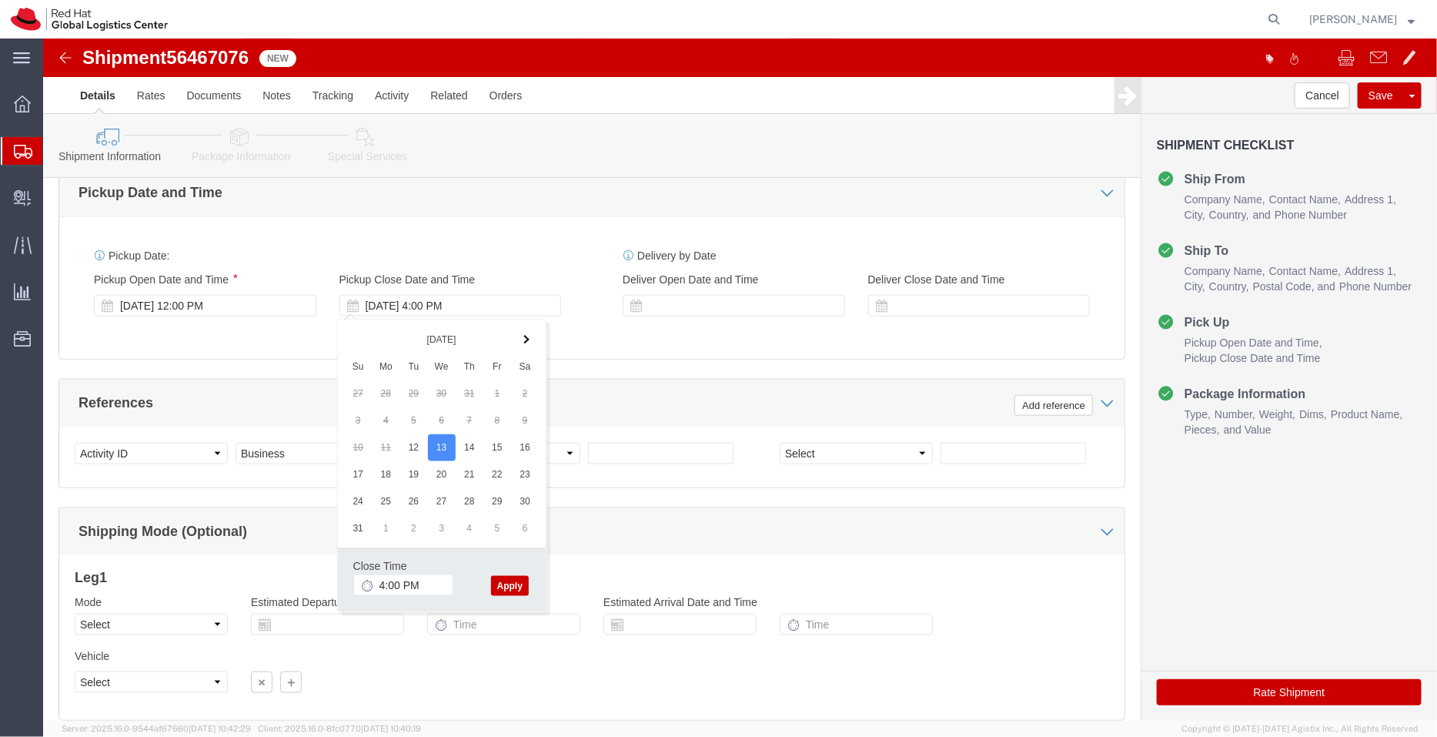
click button "Apply"
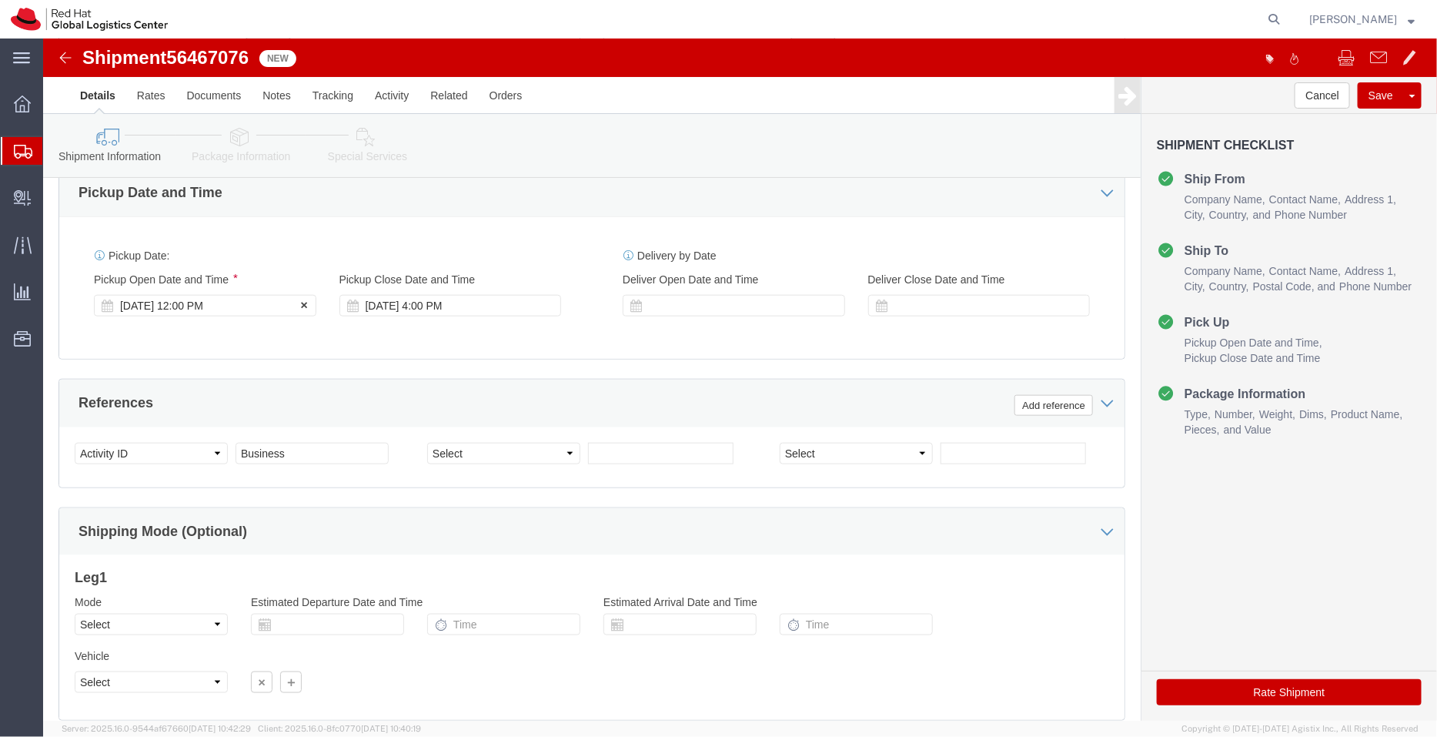
click div "[DATE] 12:00 PM"
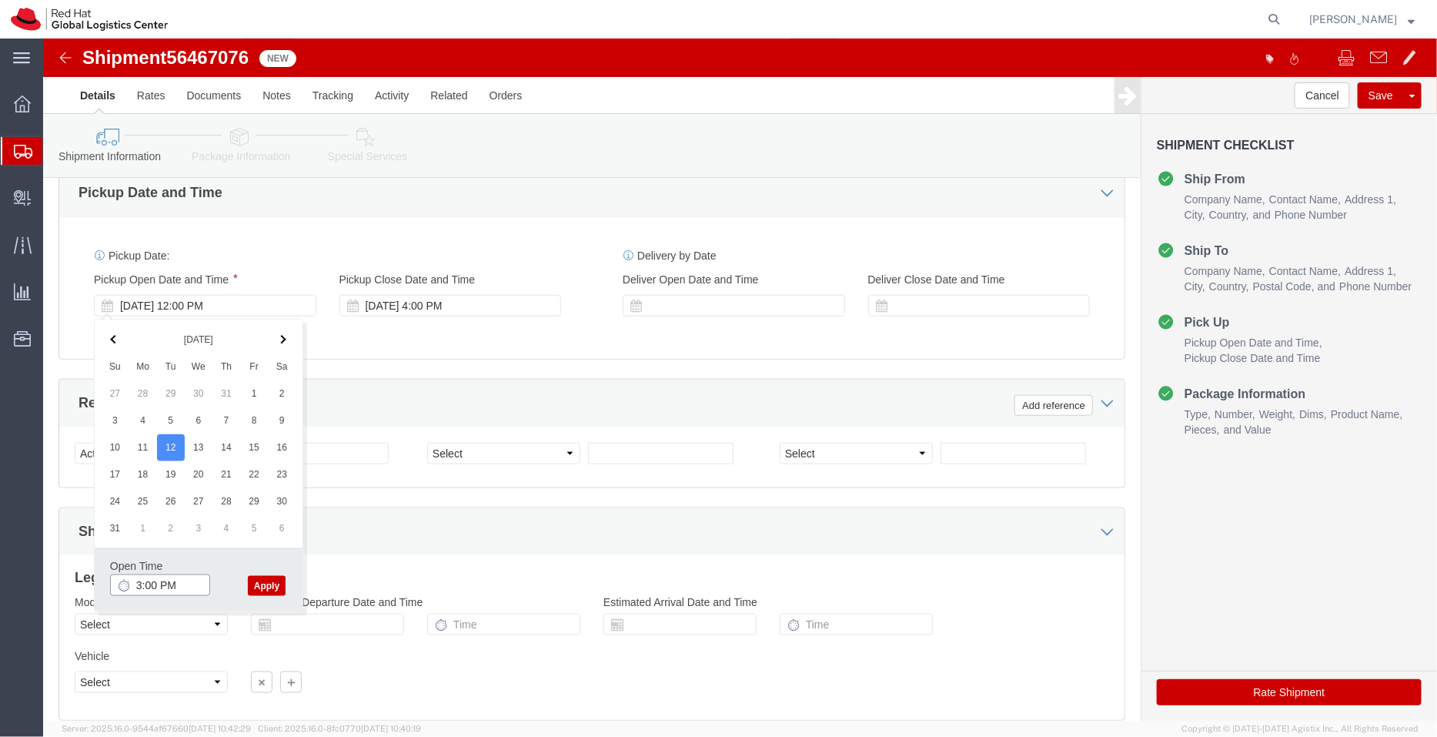
type input "3:00 PM"
click button "Apply"
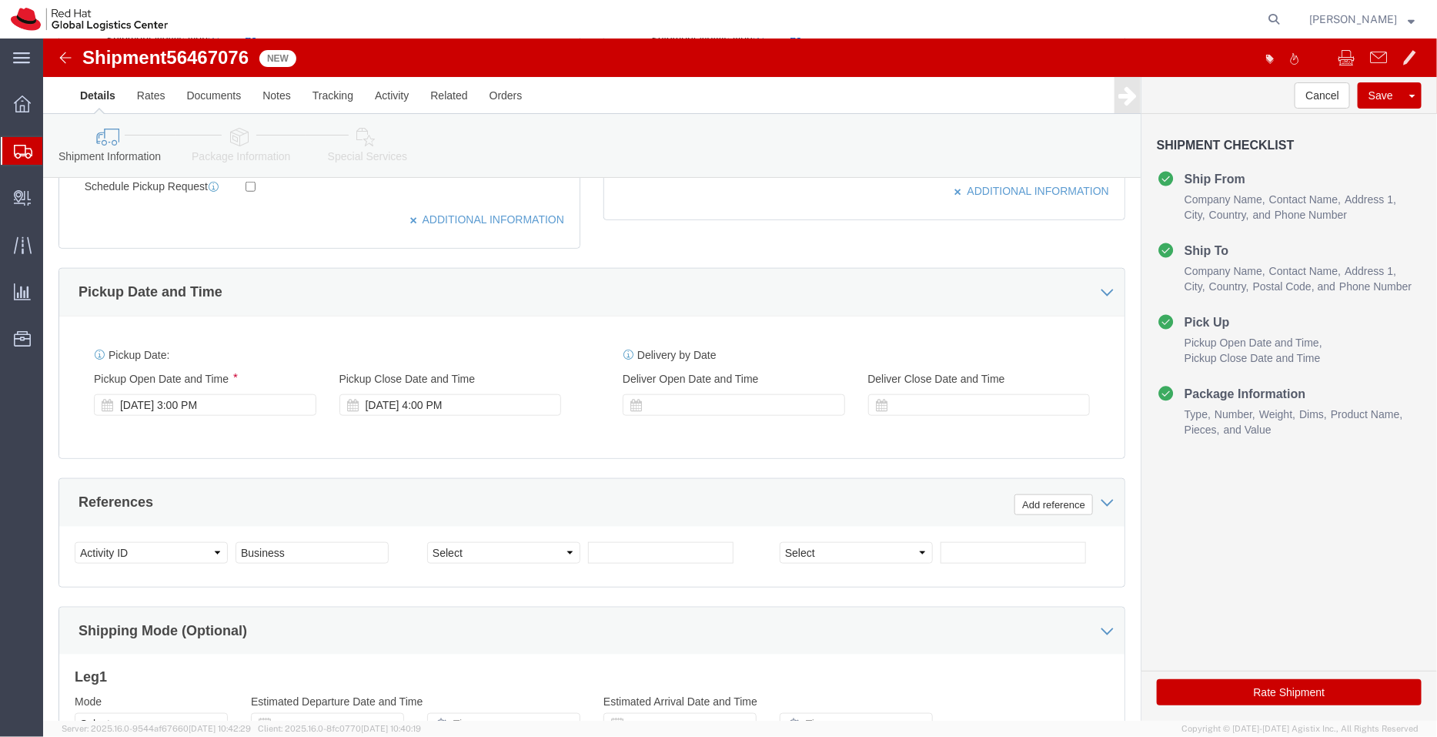
scroll to position [787, 0]
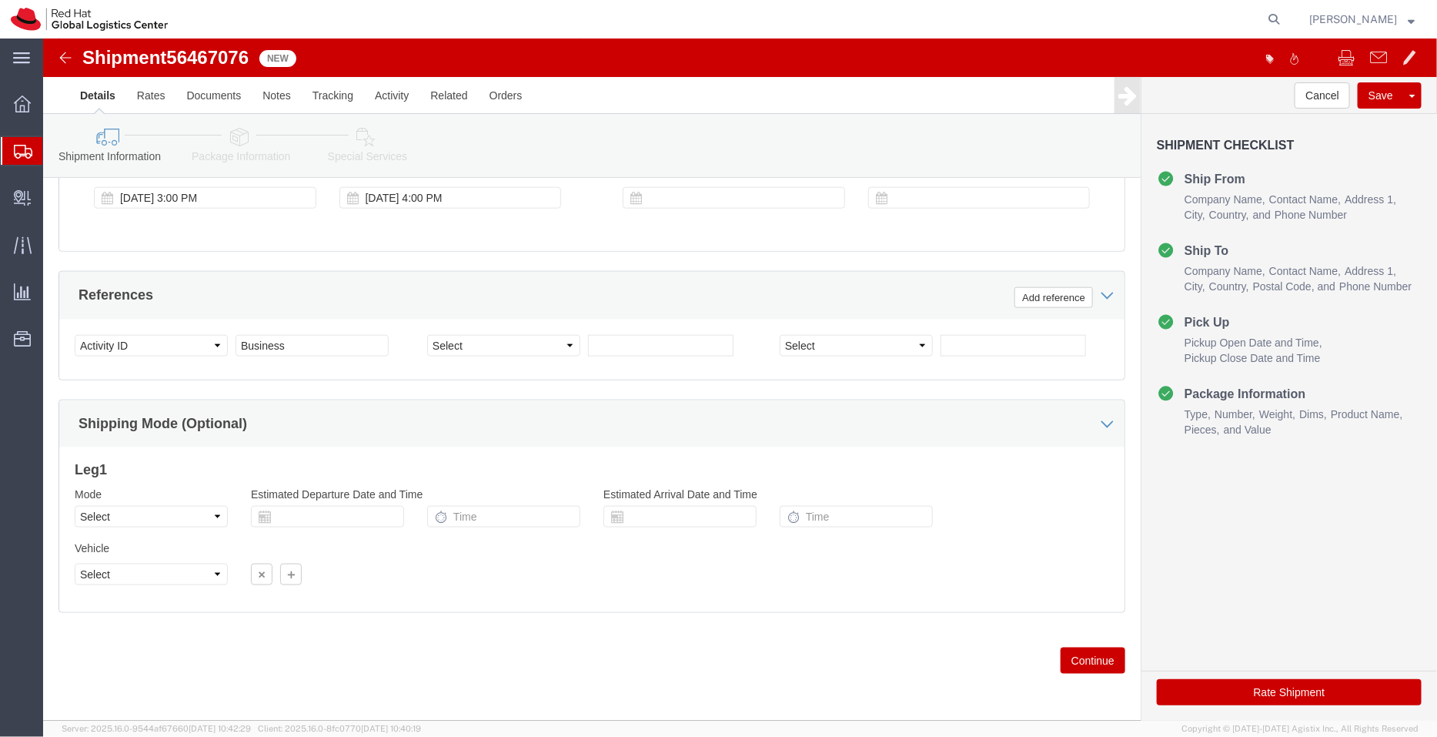
click icon
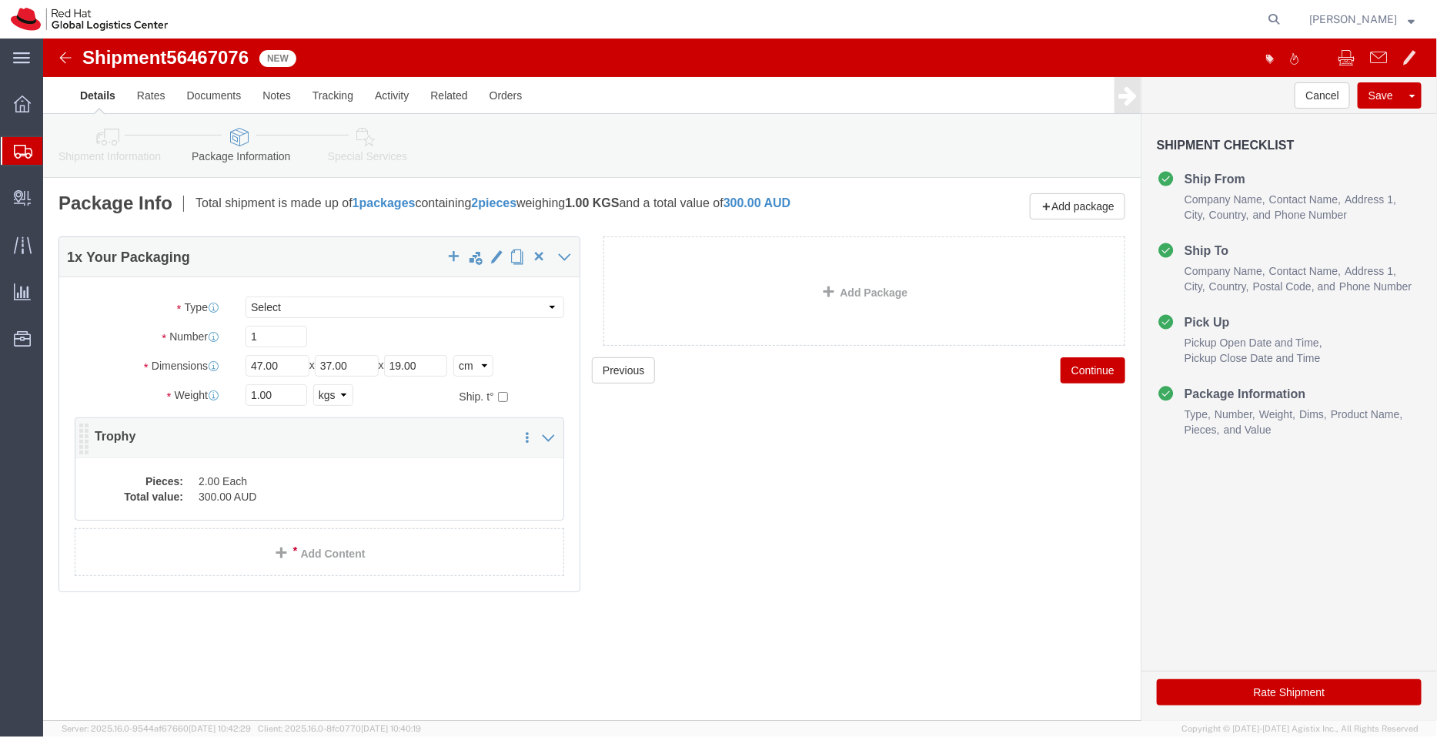
click dd "2.00 Each"
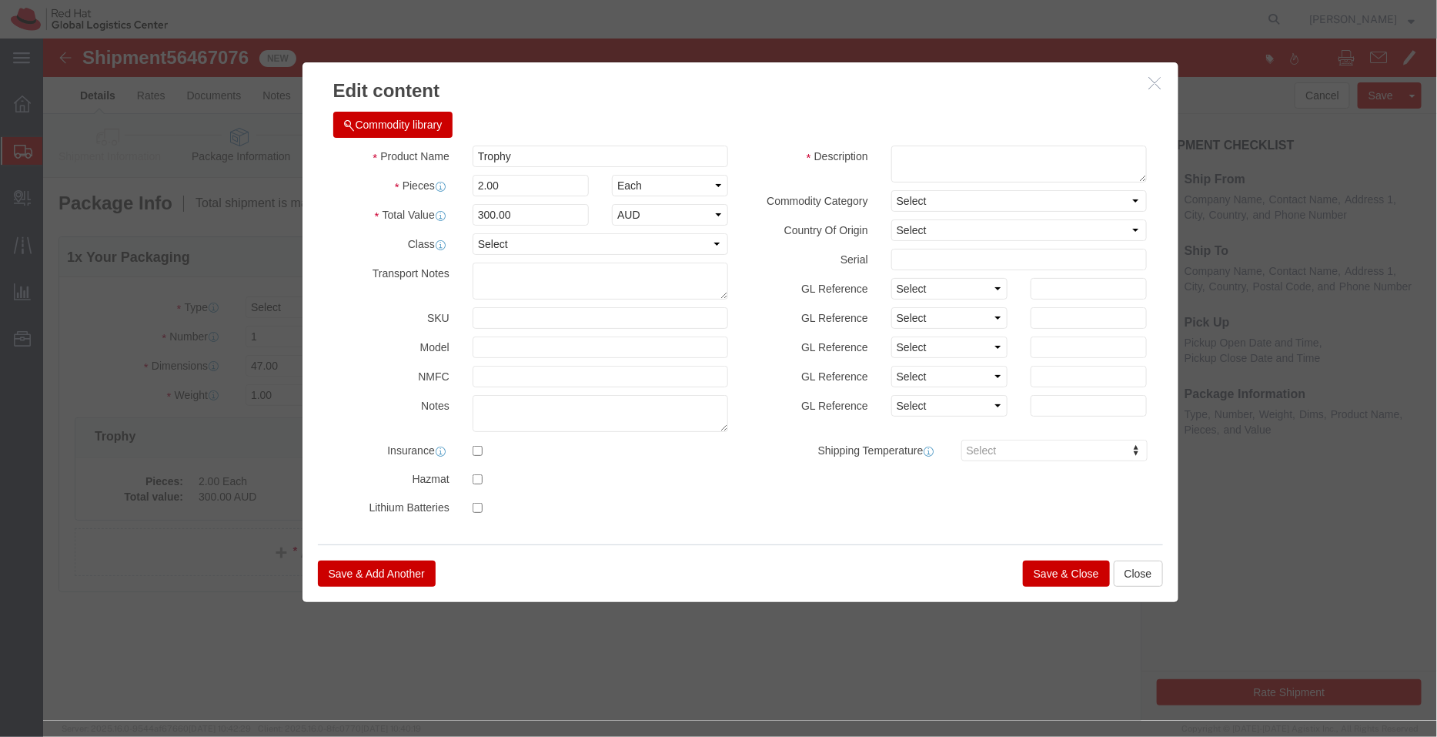
click button "Save & Close"
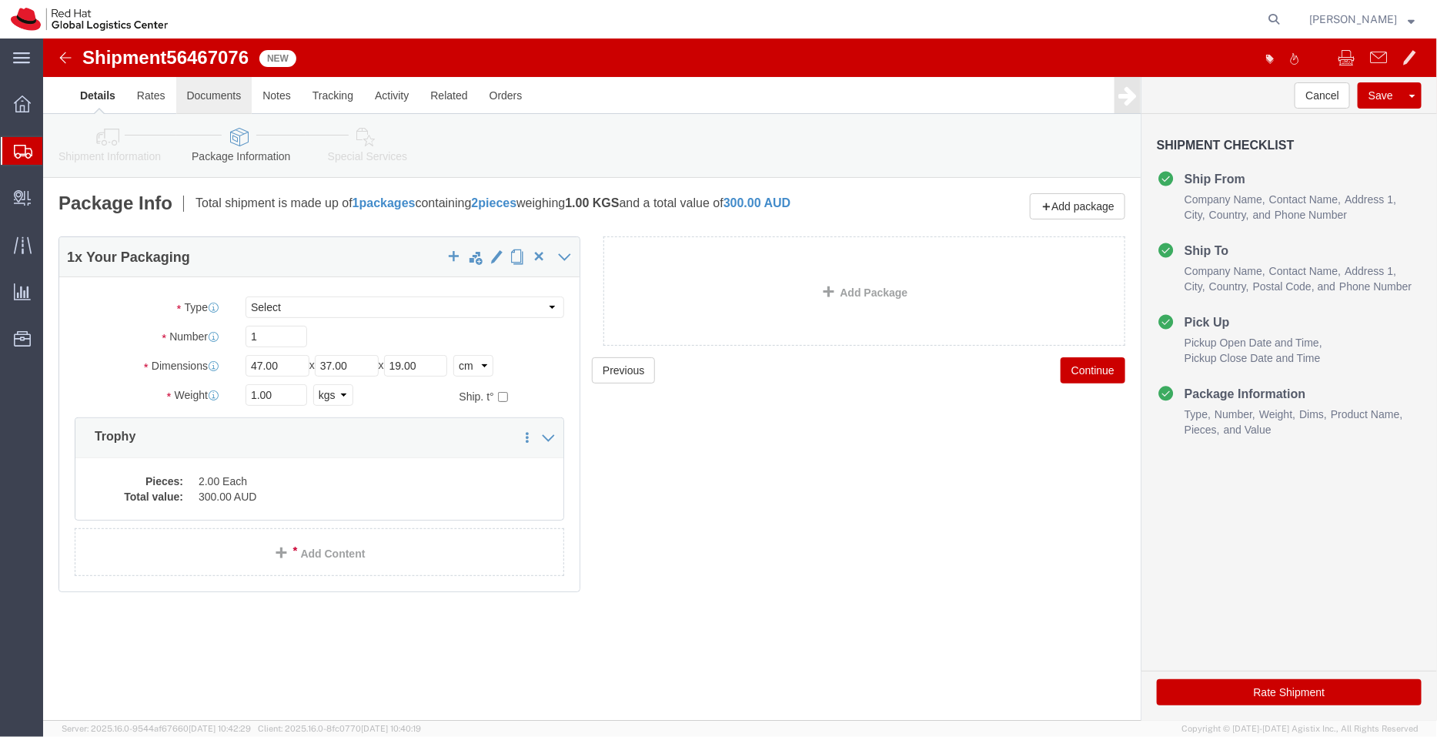
click link "Documents"
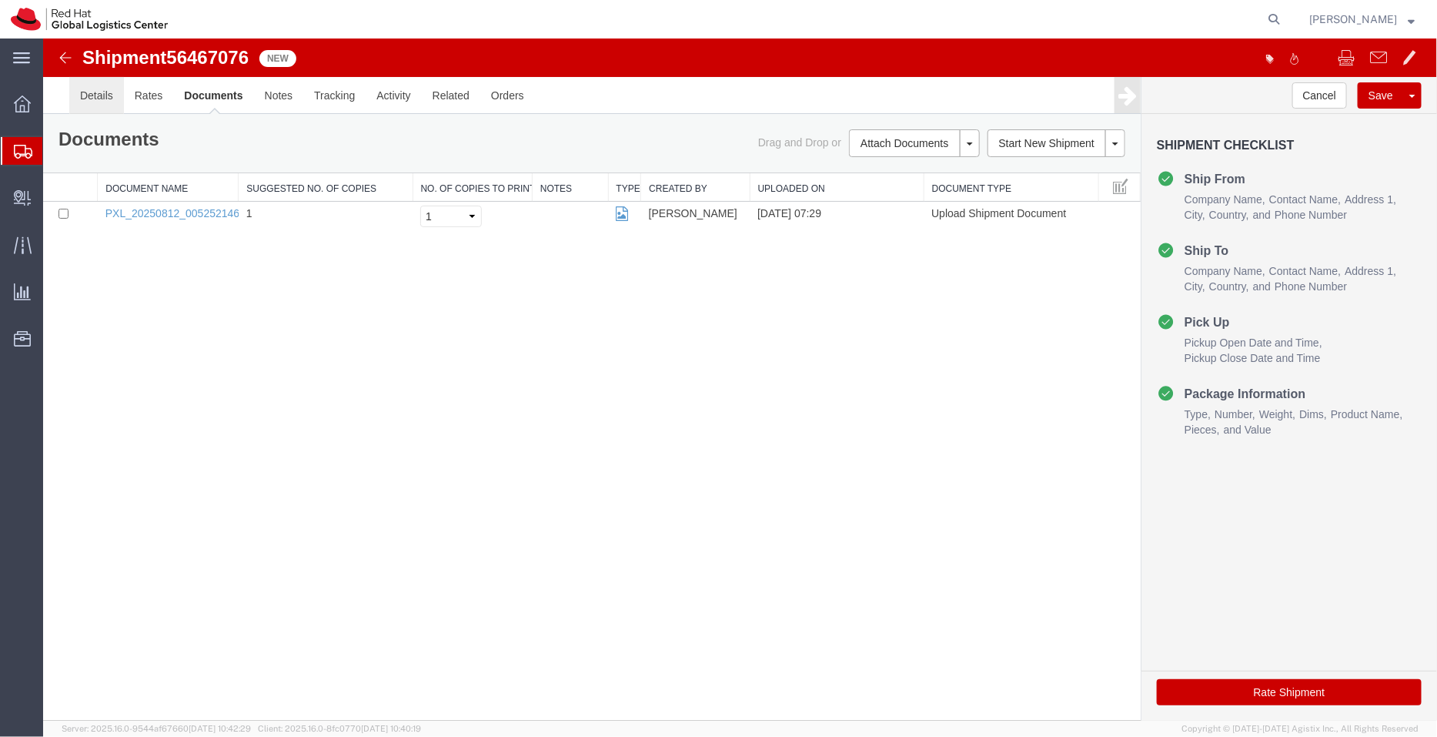
click at [103, 89] on link "Details" at bounding box center [96, 94] width 55 height 37
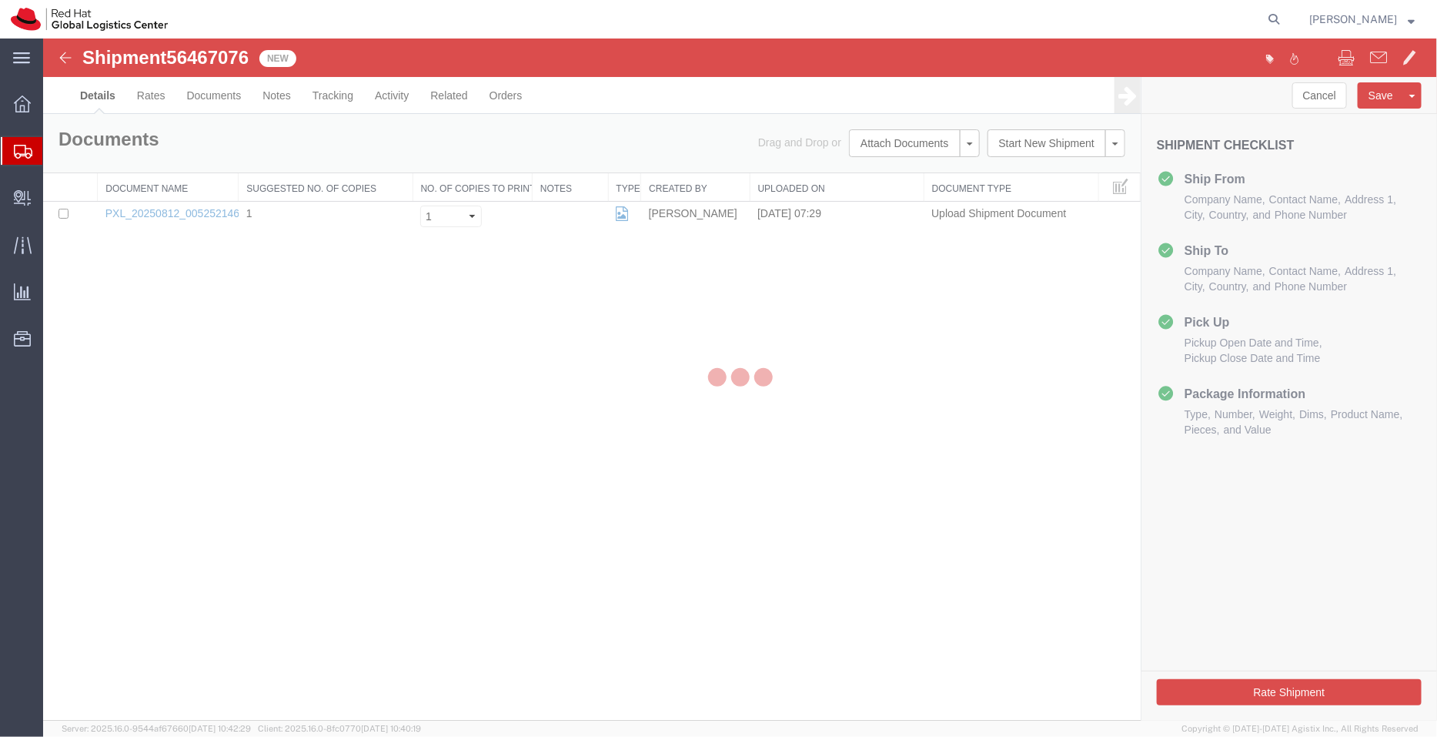
select select "37980"
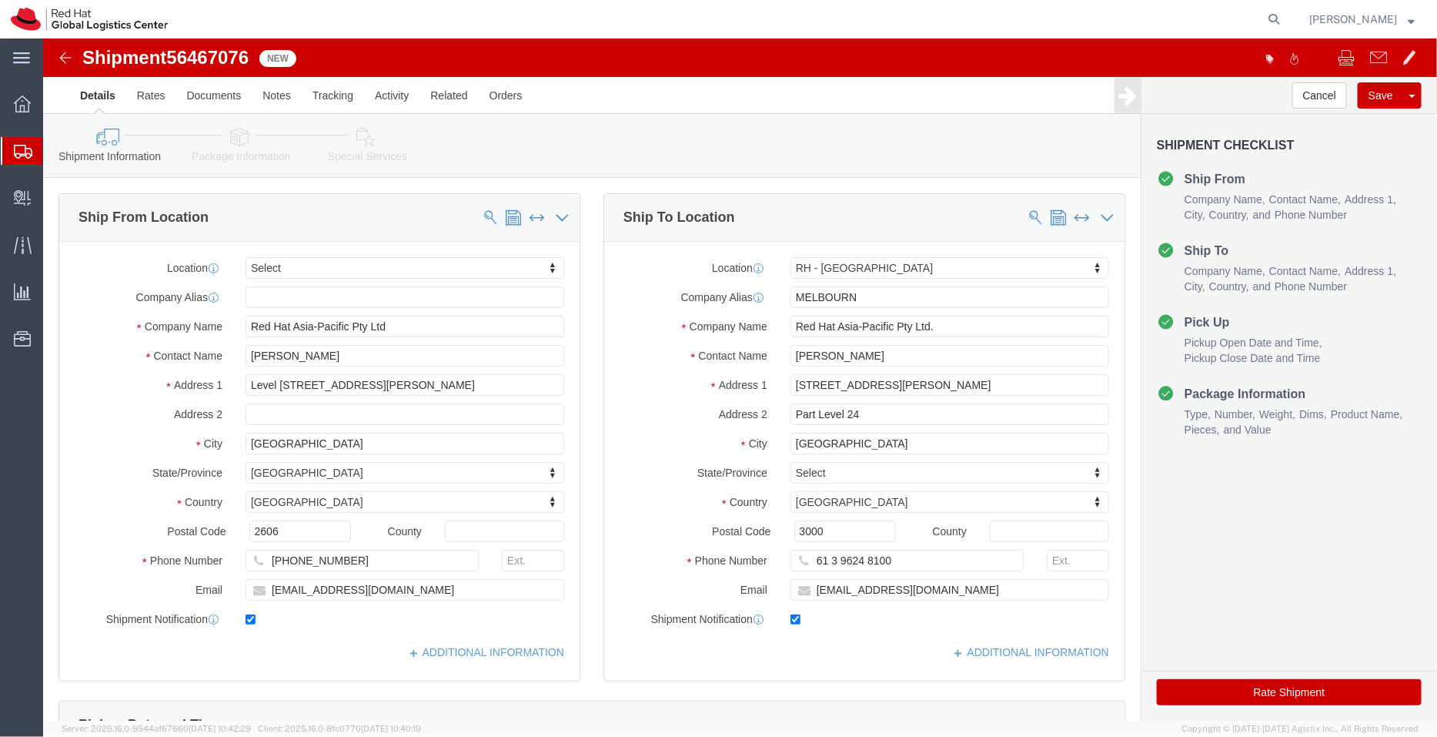
click icon
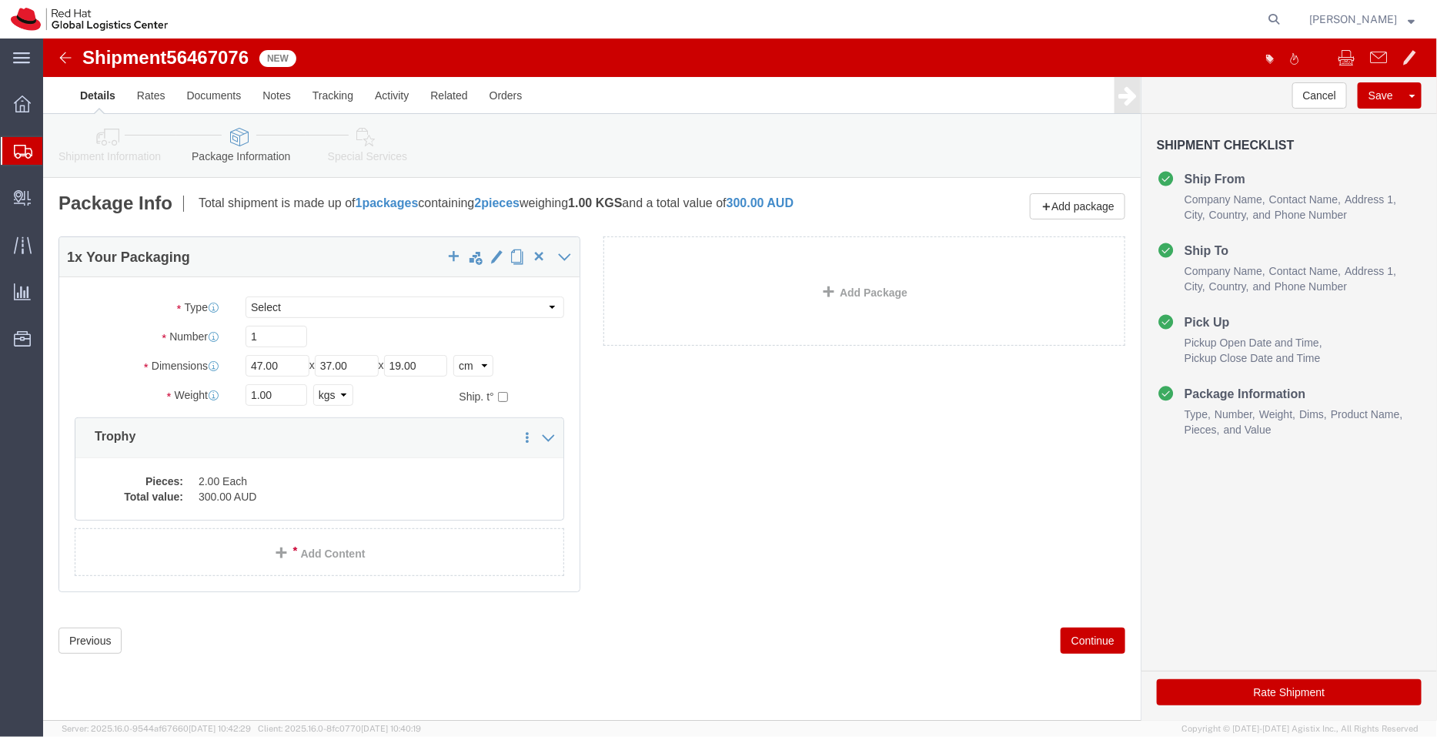
click link "Special Services"
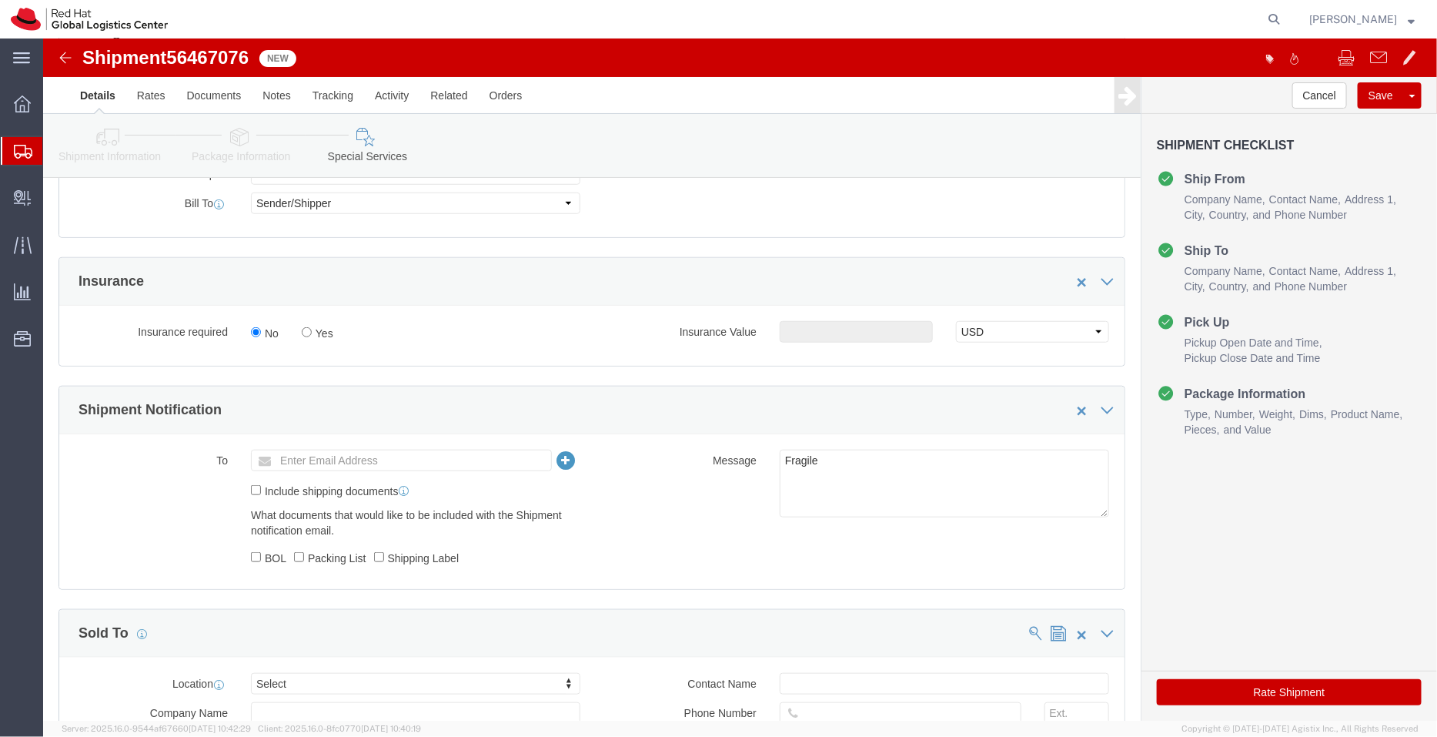
scroll to position [480, 0]
click textarea "Fragile"
drag, startPoint x: 801, startPoint y: 425, endPoint x: 677, endPoint y: 409, distance: 125.6
click div "Message Fragile"
type textarea "Trophies - 02"
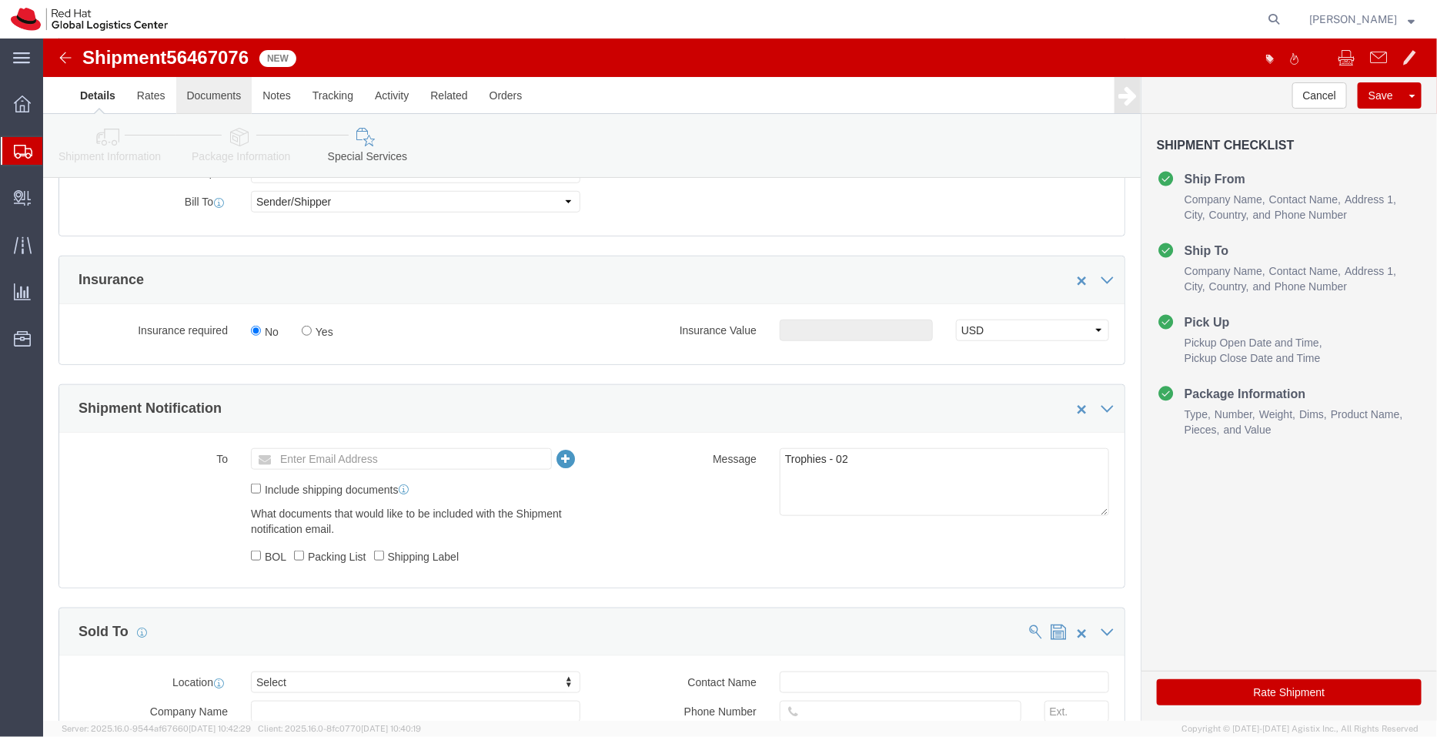
click link "Documents"
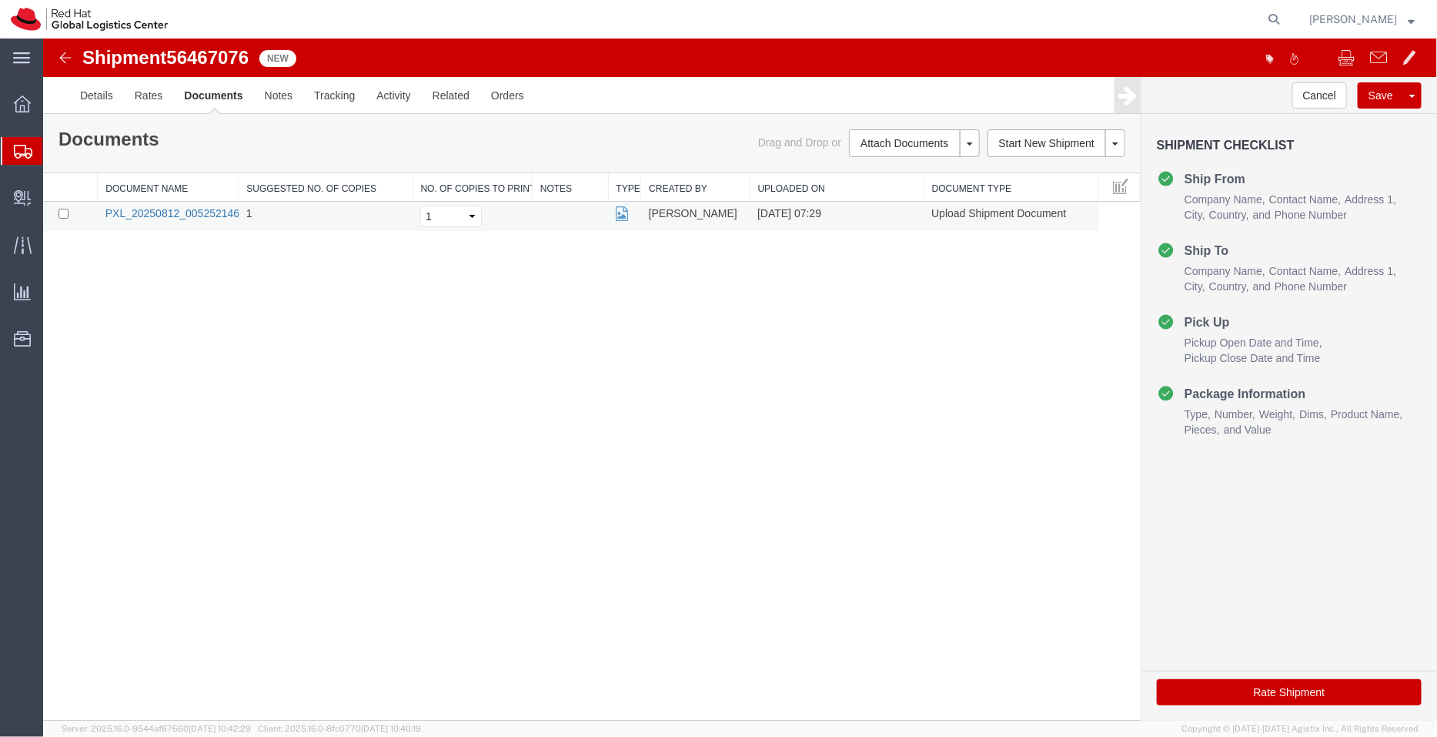
click at [215, 208] on link "PXL_20250812_005252146.jpg" at bounding box center [181, 212] width 152 height 12
click at [105, 96] on link "Details" at bounding box center [96, 94] width 55 height 37
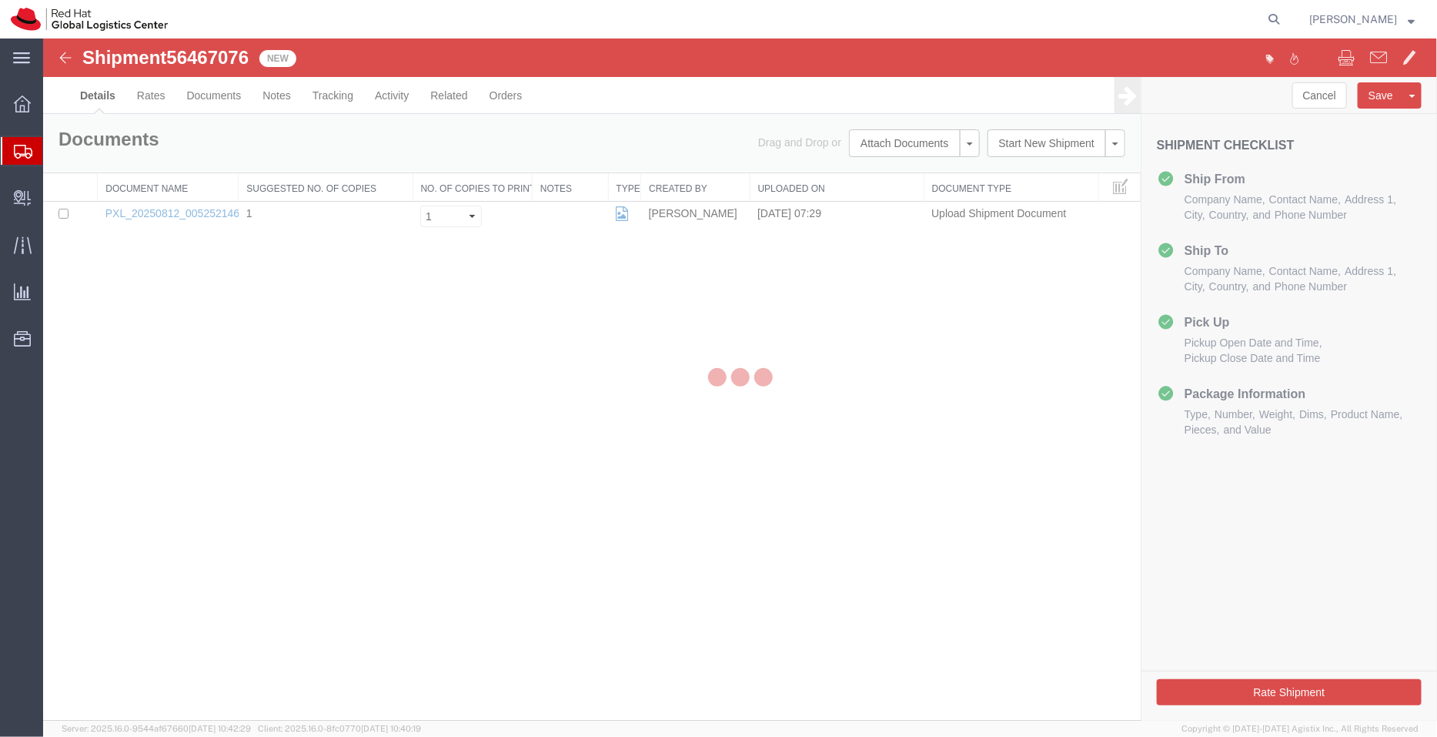
select select "37980"
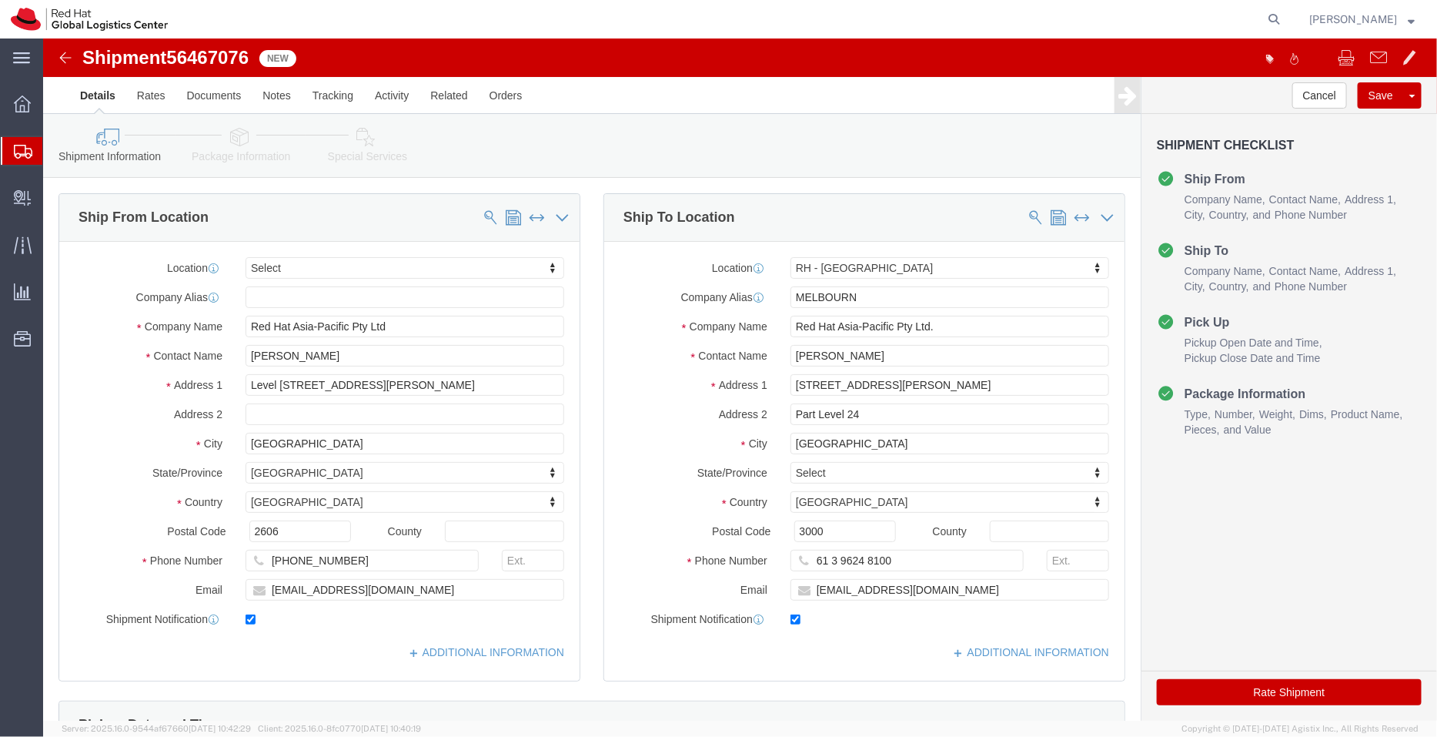
click icon
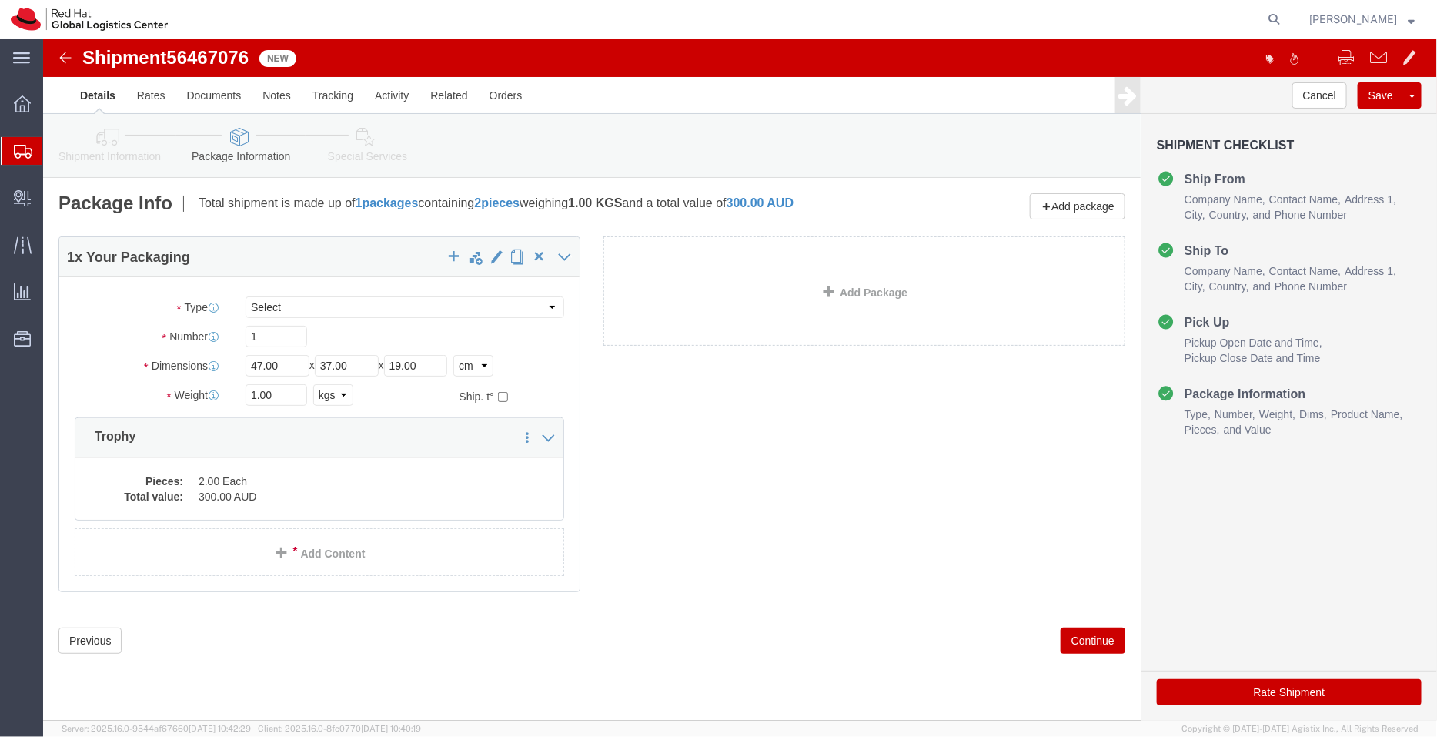
click icon
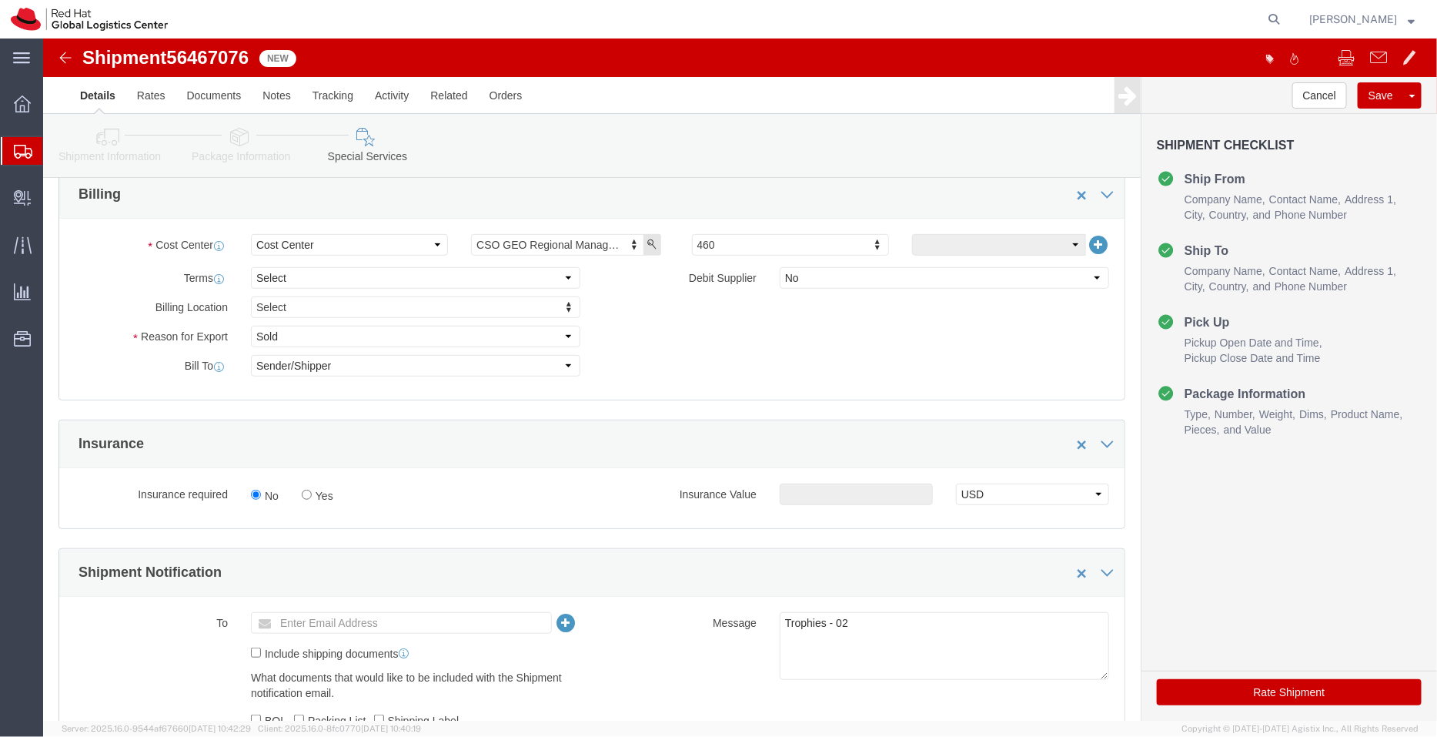
scroll to position [389, 0]
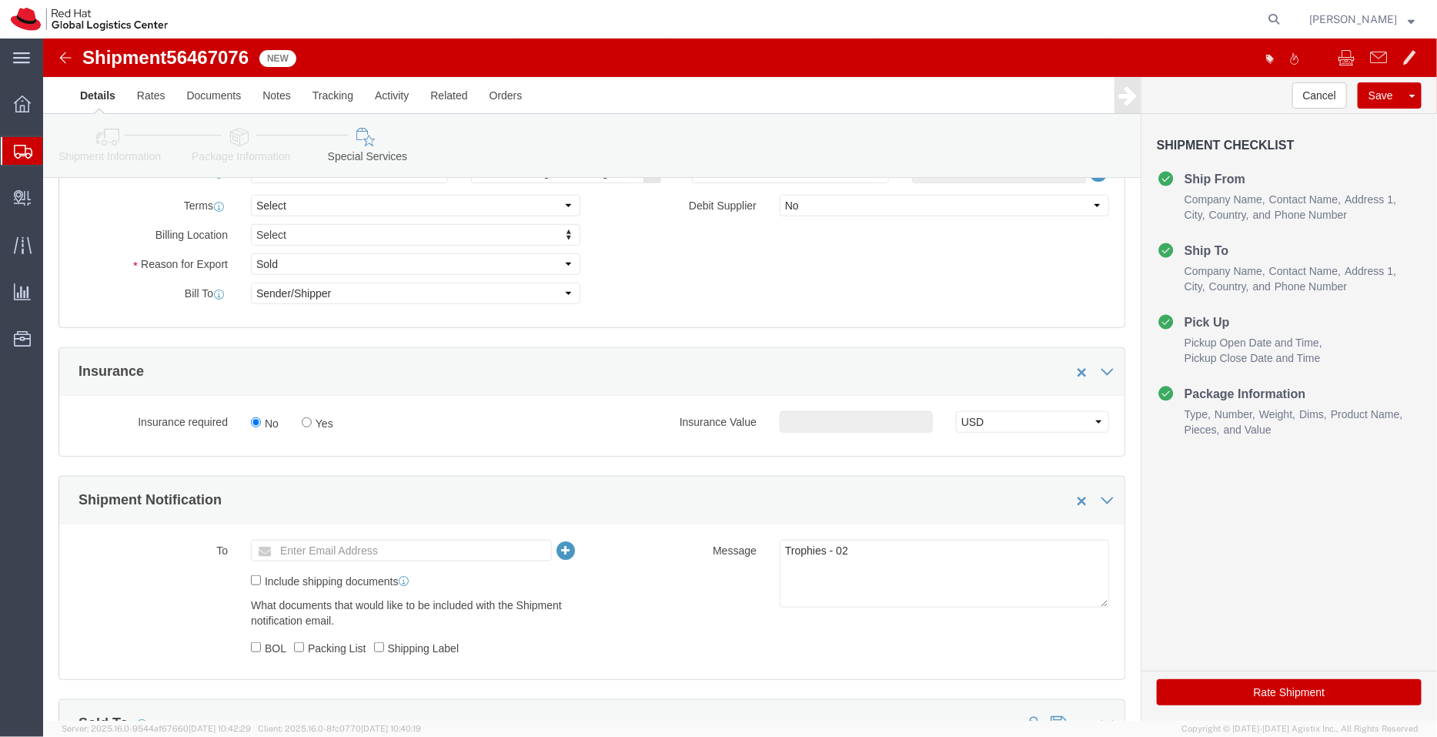
click ul "Enter Email Address"
paste input "[EMAIL_ADDRESS][DOMAIN_NAME]"
type input "[EMAIL_ADDRESS][DOMAIN_NAME]"
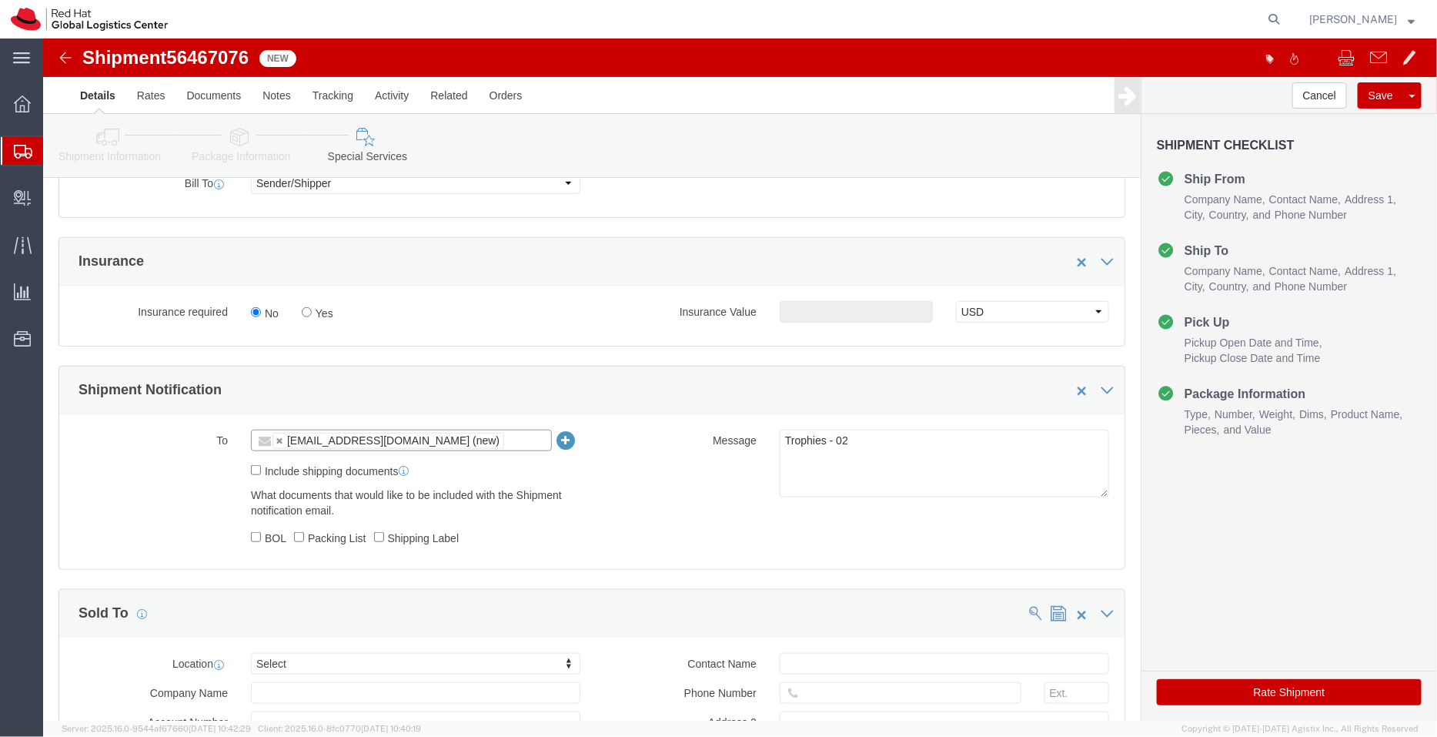
scroll to position [570, 0]
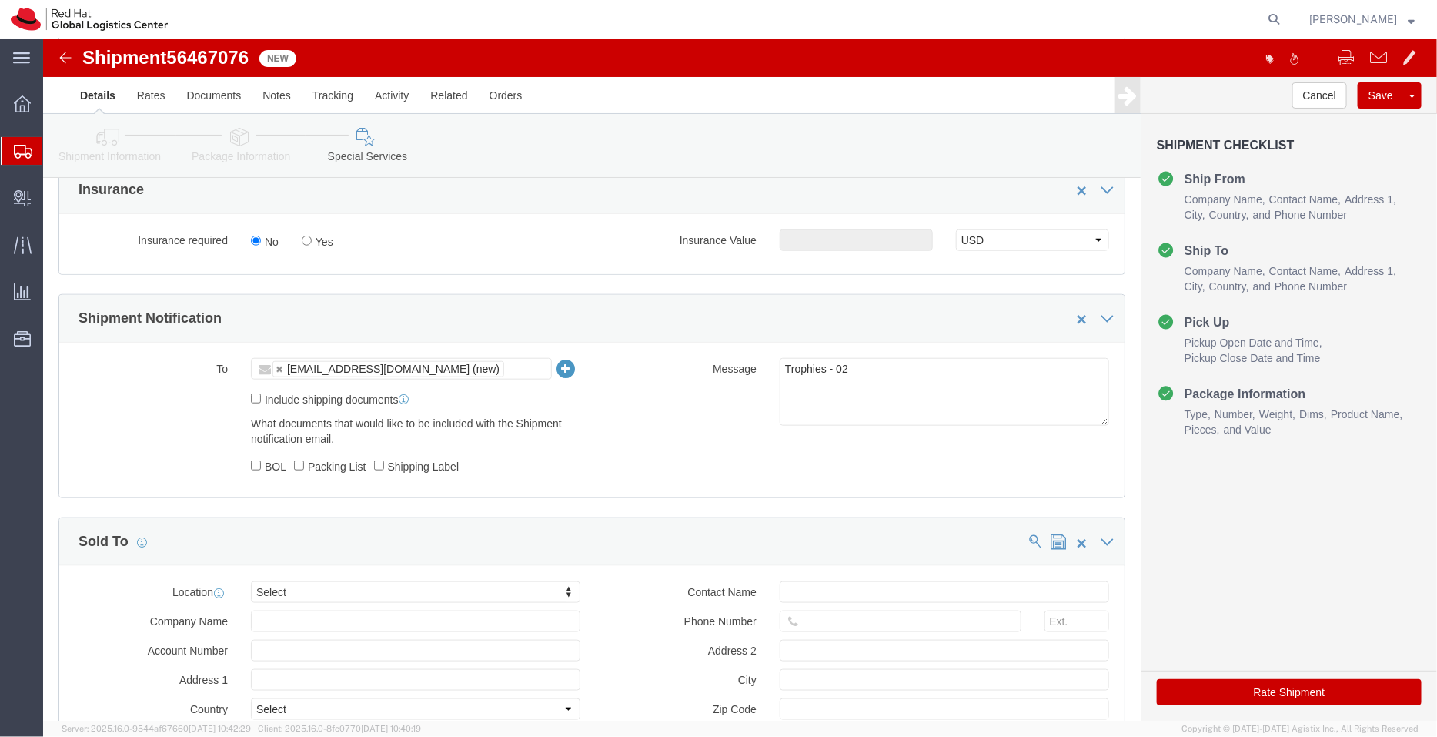
click button "Rate Shipment"
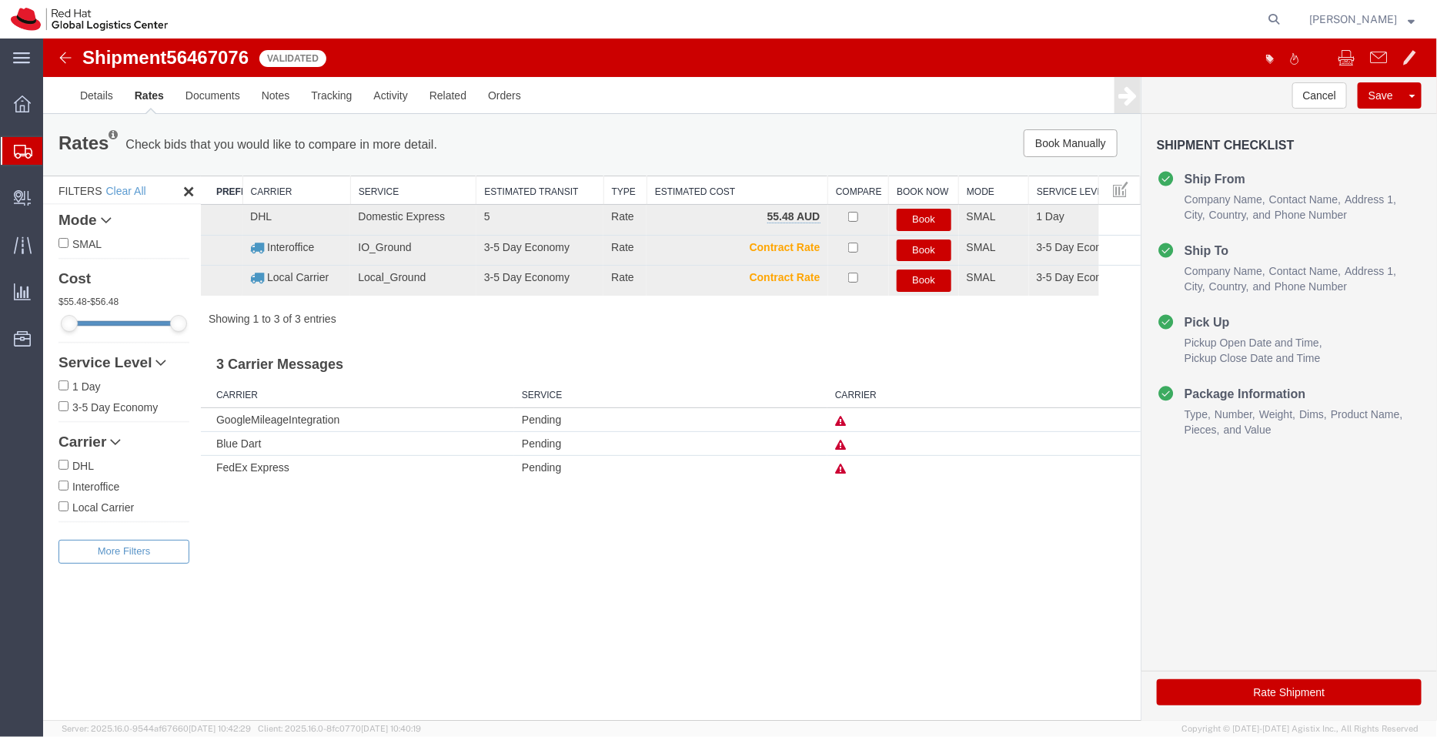
scroll to position [0, 0]
click at [929, 221] on button "Book" at bounding box center [923, 219] width 55 height 22
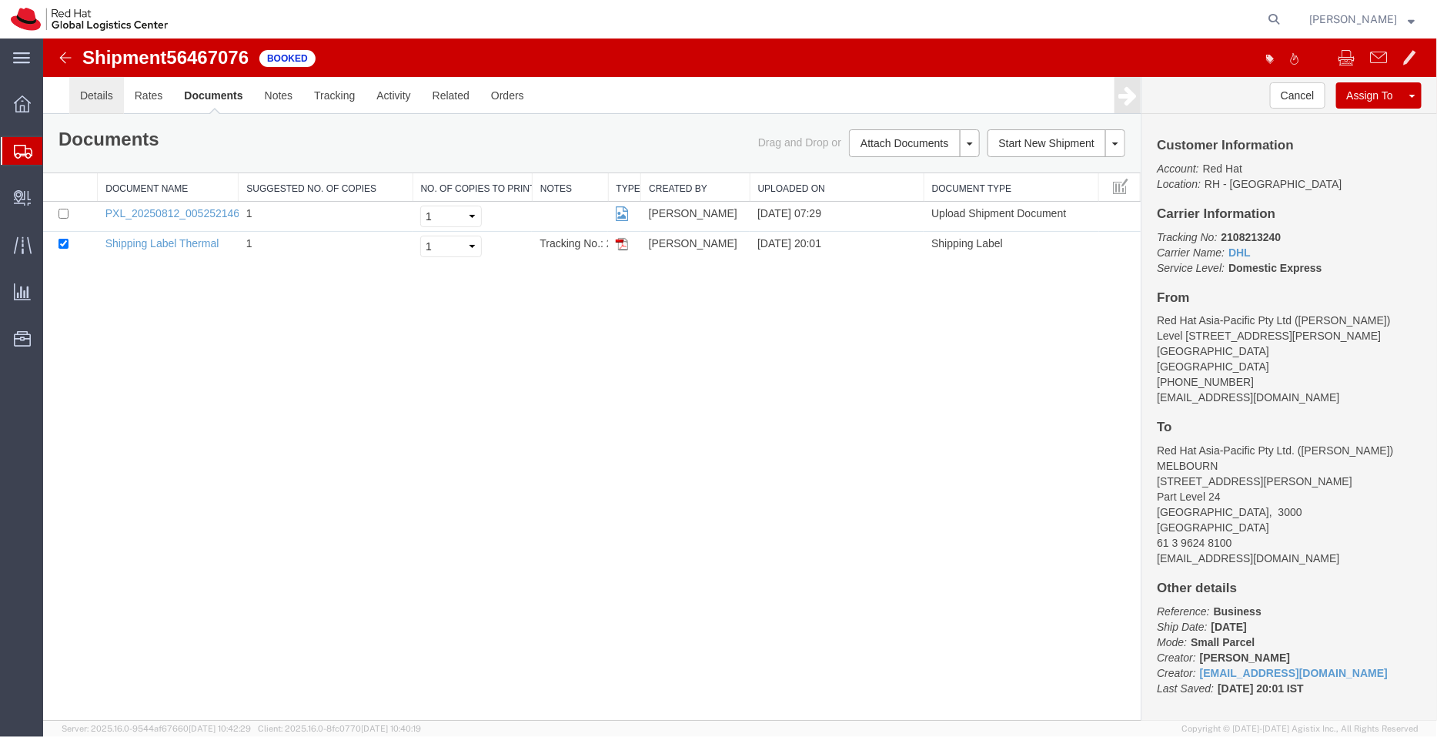
click at [101, 93] on link "Details" at bounding box center [96, 94] width 55 height 37
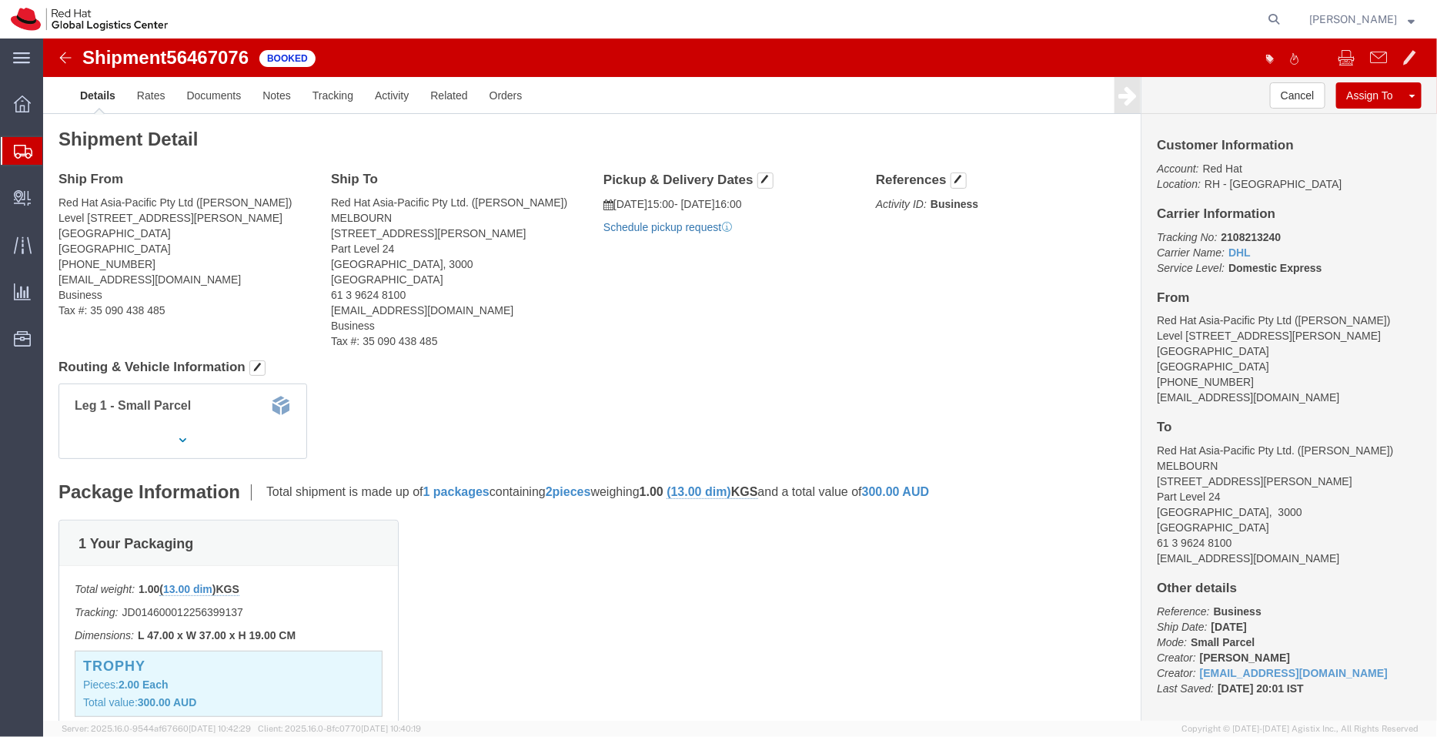
click link "Schedule pickup request"
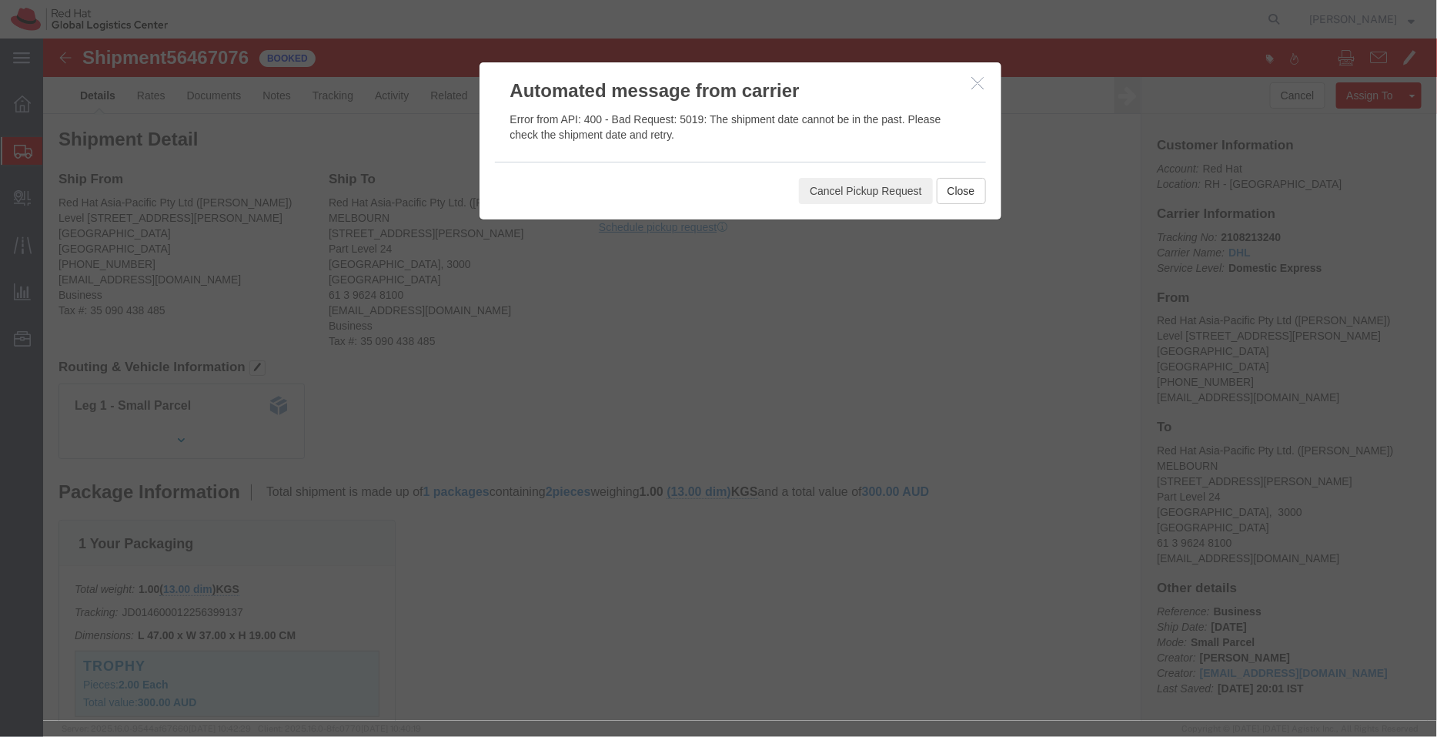
click icon "button"
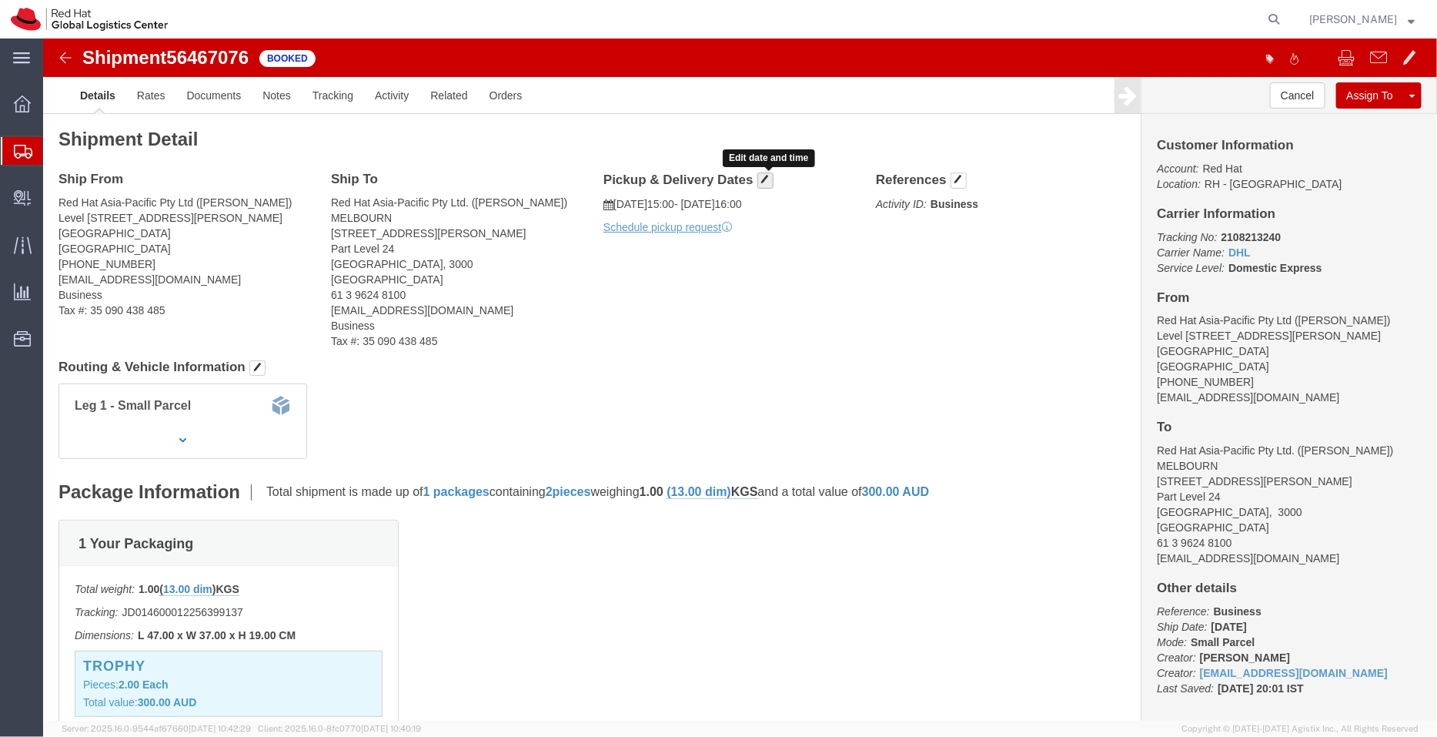
click span "button"
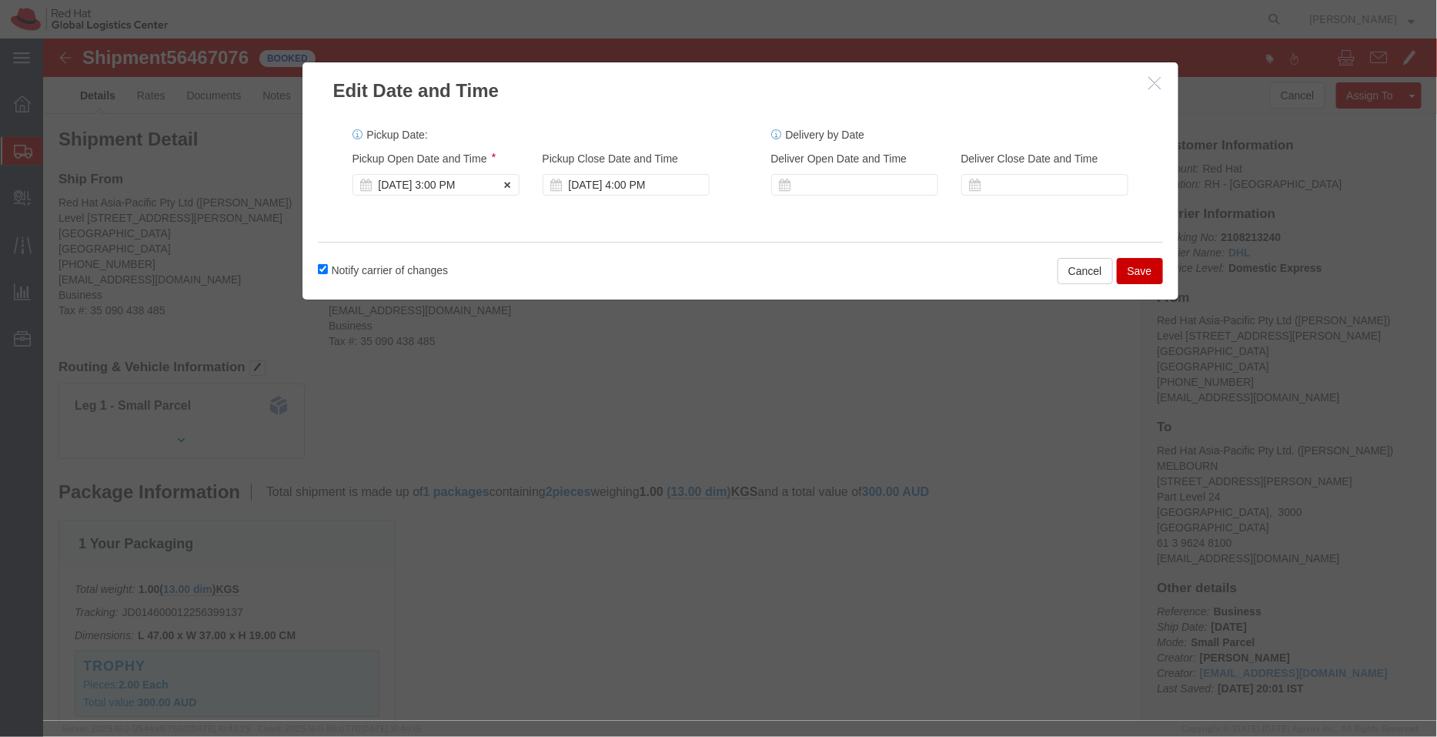
click div "Aug 12 2025 3:00 PM"
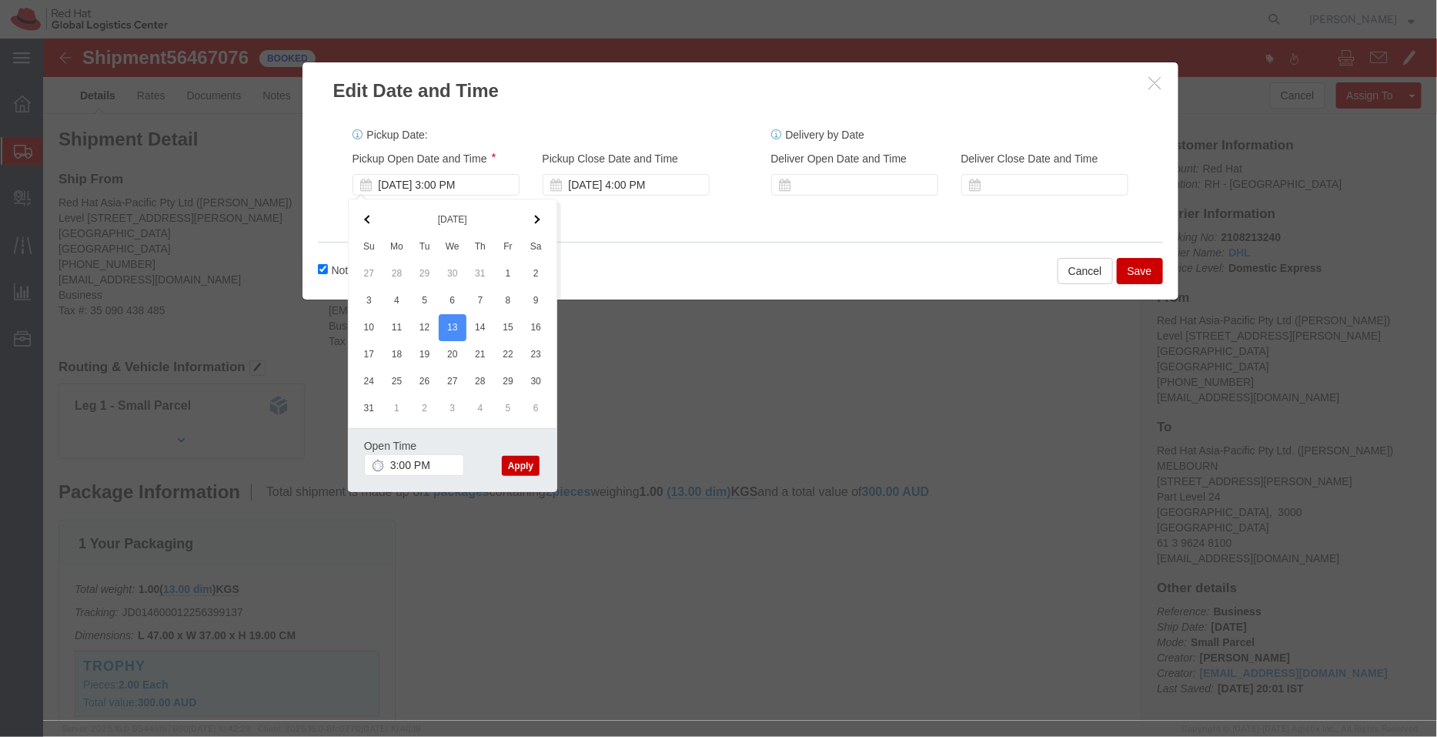
click button "Apply"
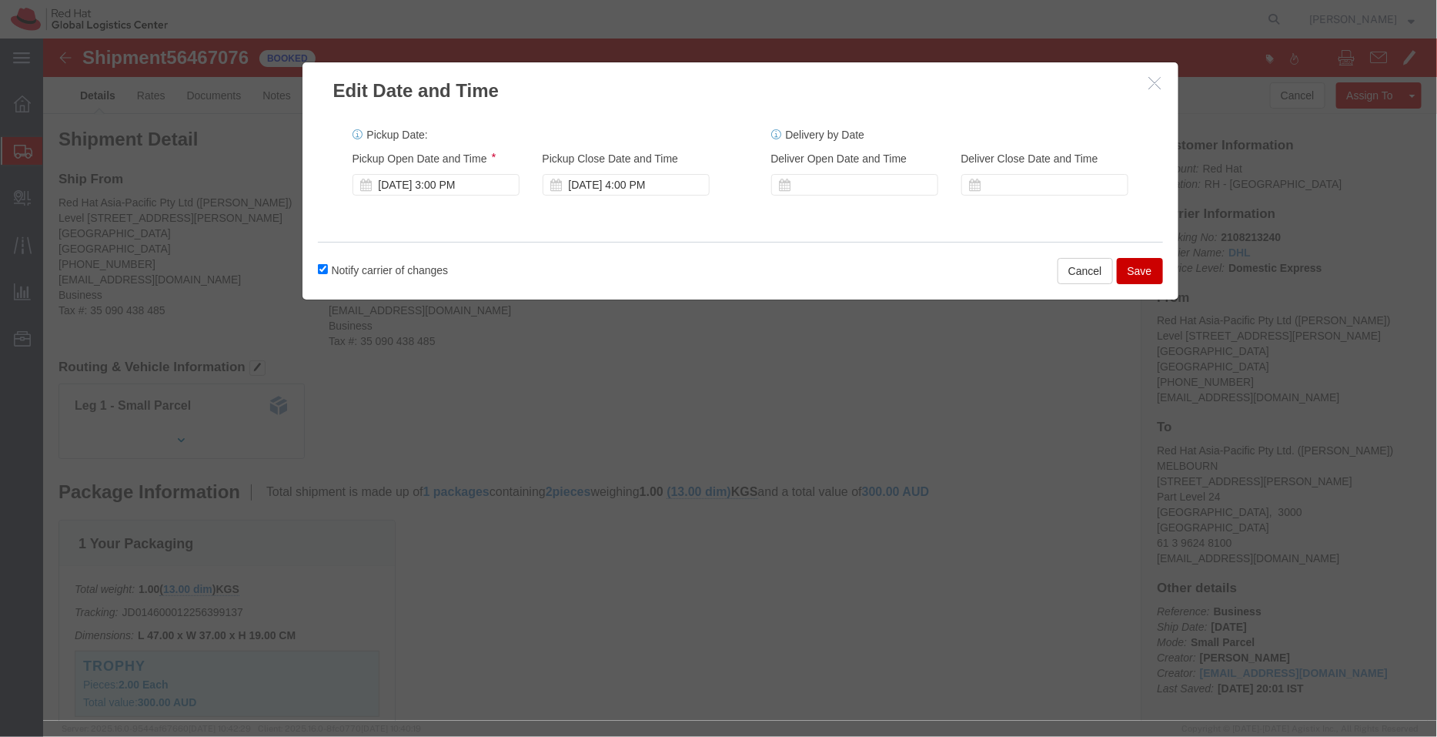
click button "Save"
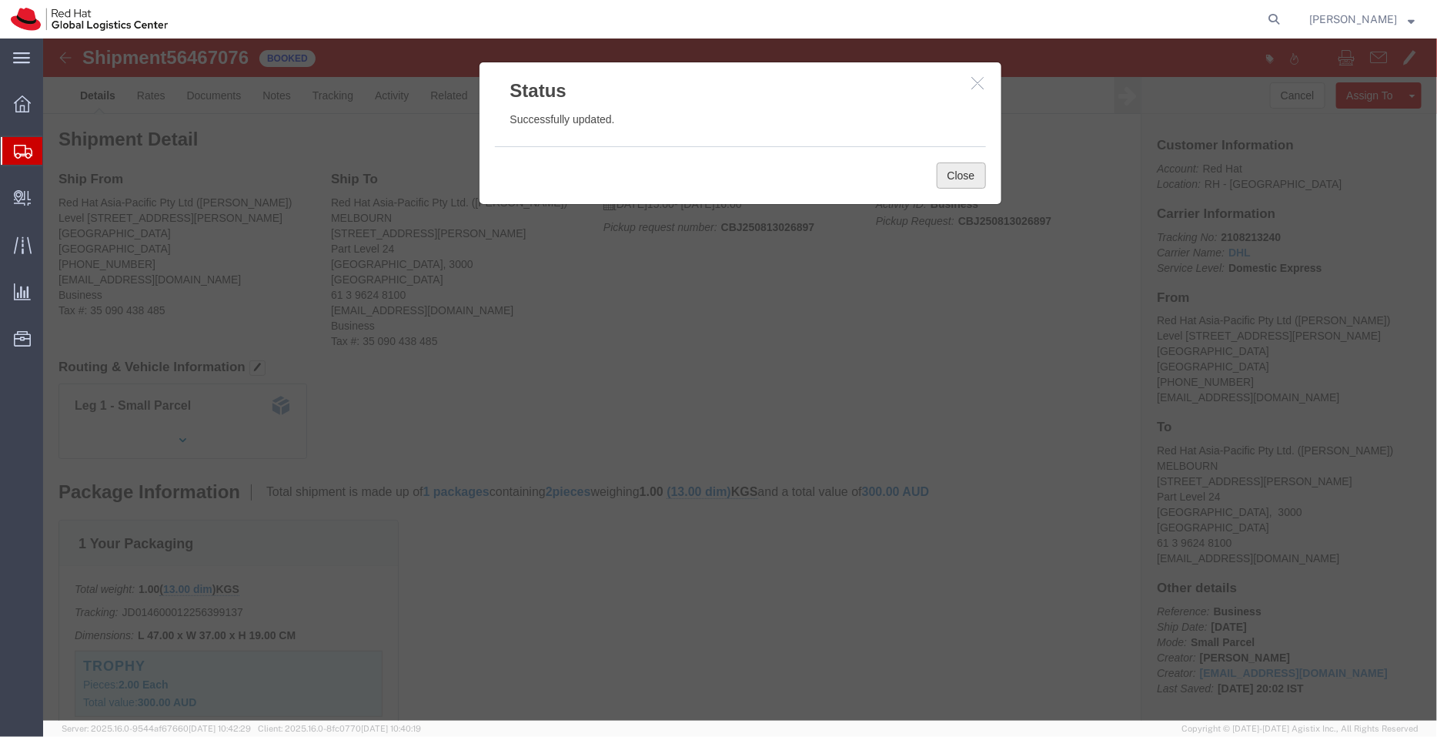
click button "Close"
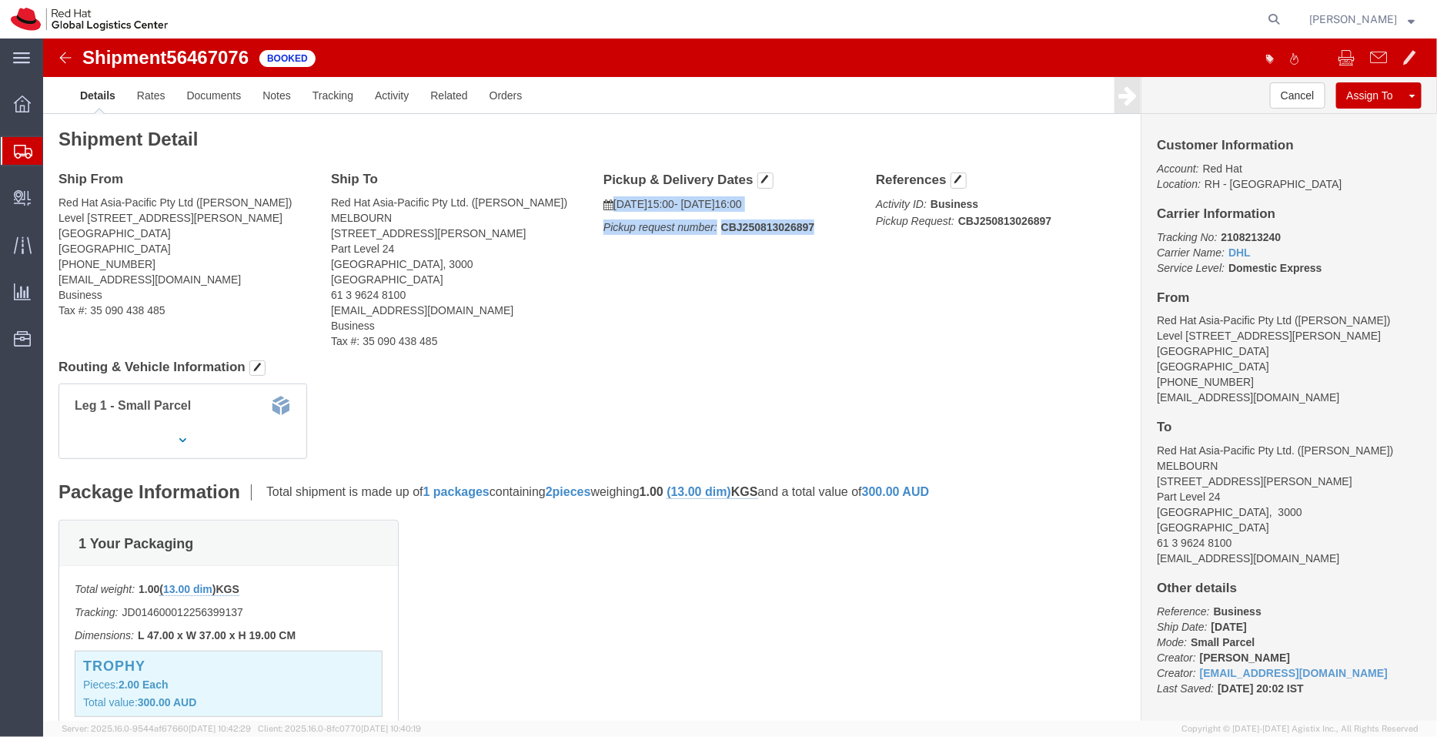
drag, startPoint x: 772, startPoint y: 189, endPoint x: 566, endPoint y: 159, distance: 208.4
click div "Pickup & Delivery Dates 08/13/2025 15:00 - 08/13/2025 16:00 Pickup request numb…"
copy div "08/13/2025 15:00 - 08/13/2025 16:00 Pickup request number: CBJ250813026897"
click link "Documents"
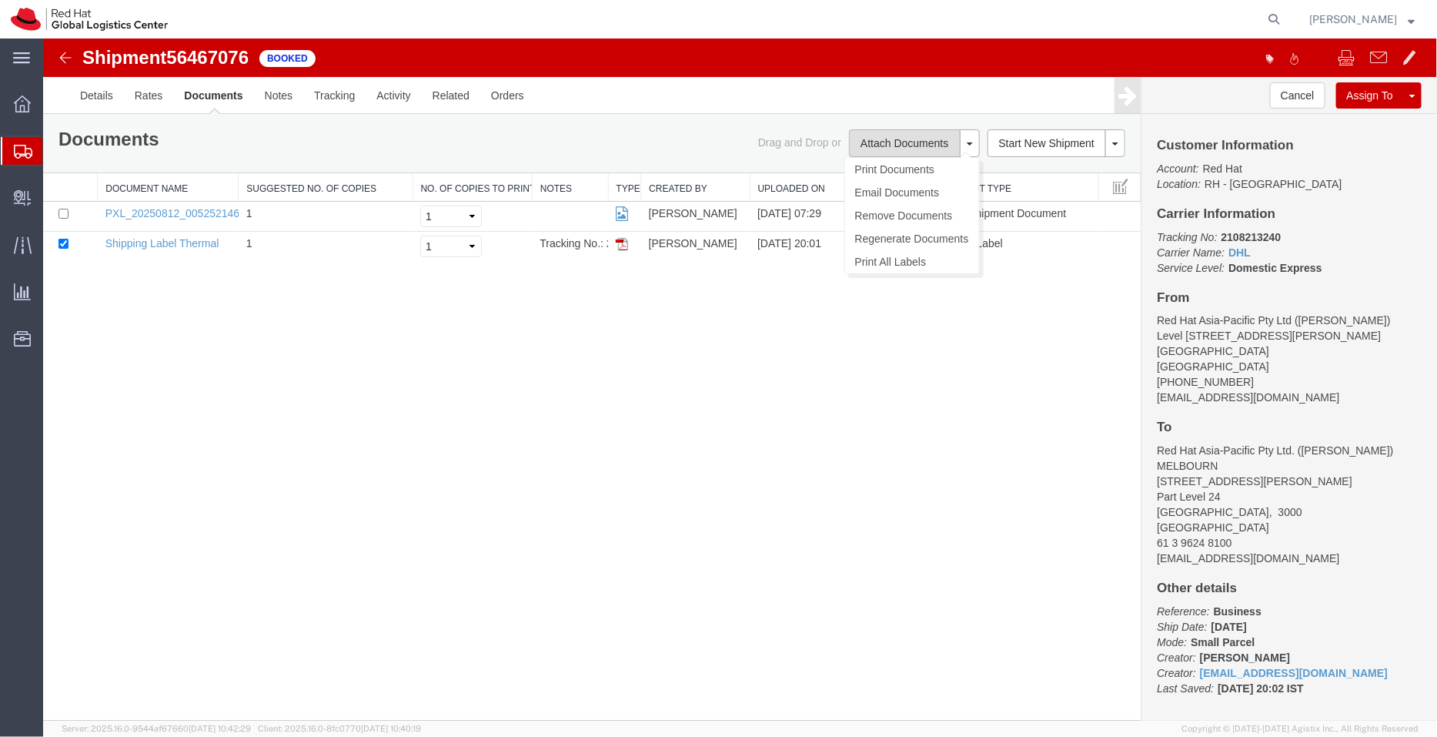
click at [888, 145] on button "Attach Documents" at bounding box center [903, 143] width 111 height 28
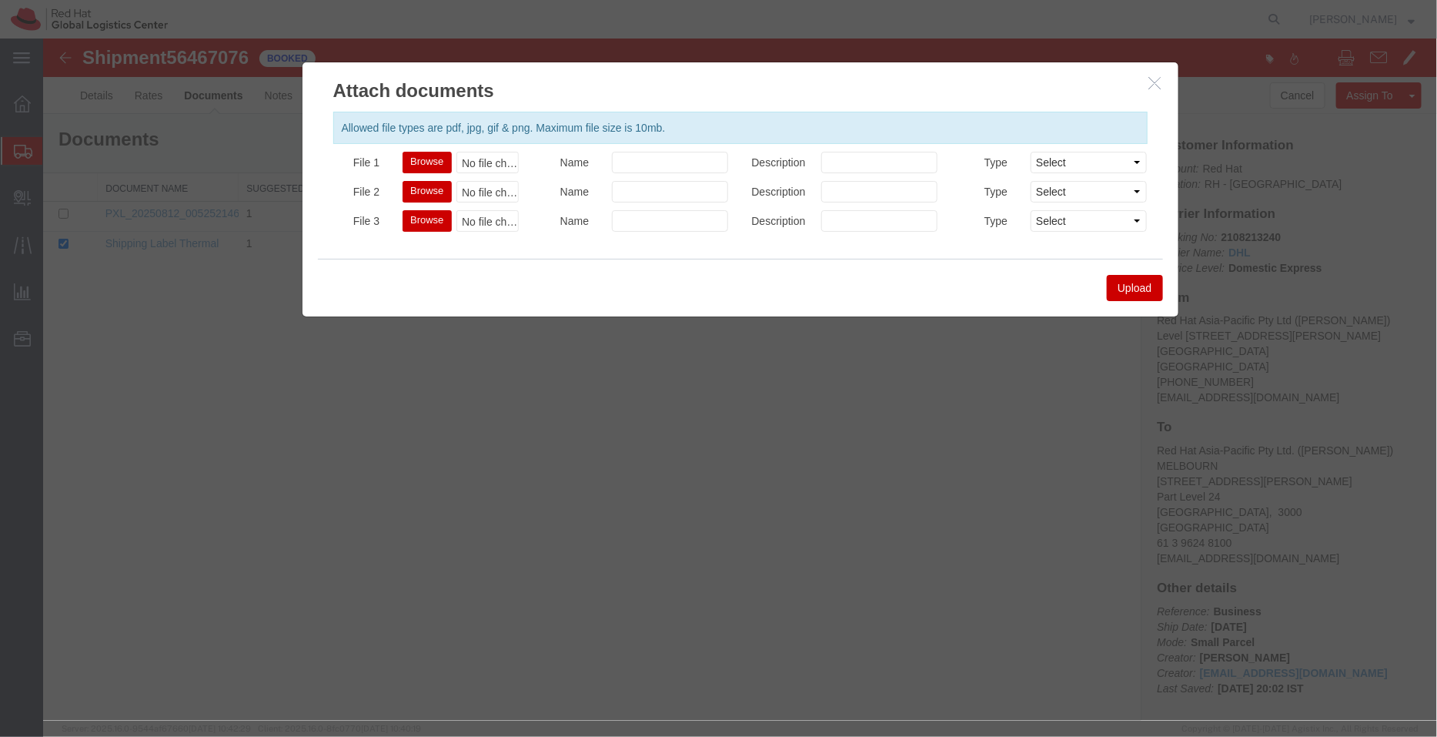
click at [419, 156] on button "Browse" at bounding box center [426, 162] width 48 height 22
type input "C:\fakepath\Fragile sticker.jpg"
click at [1118, 281] on button "Upload" at bounding box center [1133, 287] width 55 height 26
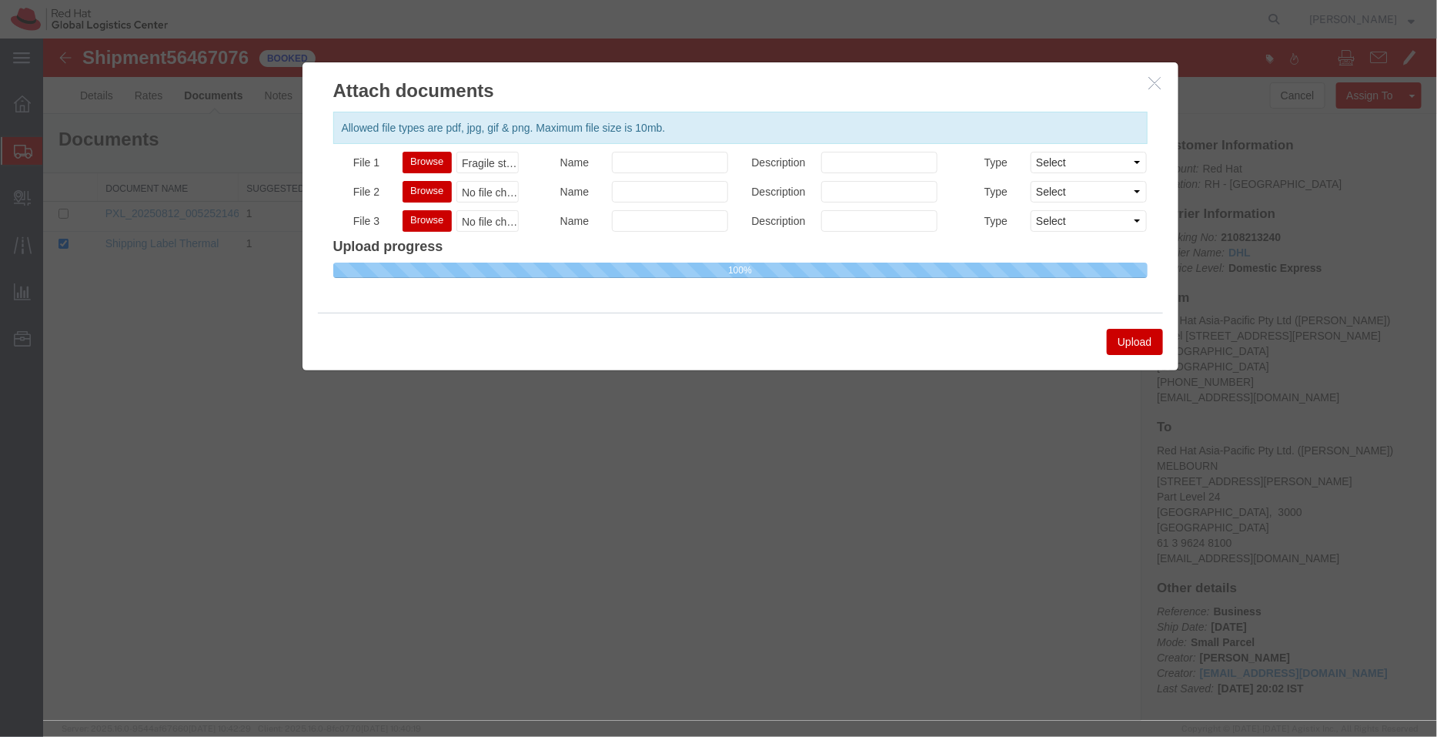
select select
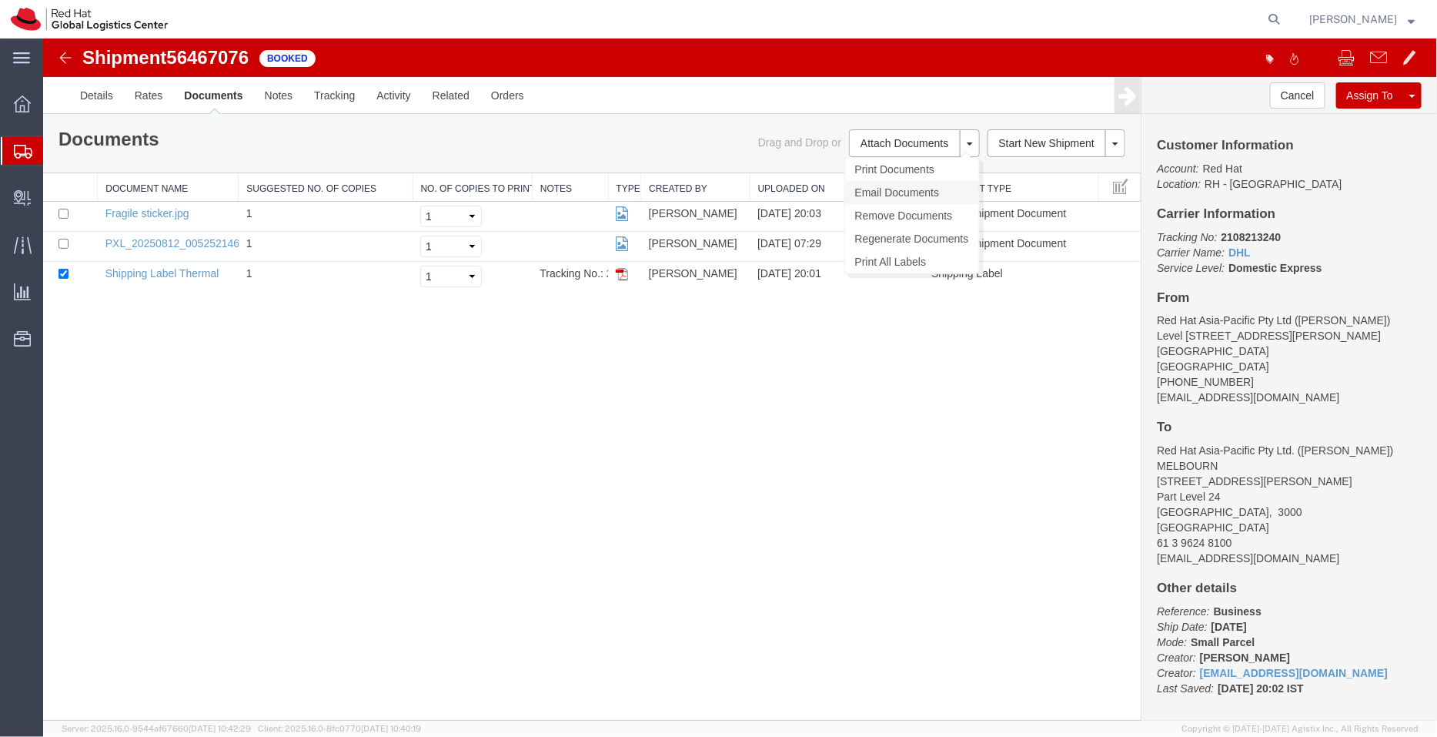
click at [884, 194] on link "Email Documents" at bounding box center [911, 191] width 134 height 23
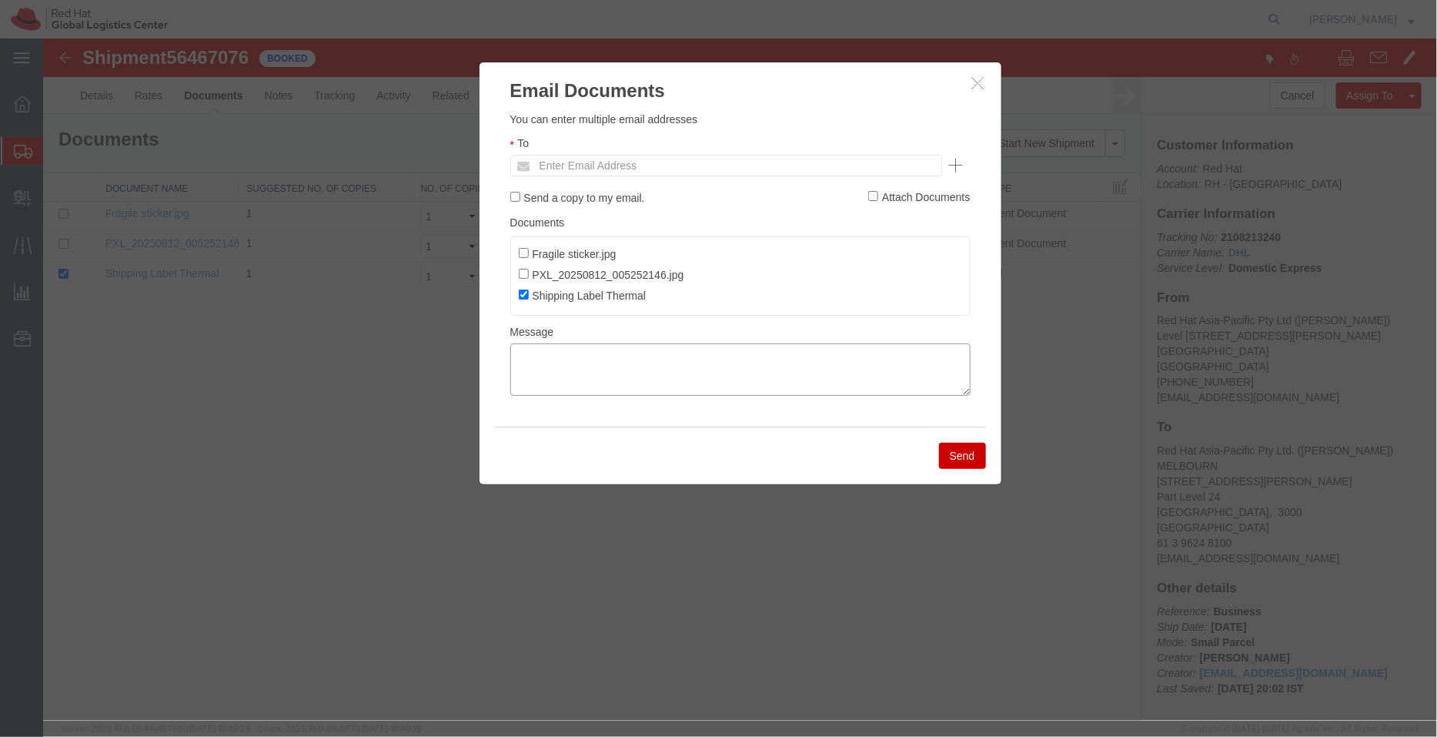
click at [697, 393] on textarea at bounding box center [740, 369] width 460 height 52
paste textarea "08/13/2025 15:00 - 08/13/2025 16:00 Pickup request number:CBJ250813026897"
click at [514, 386] on textarea "08/13/2025 15:00 - 08/13/2025 16:00 Pickup request number:CBJ250813026897" at bounding box center [740, 369] width 460 height 52
click at [513, 347] on textarea "08/13/2025 15:00 - 08/13/2025 16:00 DHL Pickup request number:CBJ250813026897" at bounding box center [740, 369] width 460 height 52
type textarea "Pickup date/time- 08/13/2025 15:00 - 08/13/2025 16:00 DHL Pickup request number…"
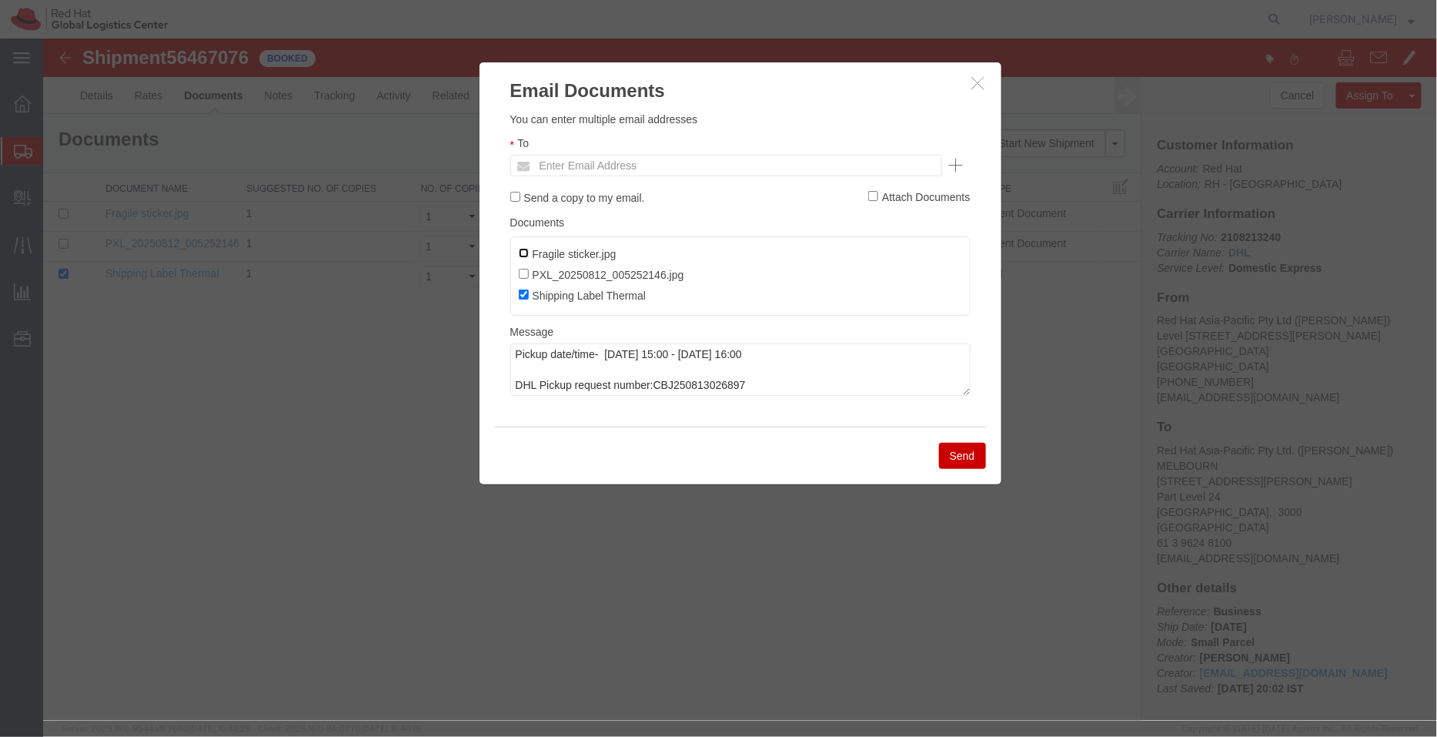
click at [521, 251] on input "Fragile sticker.jpg" at bounding box center [523, 252] width 10 height 10
checkbox input "true"
click at [592, 169] on input "text" at bounding box center [621, 165] width 180 height 20
type input "svaneede"
click at [956, 448] on button "Send" at bounding box center [961, 455] width 47 height 26
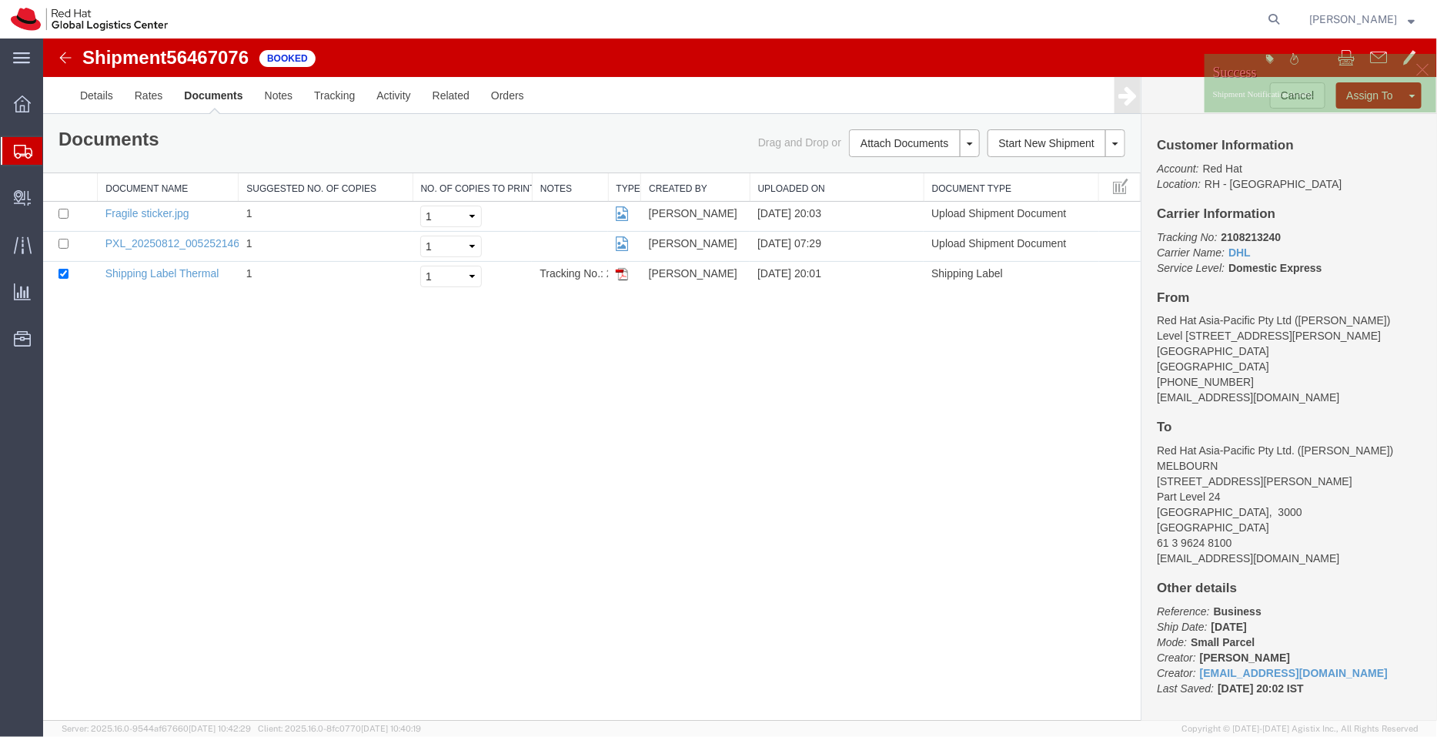
click at [0, 0] on span "Shipment Manager" at bounding box center [0, 0] width 0 height 0
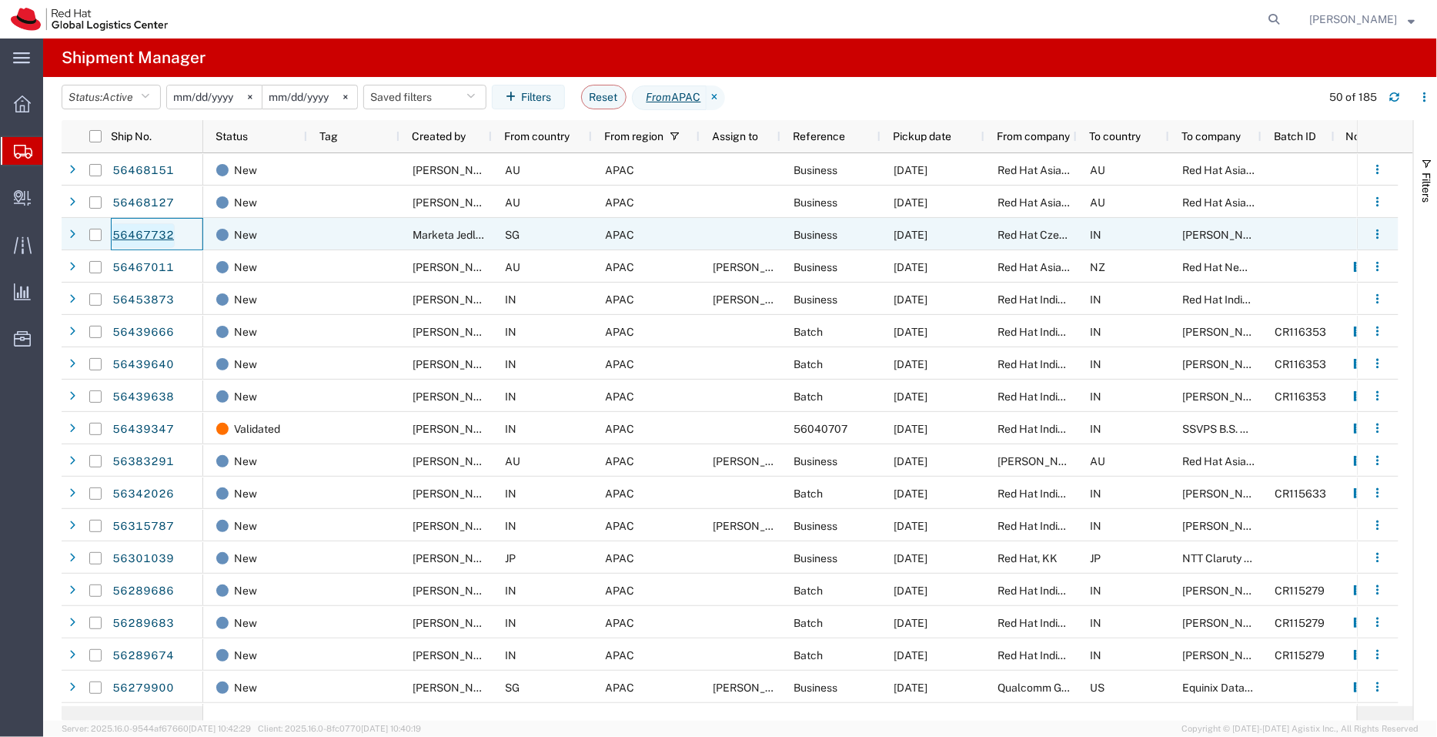
click at [139, 241] on link "56467732" at bounding box center [143, 235] width 63 height 25
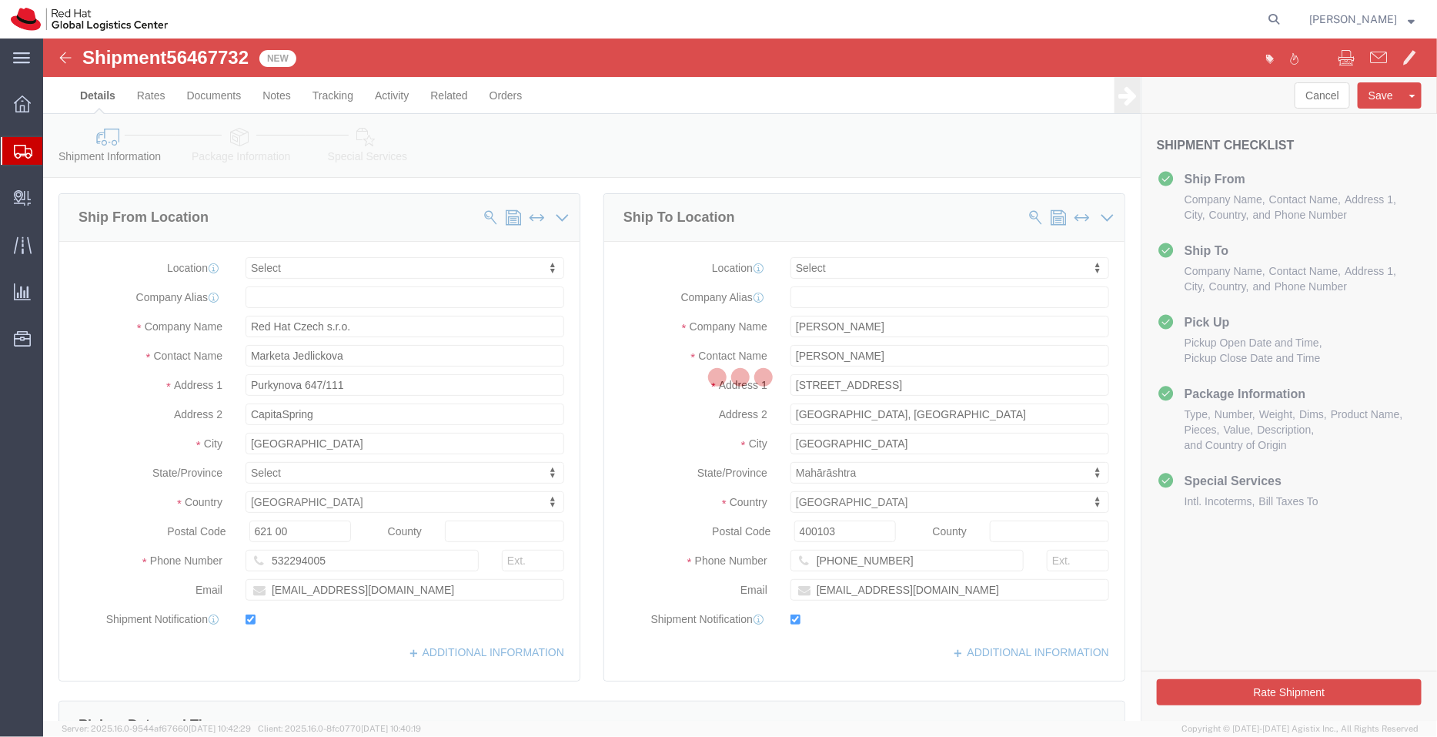
select select
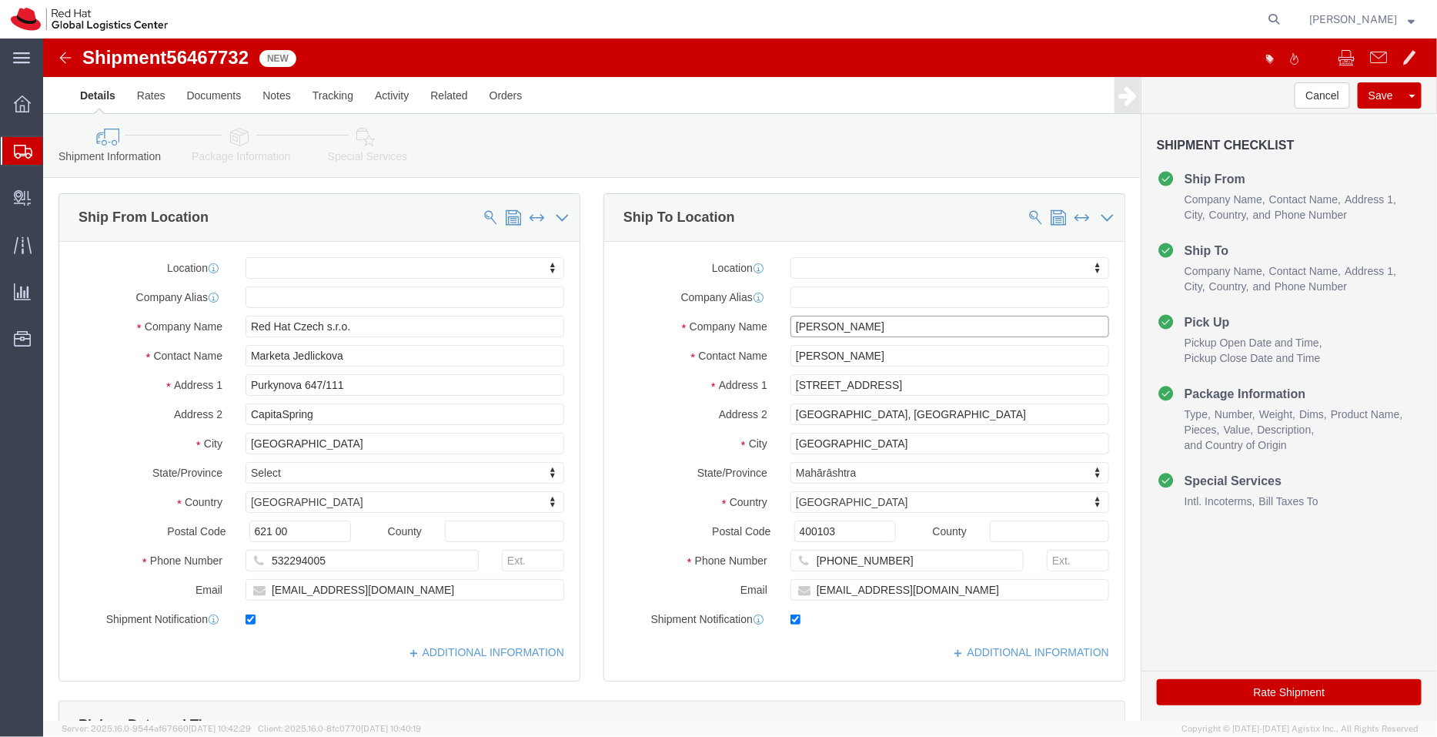
drag, startPoint x: 830, startPoint y: 287, endPoint x: 643, endPoint y: 281, distance: 186.4
click div "Company Name Rudolf Sequeira"
click link "Assign To"
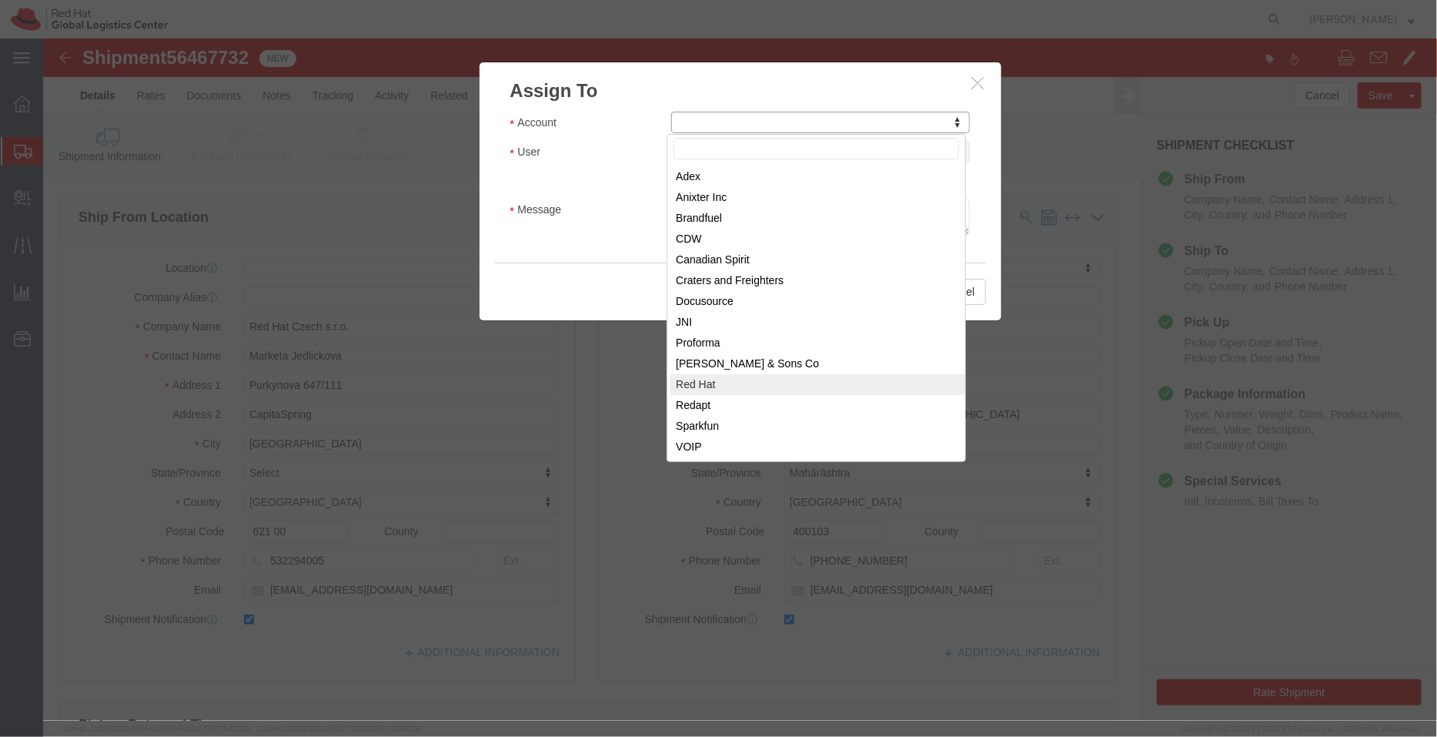
select select "104821"
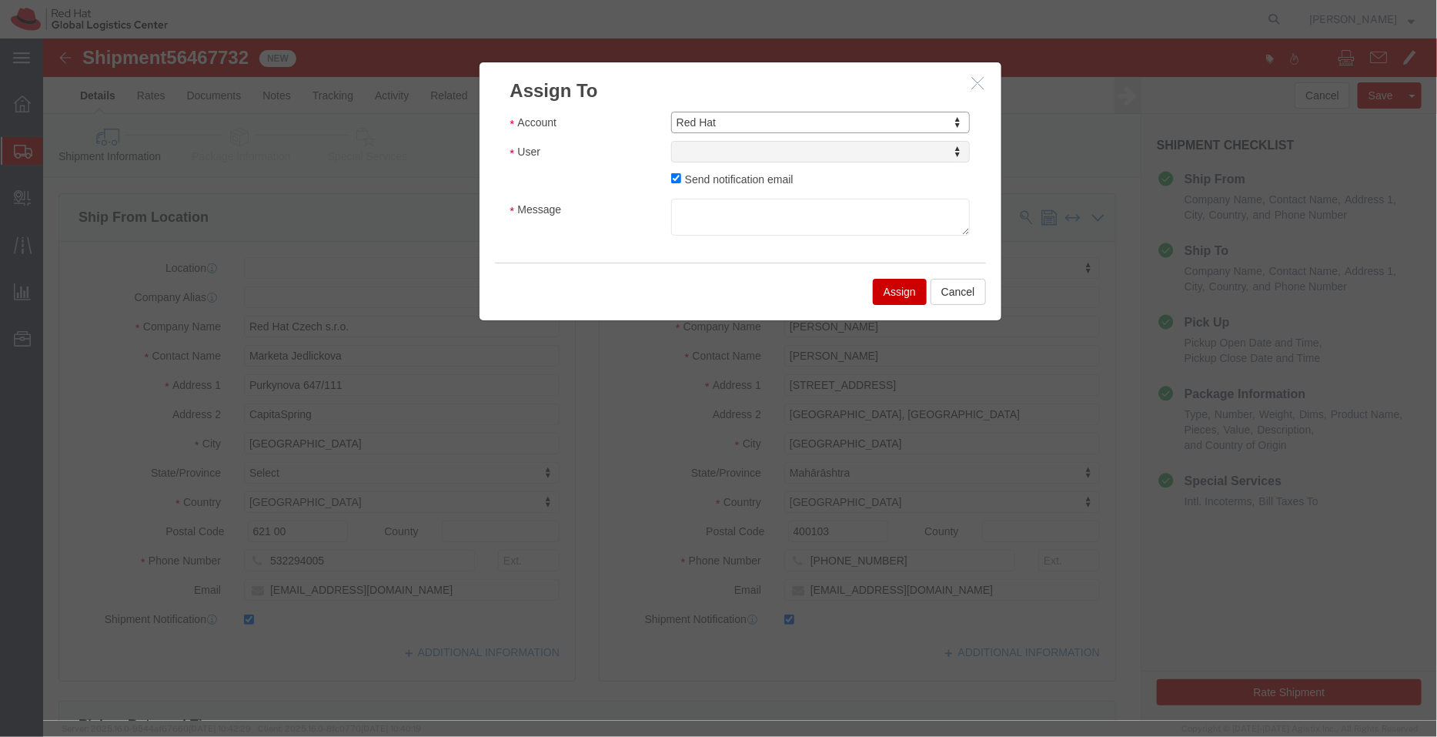
select select
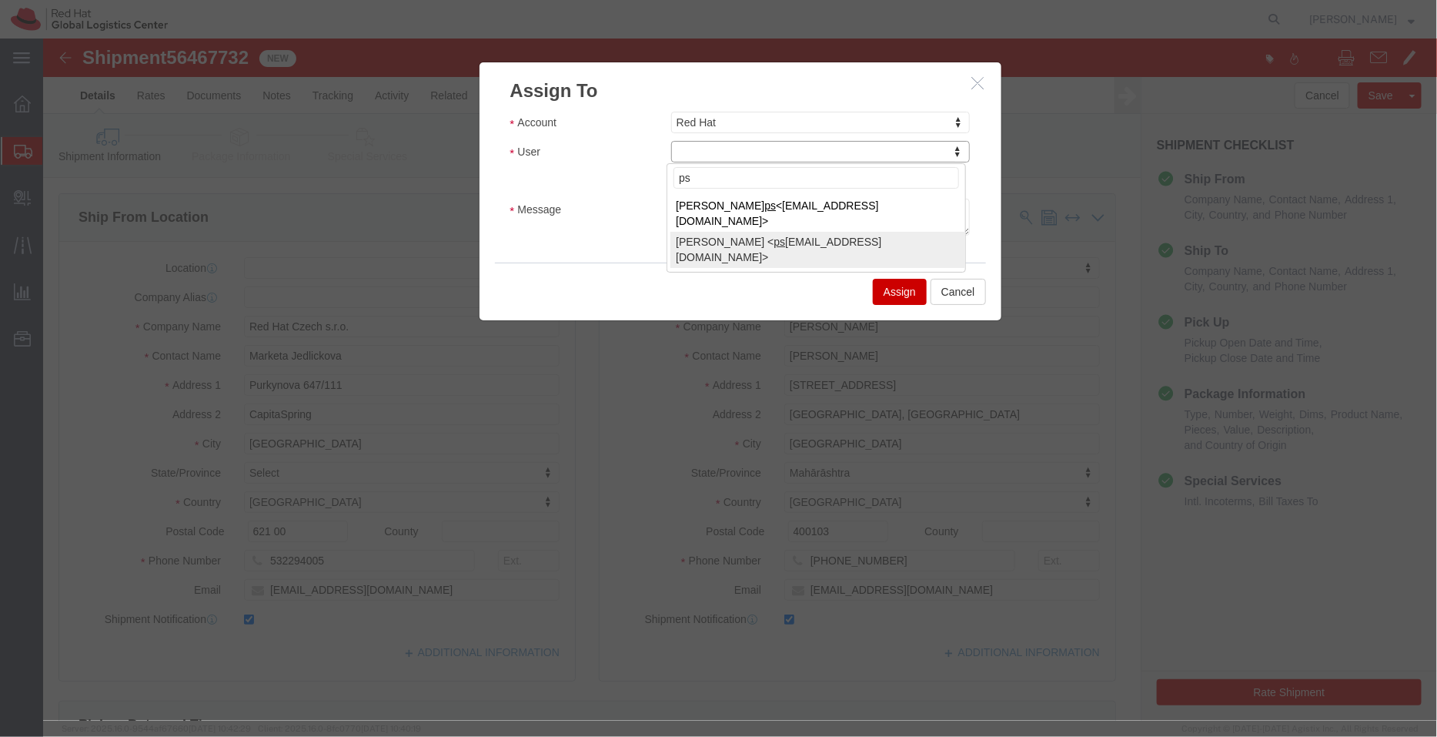
type input "ps"
select select "17188"
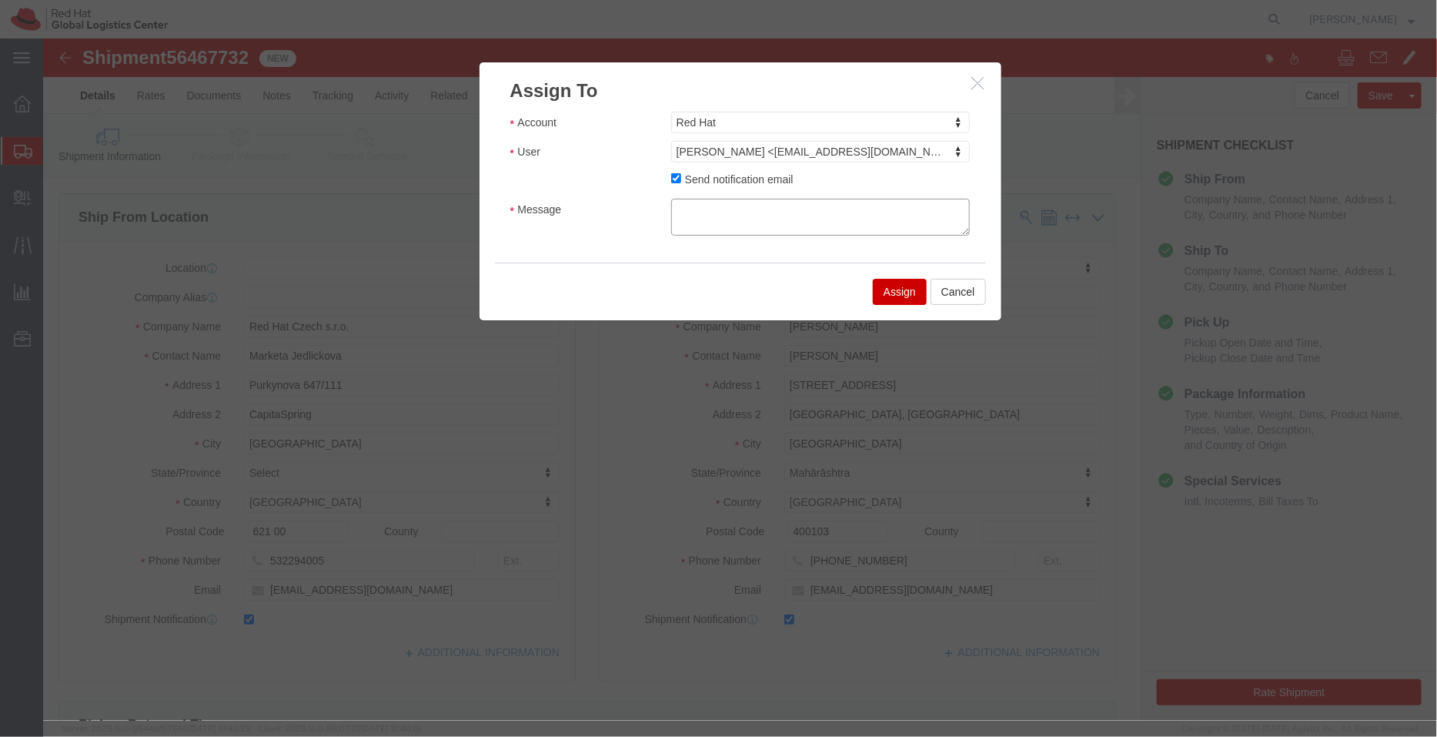
click textarea "Message"
type textarea "Details required from the shipper"
click button "Assign"
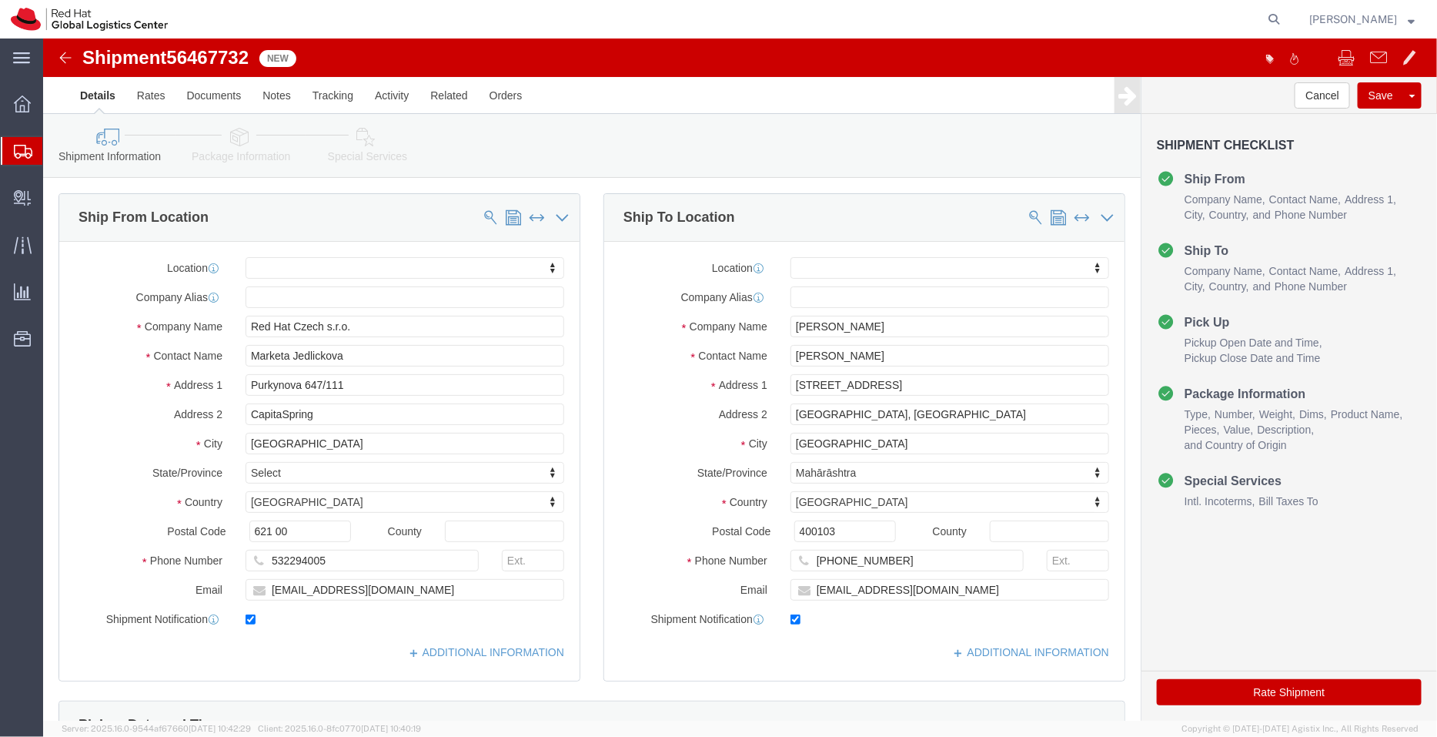
click at [0, 0] on span "Shipment Manager" at bounding box center [0, 0] width 0 height 0
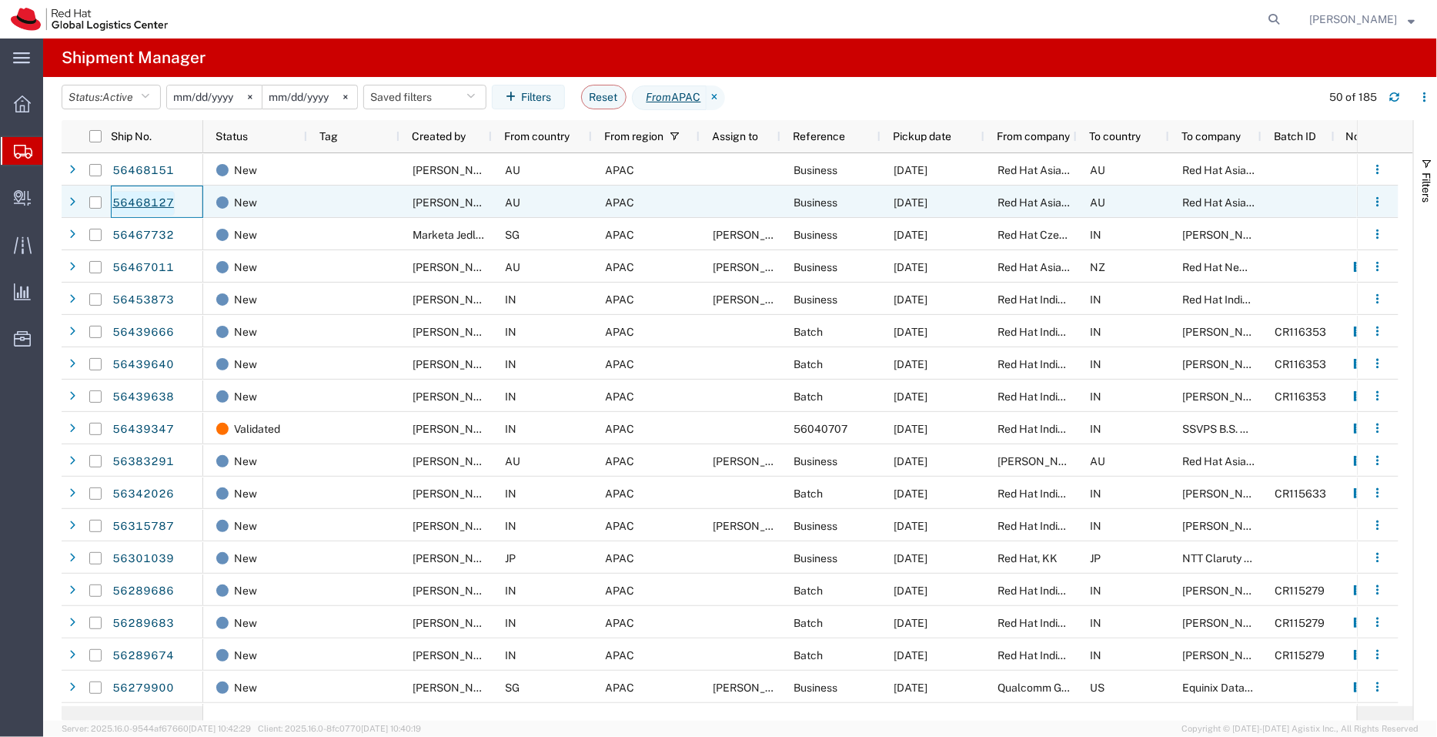
click at [159, 198] on link "56468127" at bounding box center [143, 203] width 63 height 25
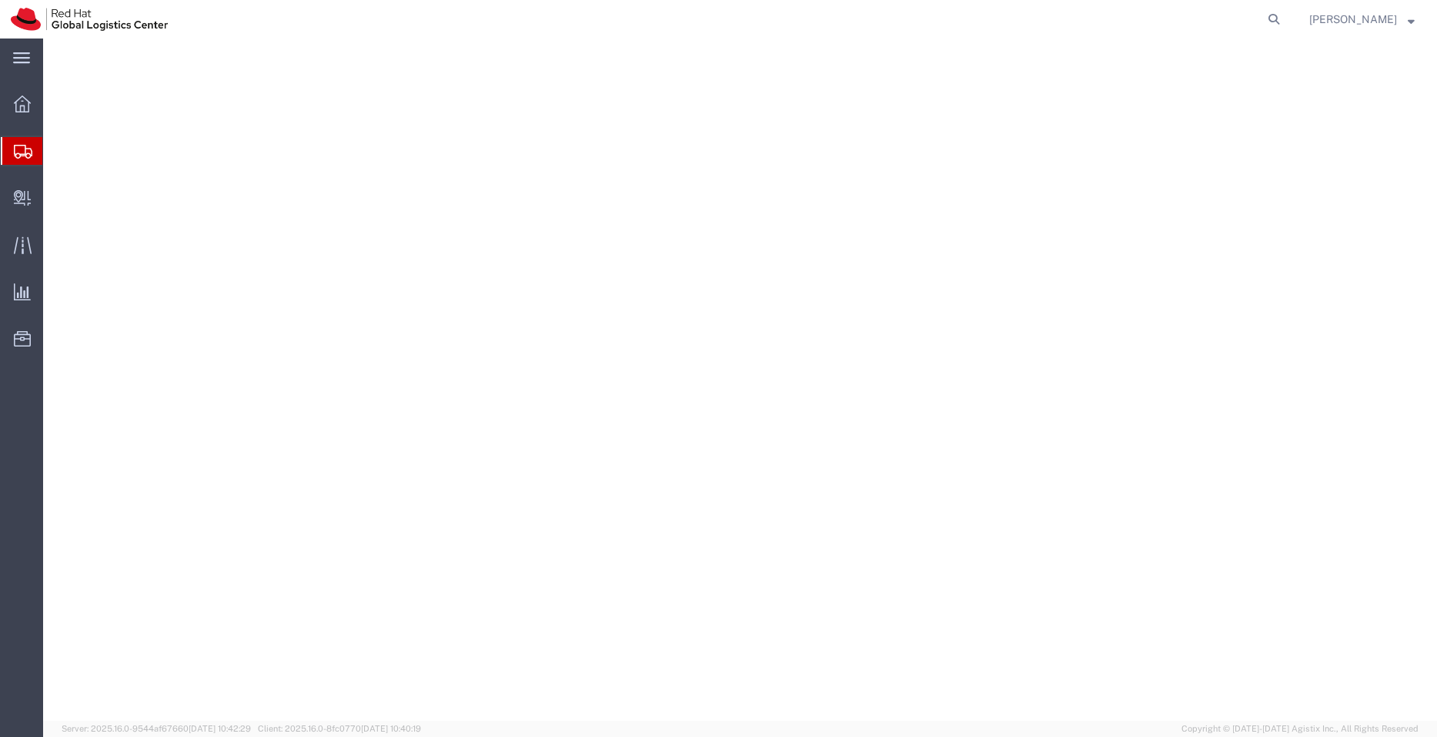
select select "50511"
select select "60891"
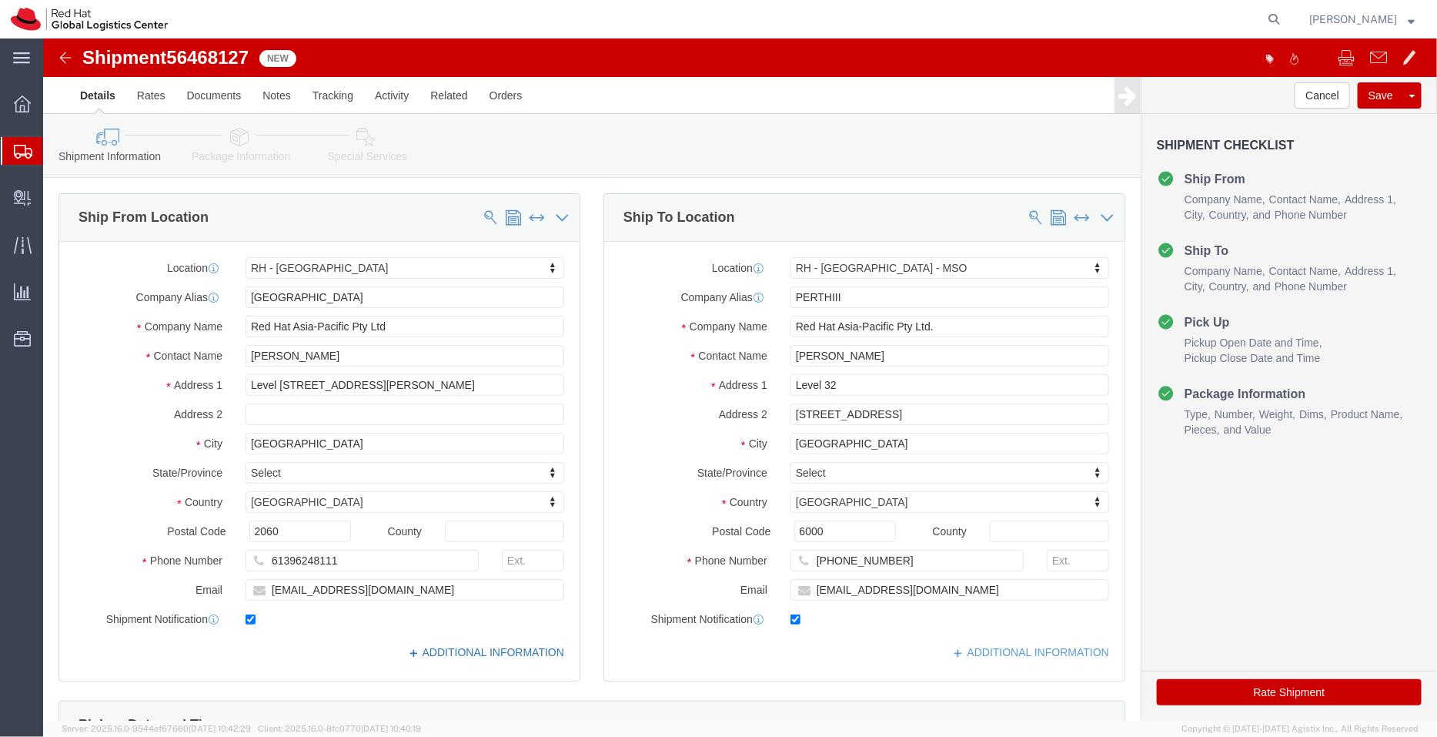
click link "ADDITIONAL INFORMATION"
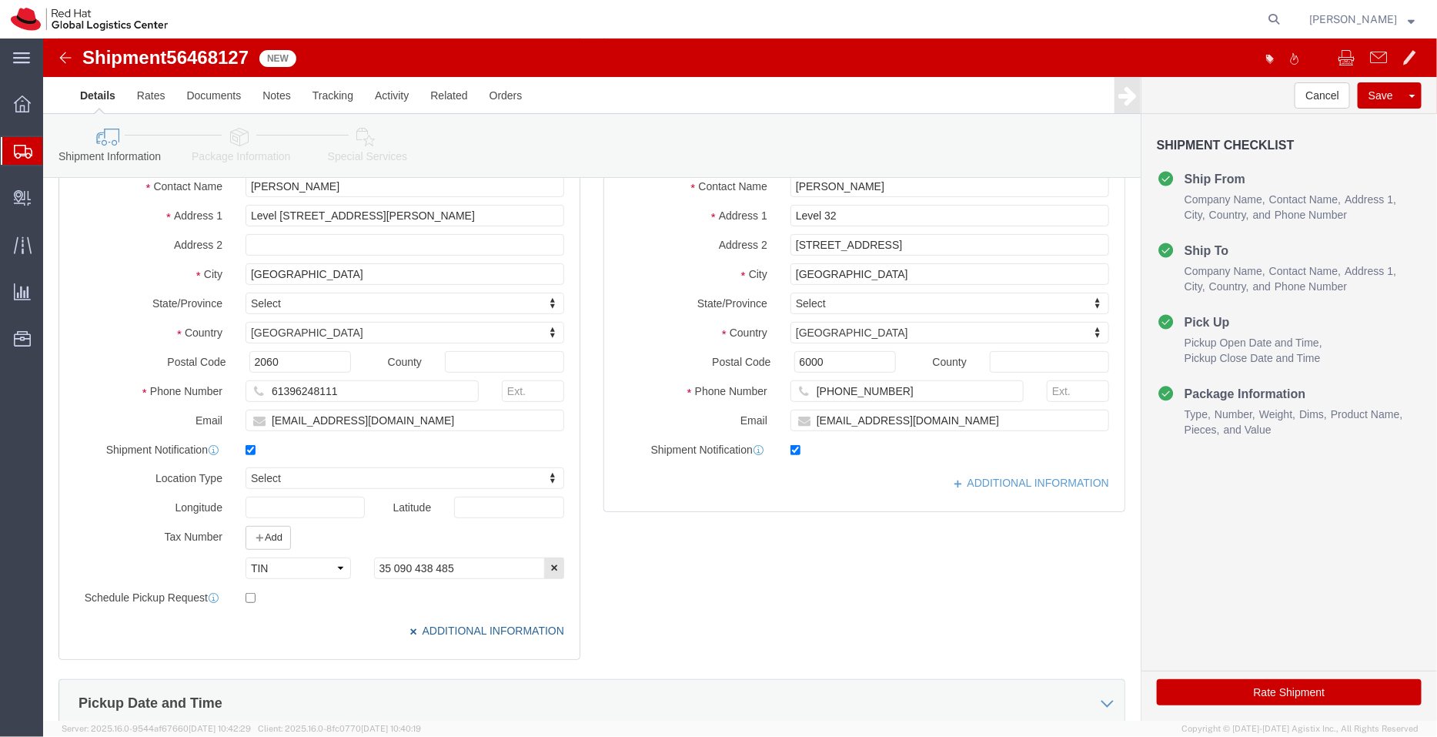
scroll to position [171, 0]
type input "bu"
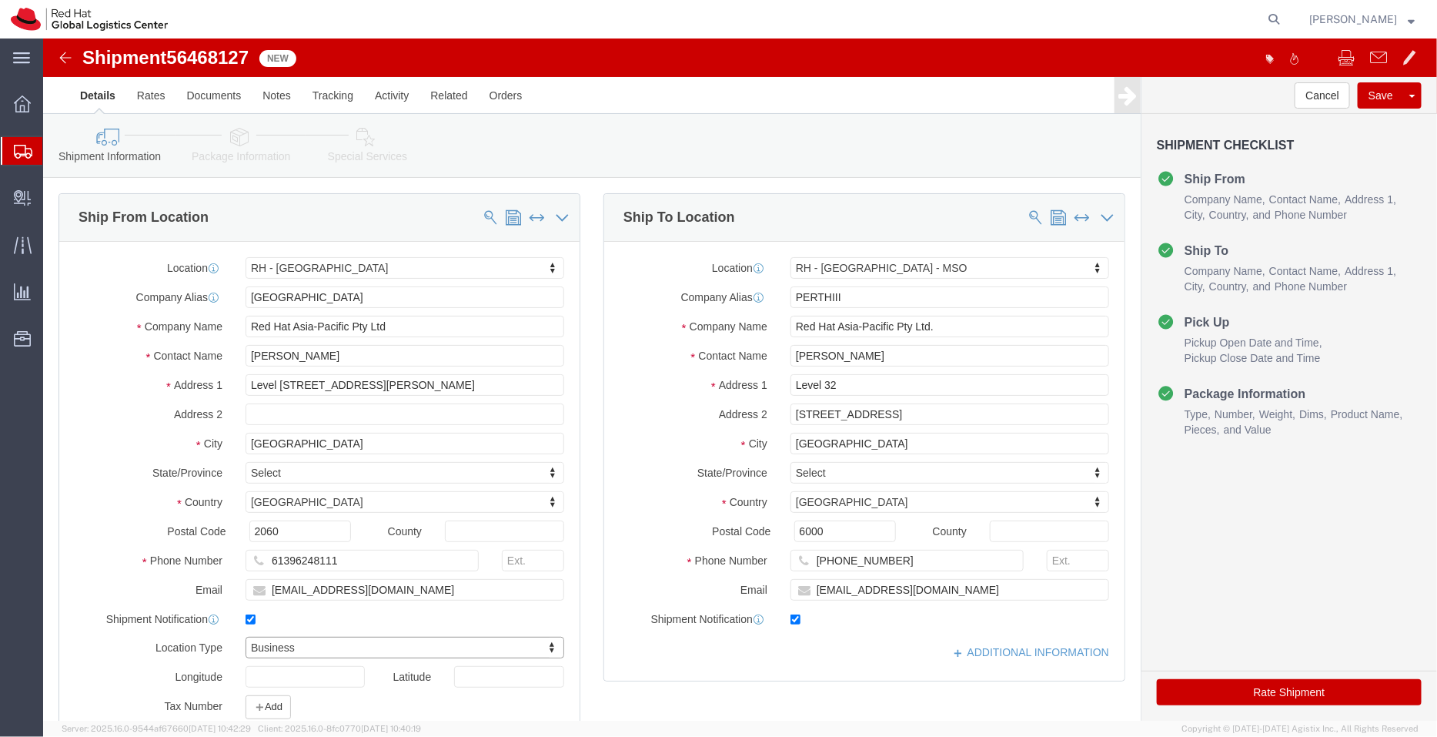
scroll to position [58, 0]
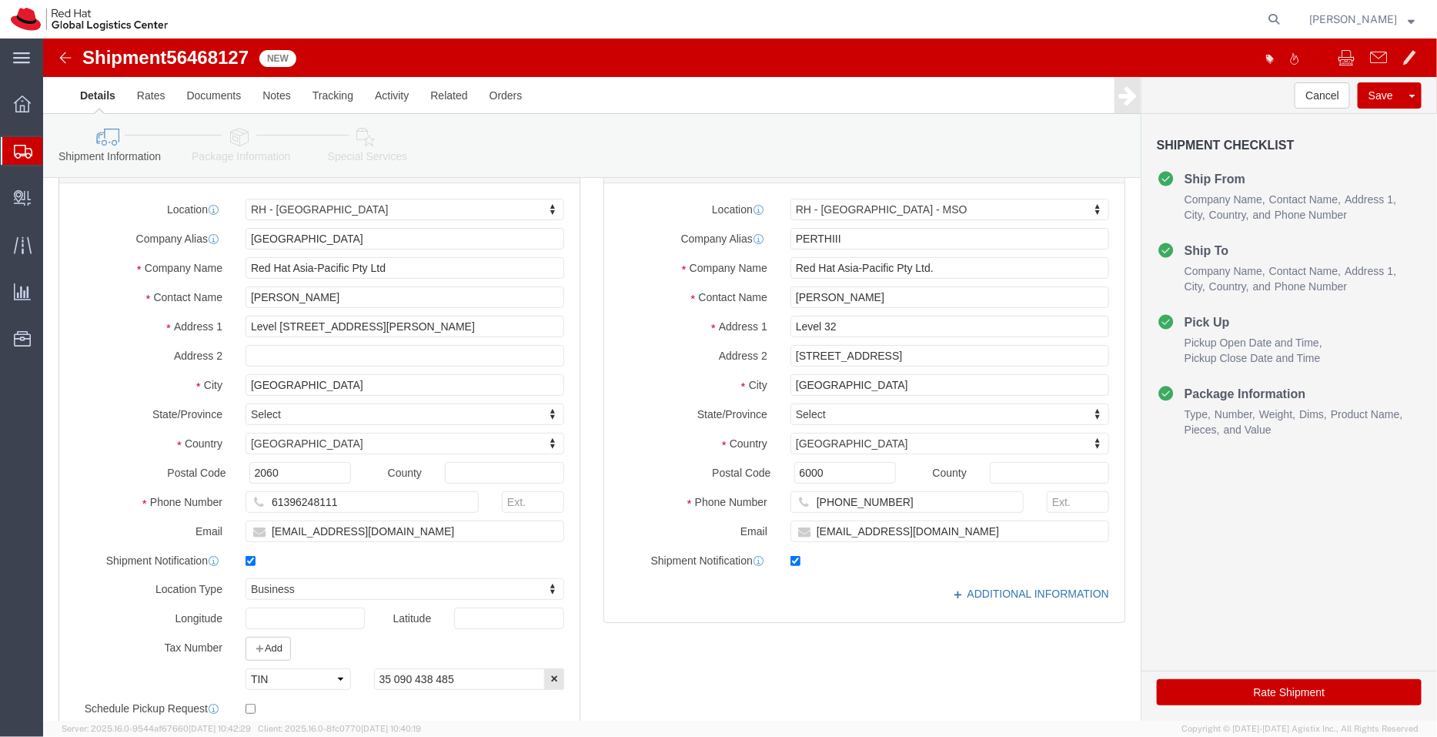
click link "ADDITIONAL INFORMATION"
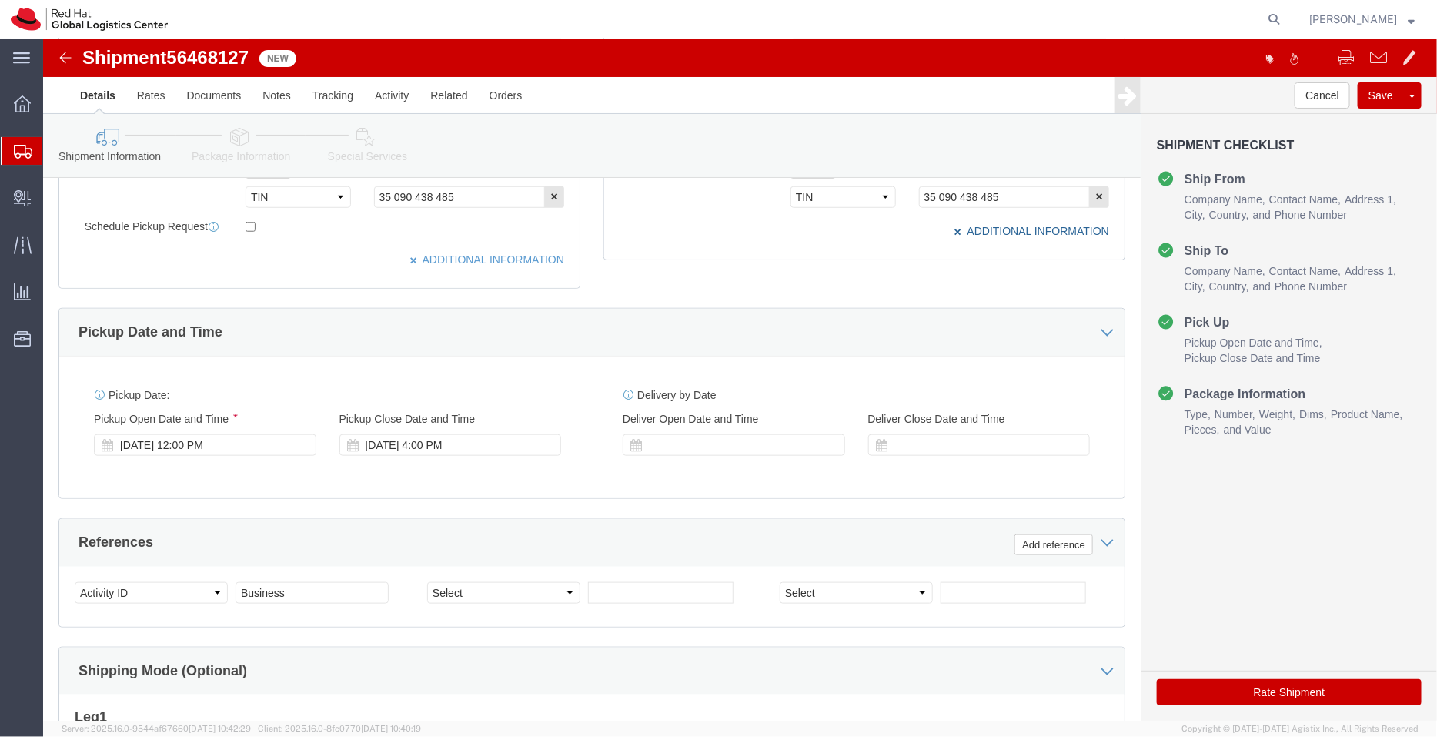
scroll to position [577, 0]
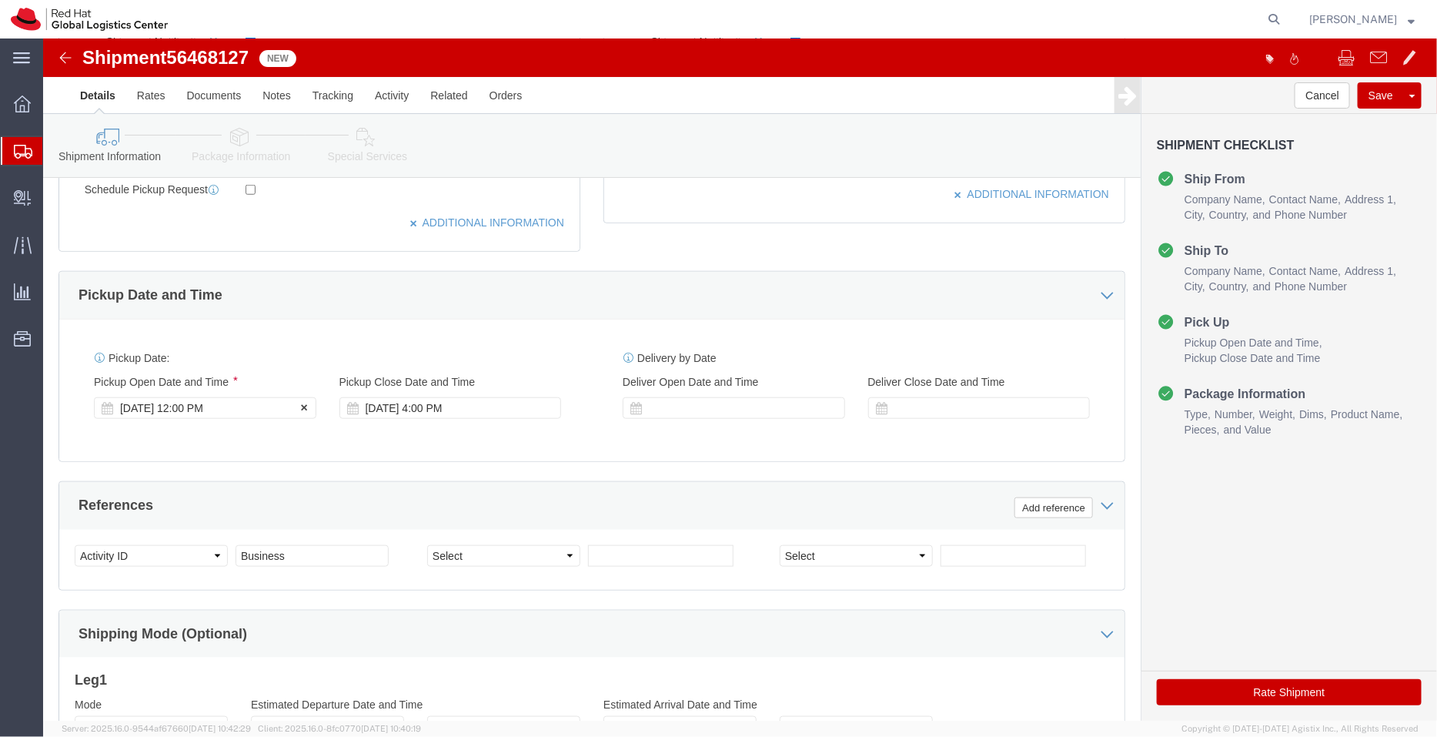
click div "[DATE] 12:00 PM"
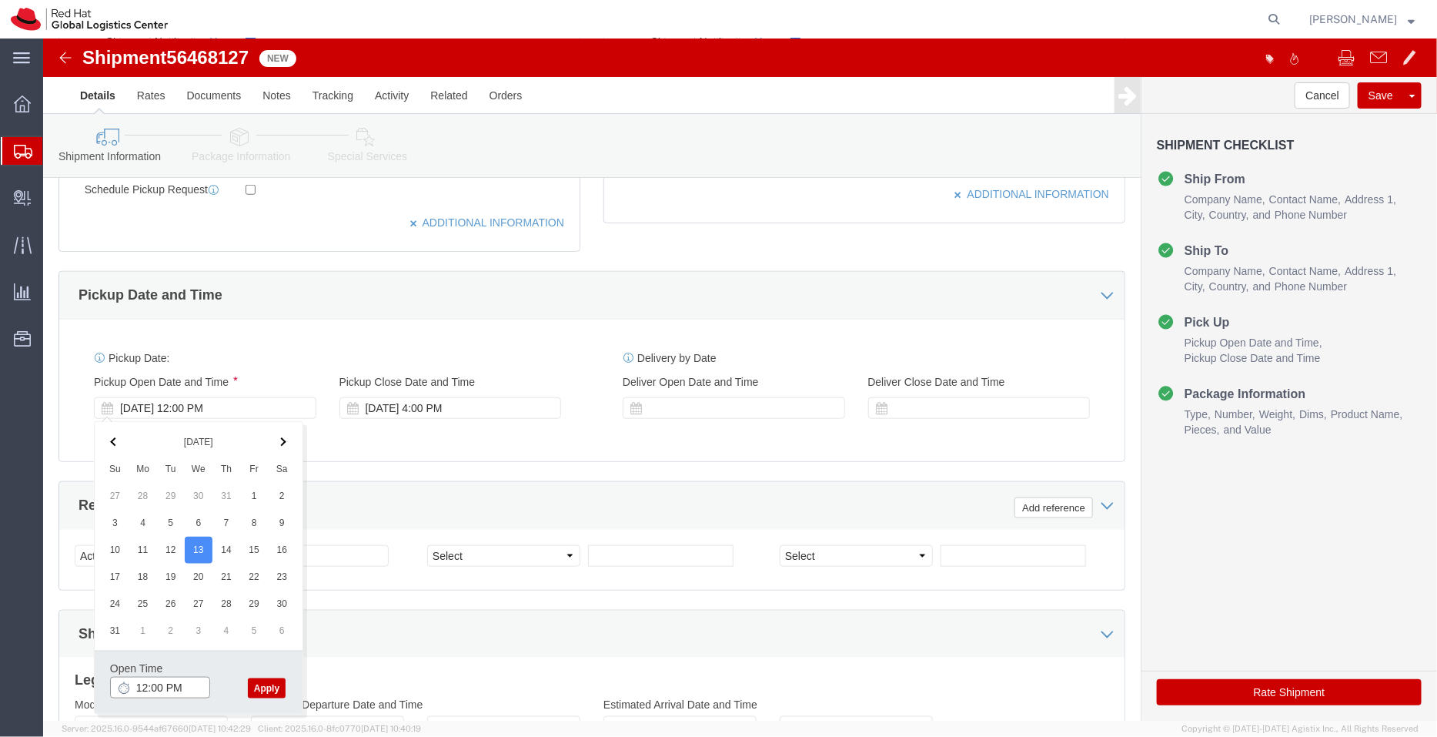
click input "12:00 PM"
type input "3:00 PM"
click button "Apply"
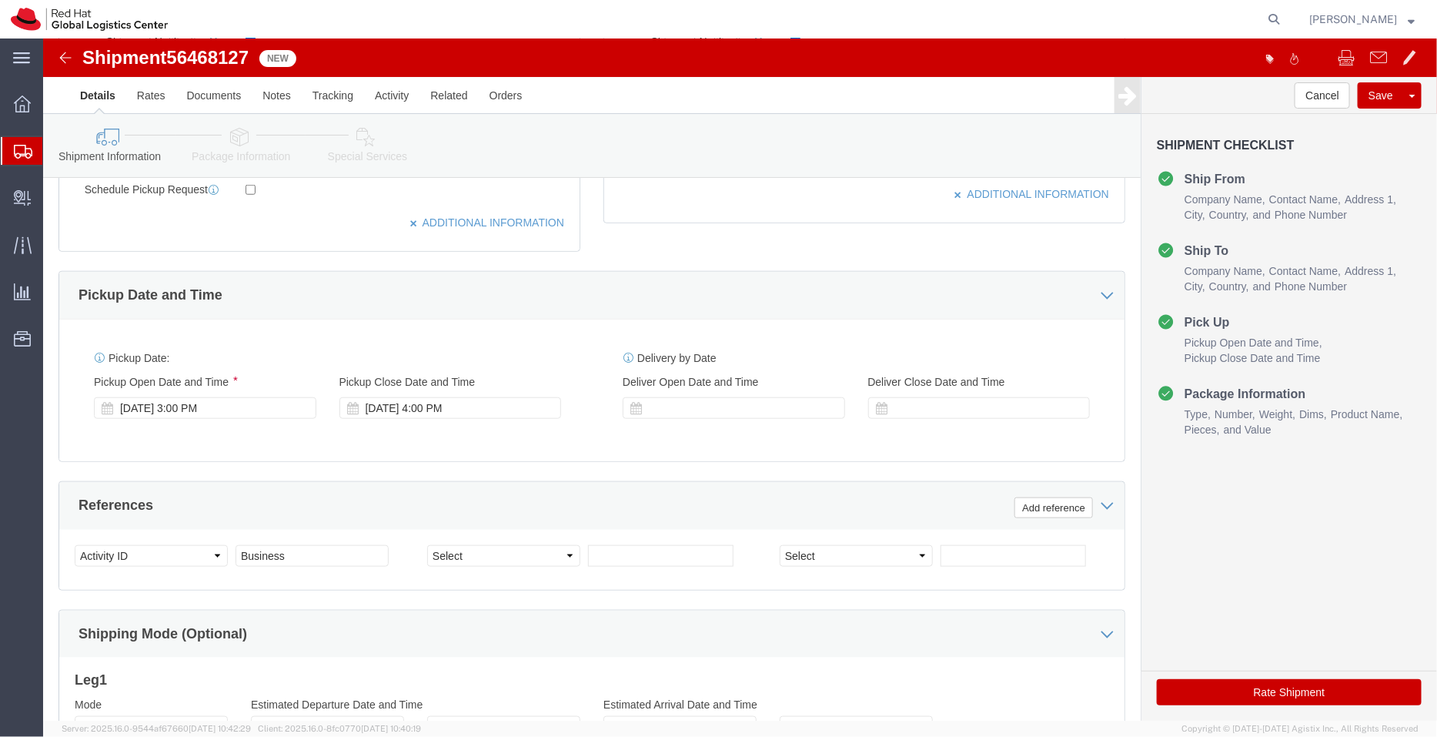
click icon
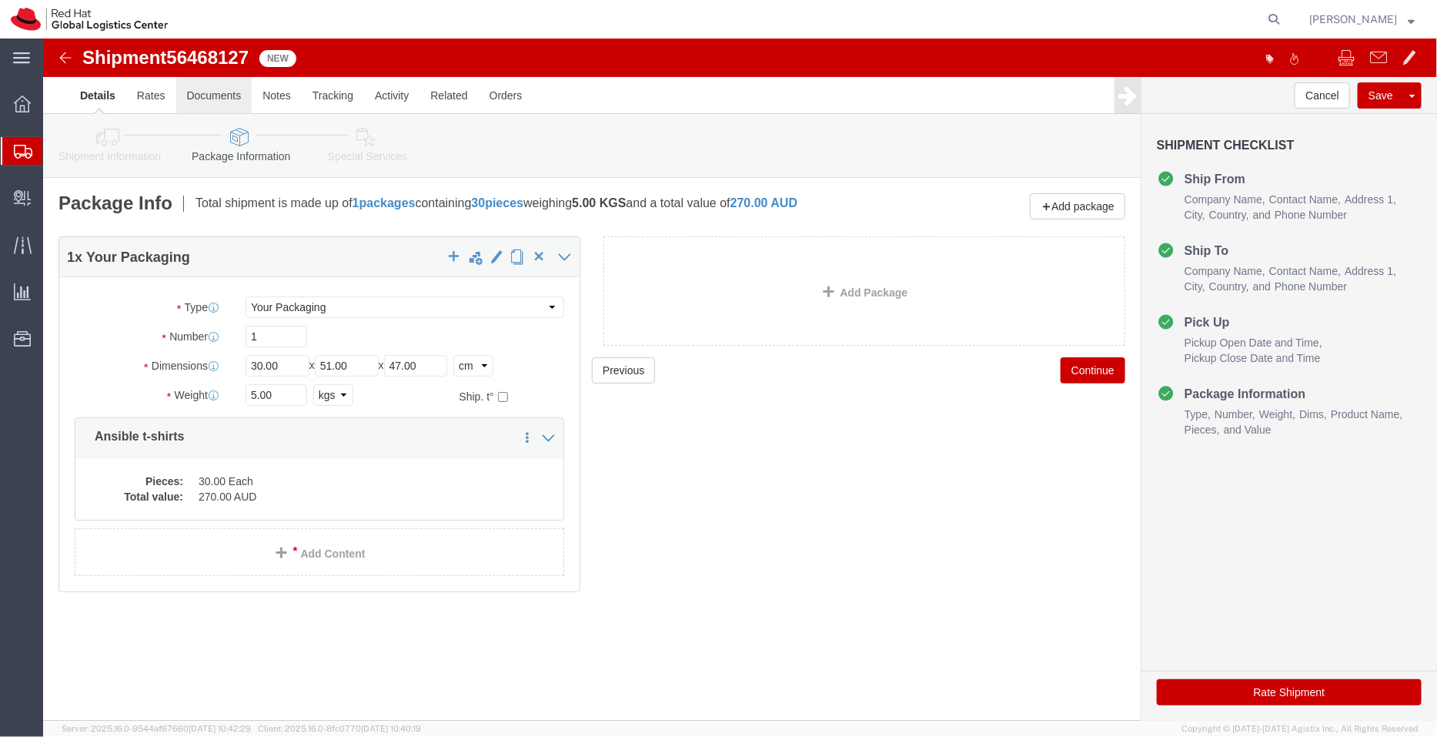
click link "Documents"
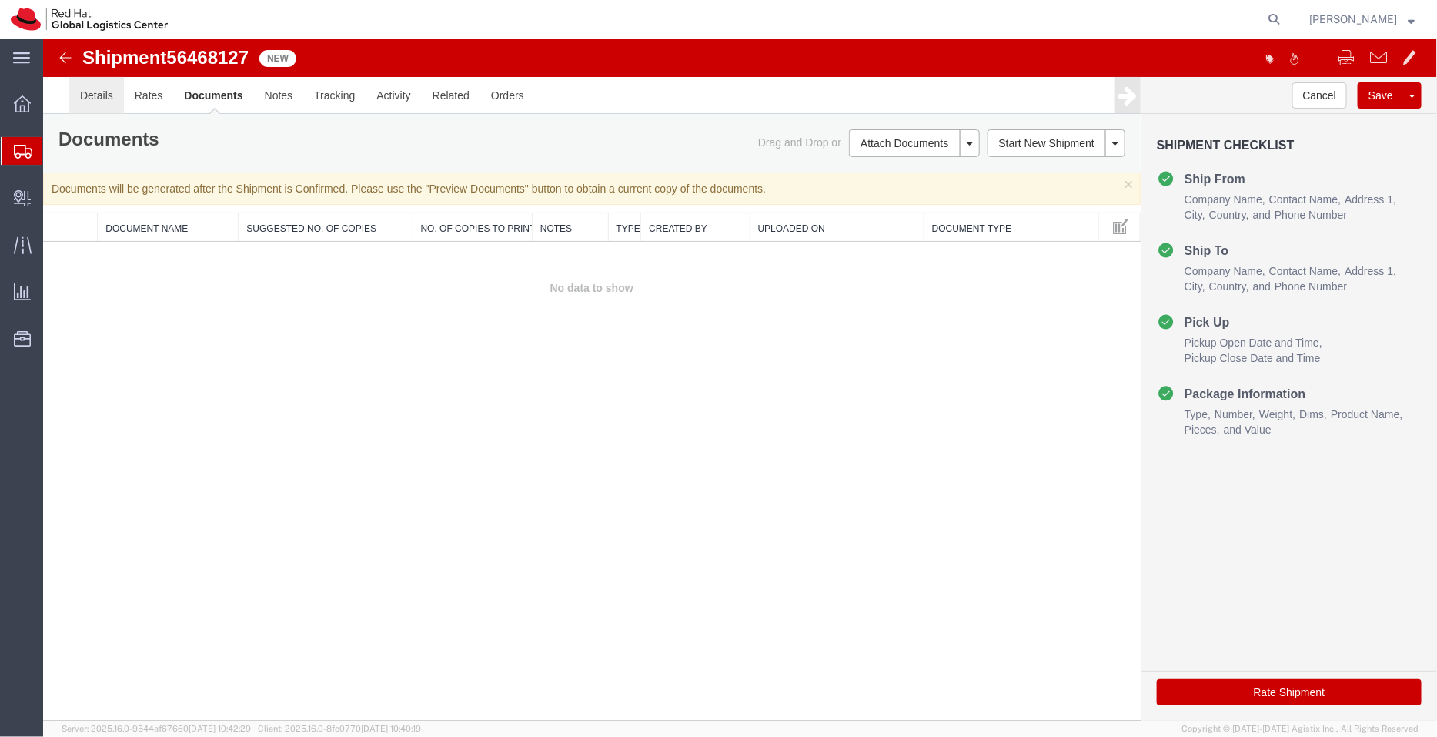
click at [99, 94] on link "Details" at bounding box center [96, 94] width 55 height 37
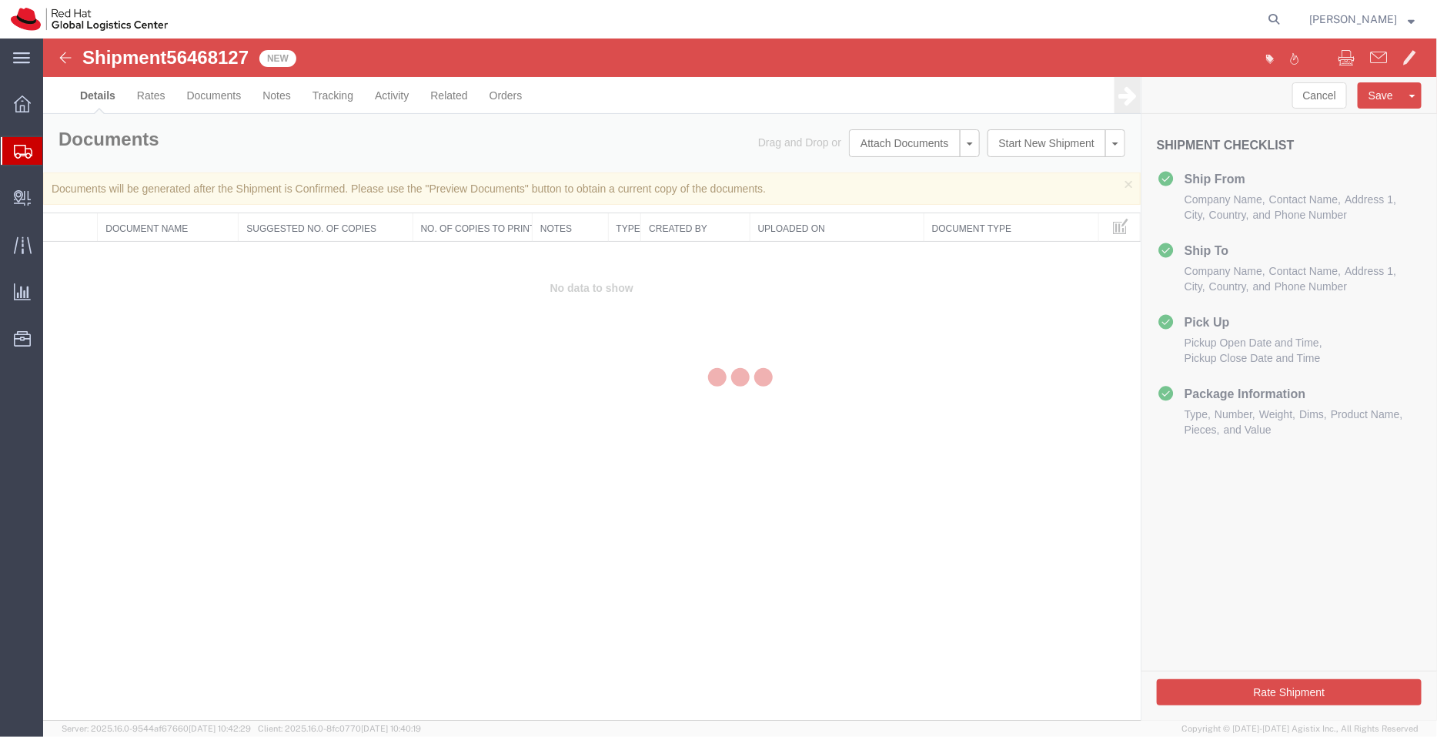
select select "50511"
select select "60891"
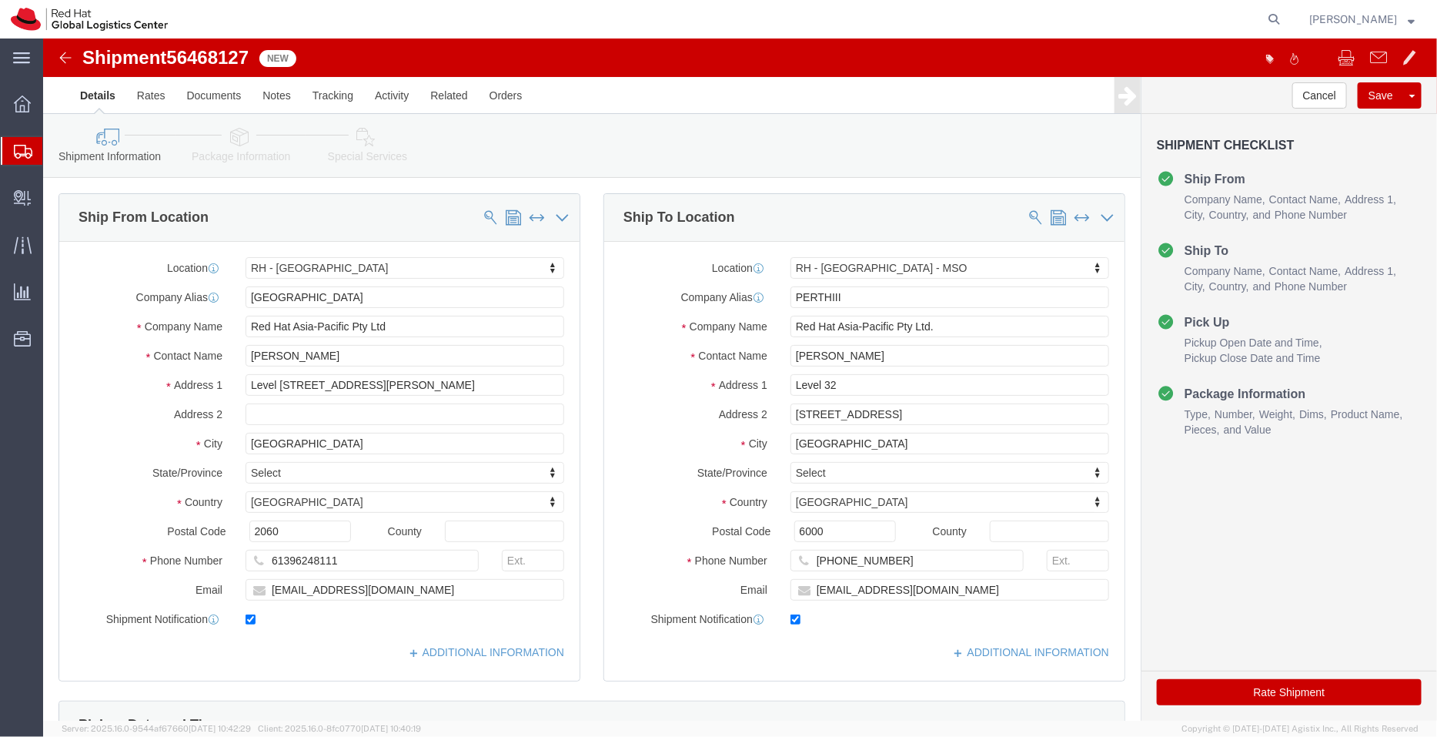
click link "Package Information"
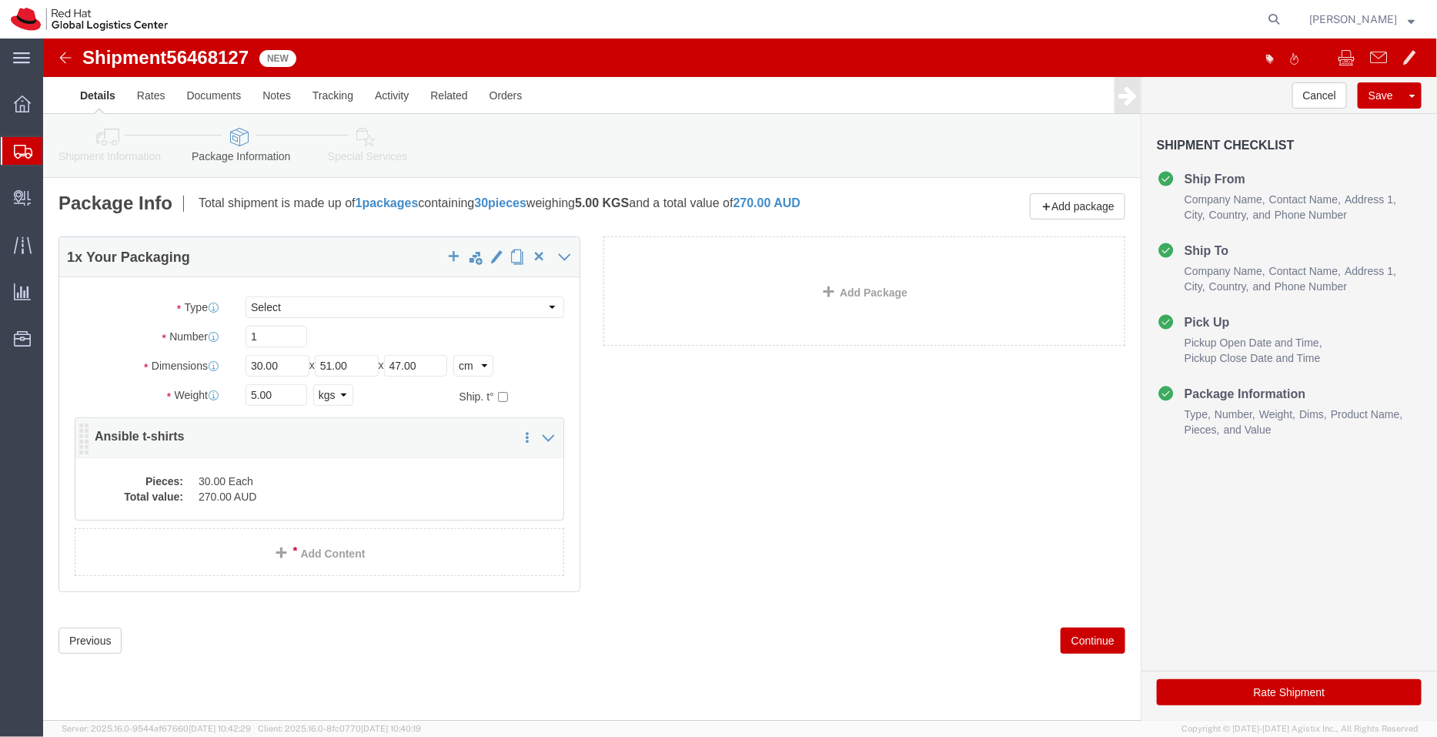
click dd "30.00 Each"
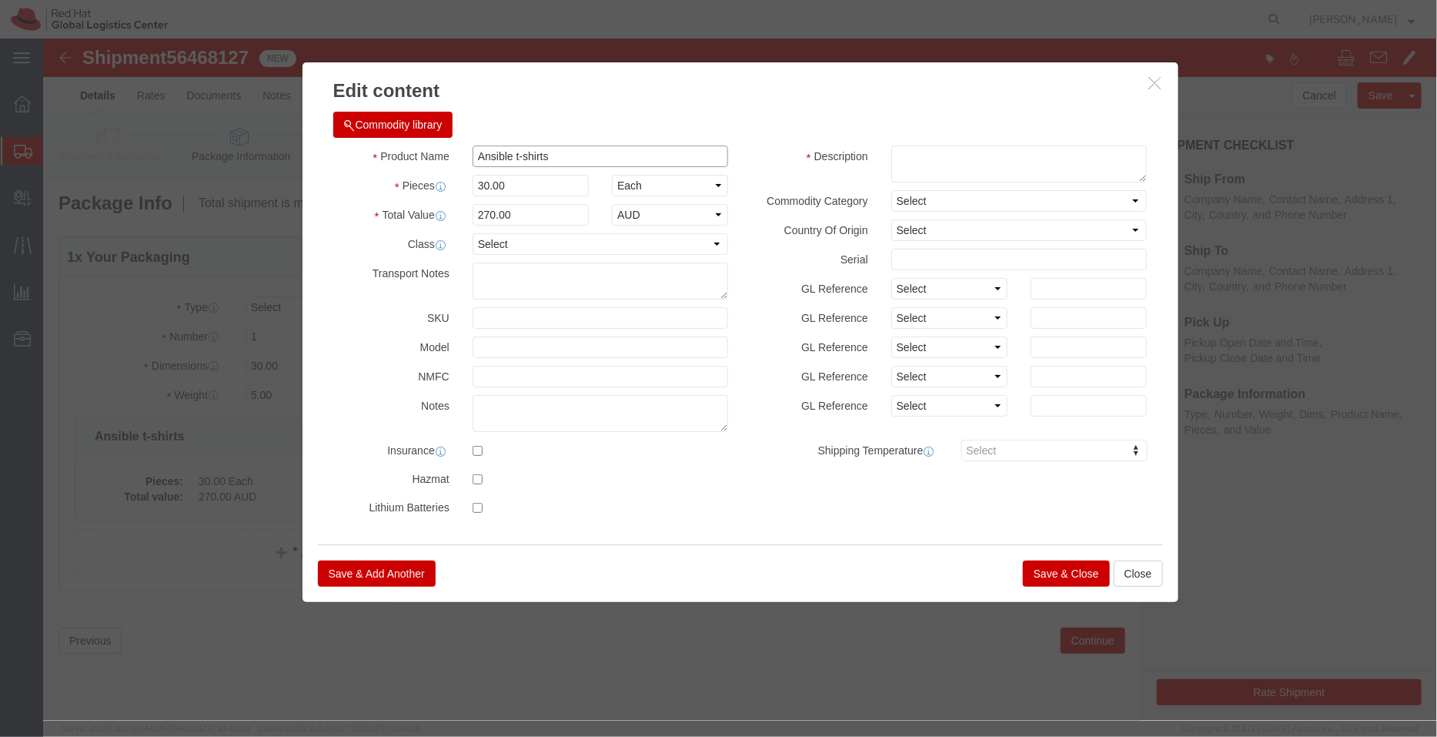
click input "Ansible t-shirts"
type input "Ansible T-shirts"
click div "Description Commodity Category Select Country Of Origin Select [GEOGRAPHIC_DATA…"
click button "Save & Close"
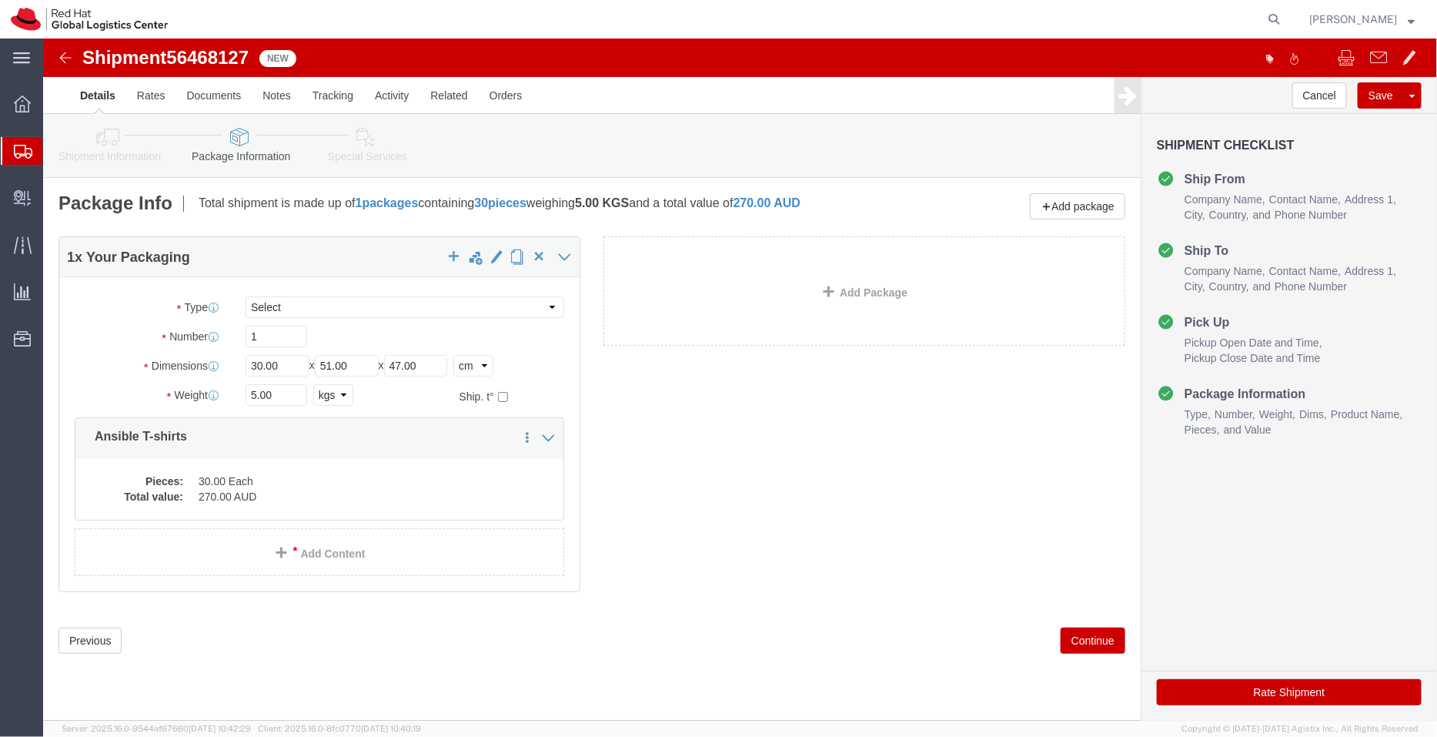
click icon
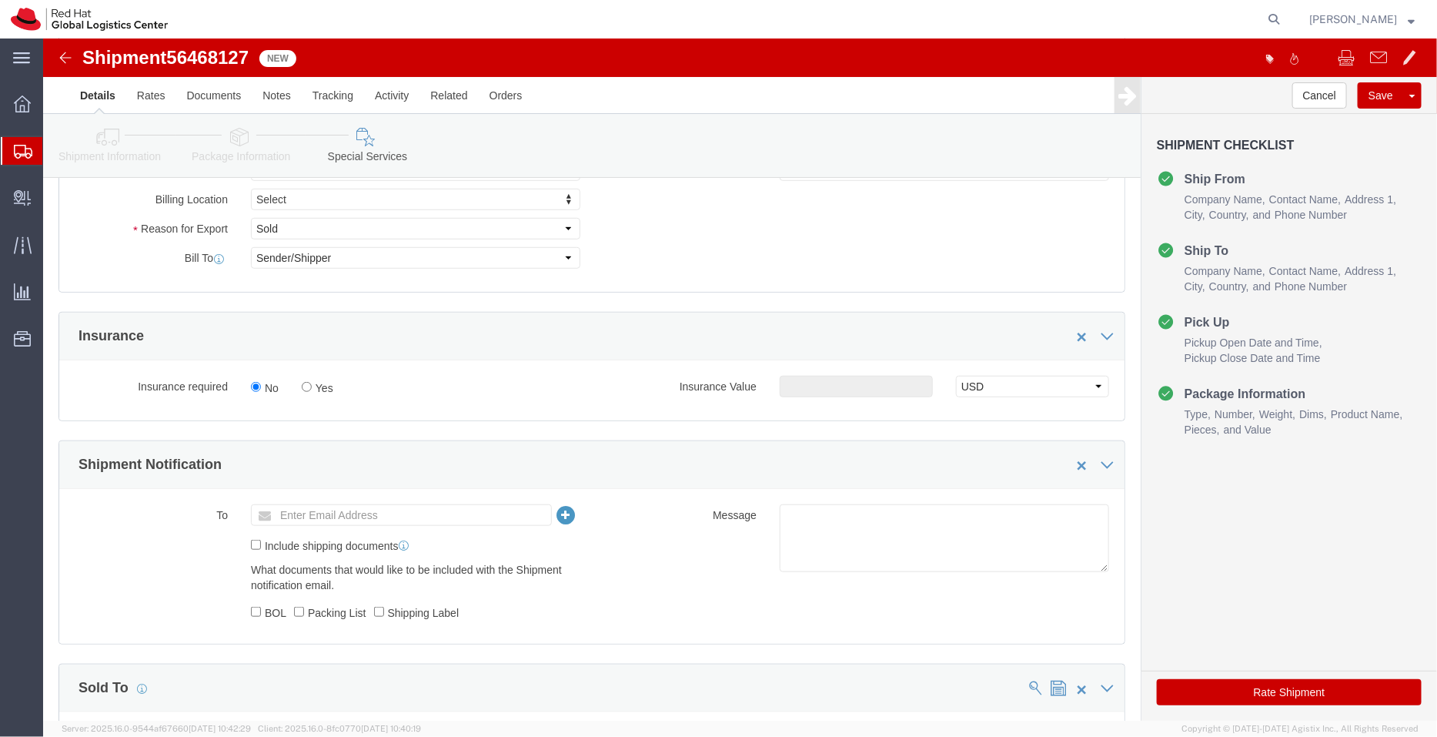
scroll to position [437, 0]
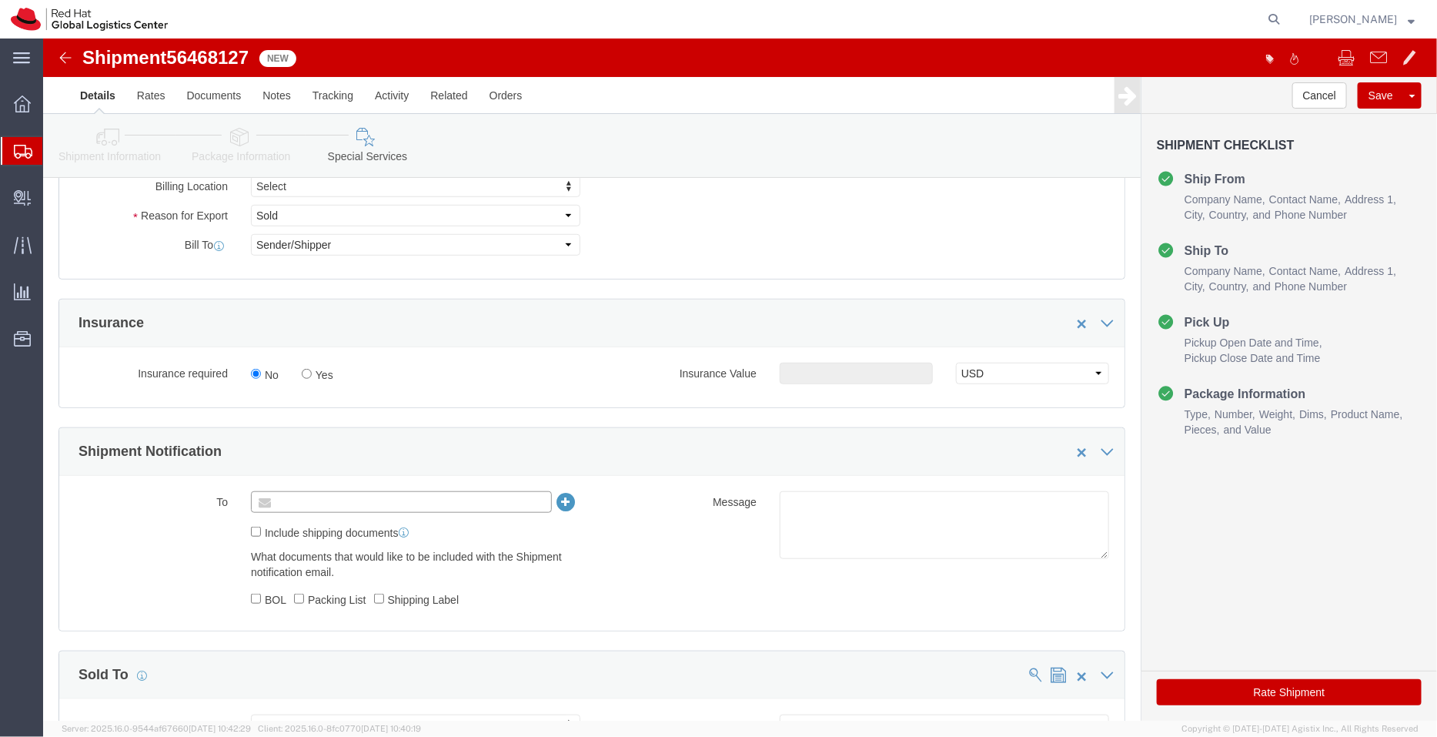
click input "text"
paste input "[EMAIL_ADDRESS][DOMAIN_NAME]"
type input "[EMAIL_ADDRESS][DOMAIN_NAME]"
click textarea
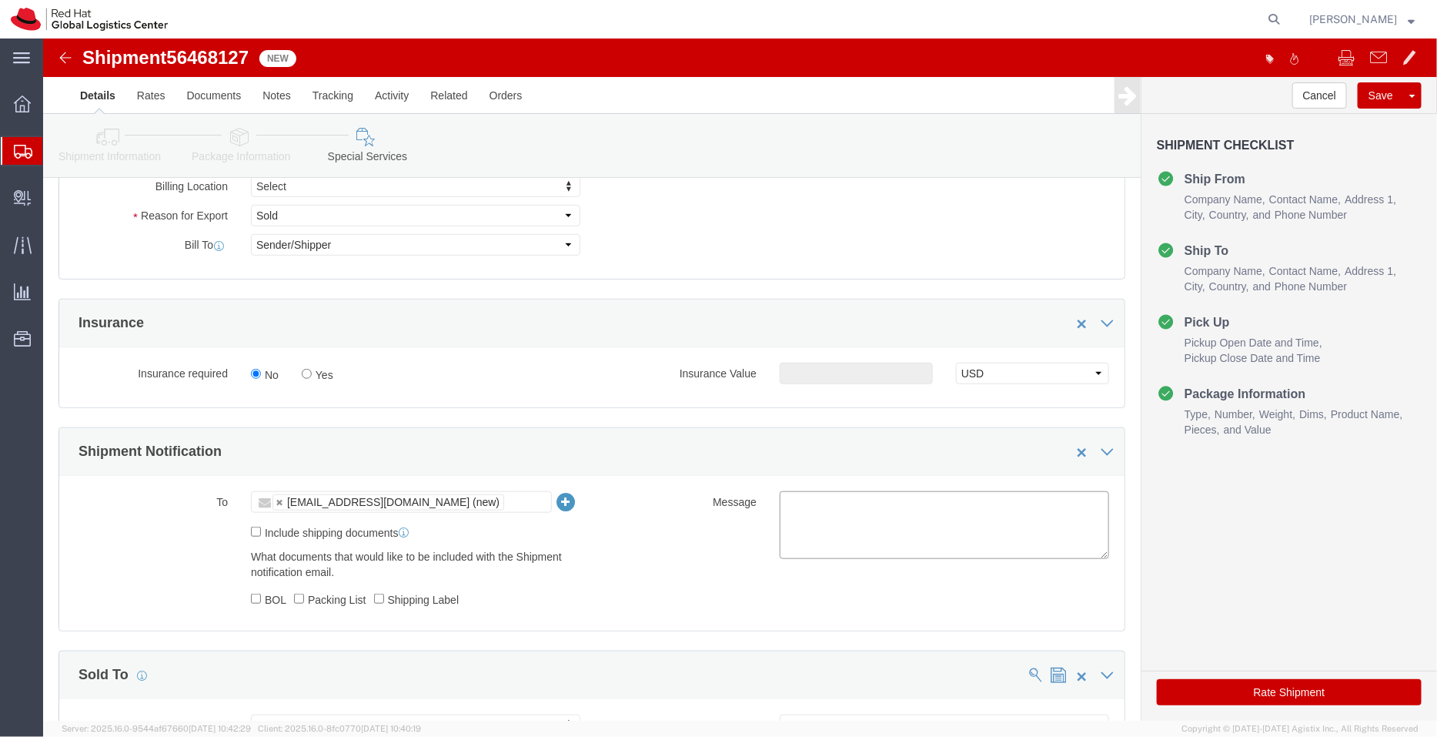
type textarea "t"
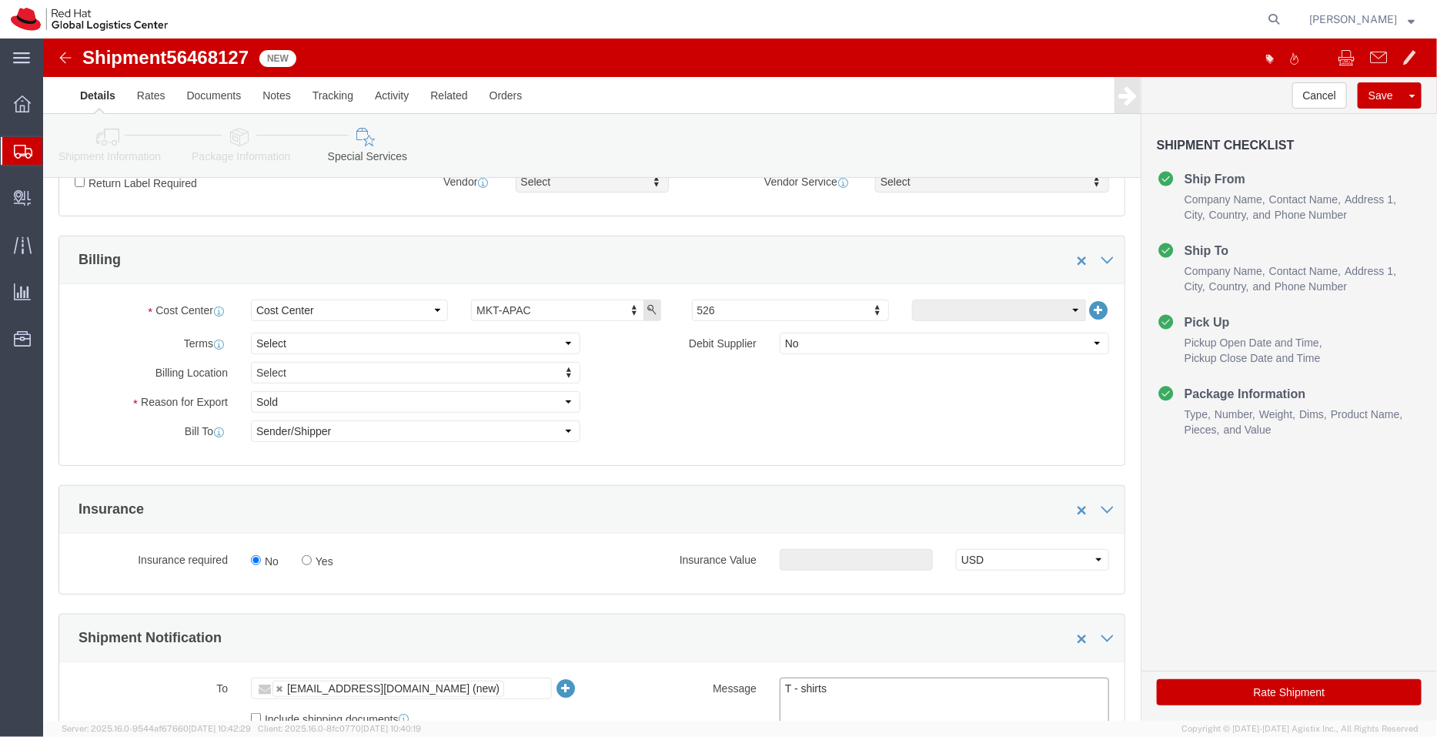
scroll to position [246, 0]
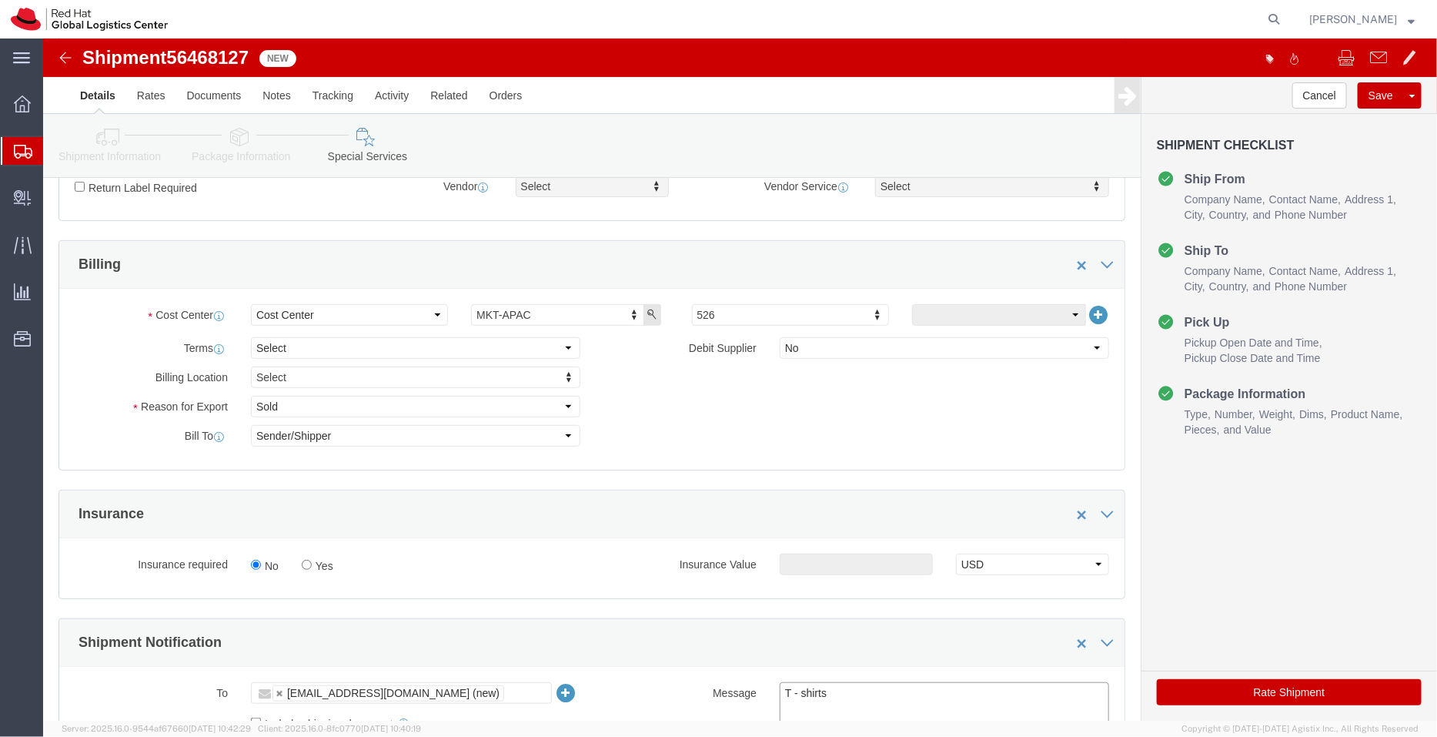
type textarea "T - shirts"
click button "Rate Shipment"
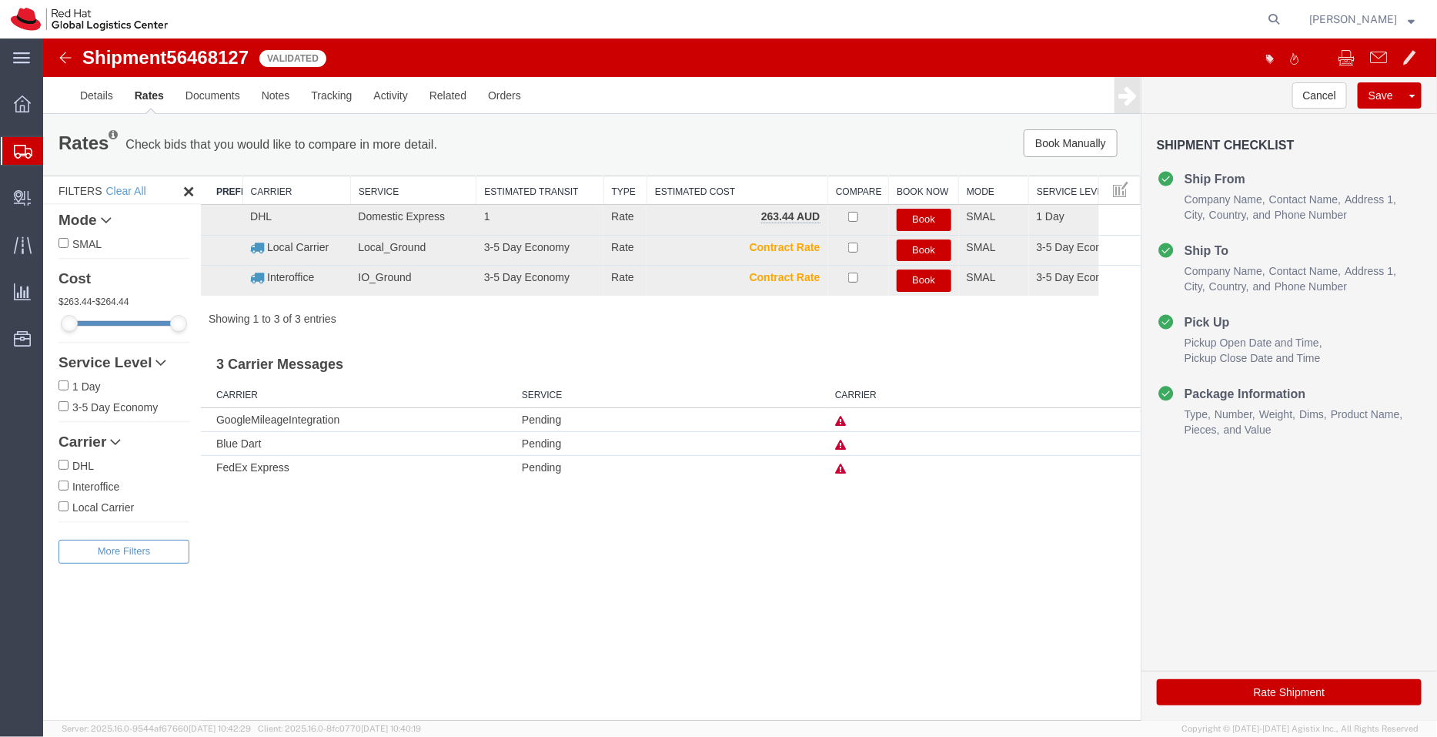
scroll to position [0, 0]
click at [102, 95] on link "Details" at bounding box center [96, 94] width 55 height 37
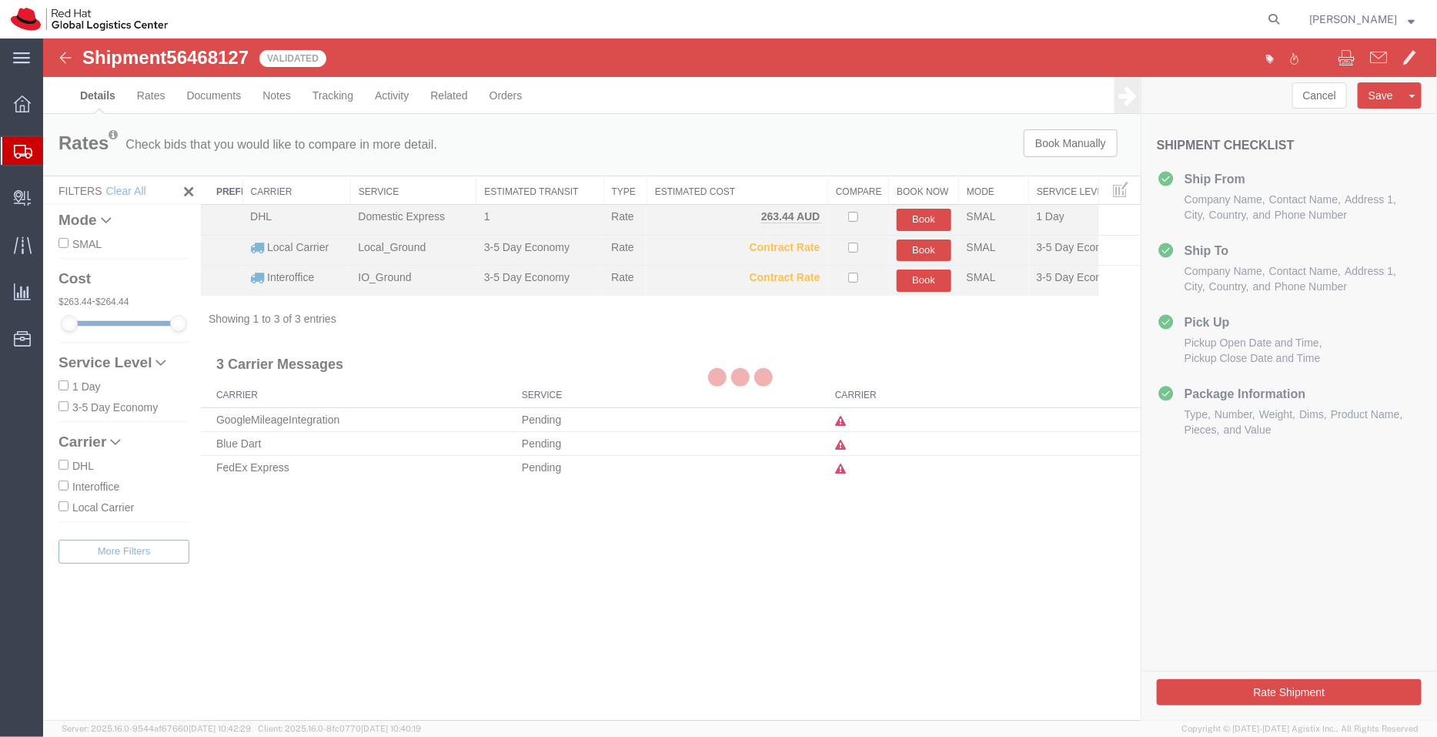
select select "50511"
select select "60891"
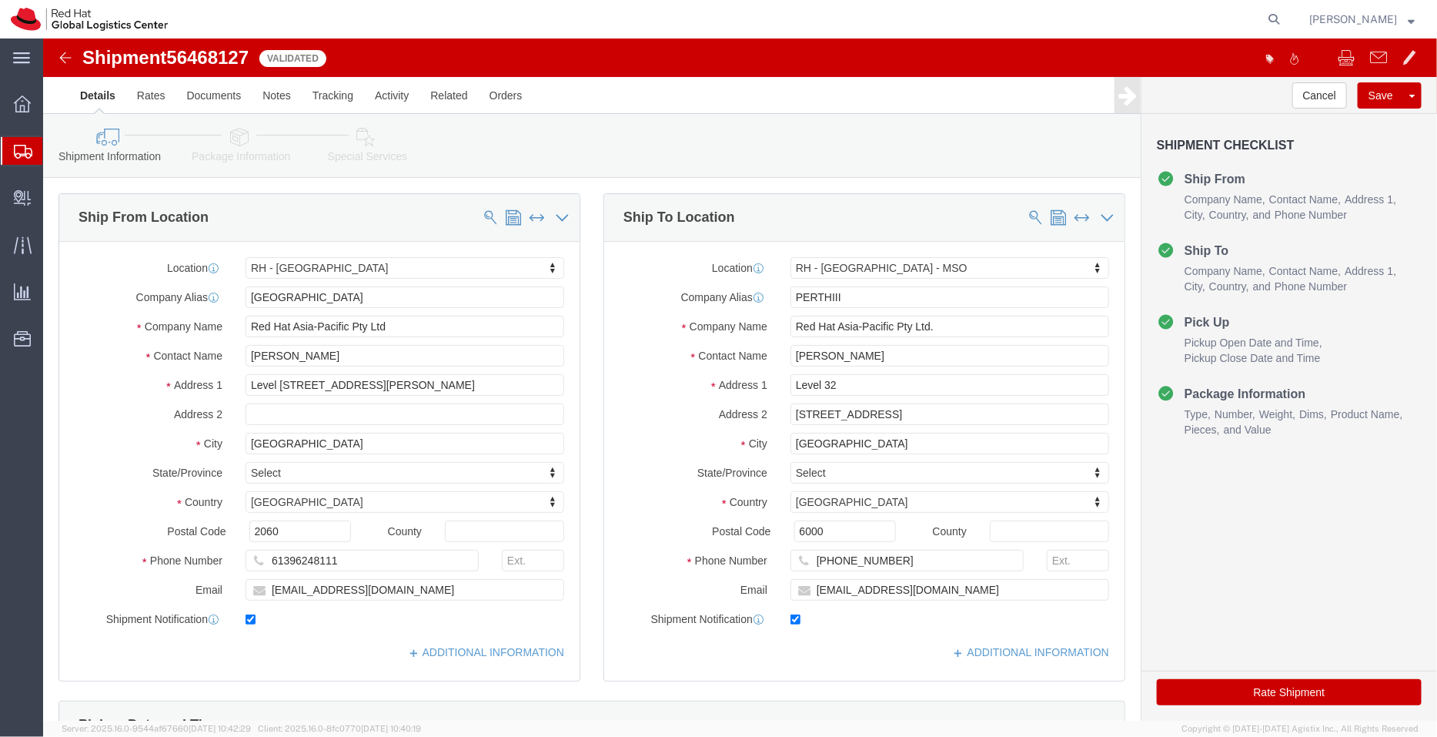
click icon
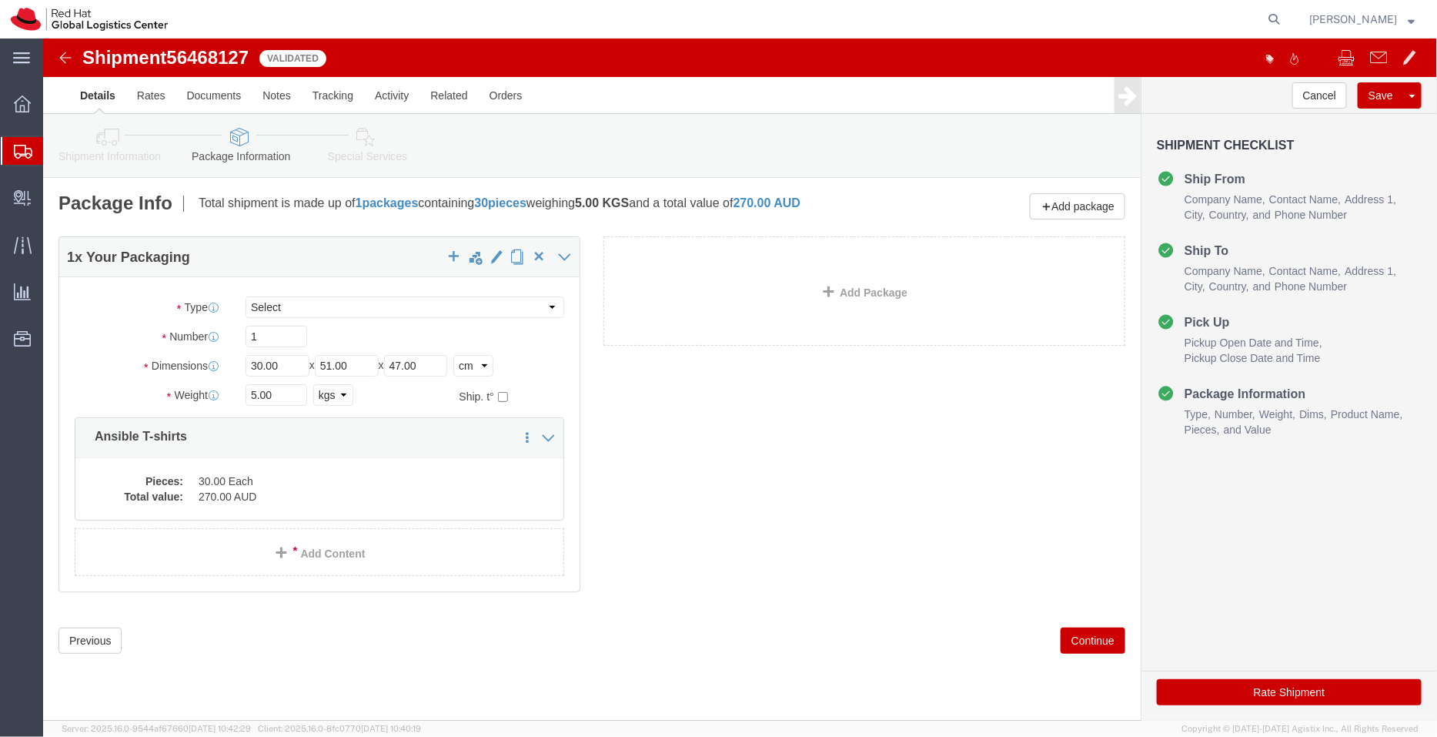
click icon
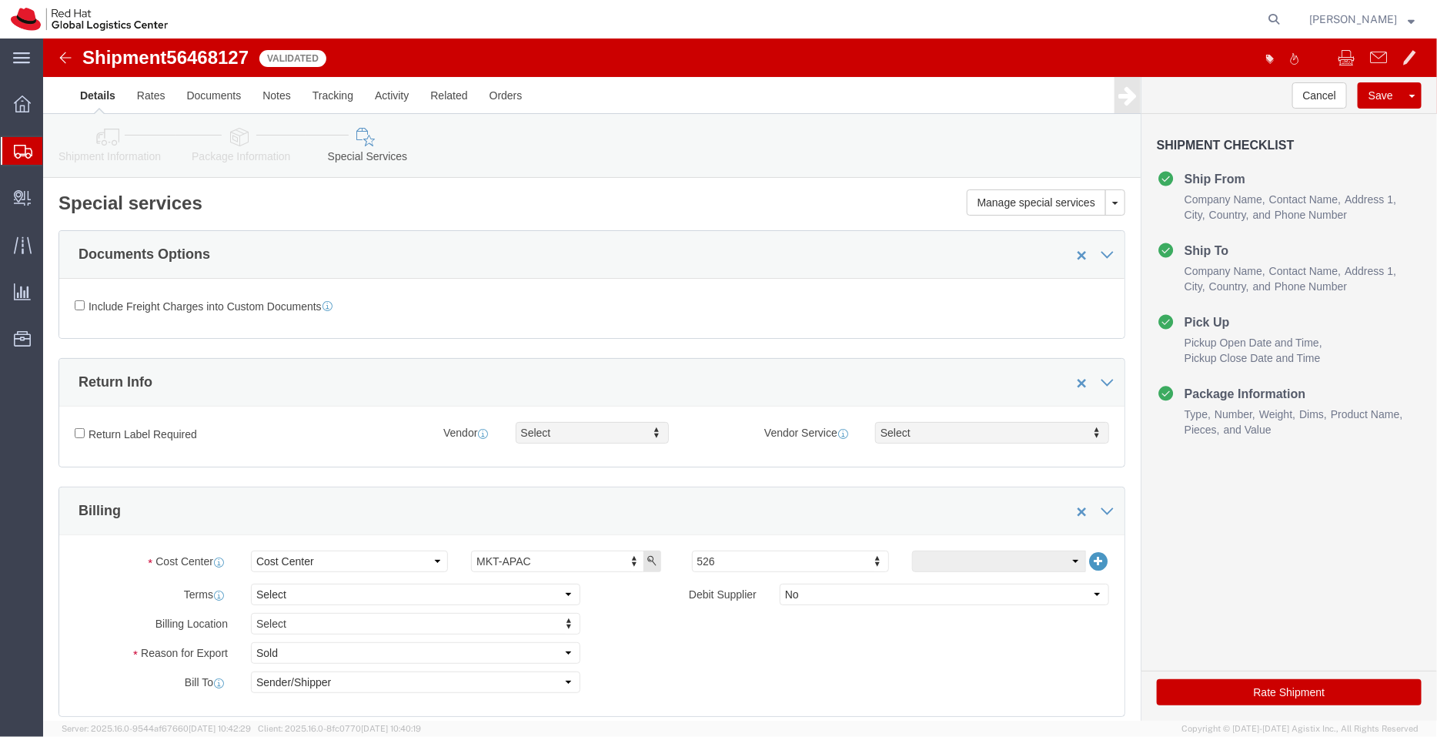
click button "Rate Shipment"
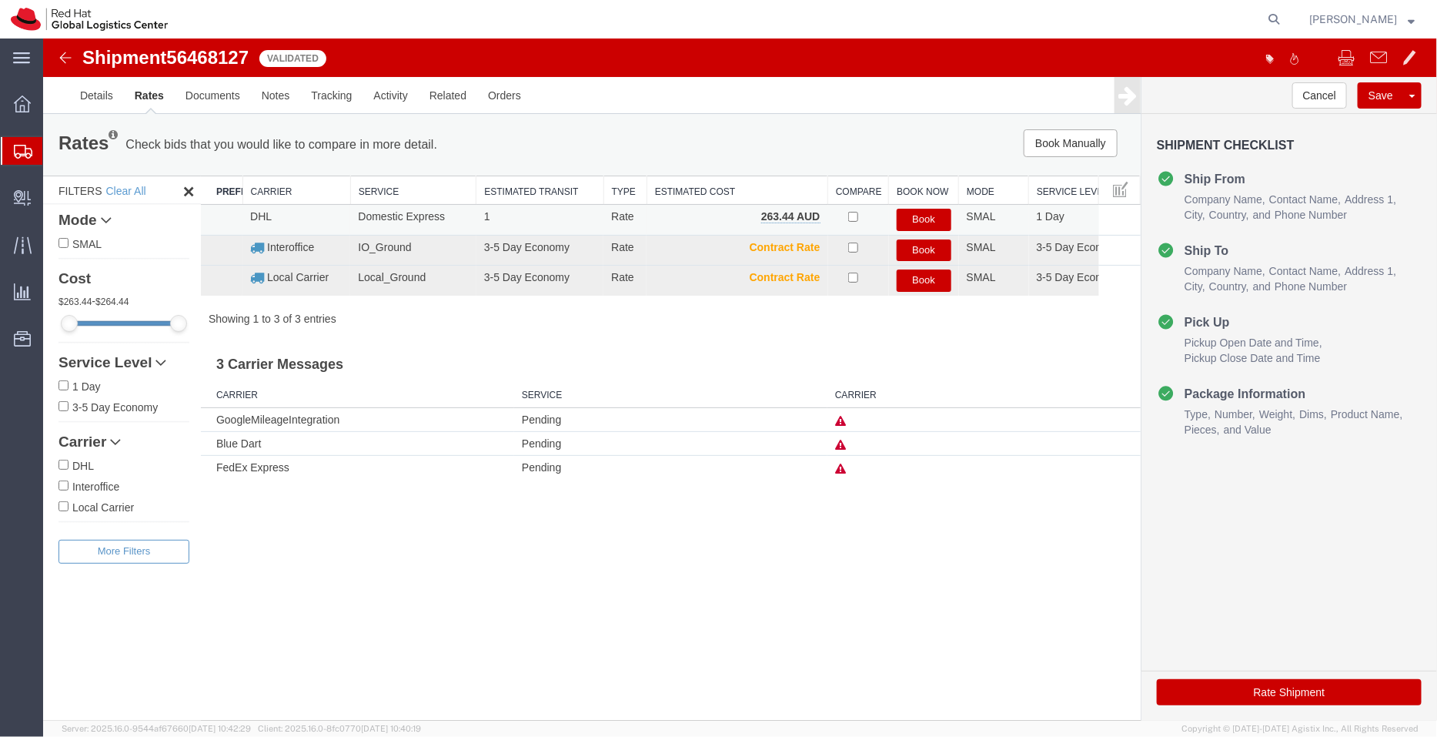
click at [924, 217] on button "Book" at bounding box center [923, 219] width 55 height 22
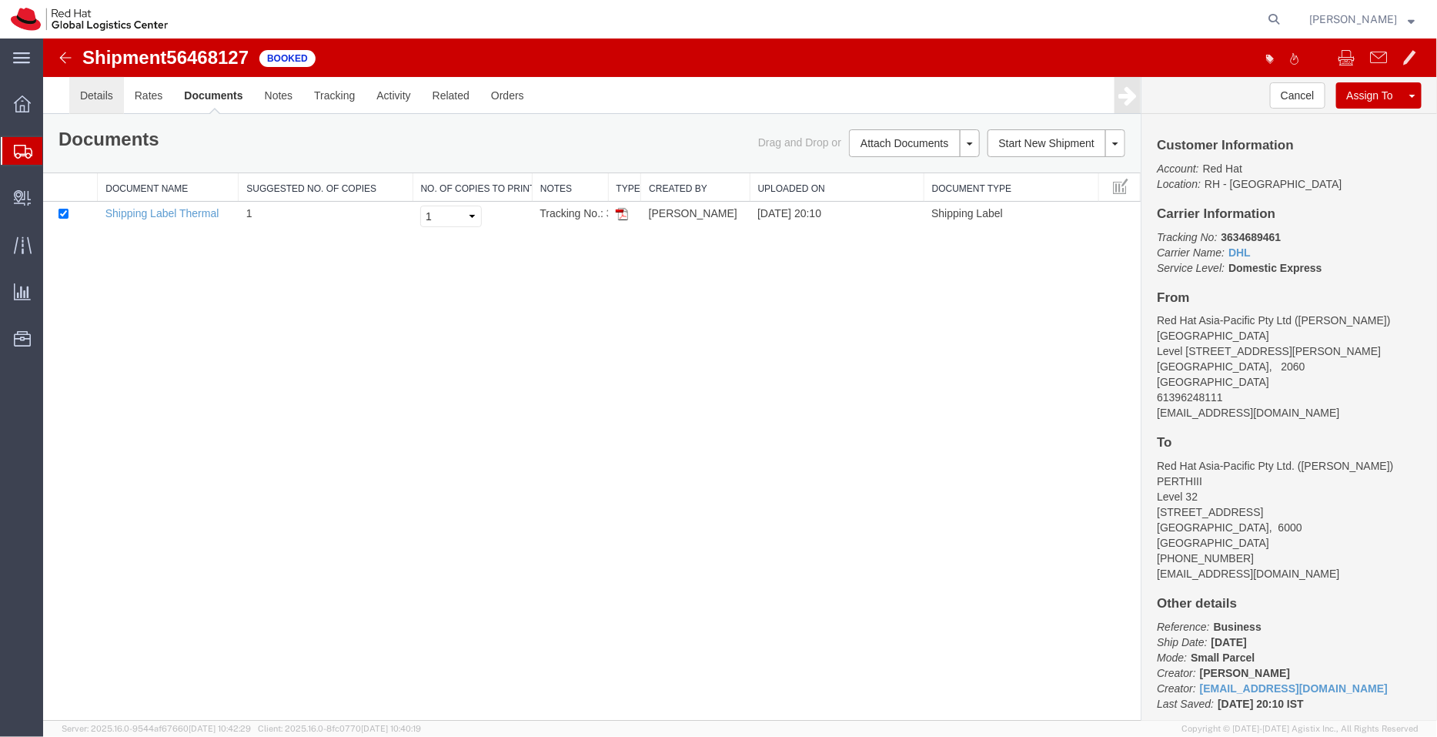
click at [95, 99] on link "Details" at bounding box center [96, 94] width 55 height 37
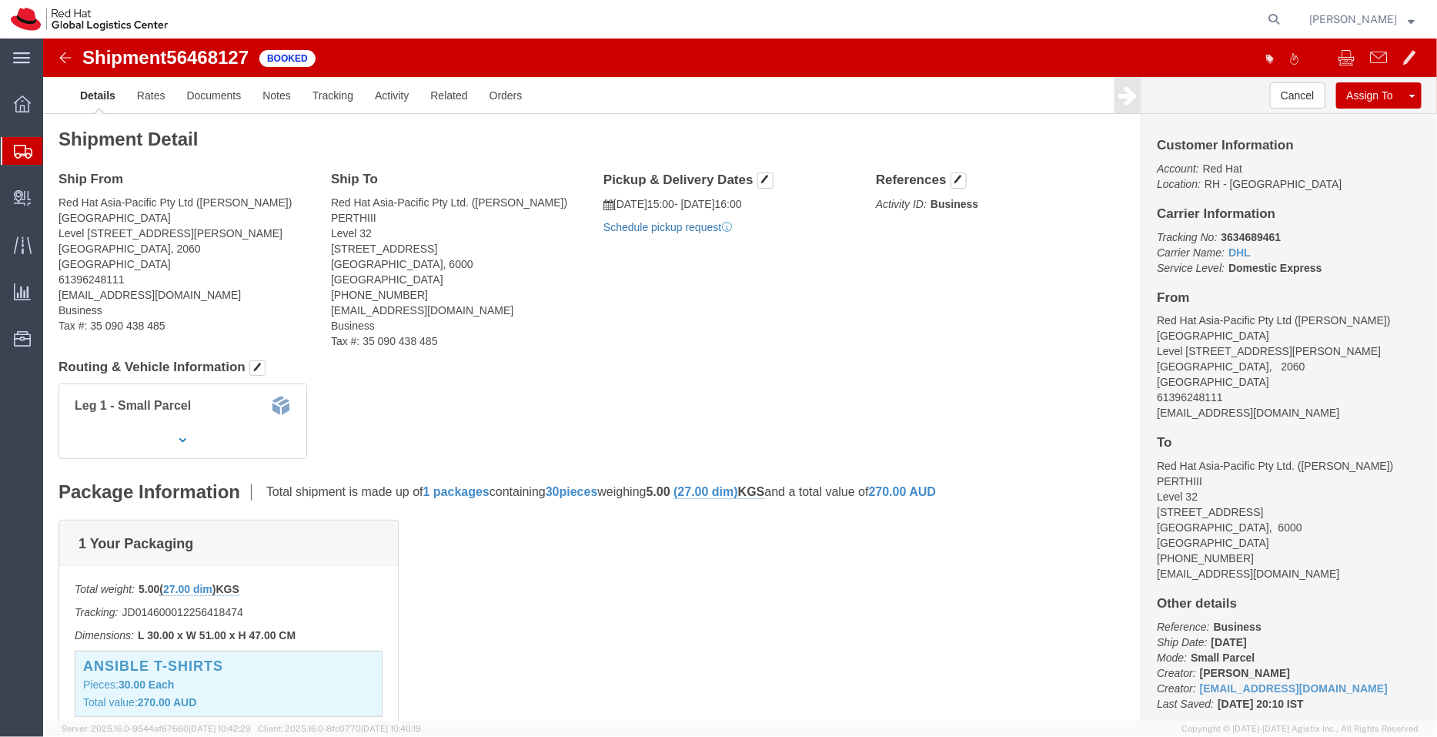
click link "Schedule pickup request"
drag, startPoint x: 772, startPoint y: 189, endPoint x: 563, endPoint y: 162, distance: 211.1
click div "Pickup & Delivery Dates [DATE] 15:00 - [DATE] 16:00 Pickup request number : CBJ…"
copy div "[DATE] 15:00 - [DATE] 16:00 Pickup request number : CBJ250813025217"
click link "Documents"
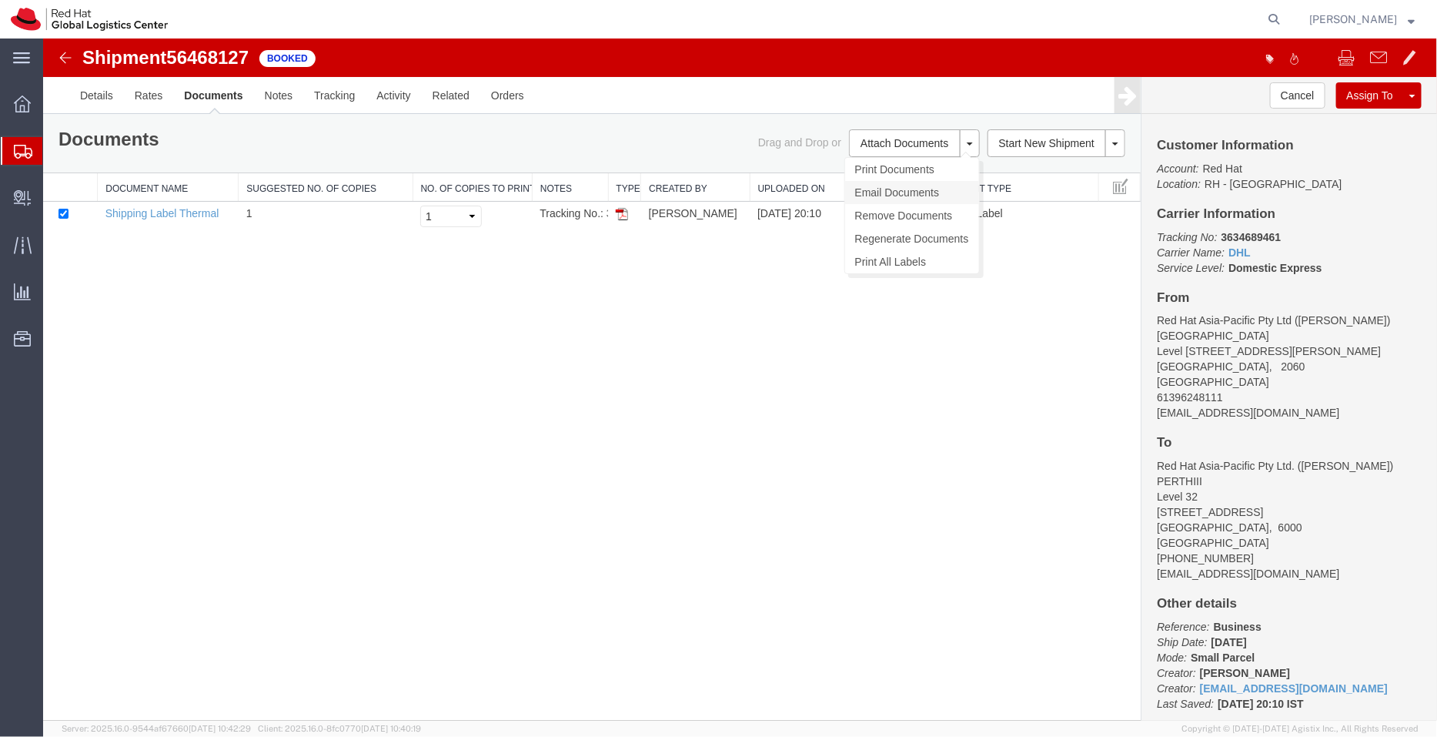
click at [873, 190] on link "Email Documents" at bounding box center [911, 191] width 134 height 23
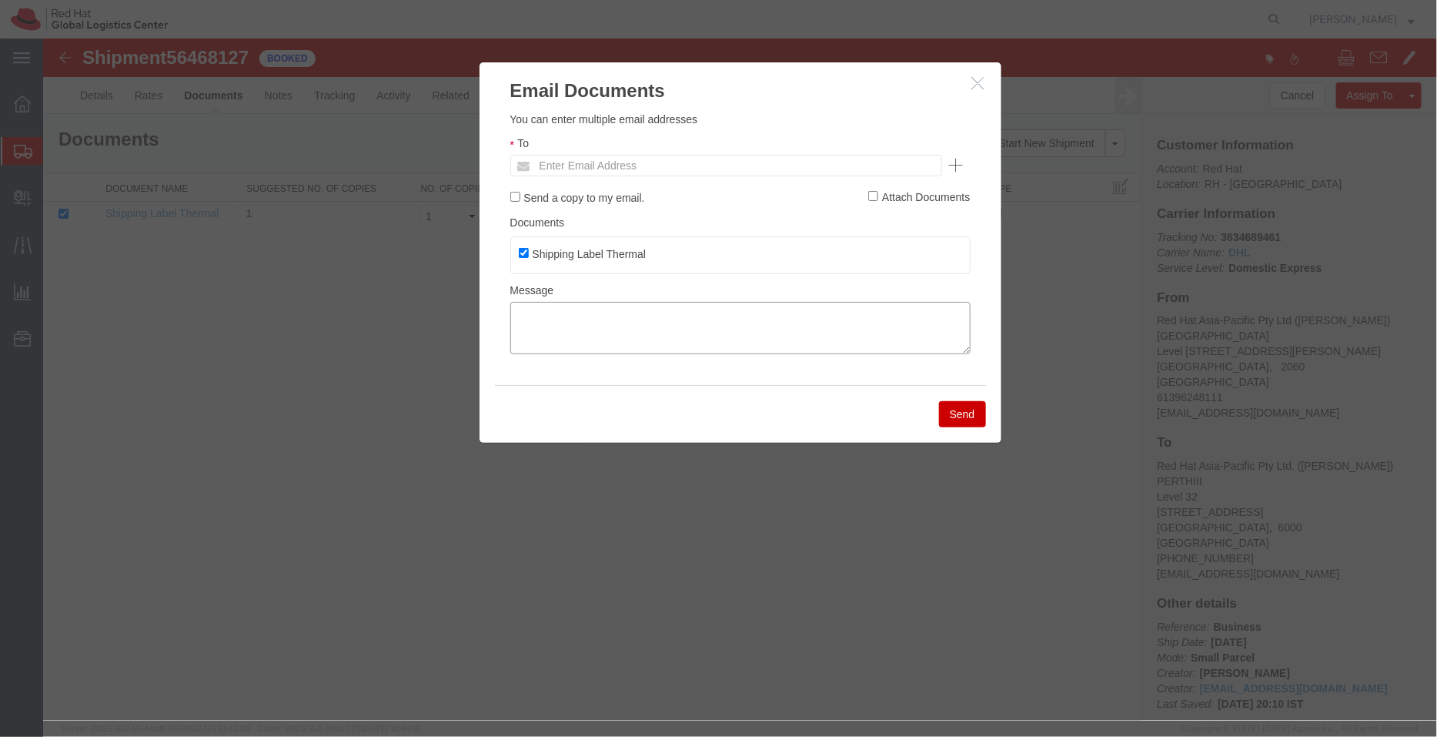
click at [738, 328] on textarea at bounding box center [740, 327] width 460 height 52
paste textarea "[DATE] 15:00 - [DATE] 16:00 Pickup request number: CBJ250813025217"
click at [515, 345] on textarea "[DATE] 15:00 - [DATE] 16:00 Pickup request number: CBJ250813025217" at bounding box center [740, 327] width 460 height 52
click at [515, 305] on textarea "[DATE] 15:00 - [DATE] 16:00 DHL Pickup request number: CBJ250813025217" at bounding box center [740, 327] width 460 height 52
click at [580, 312] on textarea "Pickup date/tiime - [DATE] 15:00 - [DATE] 16:00 DHL Pickup request number: CBJ2…" at bounding box center [740, 327] width 460 height 52
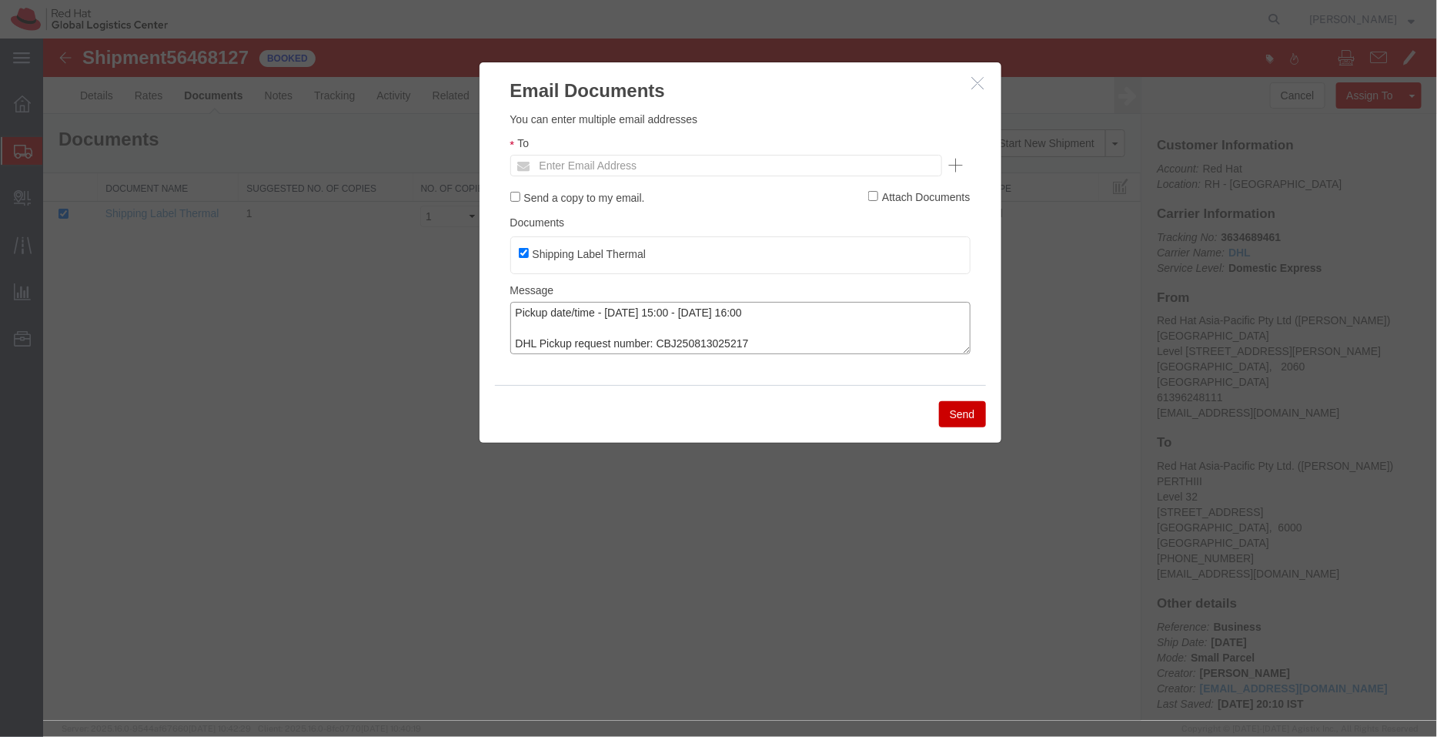
type textarea "Pickup date/time - [DATE] 15:00 - [DATE] 16:00 DHL Pickup request number: CBJ25…"
click at [565, 170] on input "text" at bounding box center [621, 165] width 180 height 20
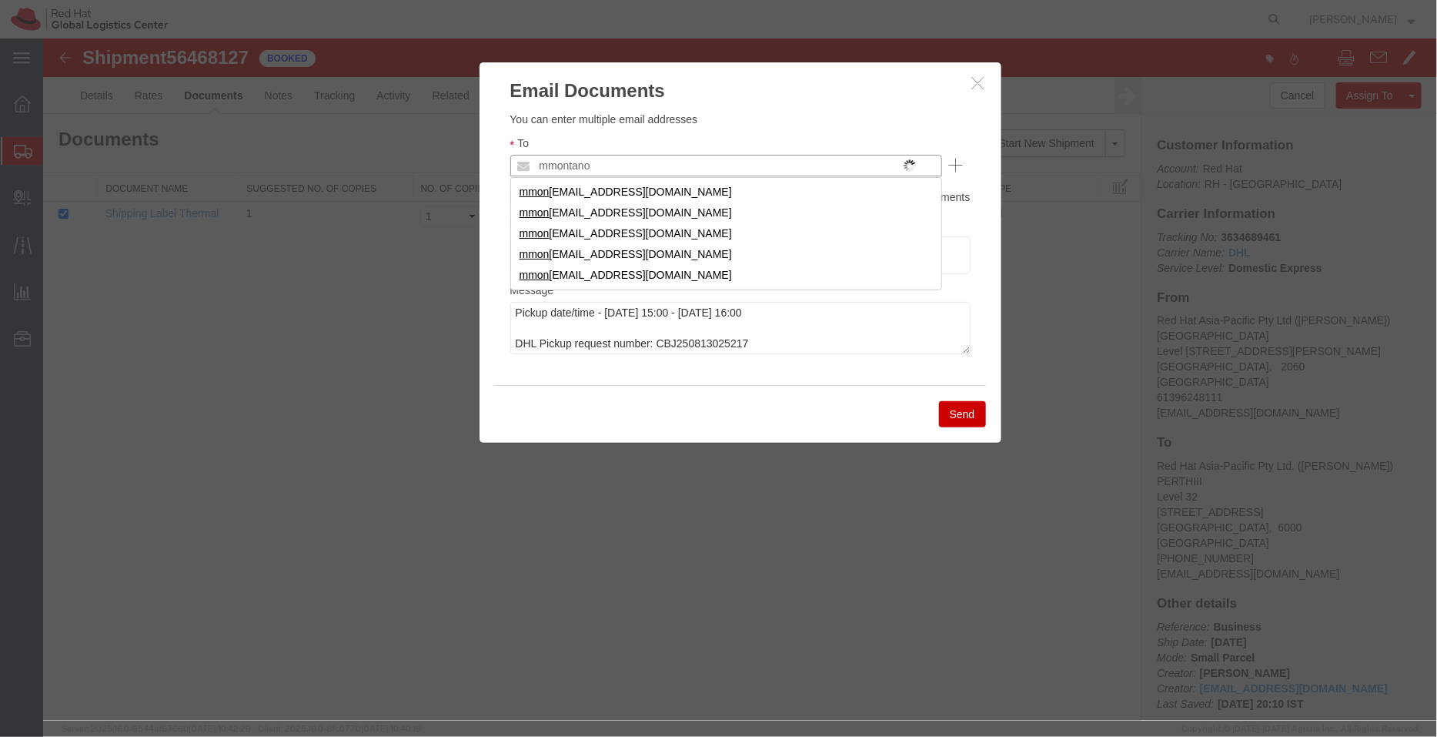
type input "mmontano"
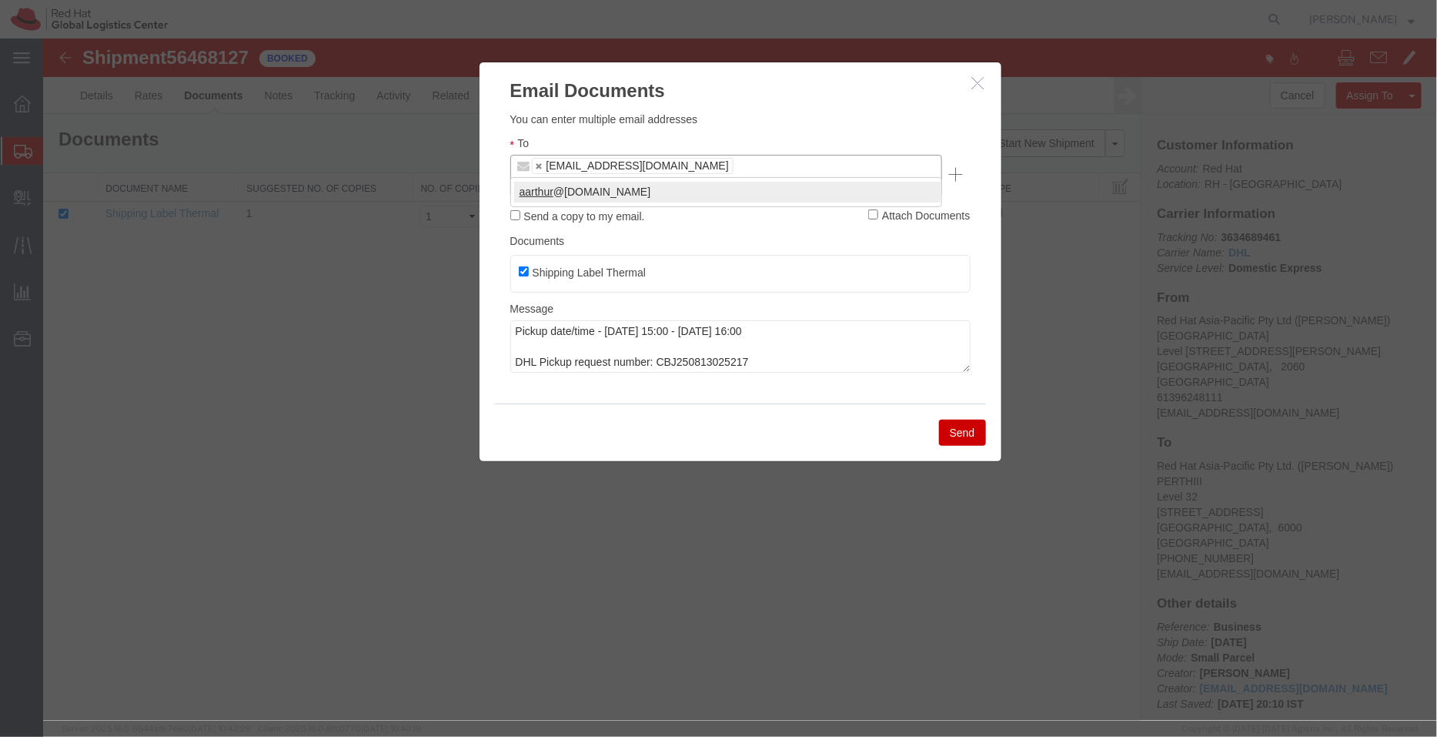
type input "aarthur"
click at [962, 419] on button "Send" at bounding box center [961, 432] width 47 height 26
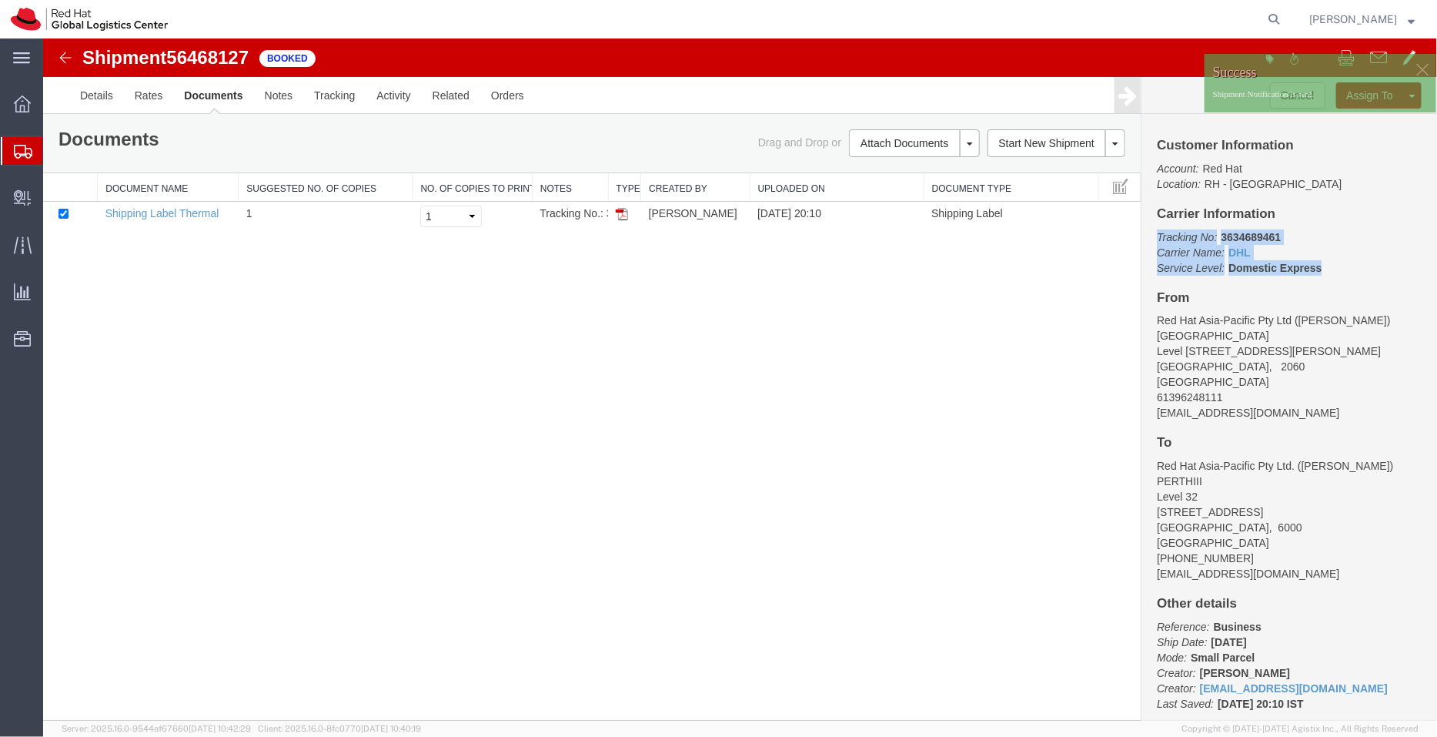
drag, startPoint x: 1325, startPoint y: 269, endPoint x: 1150, endPoint y: 231, distance: 179.5
click at [1150, 231] on div "Customer Information Account: Red Hat Location: [GEOGRAPHIC_DATA] - [GEOGRAPHIC…" at bounding box center [1289, 416] width 296 height 607
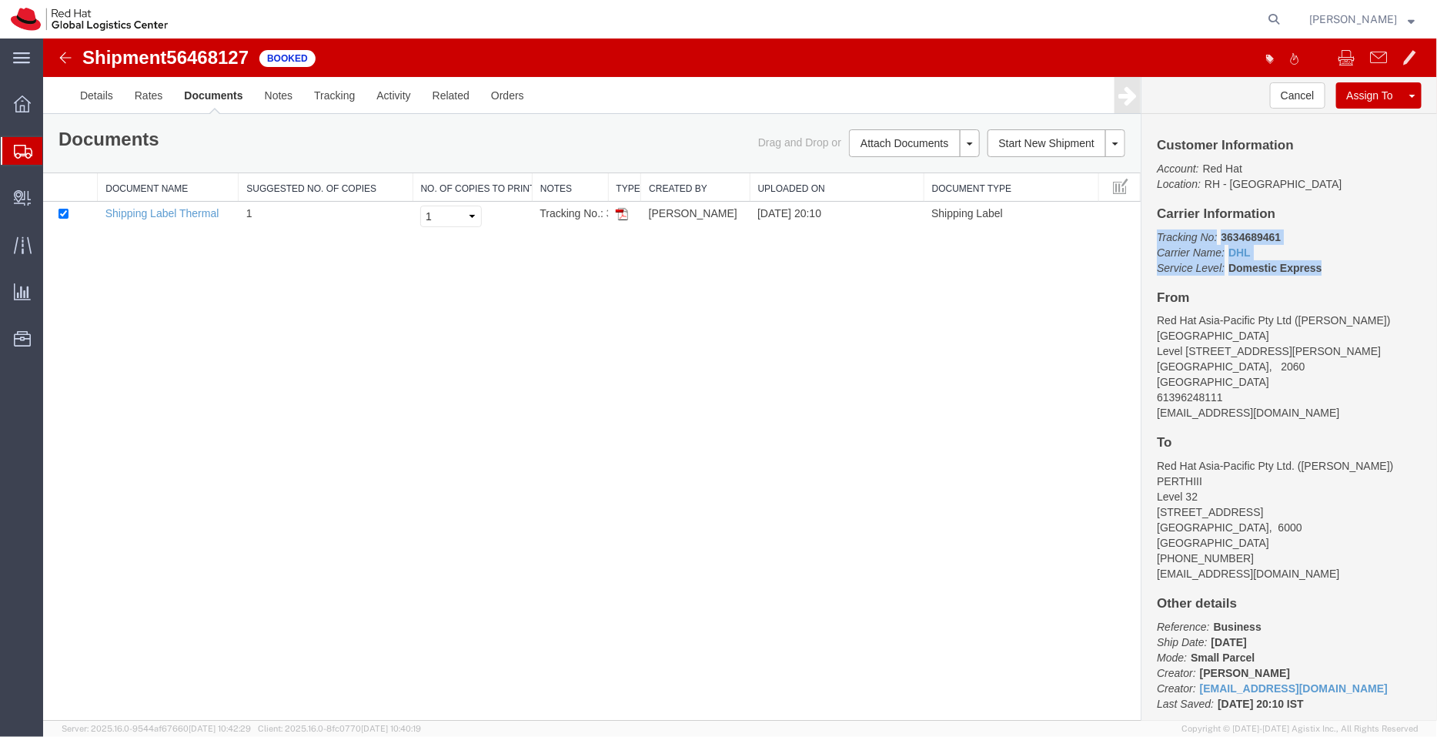
copy p "Tracking No: 3634689461 Carrier Name: DHL DHL Service Level: Domestic Express"
click at [0, 0] on span "Shipment Manager" at bounding box center [0, 0] width 0 height 0
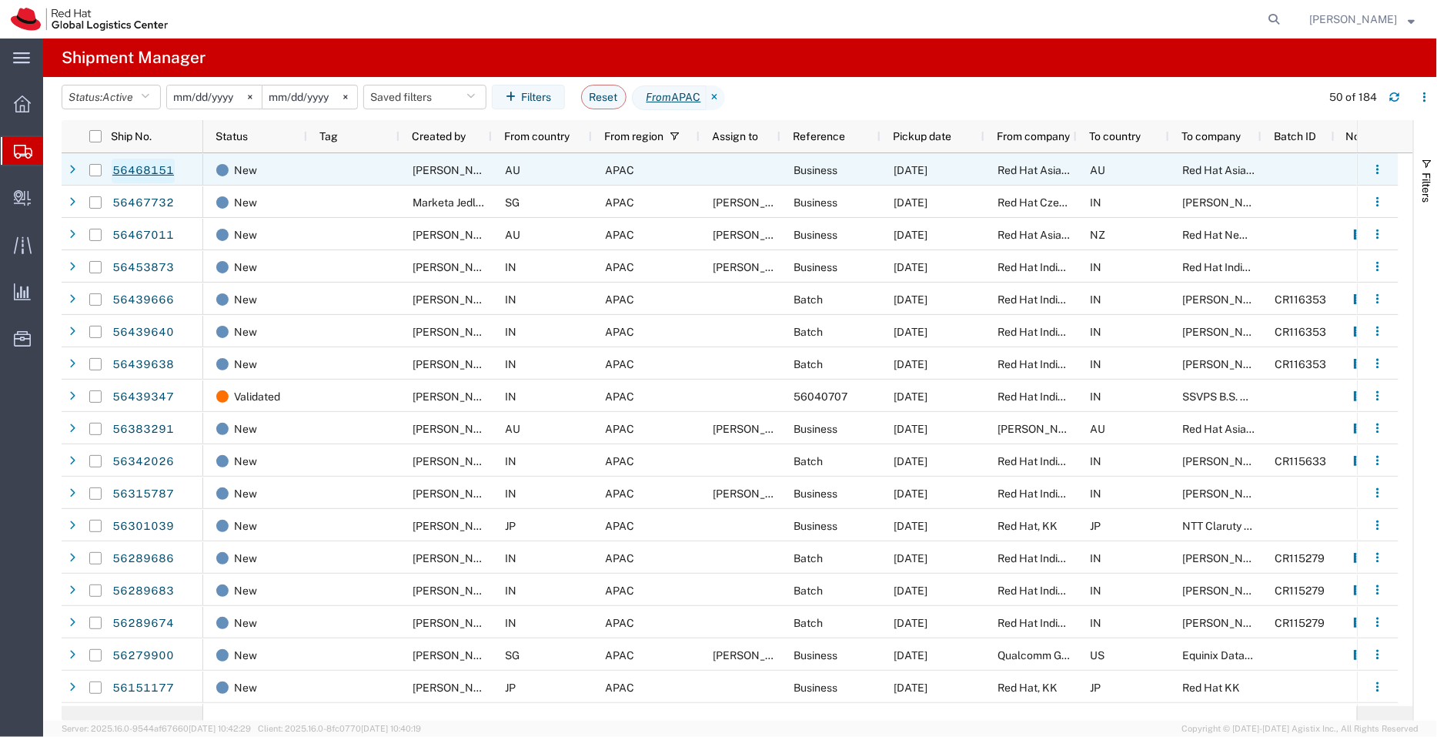
click at [154, 174] on link "56468151" at bounding box center [143, 171] width 63 height 25
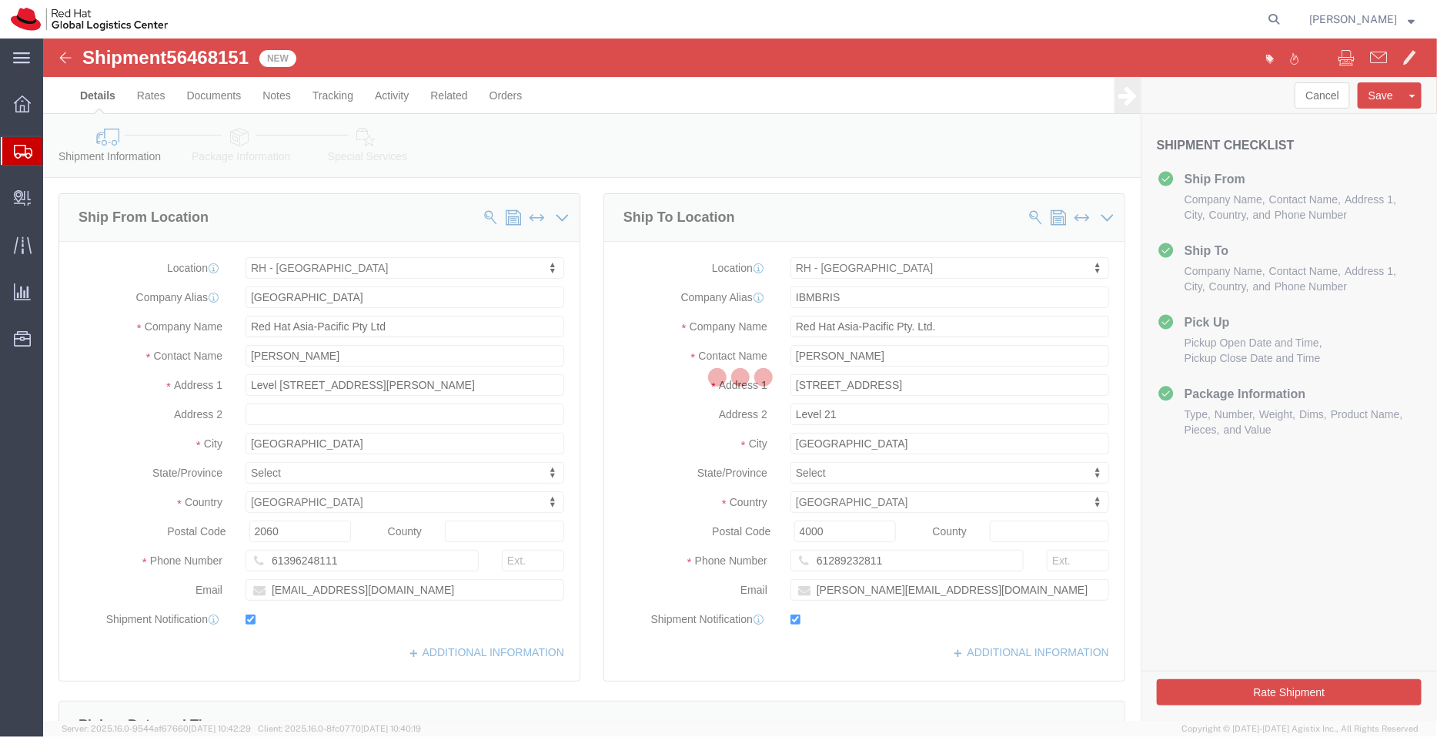
select select "50511"
select select "64792"
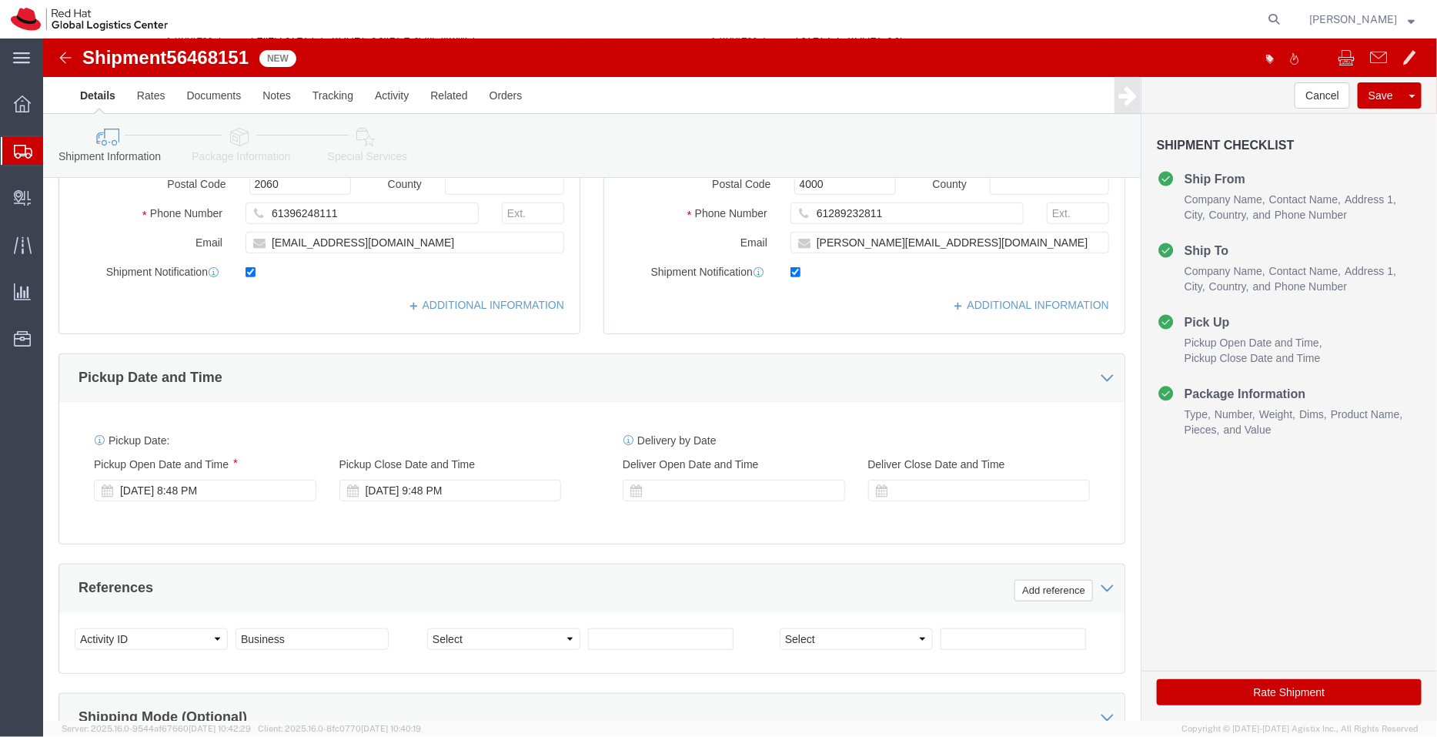
scroll to position [359, 0]
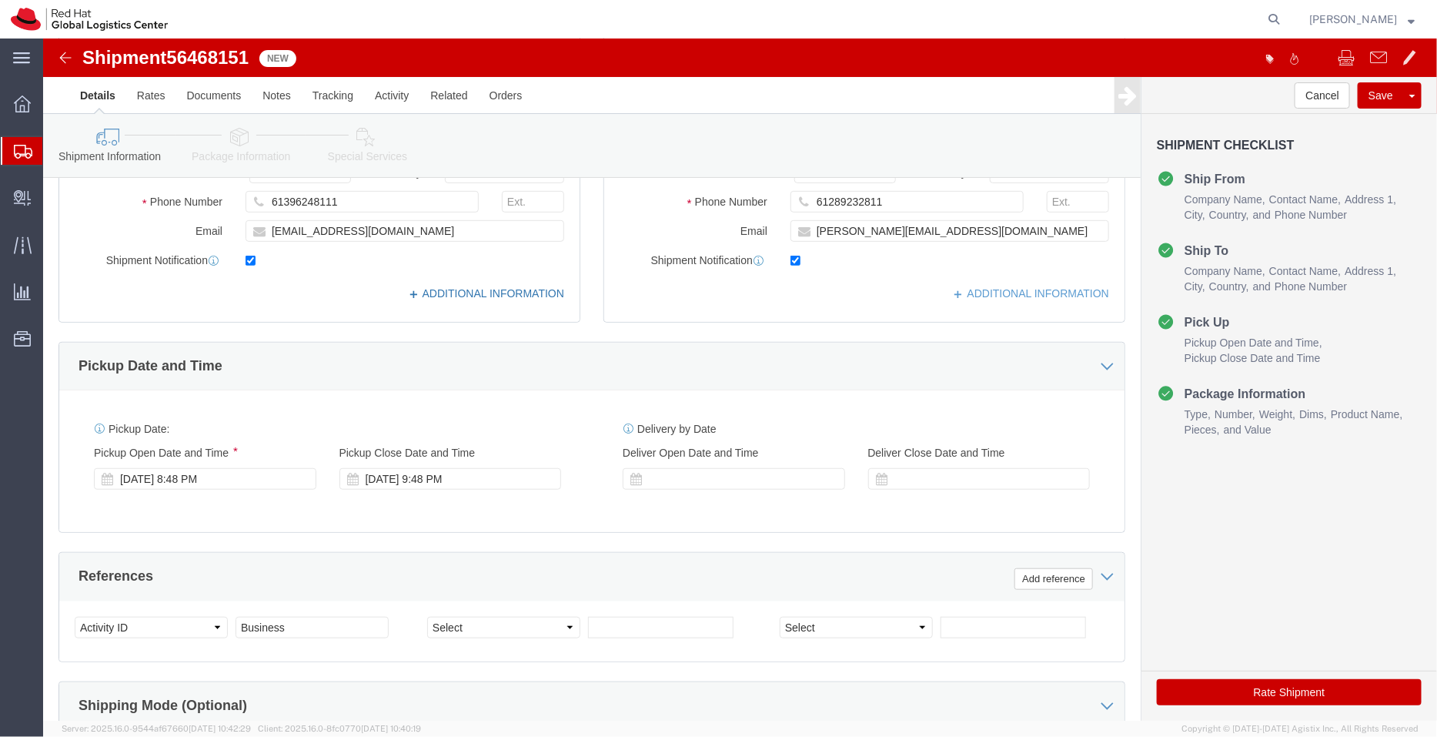
click link "ADDITIONAL INFORMATION"
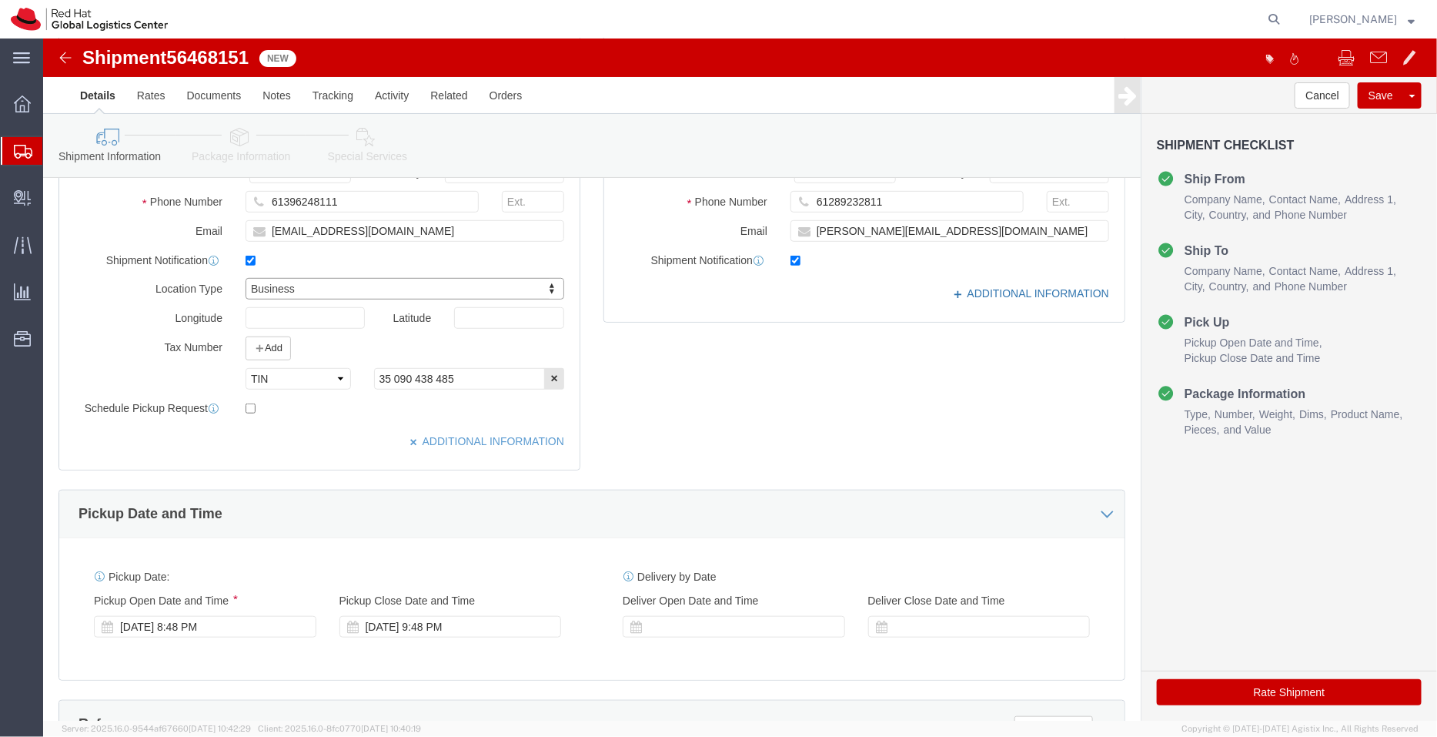
click link "ADDITIONAL INFORMATION"
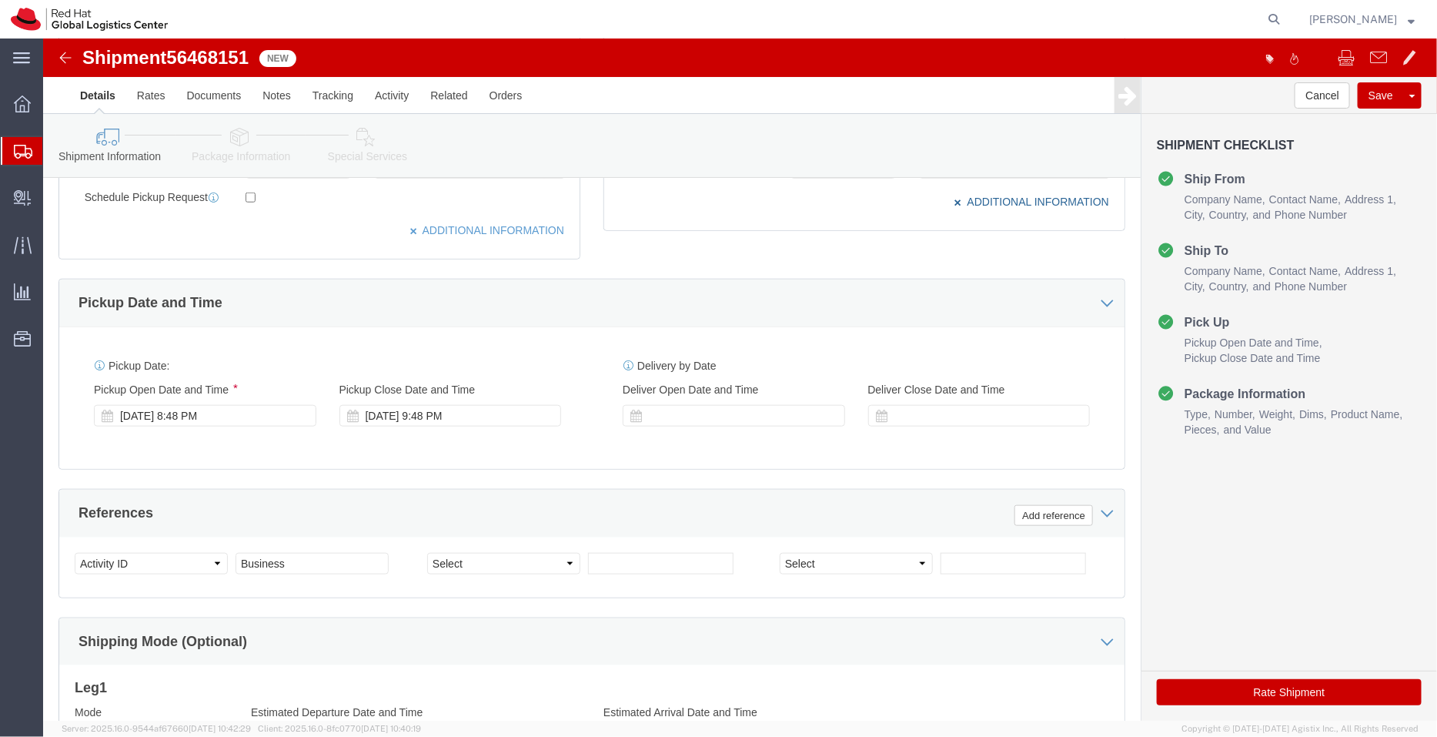
scroll to position [579, 0]
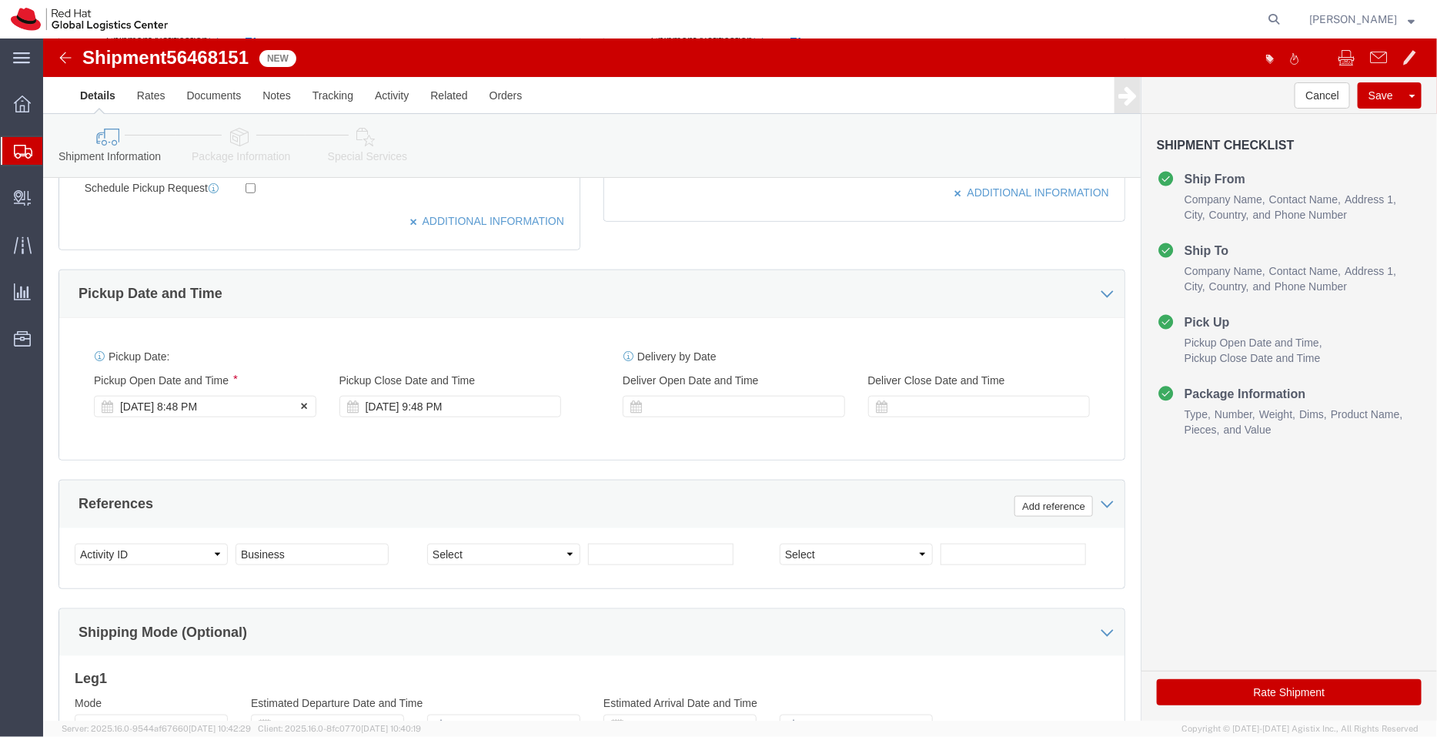
click div "[DATE] 8:48 PM"
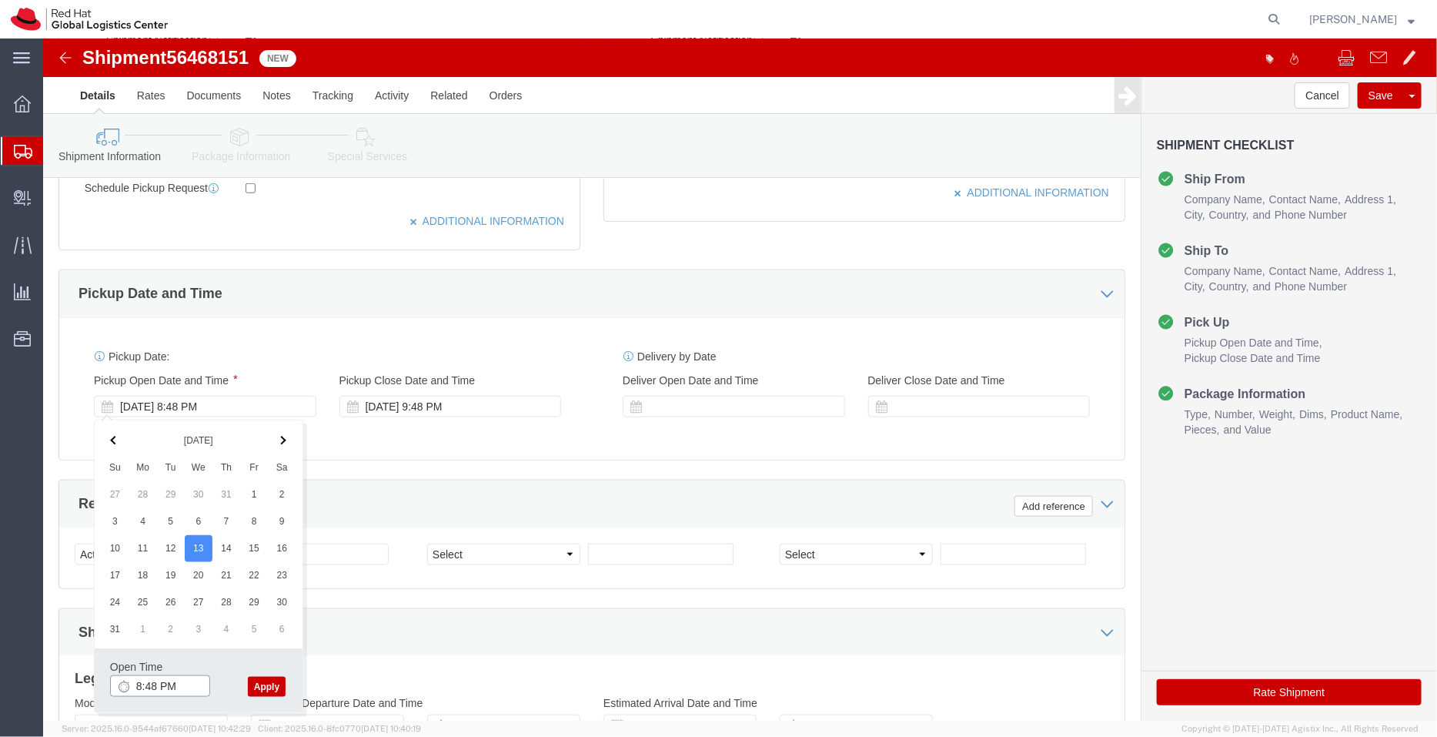
click input "8:48 PM"
type input "3:00 PM"
click div "Open Time 3:00 PM [DATE] 8:48 PM - [DATE] 8:48 PM Cancel Apply"
click button "Apply"
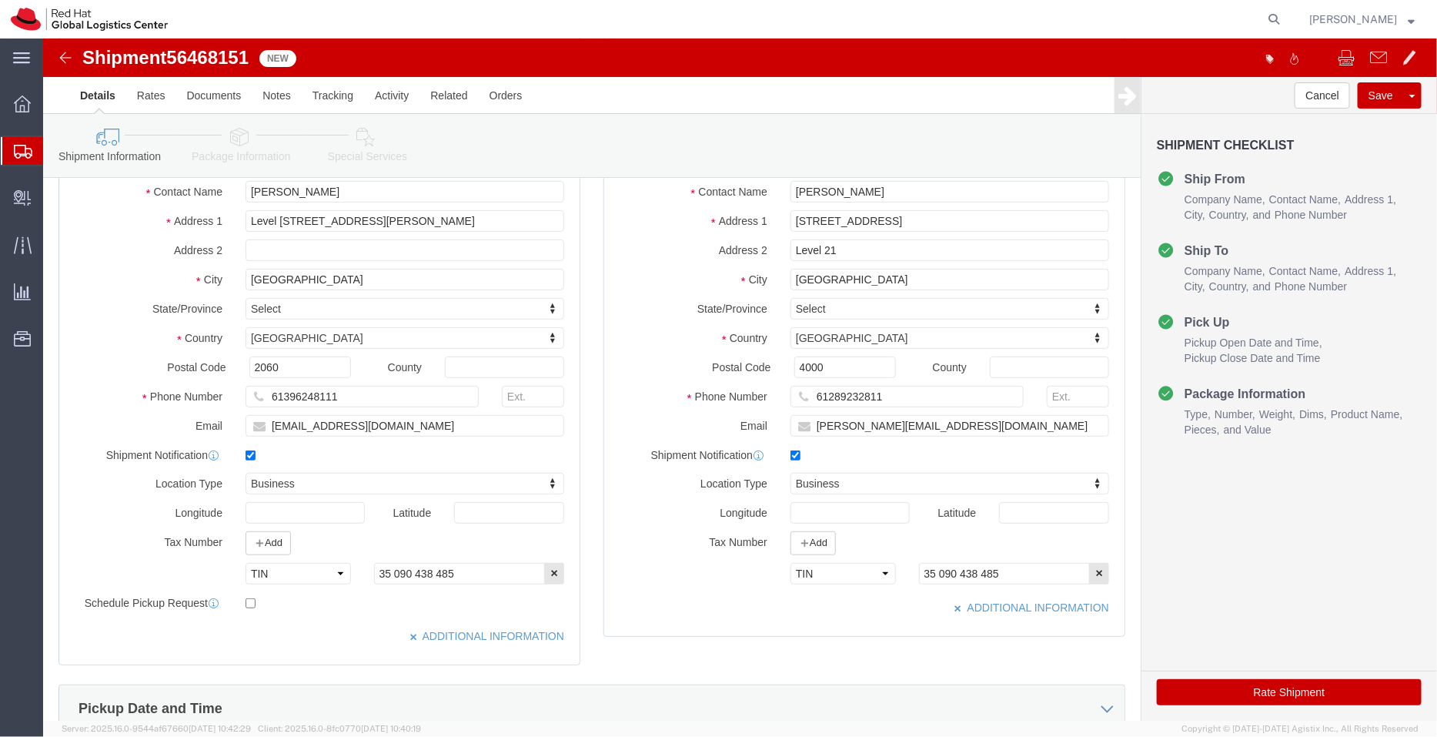
scroll to position [161, 0]
click icon
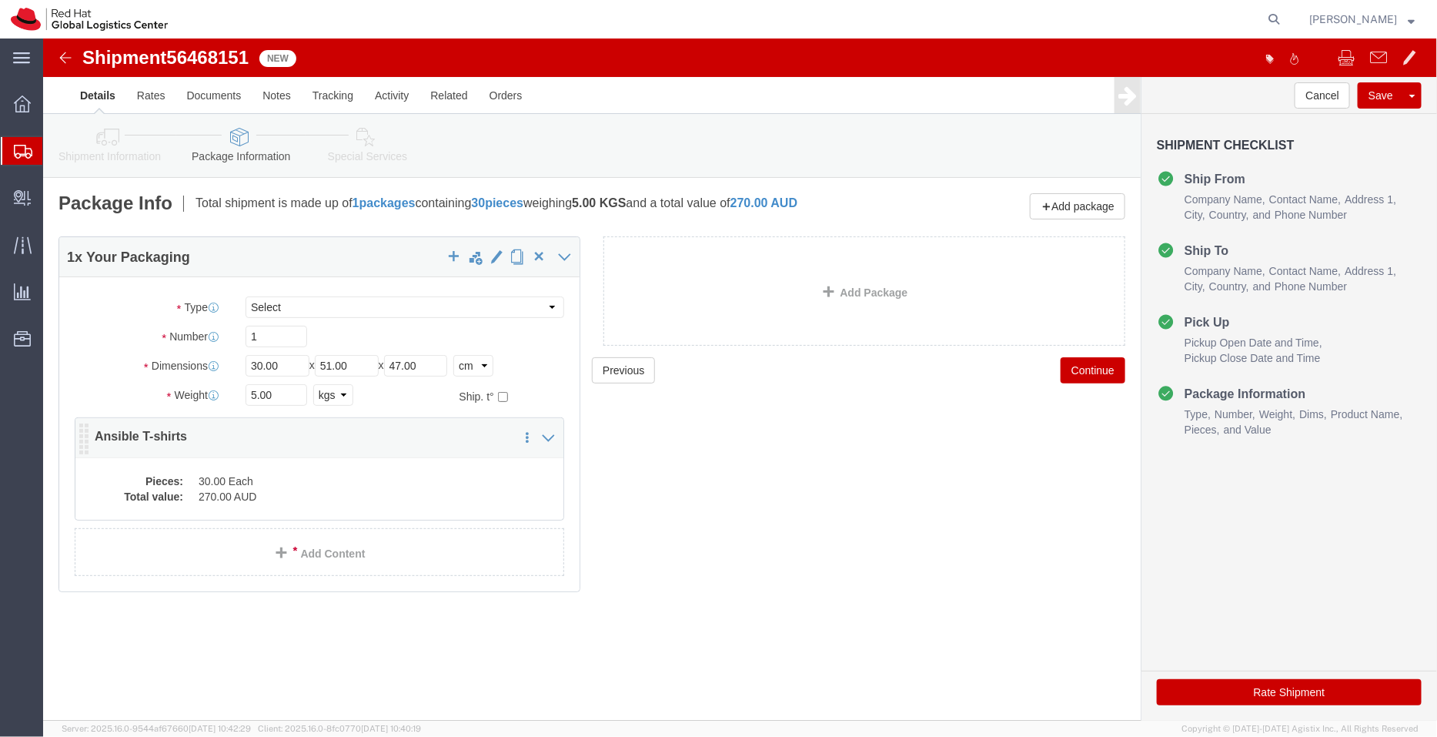
click dd "270.00 AUD"
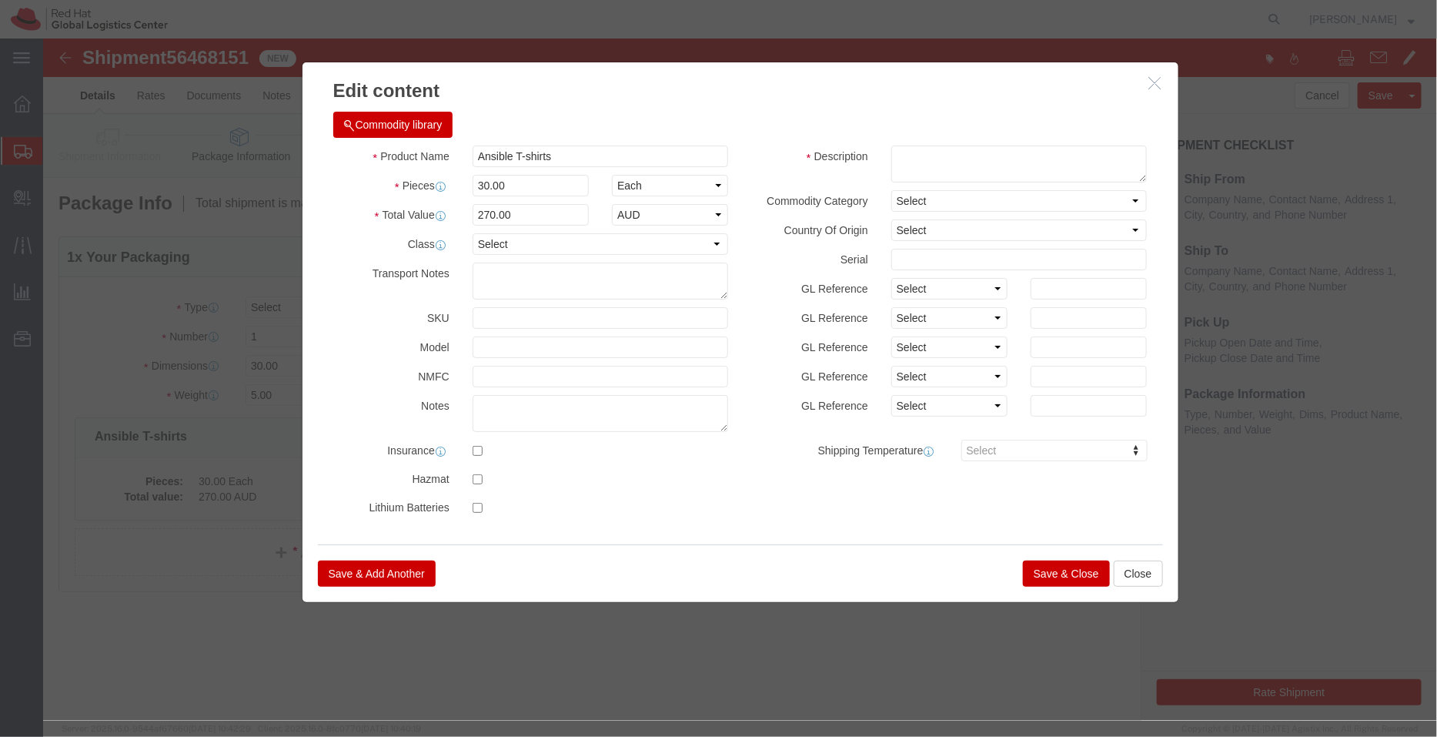
click button "Save & Close"
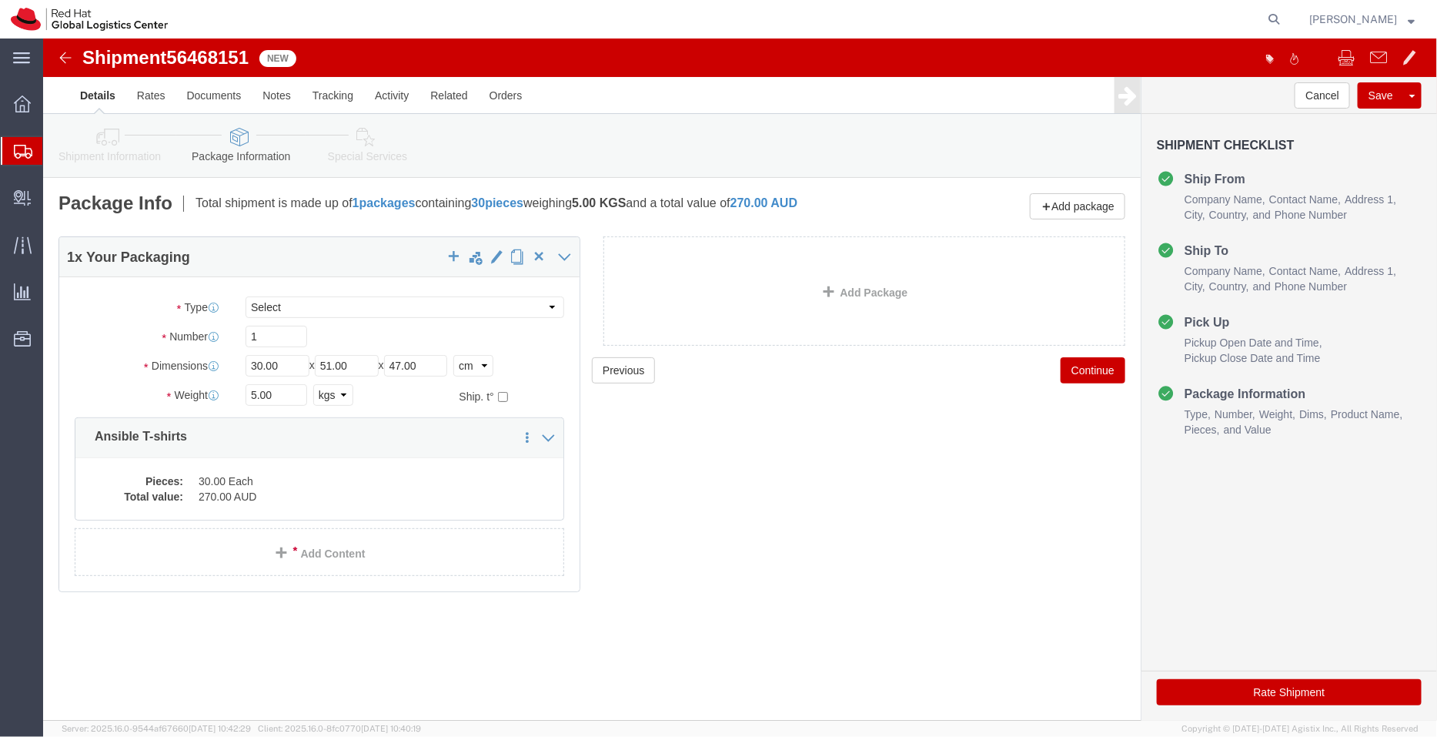
click icon
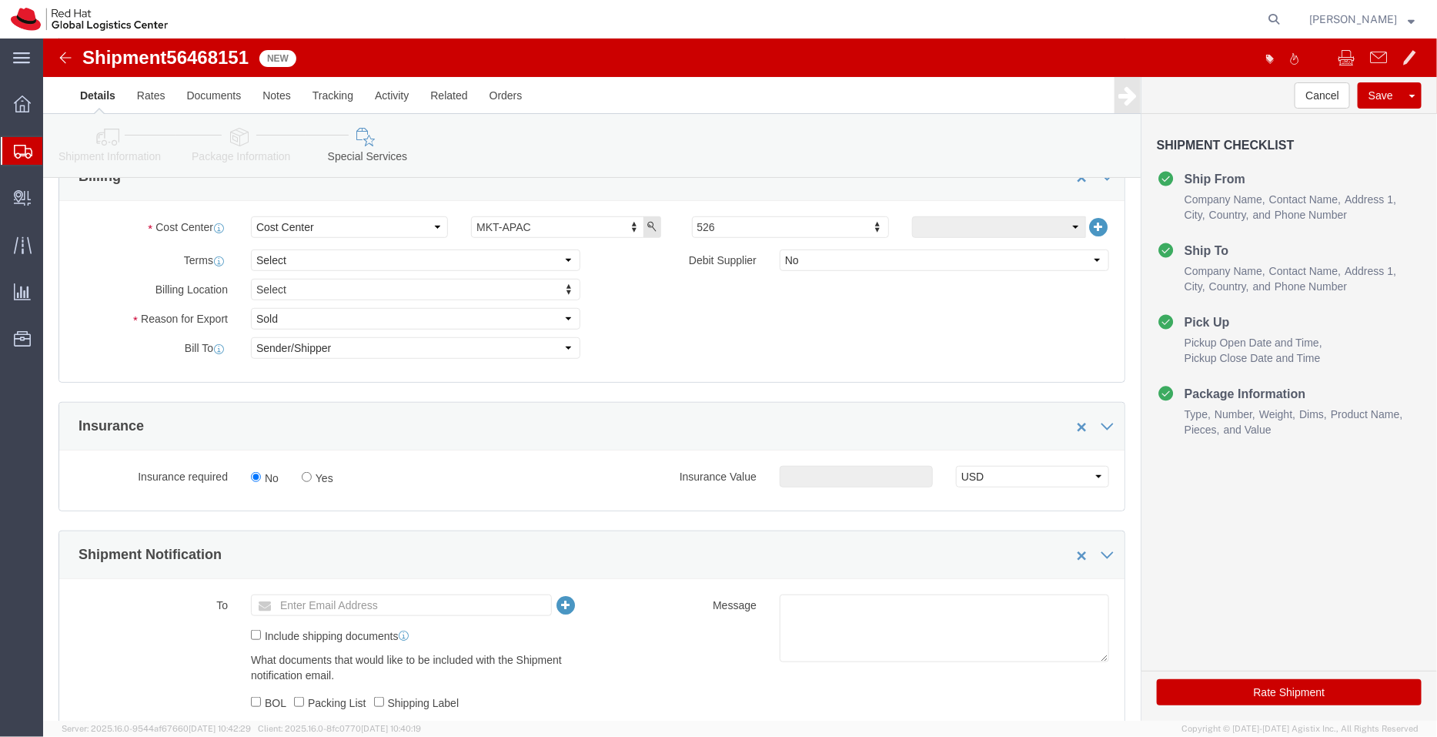
scroll to position [338, 0]
click input "text"
paste input "[EMAIL_ADDRESS][DOMAIN_NAME]"
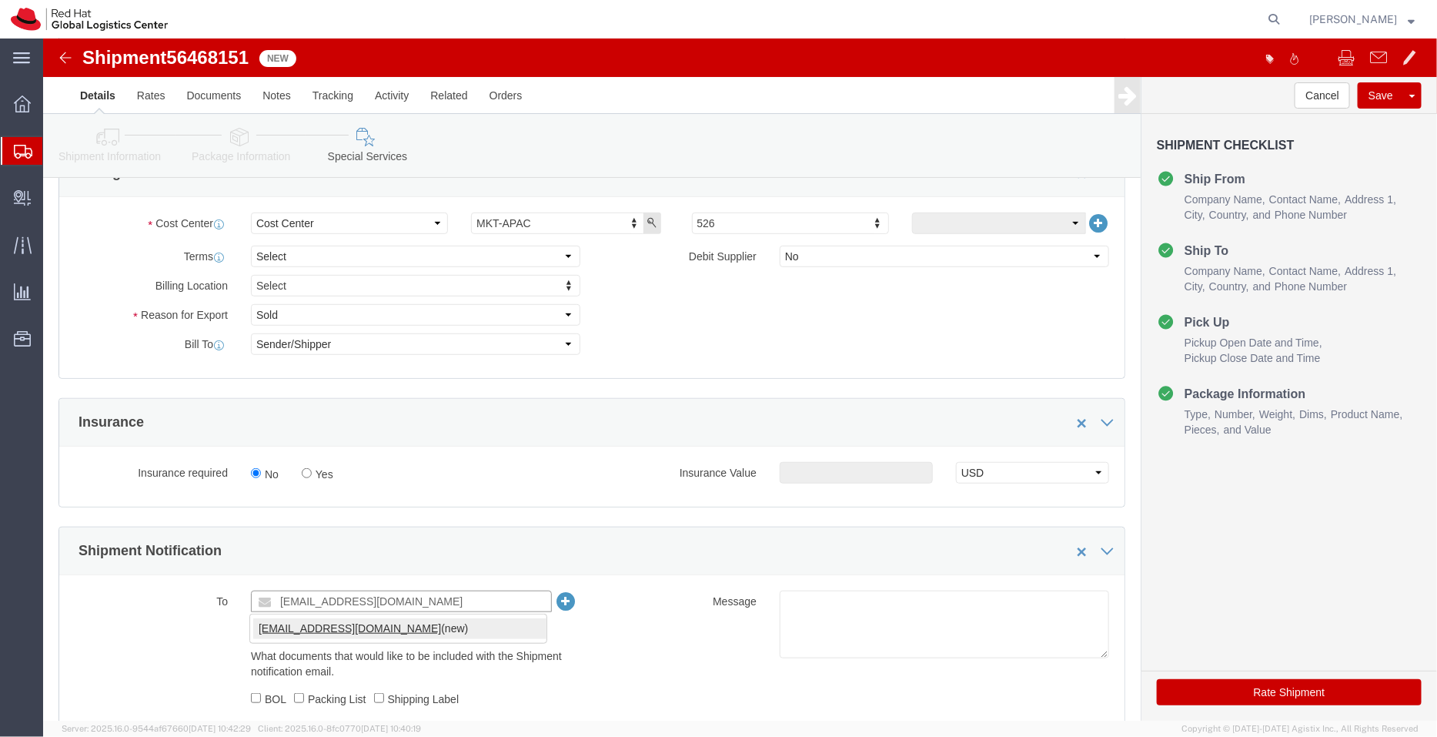
type input "[EMAIL_ADDRESS][DOMAIN_NAME]"
click textarea
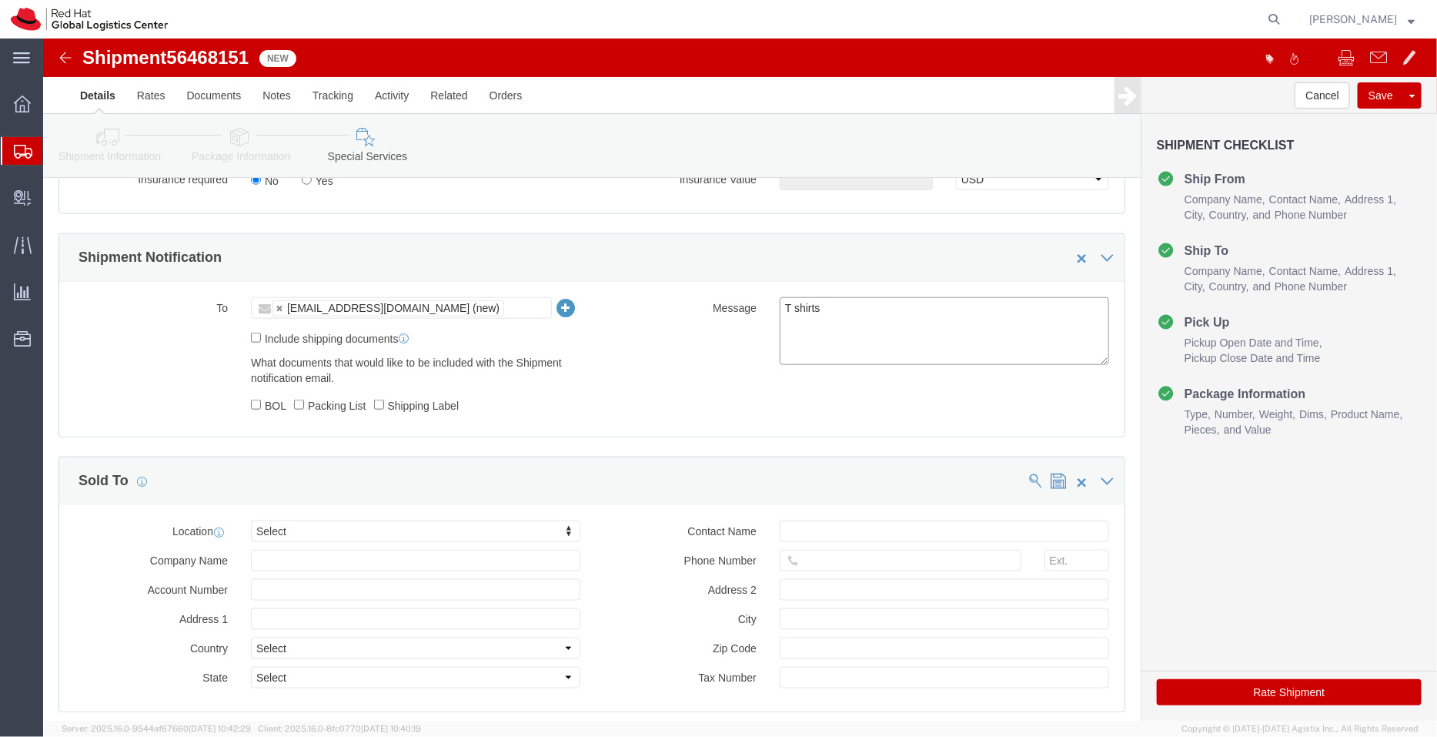
scroll to position [633, 0]
type textarea "T shirts"
click button "Rate Shipment"
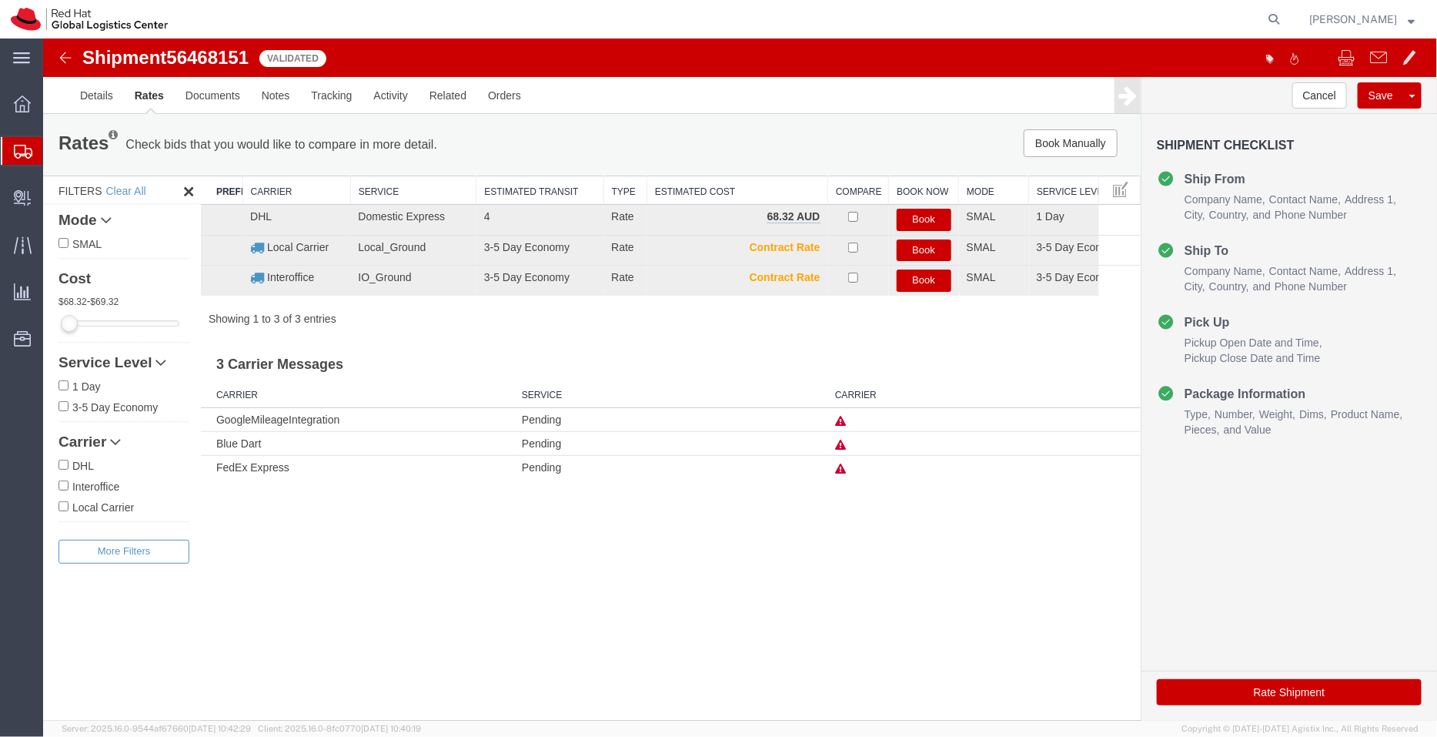
scroll to position [0, 0]
click at [910, 218] on button "Book" at bounding box center [923, 219] width 55 height 22
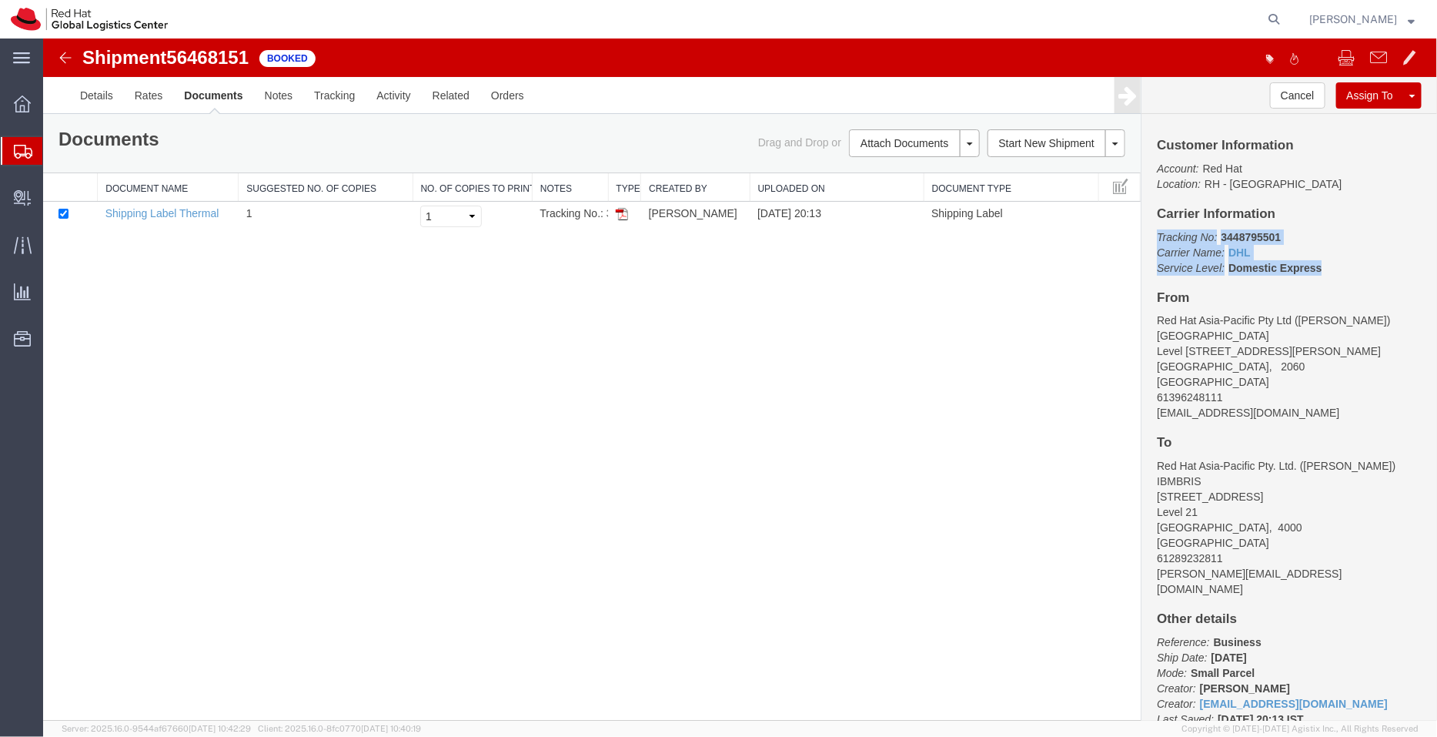
drag, startPoint x: 1326, startPoint y: 266, endPoint x: 1151, endPoint y: 231, distance: 178.3
click at [1151, 231] on div "Customer Information Account: Red Hat Location: [GEOGRAPHIC_DATA] - [GEOGRAPHIC…" at bounding box center [1289, 416] width 296 height 607
copy p "Tracking No: 3448795501 Carrier Name: DHL DHL Service Level: Domestic Express"
click at [86, 94] on link "Details" at bounding box center [96, 94] width 55 height 37
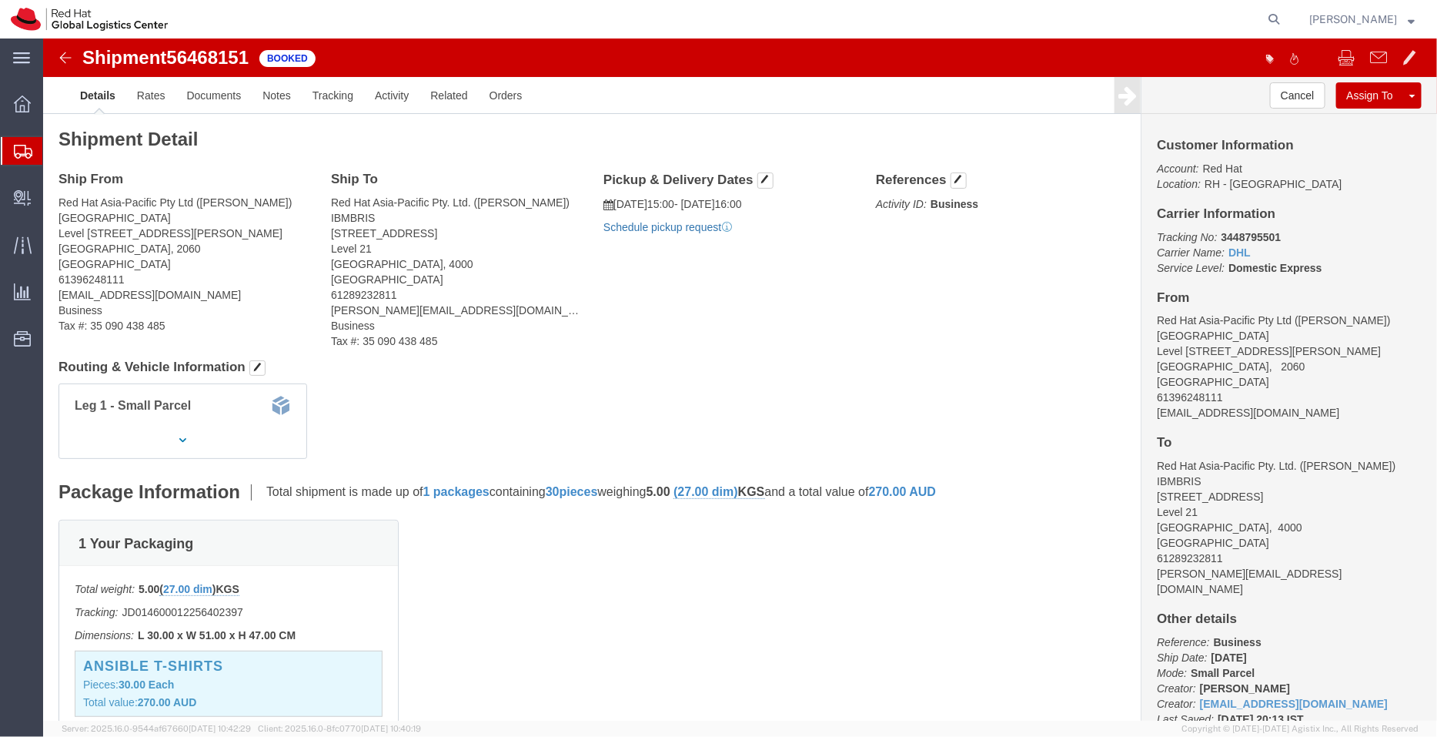
click link "Schedule pickup request"
drag, startPoint x: 784, startPoint y: 187, endPoint x: 561, endPoint y: 159, distance: 224.9
click div "Pickup & Delivery Dates [DATE] 15:00 - [DATE] 16:00 Pickup request number : CBJ…"
copy div "[DATE] 15:00 - [DATE] 16:00 Pickup request number : CBJ250813026186"
click link "Documents"
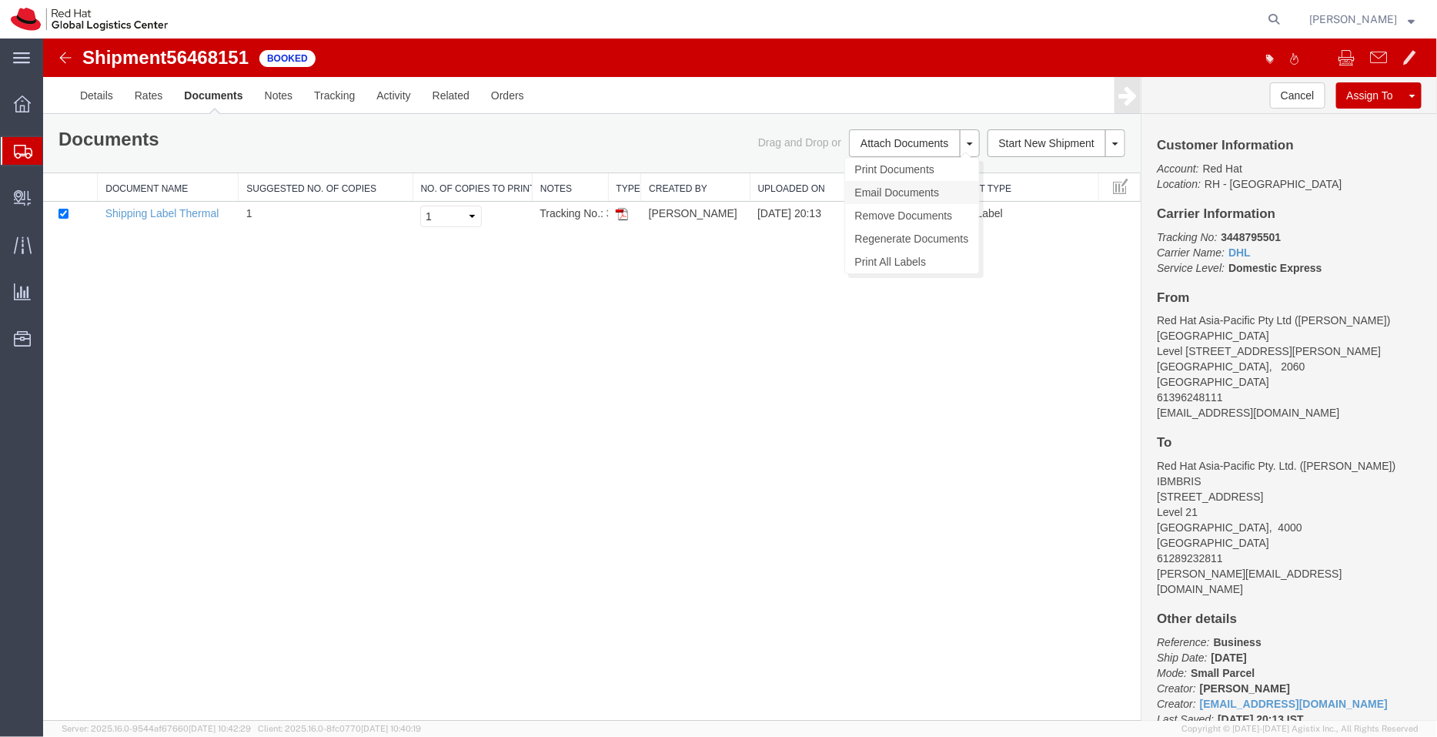
click at [888, 182] on link "Email Documents" at bounding box center [911, 191] width 134 height 23
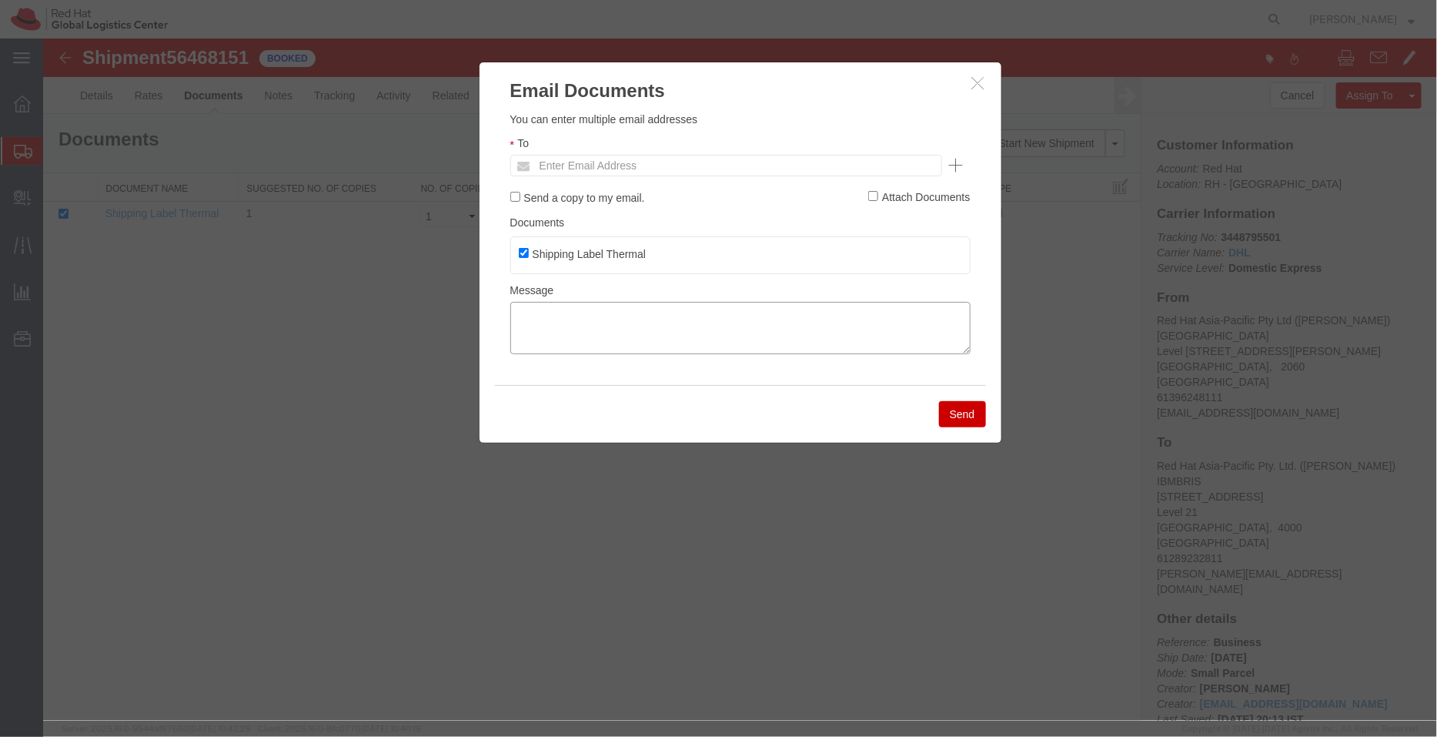
click at [680, 332] on textarea at bounding box center [740, 327] width 460 height 52
paste textarea "[DATE] 15:00 - [DATE] 16:00 Pickup request number: CBJ250813026186"
click at [513, 337] on textarea "[DATE] 15:00 - [DATE] 16:00 Pickup request number: CBJ250813026186" at bounding box center [740, 327] width 460 height 52
click at [517, 316] on textarea "[DATE] 15:00 - [DATE] 16:00 DHL Pickup request number: CBJ250813026186" at bounding box center [740, 327] width 460 height 52
type textarea "Pickup date/time -08/13/2025 15:00 [DATE] 16:00 DHL Pickup request number: CBJ2…"
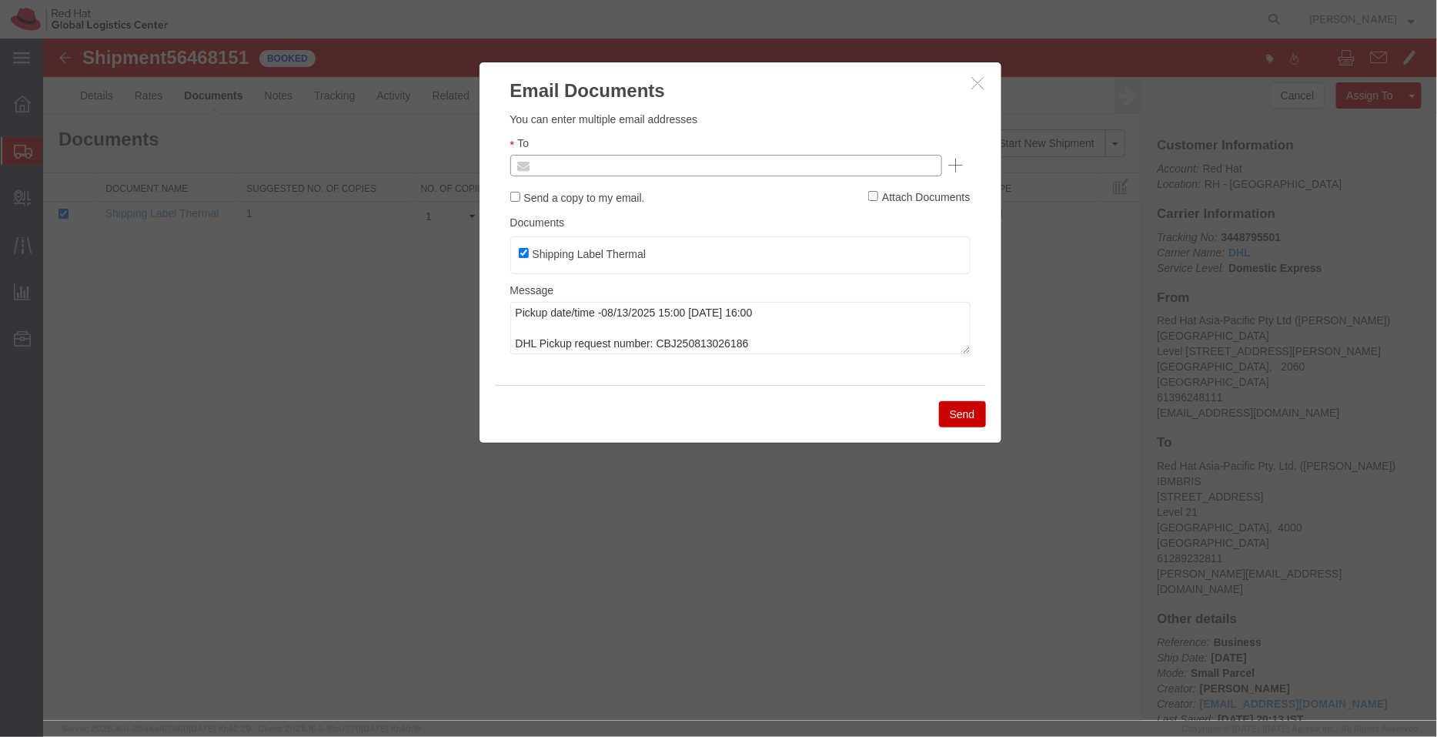
click at [563, 161] on input "text" at bounding box center [621, 165] width 180 height 20
type input "mmontano"
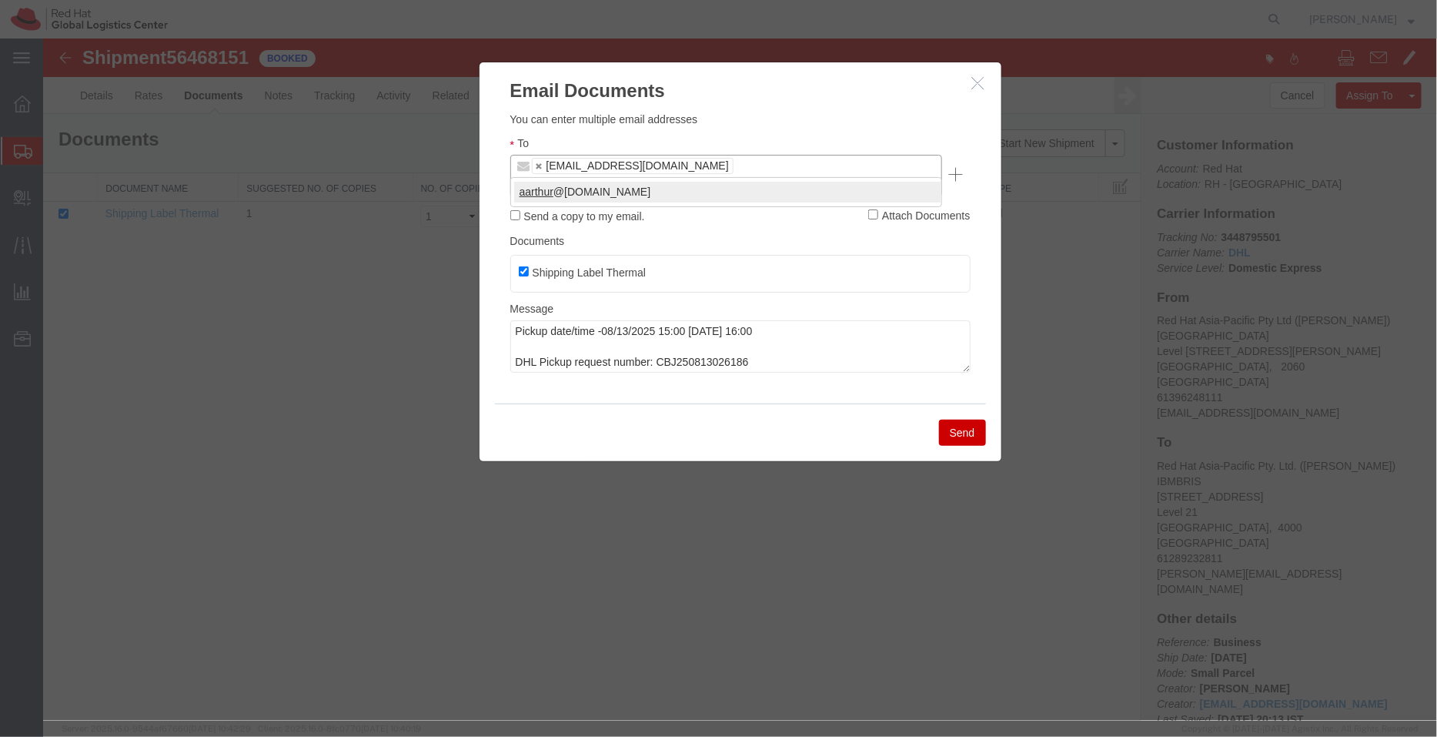
type input "aarthur"
click at [961, 420] on button "Send" at bounding box center [961, 432] width 47 height 26
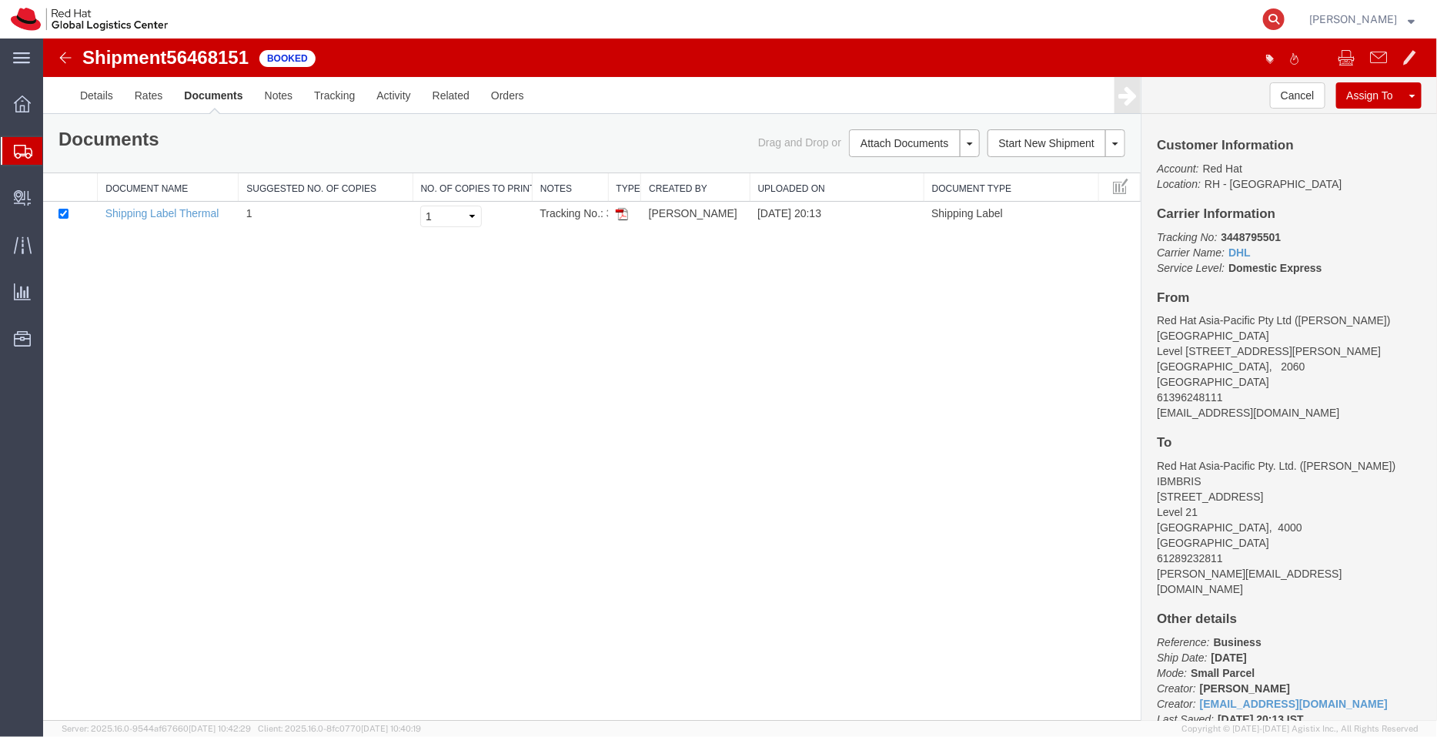
click at [1278, 21] on icon at bounding box center [1274, 19] width 22 height 22
paste input "392016268088"
type input "392016268088"
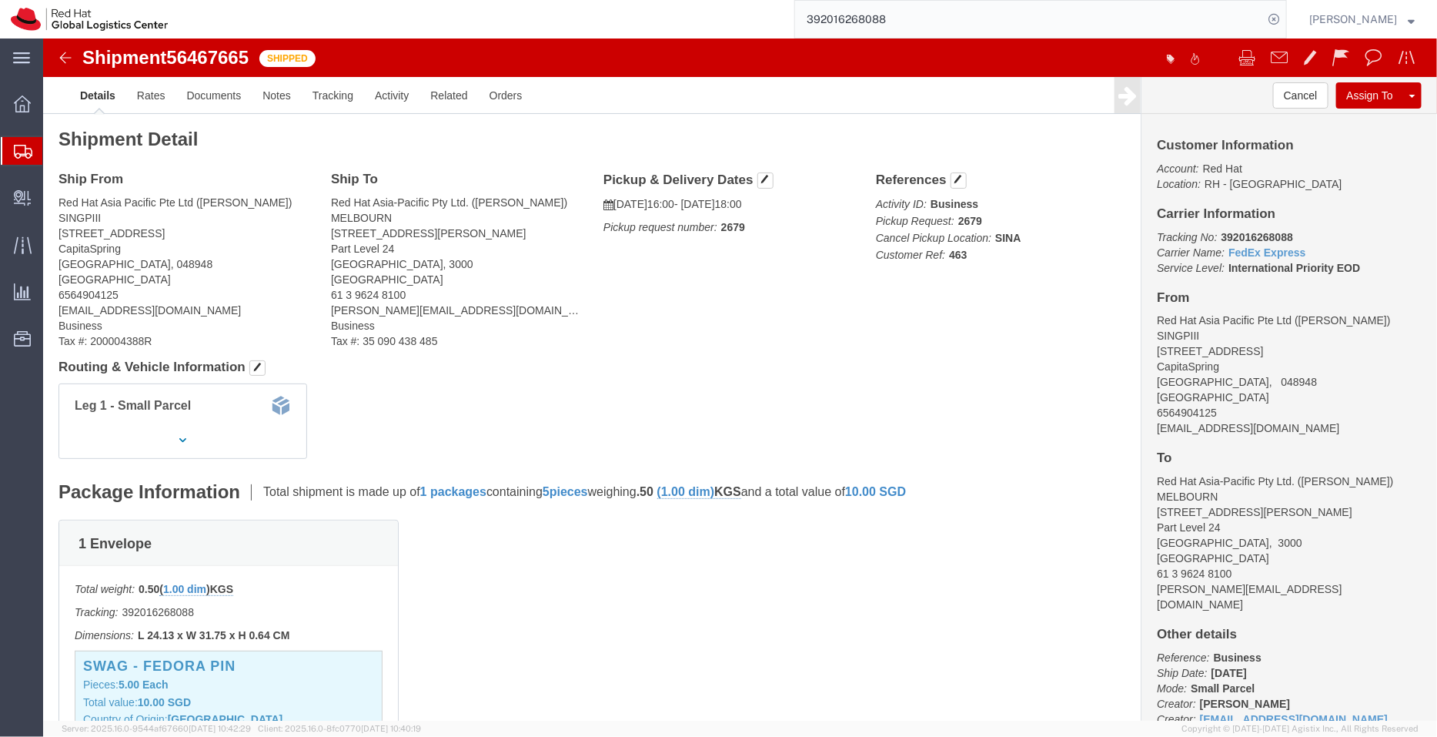
click div "Leg 1 - Small Parcel"
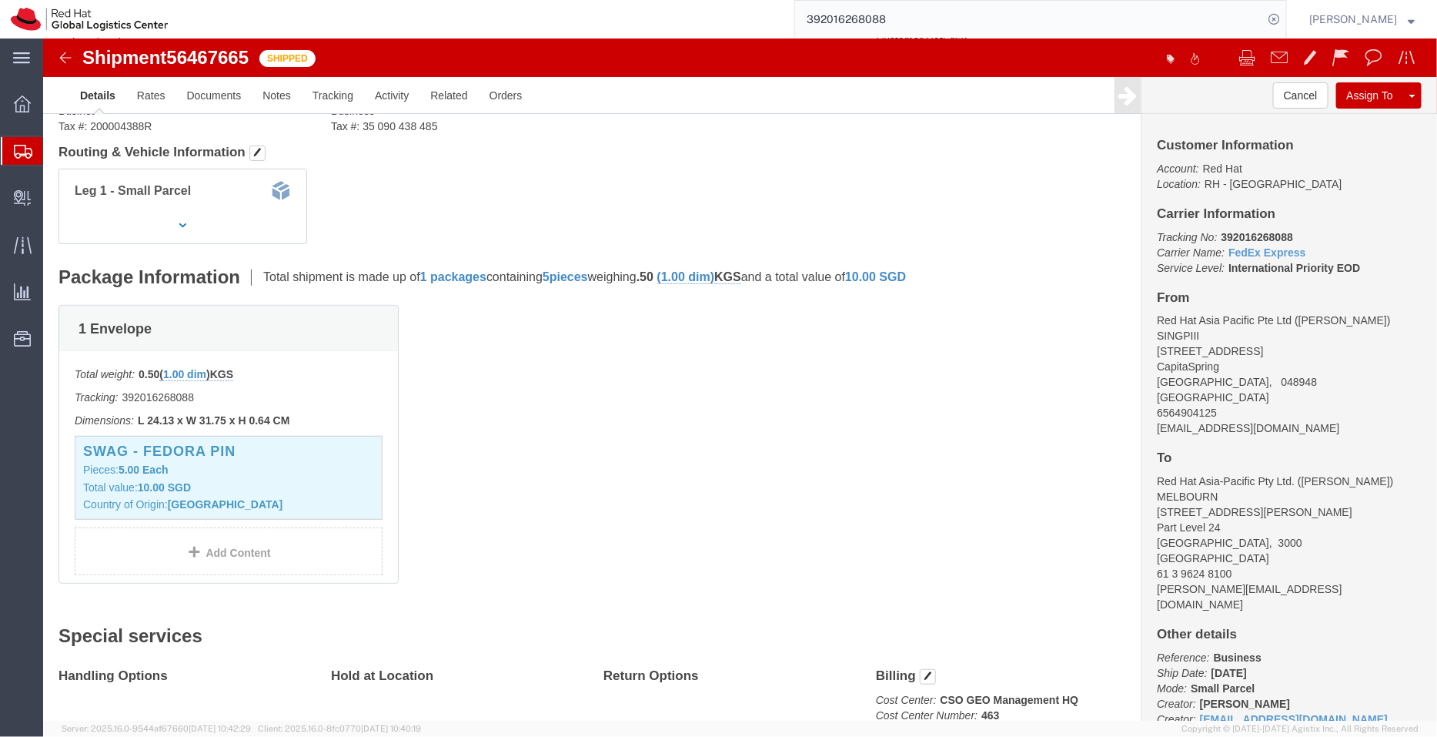
scroll to position [406, 0]
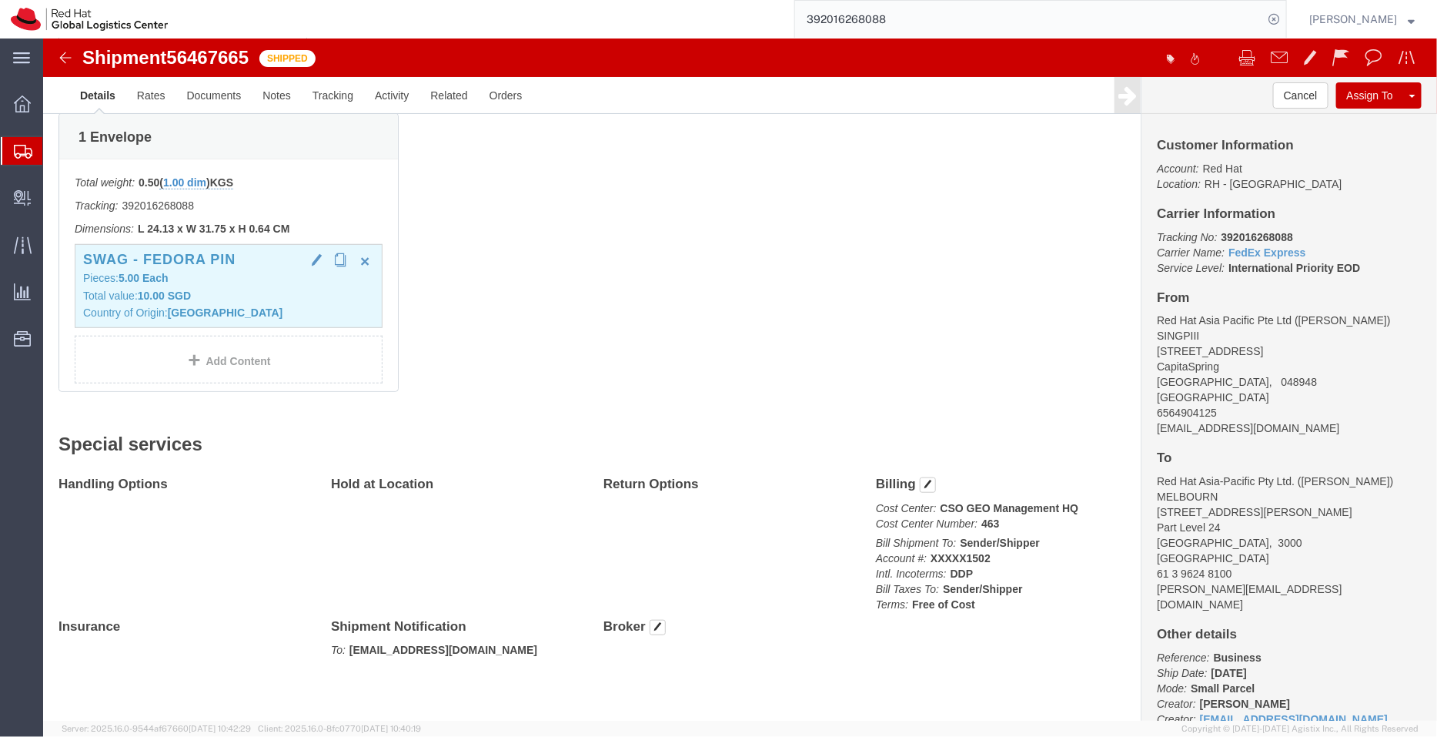
click p "Total value: 10.00 SGD"
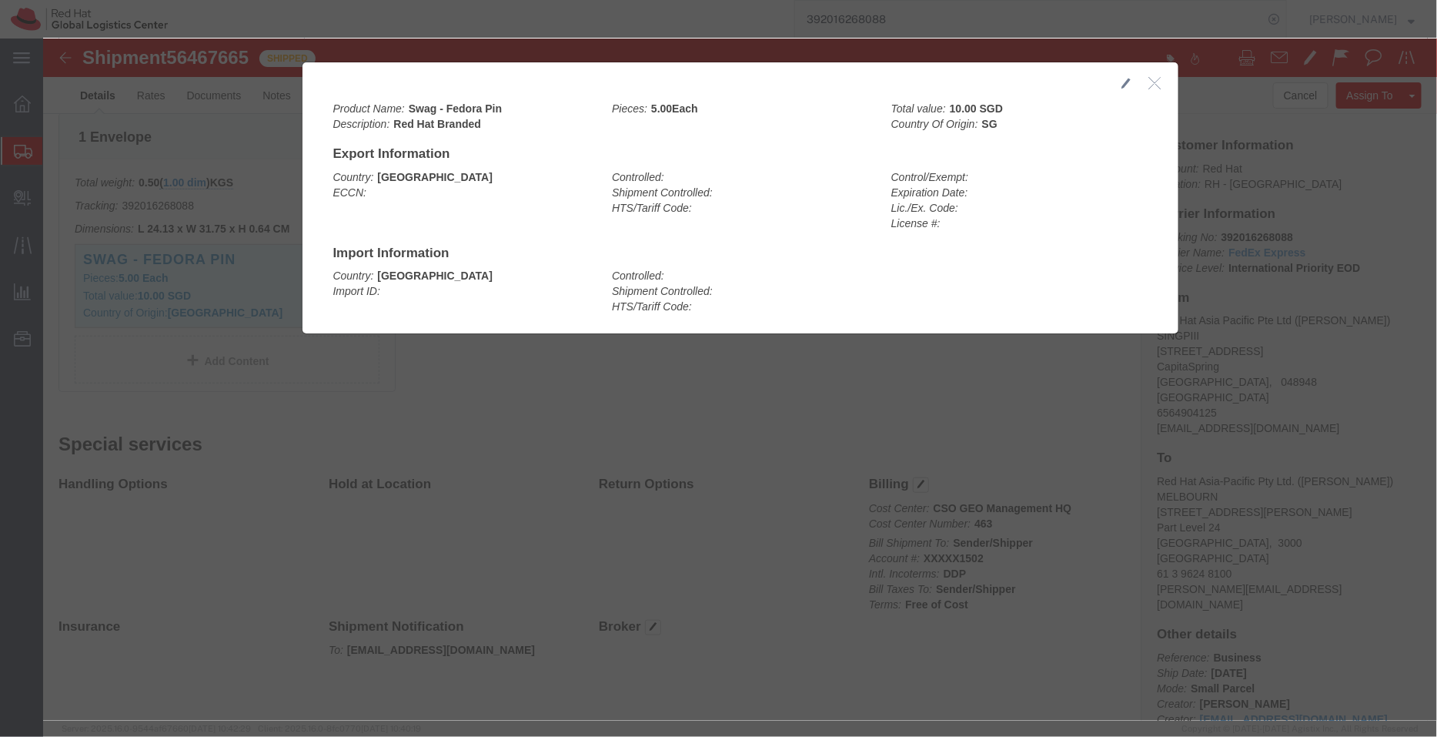
click div
click icon "button"
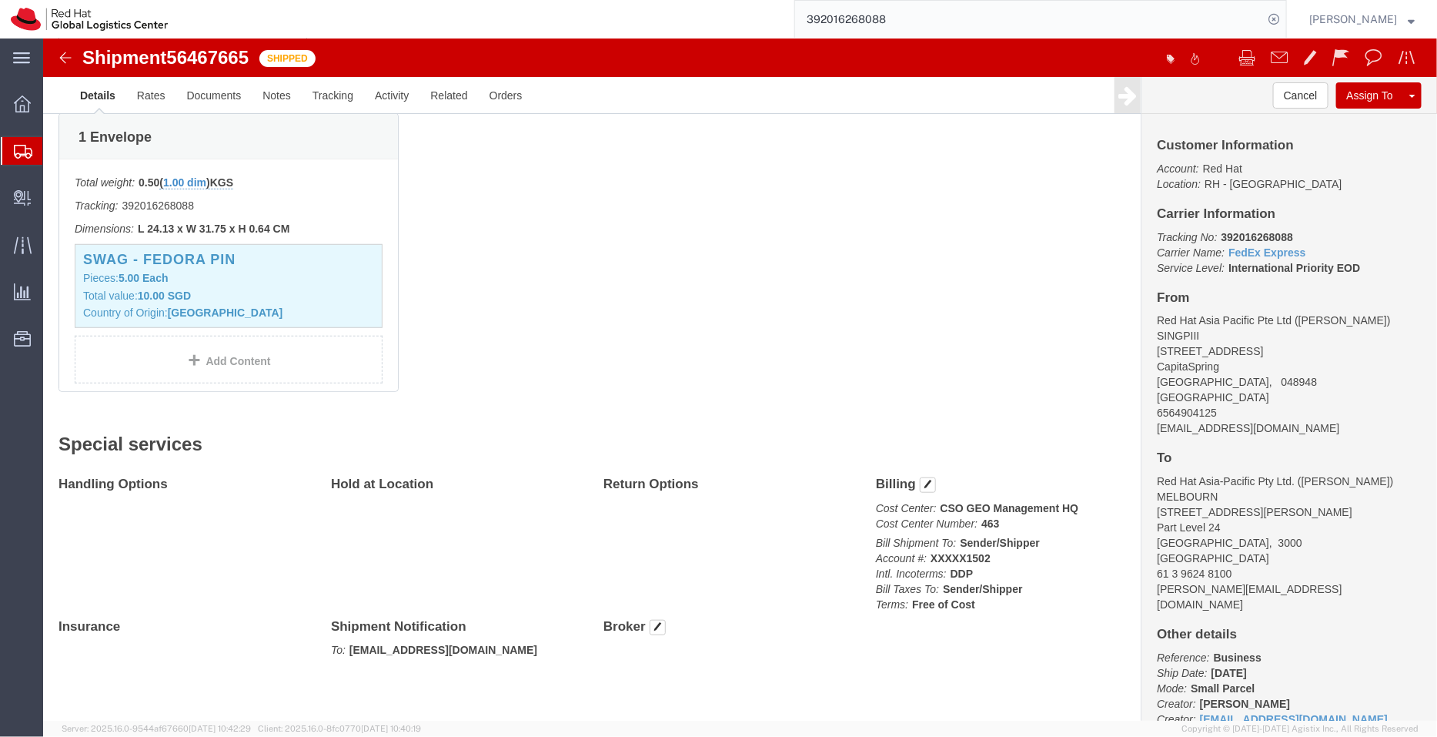
click at [0, 0] on span "Shipment Manager" at bounding box center [0, 0] width 0 height 0
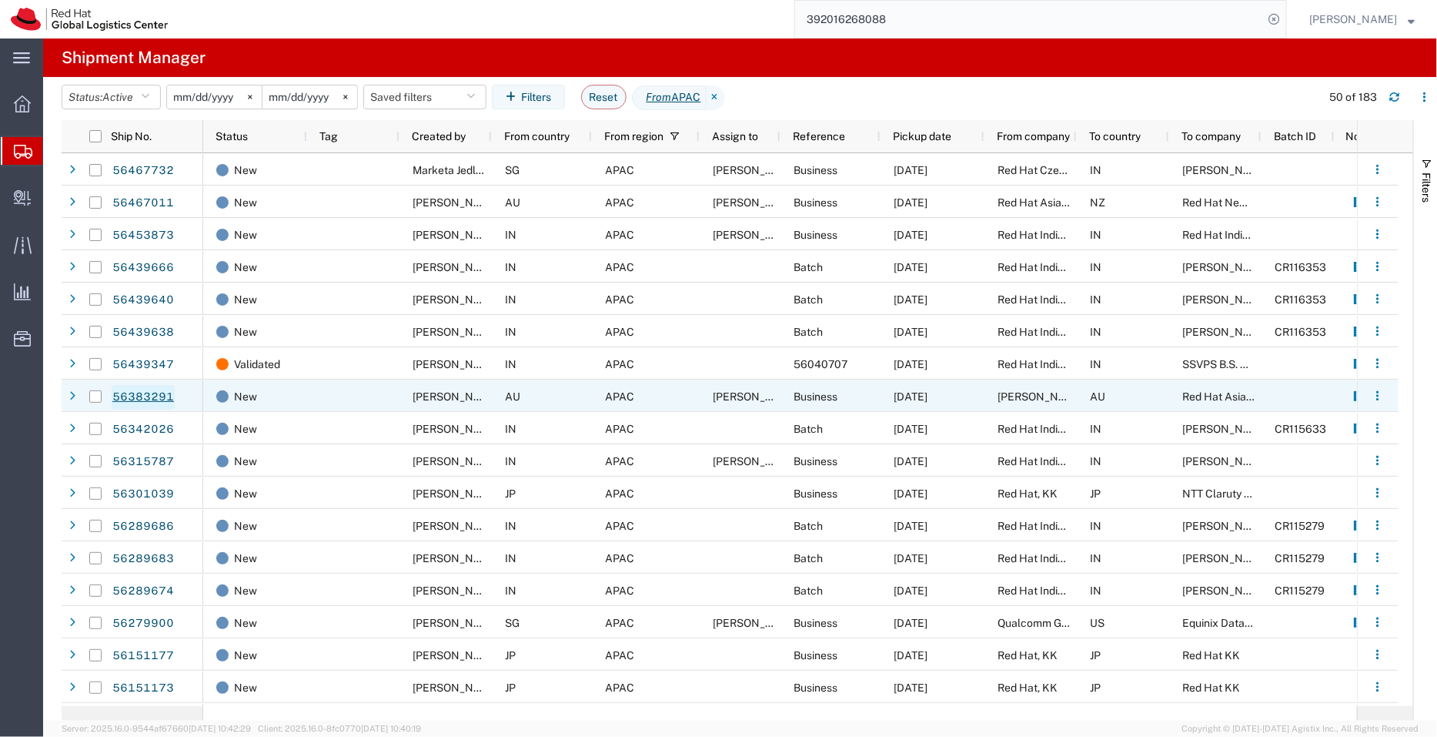
click at [154, 395] on link "56383291" at bounding box center [143, 397] width 63 height 25
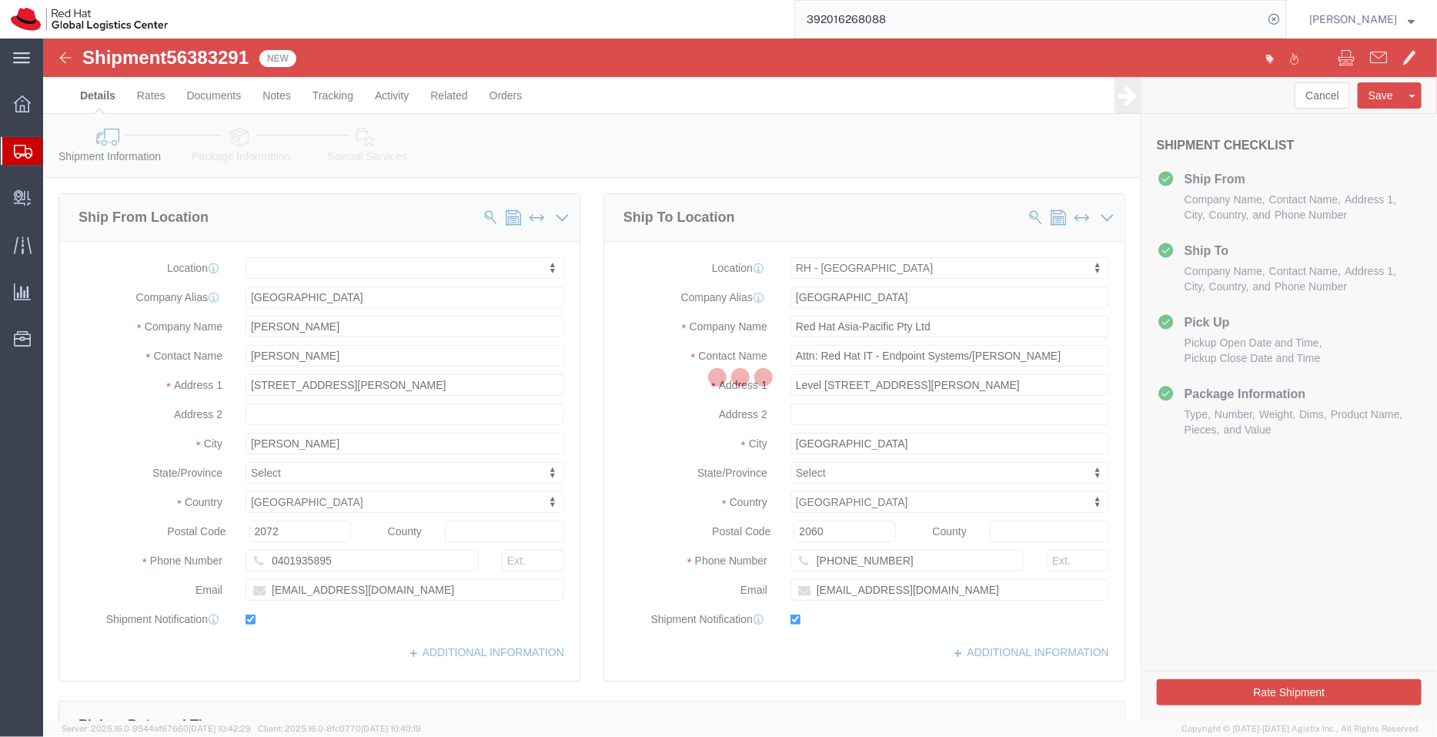
select select
select select "50511"
